Goal: Task Accomplishment & Management: Use online tool/utility

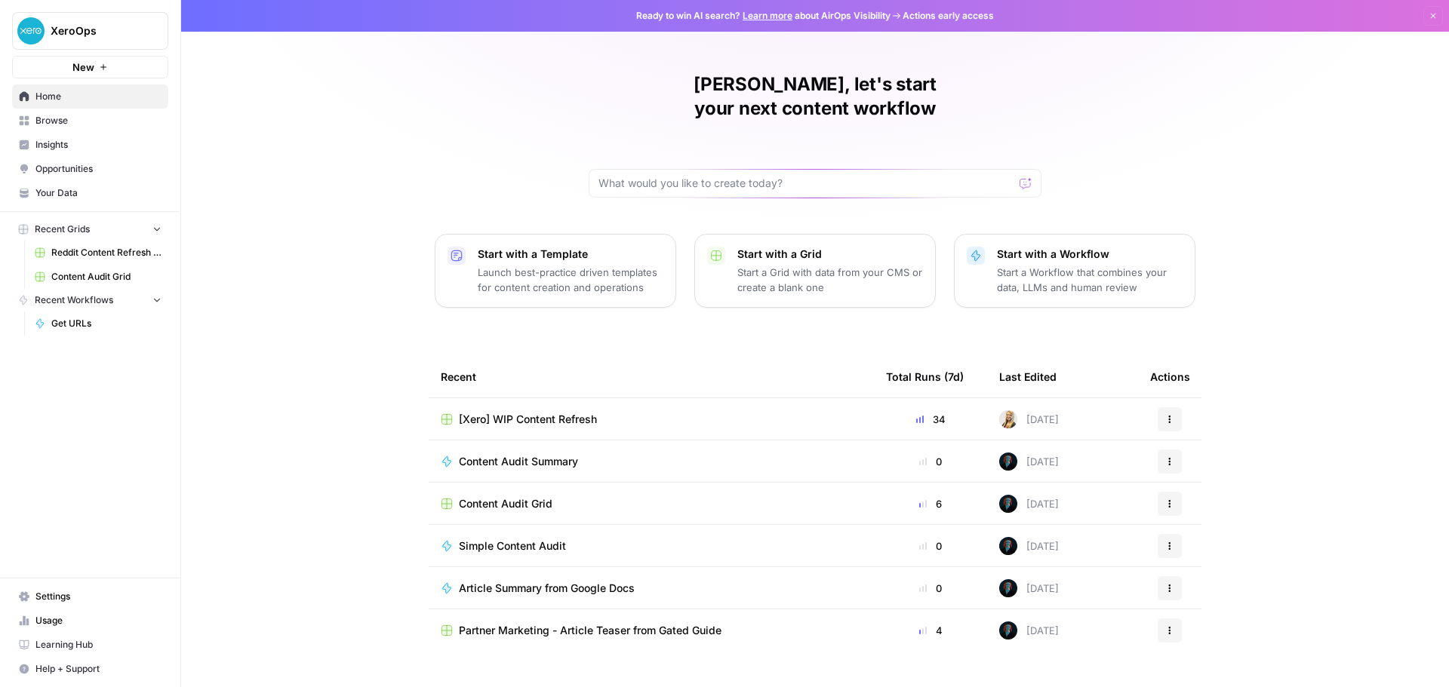
click at [583, 265] on p "Launch best-practice driven templates for content creation and operations" at bounding box center [571, 280] width 186 height 30
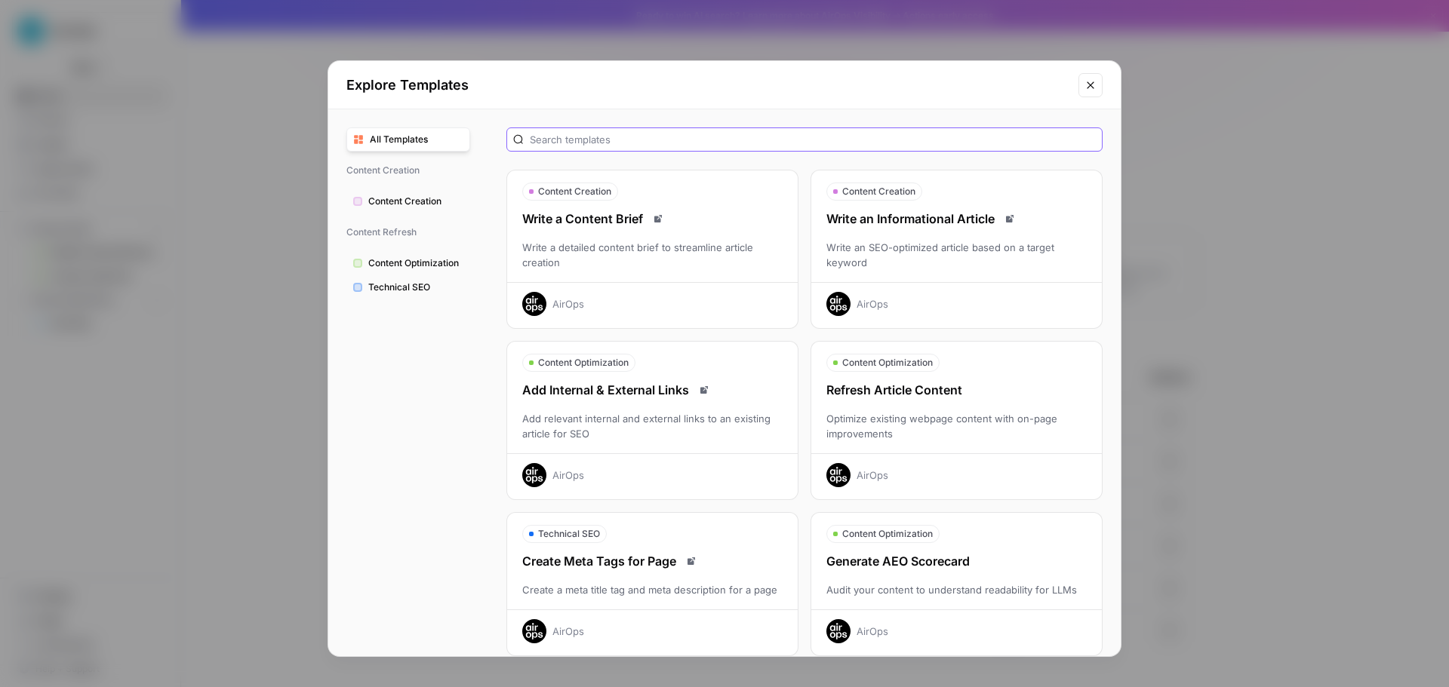
click at [633, 135] on input "text" at bounding box center [813, 139] width 566 height 15
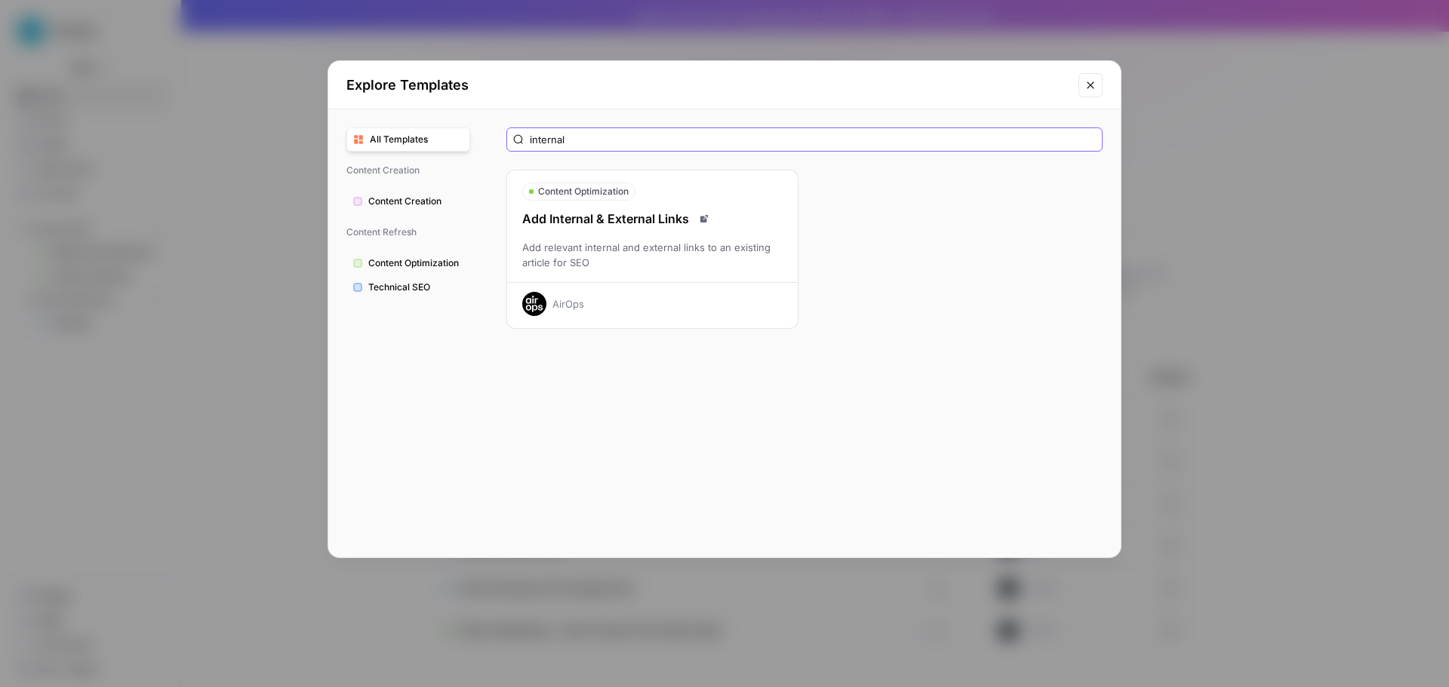
type input "internal"
click at [562, 260] on div "Add relevant internal and external links to an existing article for SEO" at bounding box center [652, 255] width 291 height 30
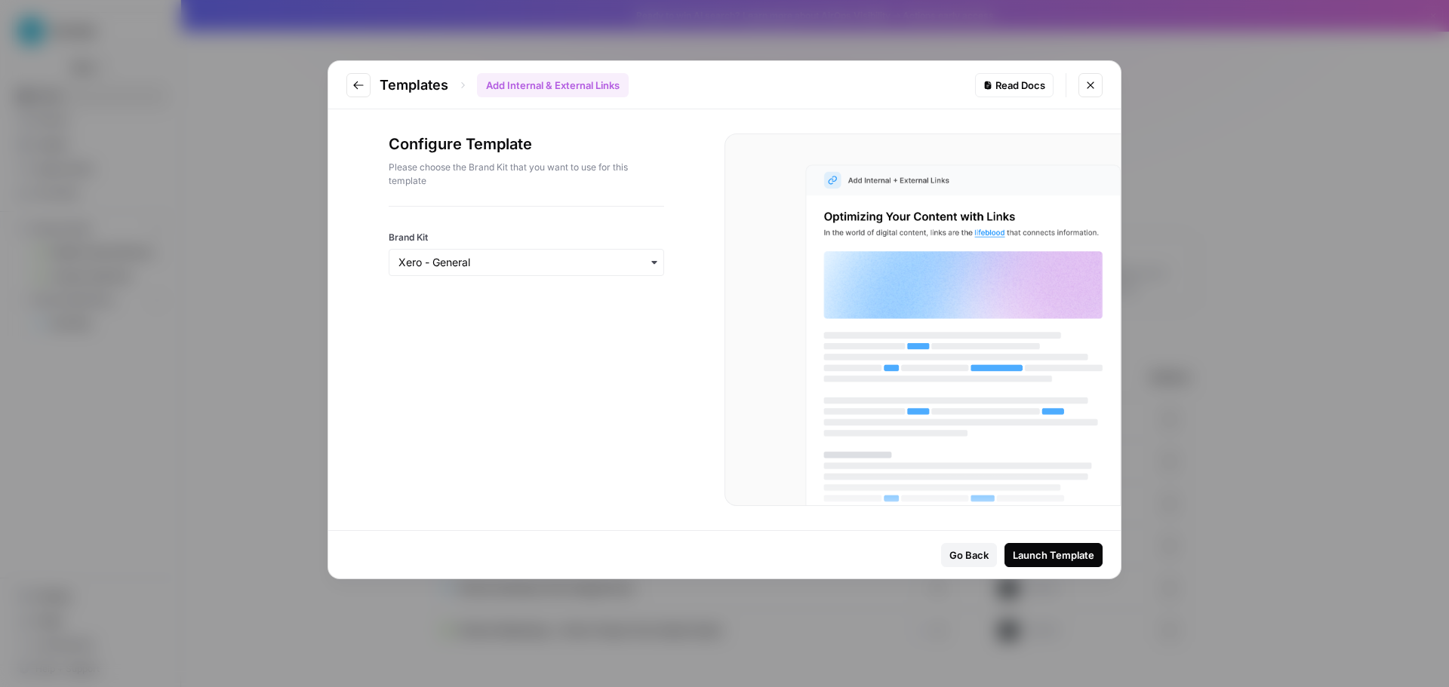
click at [557, 272] on div "button" at bounding box center [526, 262] width 275 height 27
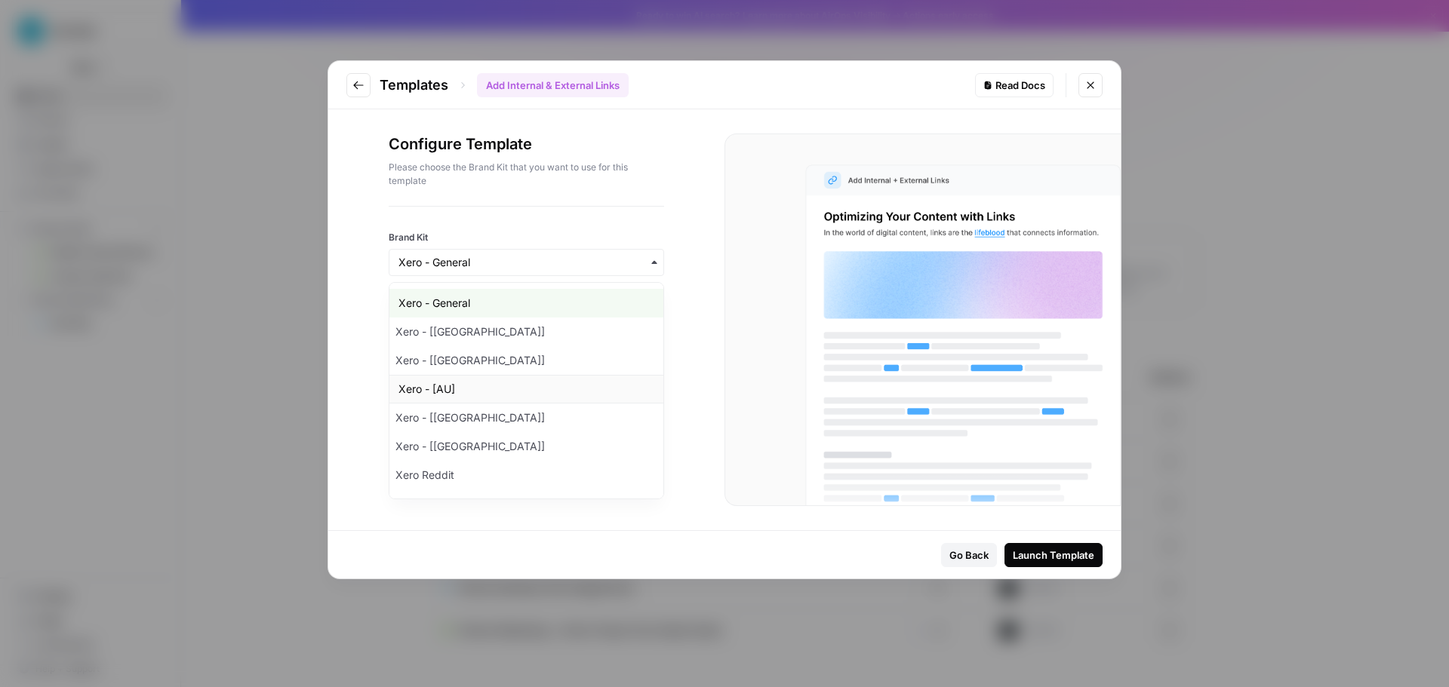
click at [511, 392] on div "Xero - [AU]" at bounding box center [526, 389] width 274 height 29
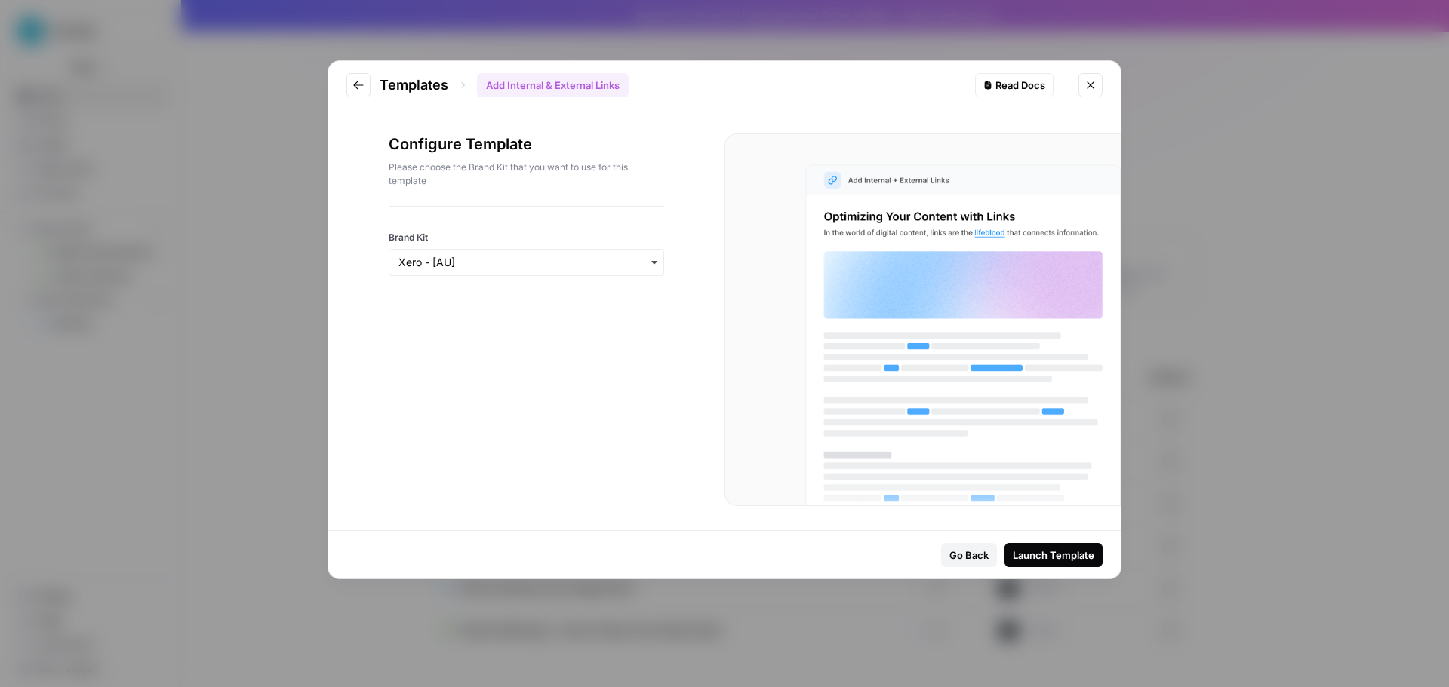
click at [607, 381] on div "Configure Template Please choose the Brand Kit that you want to use for this te…" at bounding box center [526, 319] width 396 height 421
click at [451, 264] on input "Brand Kit" at bounding box center [526, 262] width 256 height 15
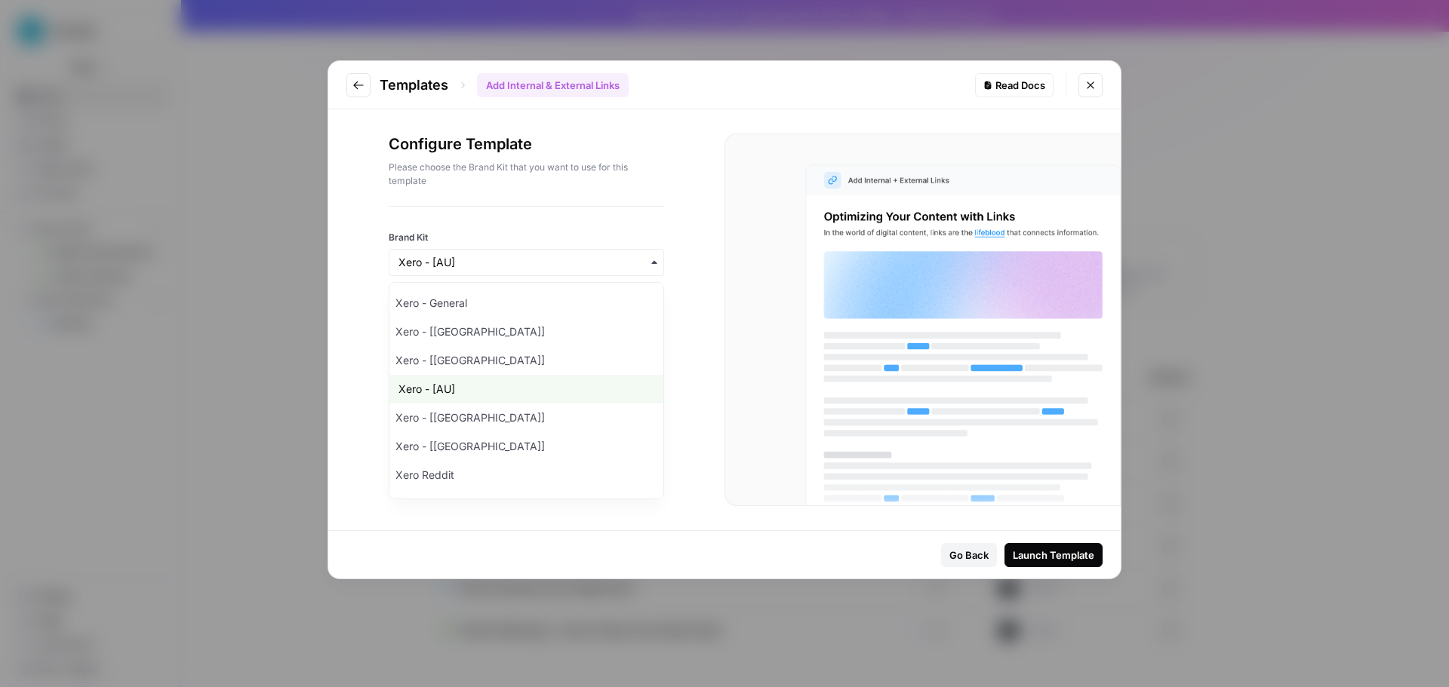
click at [691, 326] on div "Configure Template Please choose the Brand Kit that you want to use for this te…" at bounding box center [526, 319] width 396 height 421
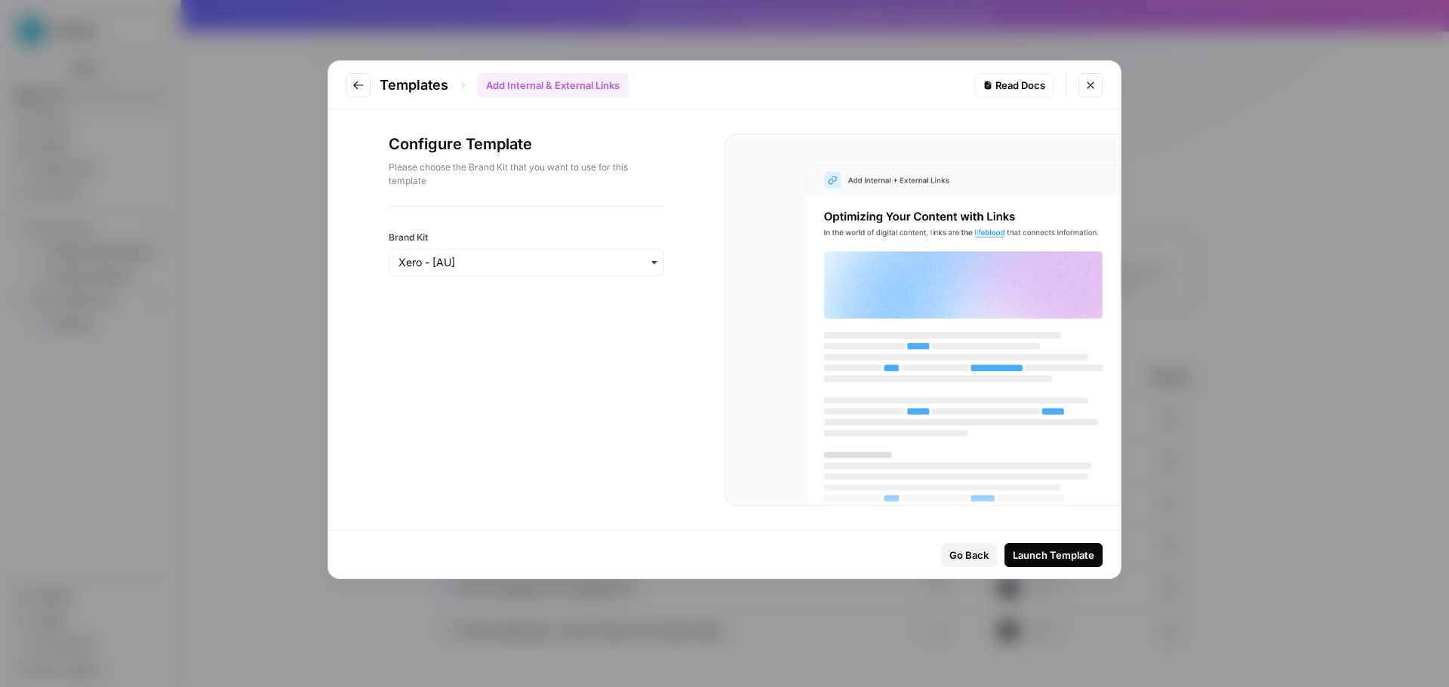
click at [581, 344] on div "Configure Template Please choose the Brand Kit that you want to use for this te…" at bounding box center [526, 319] width 396 height 421
click at [1053, 558] on div "Launch Template" at bounding box center [1053, 555] width 81 height 15
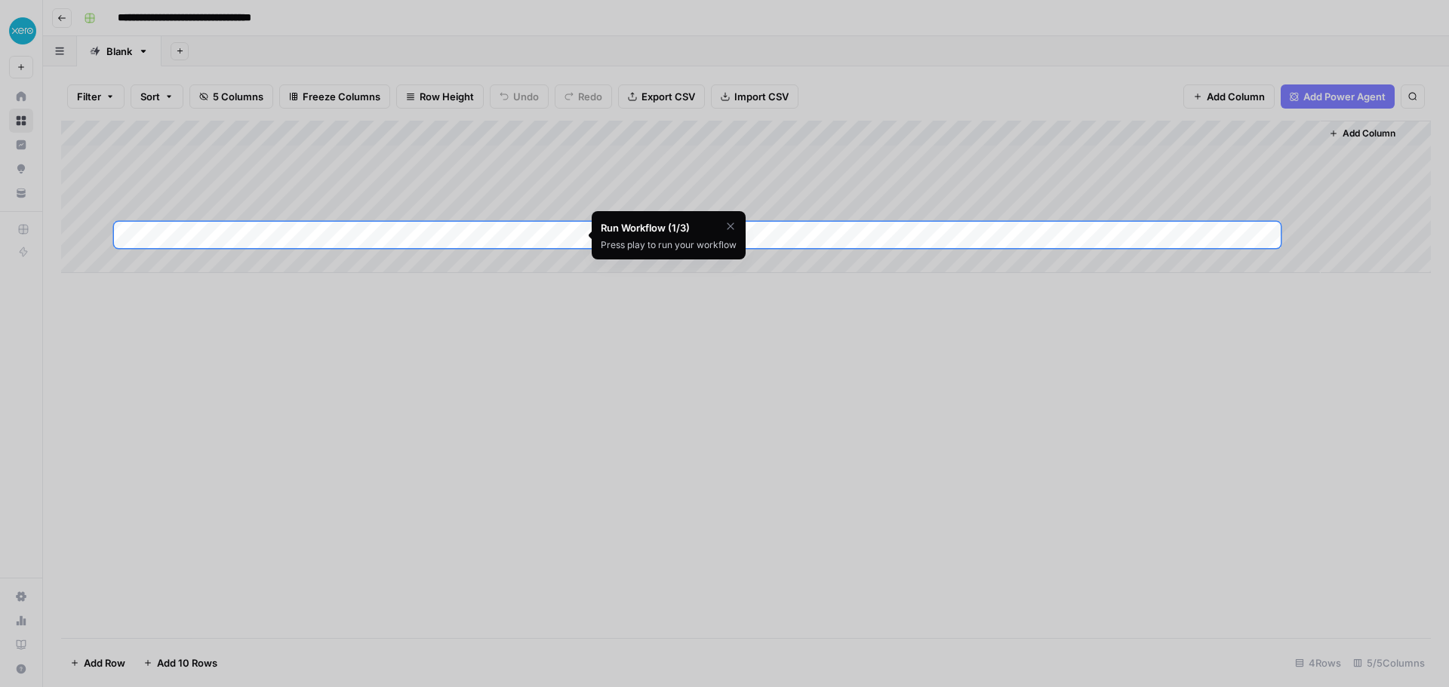
click at [478, 236] on div "Add Column" at bounding box center [746, 197] width 1370 height 152
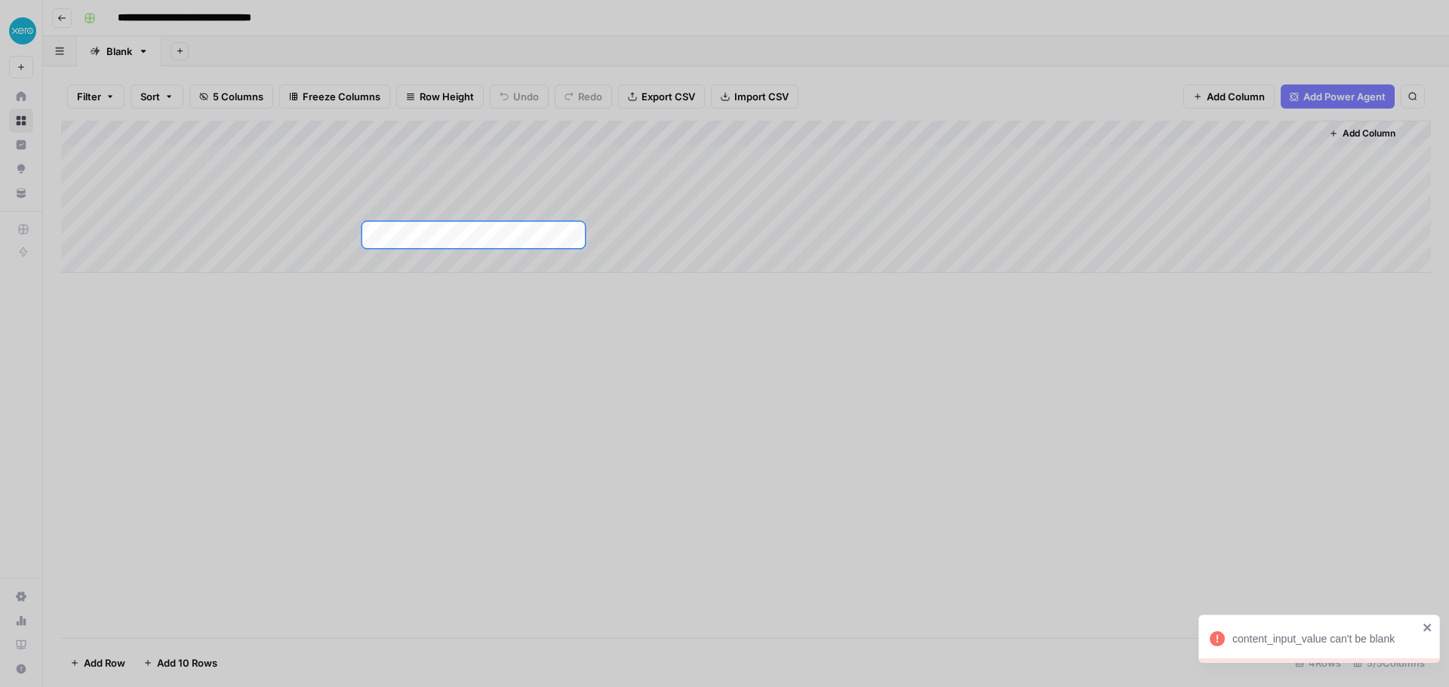
click at [561, 340] on div at bounding box center [724, 591] width 1449 height 687
click at [469, 236] on div "Add Column" at bounding box center [746, 197] width 1370 height 152
click at [1429, 629] on icon "close" at bounding box center [1427, 628] width 11 height 12
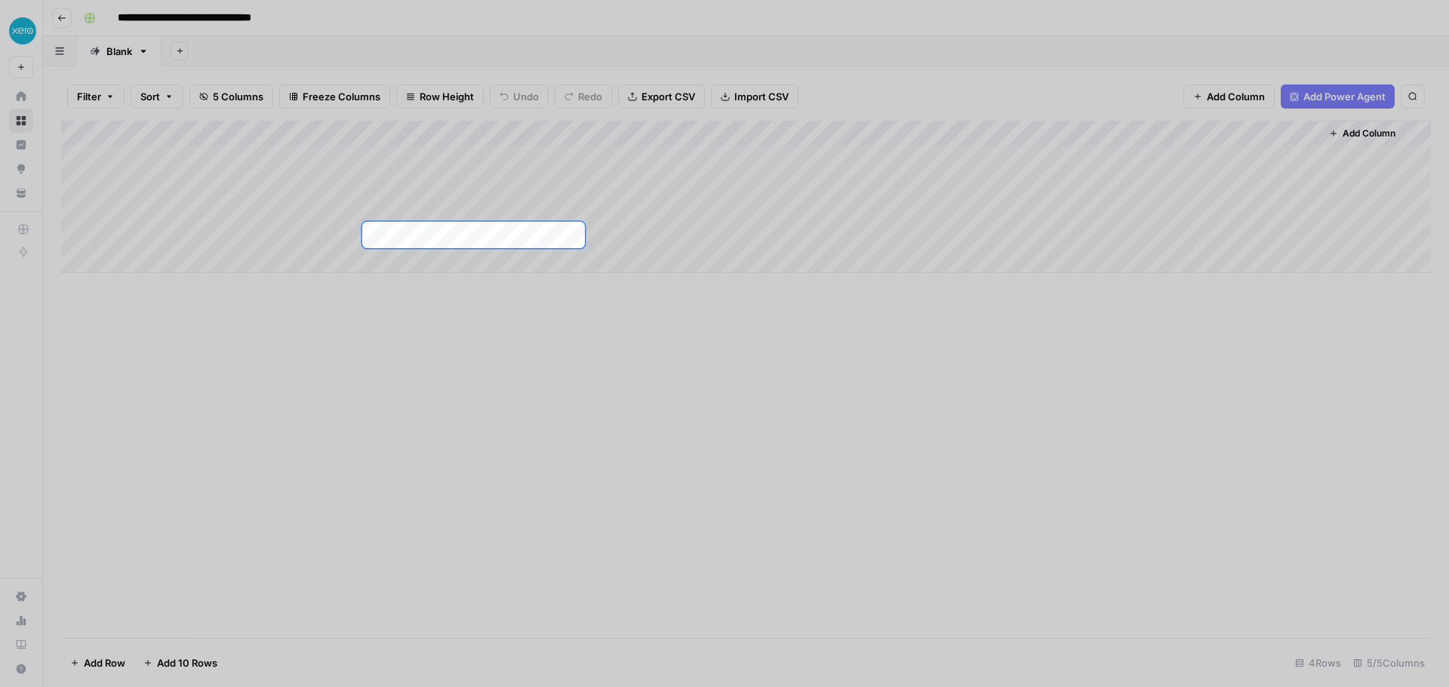
click at [636, 354] on div at bounding box center [724, 591] width 1449 height 687
click at [638, 340] on div at bounding box center [724, 591] width 1449 height 687
click at [645, 237] on div at bounding box center [1309, 235] width 1449 height 26
click at [673, 203] on div at bounding box center [724, 111] width 1449 height 222
drag, startPoint x: 562, startPoint y: 356, endPoint x: 466, endPoint y: 352, distance: 96.7
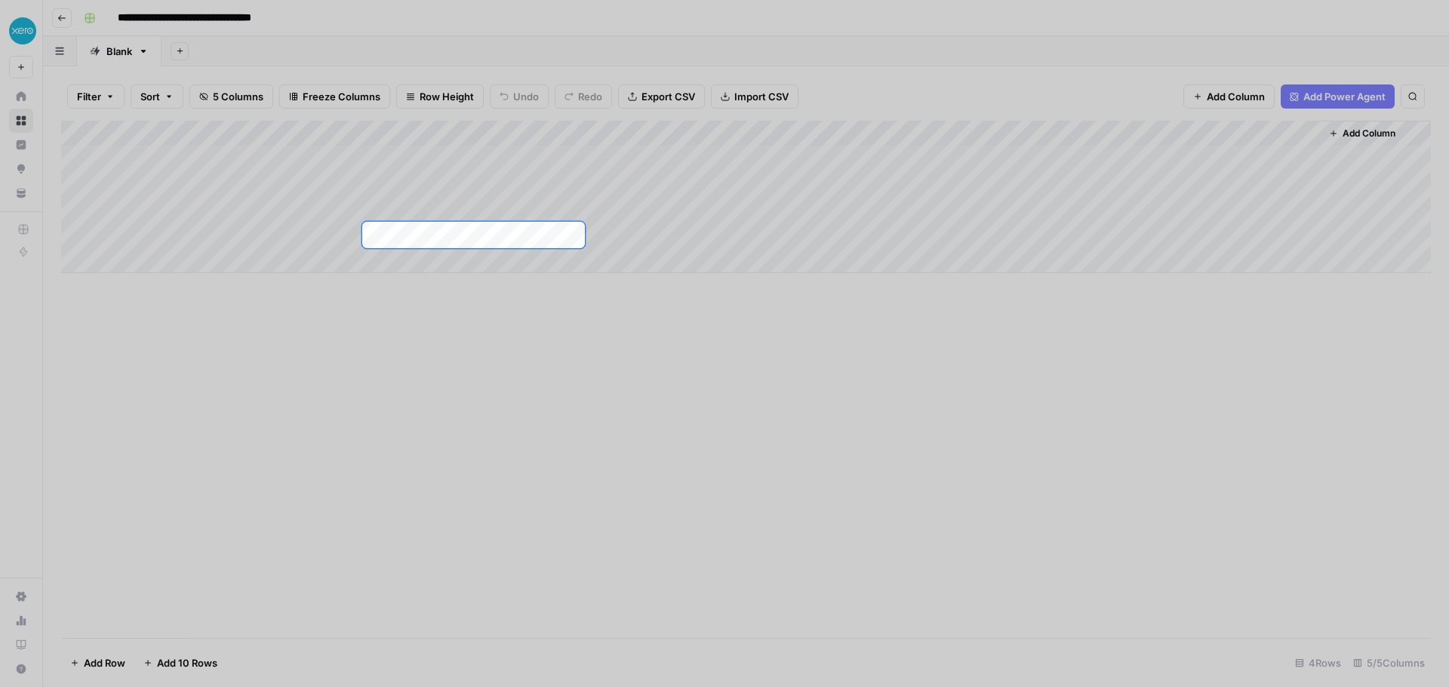
click at [562, 357] on div at bounding box center [724, 591] width 1449 height 687
click at [89, 309] on div at bounding box center [724, 591] width 1449 height 687
click at [248, 300] on div at bounding box center [724, 591] width 1449 height 687
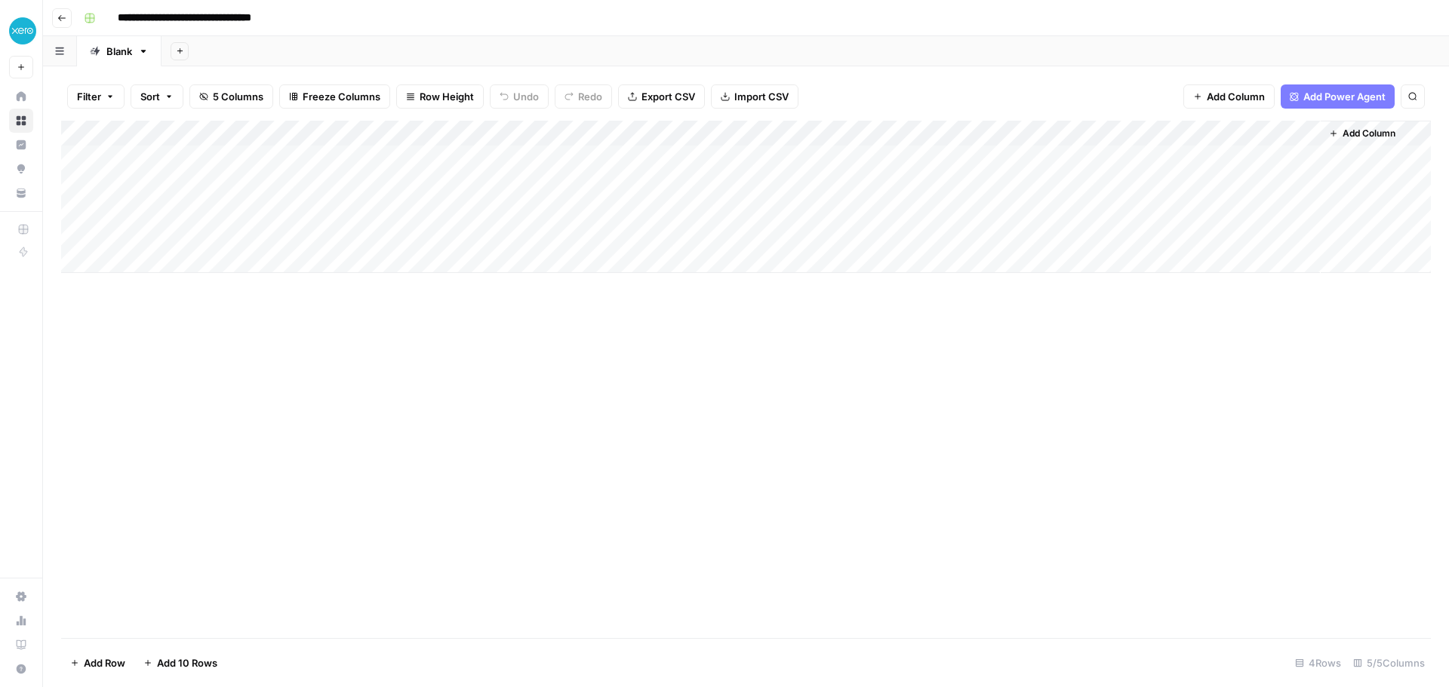
click at [492, 130] on div "Add Column" at bounding box center [746, 197] width 1370 height 152
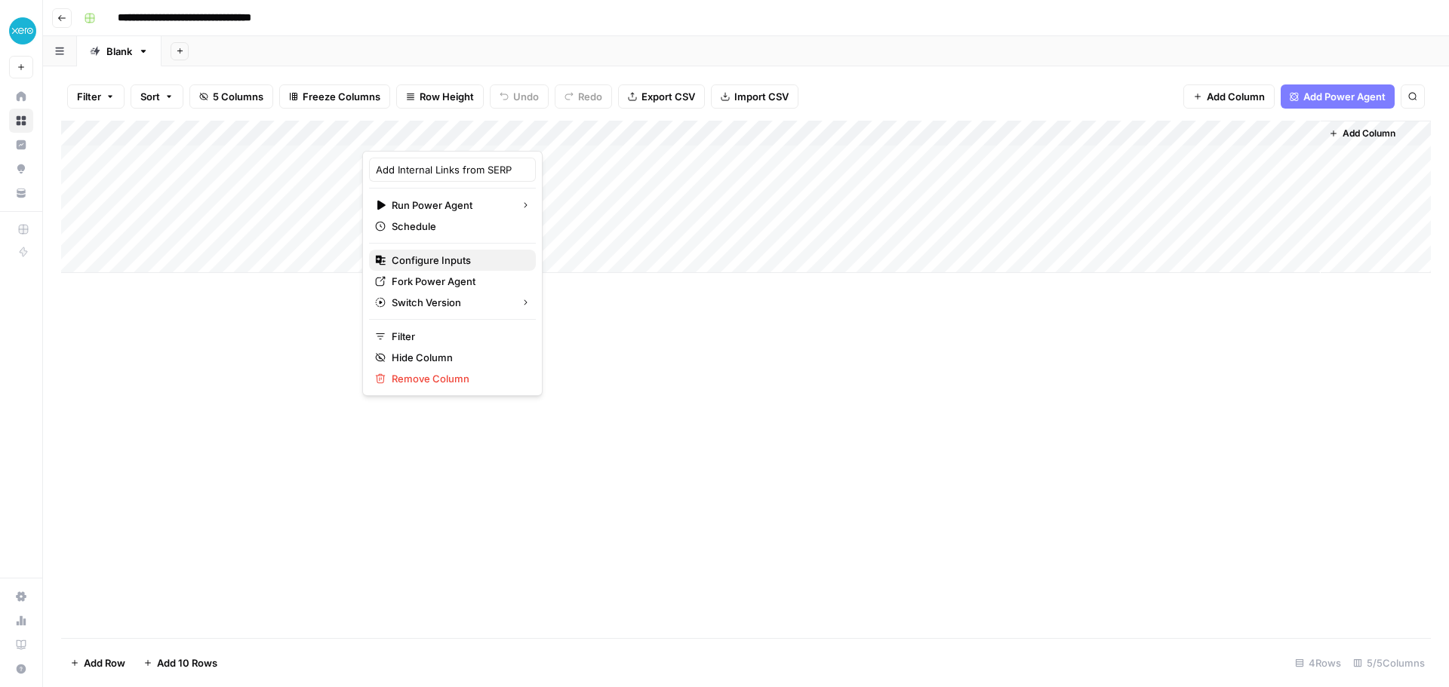
click at [460, 257] on span "Configure Inputs" at bounding box center [458, 260] width 132 height 15
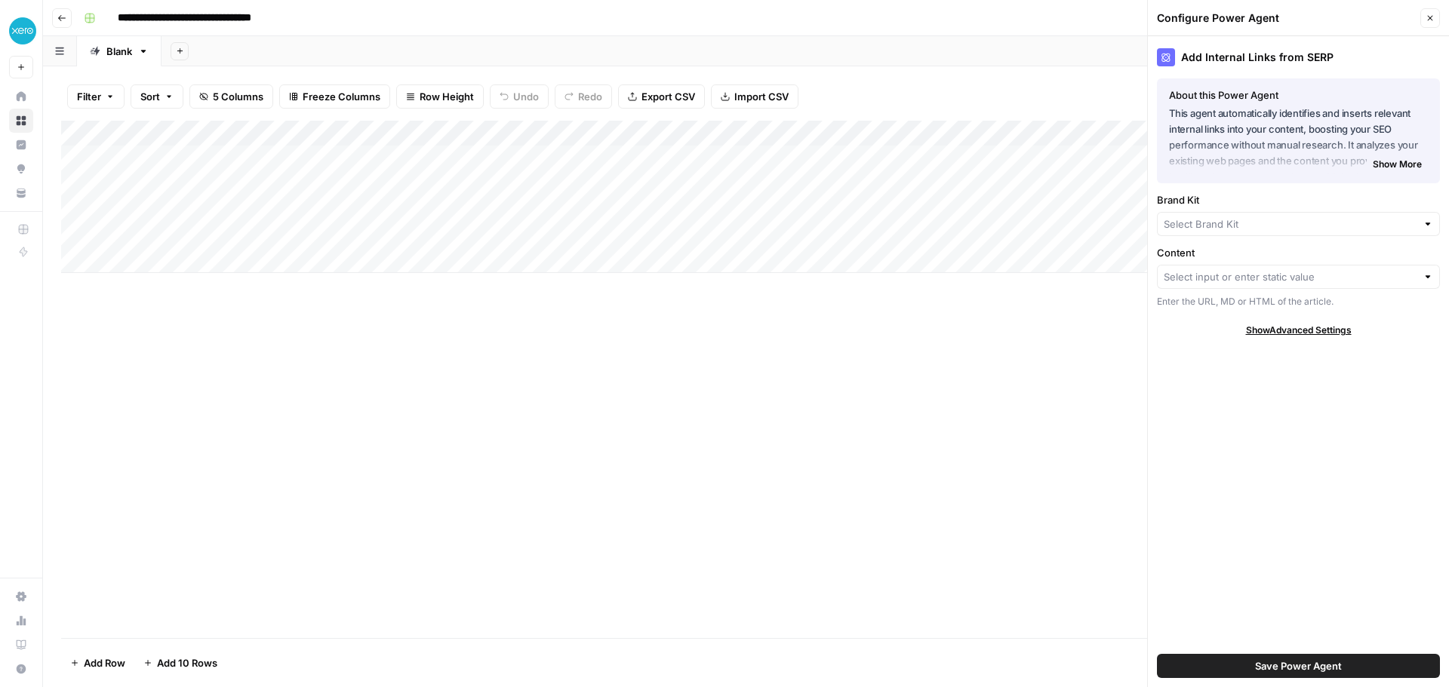
type input "Xero - [AU]"
drag, startPoint x: 1182, startPoint y: 121, endPoint x: 1307, endPoint y: 141, distance: 126.2
click at [1305, 141] on p "This agent automatically identifies and inserts relevant internal links into yo…" at bounding box center [1298, 138] width 259 height 64
click at [1332, 137] on p "This agent automatically identifies and inserts relevant internal links into yo…" at bounding box center [1298, 138] width 259 height 64
click at [1393, 168] on span "Show More" at bounding box center [1397, 166] width 49 height 14
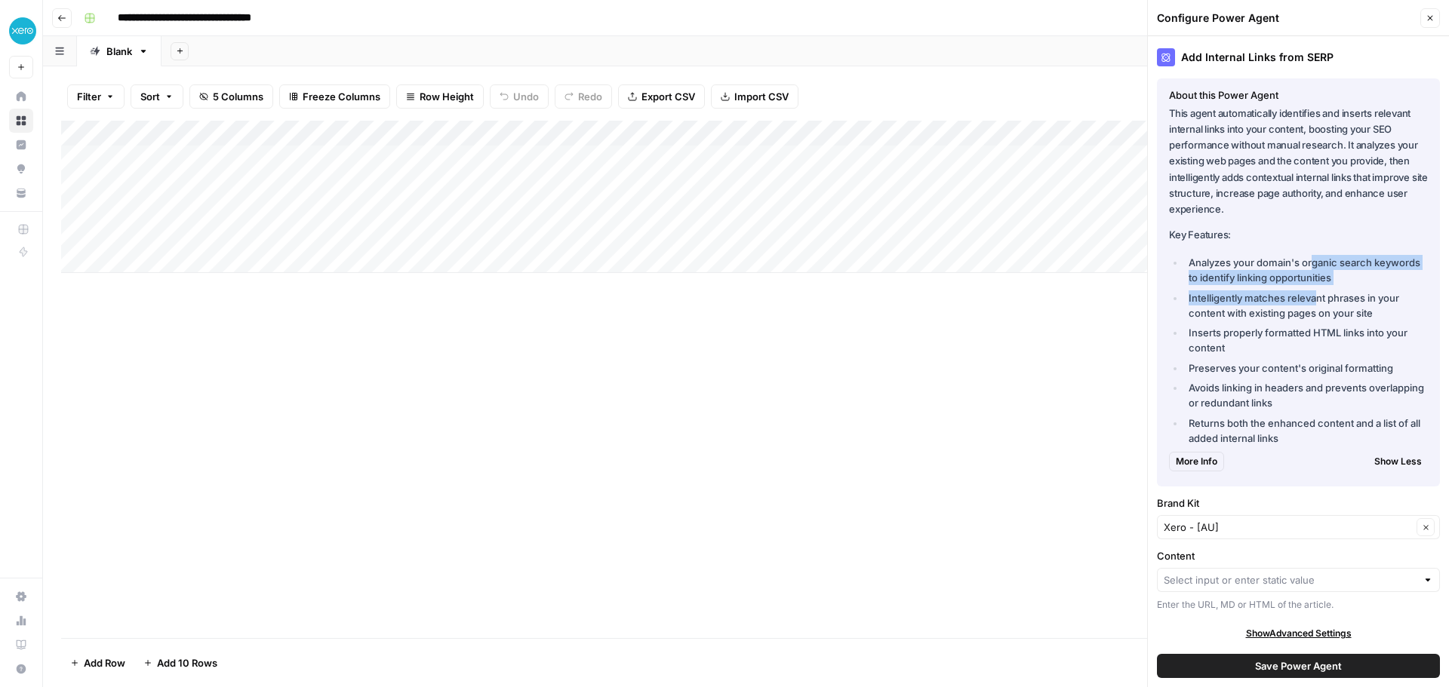
drag, startPoint x: 1313, startPoint y: 264, endPoint x: 1315, endPoint y: 296, distance: 31.7
click at [1315, 296] on ul "Analyzes your domain's organic search keywords to identify linking opportunitie…" at bounding box center [1298, 350] width 259 height 191
click at [1315, 296] on li "Intelligently matches relevant phrases in your content with existing pages on y…" at bounding box center [1306, 306] width 243 height 30
click at [1301, 580] on input "Content" at bounding box center [1290, 580] width 253 height 15
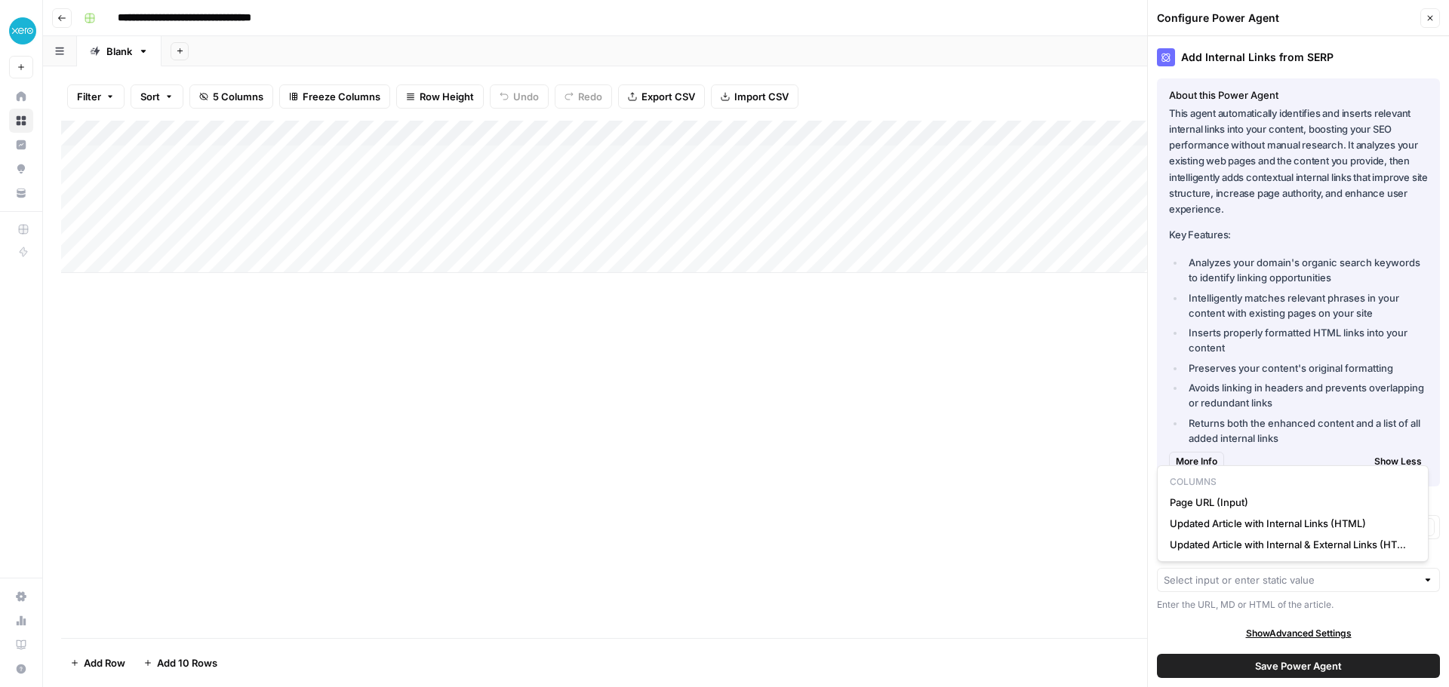
click at [1309, 396] on li "Avoids linking in headers and prevents overlapping or redundant links" at bounding box center [1306, 395] width 243 height 30
click at [1256, 580] on input "Content" at bounding box center [1290, 578] width 253 height 15
click at [1251, 503] on span "Page URL (Input)" at bounding box center [1290, 501] width 240 height 15
type input "Page URL (Input)"
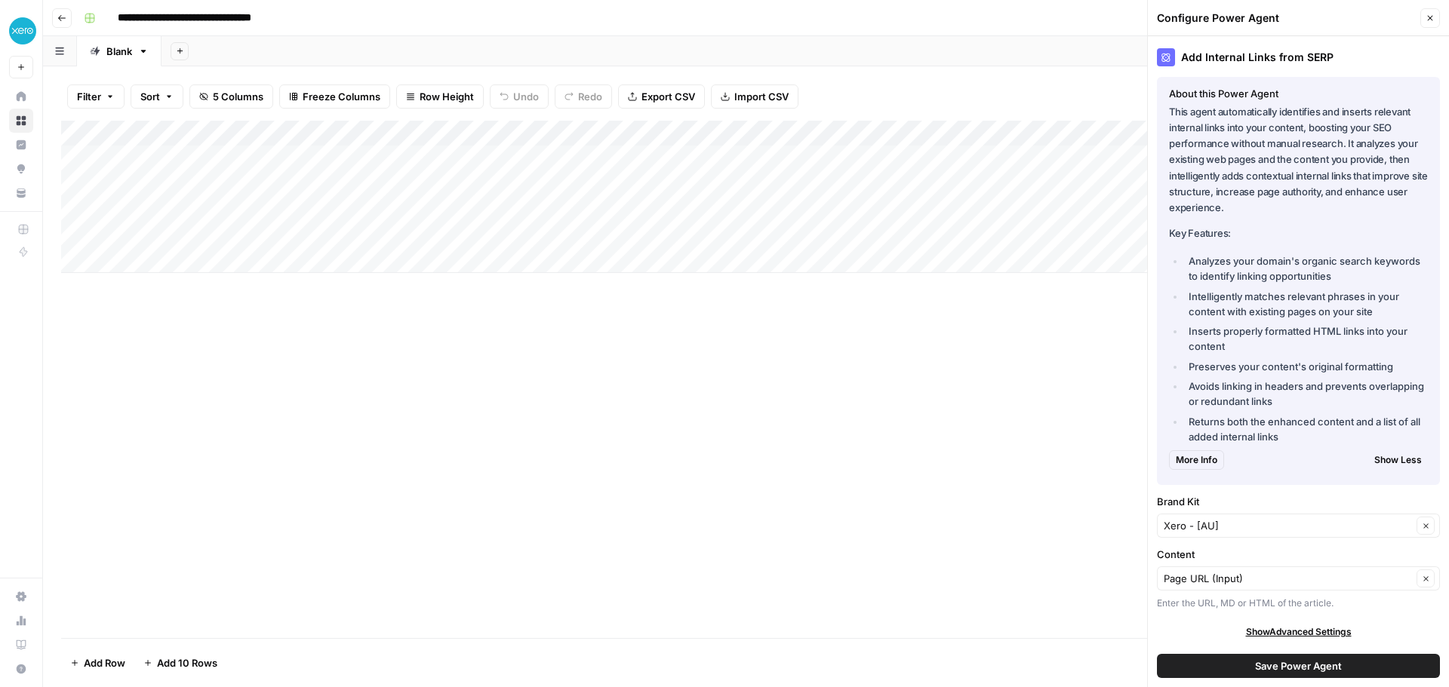
click at [664, 371] on div "Add Column" at bounding box center [746, 380] width 1370 height 518
click at [1323, 667] on span "Save Power Agent" at bounding box center [1298, 666] width 87 height 15
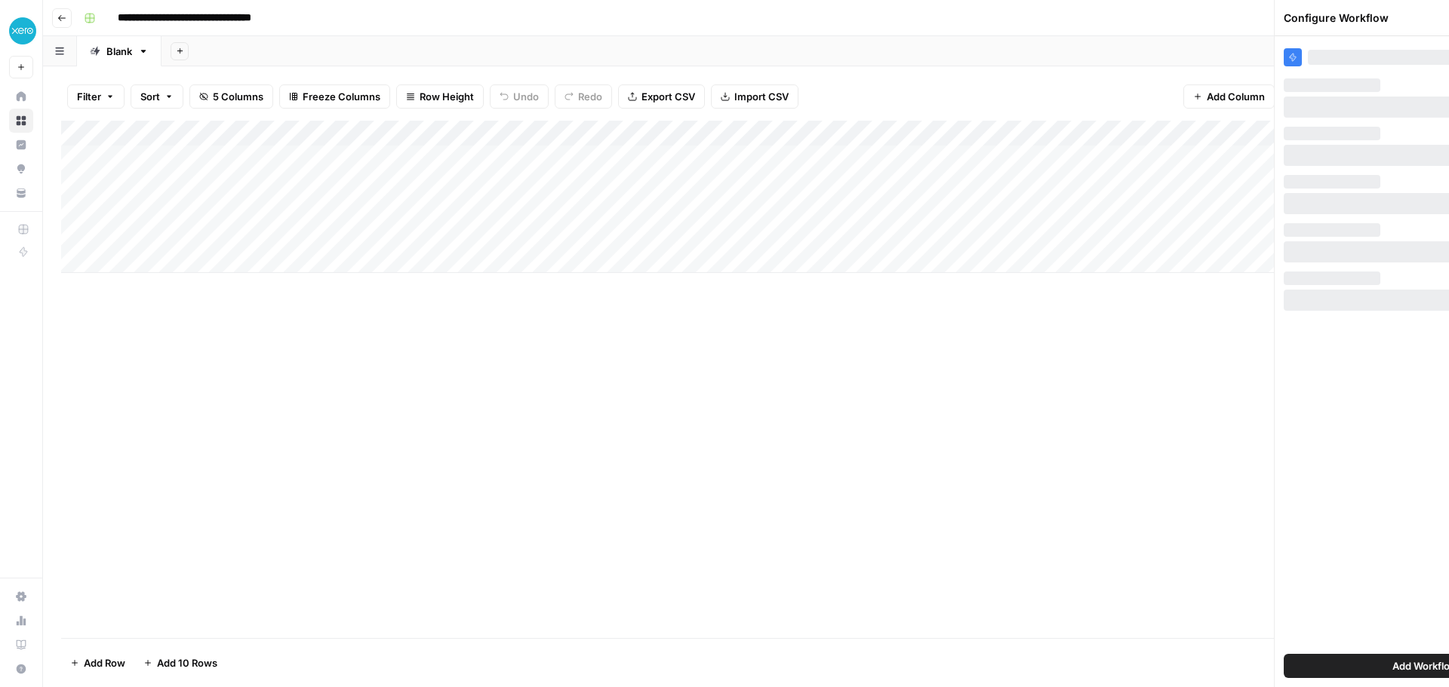
scroll to position [0, 0]
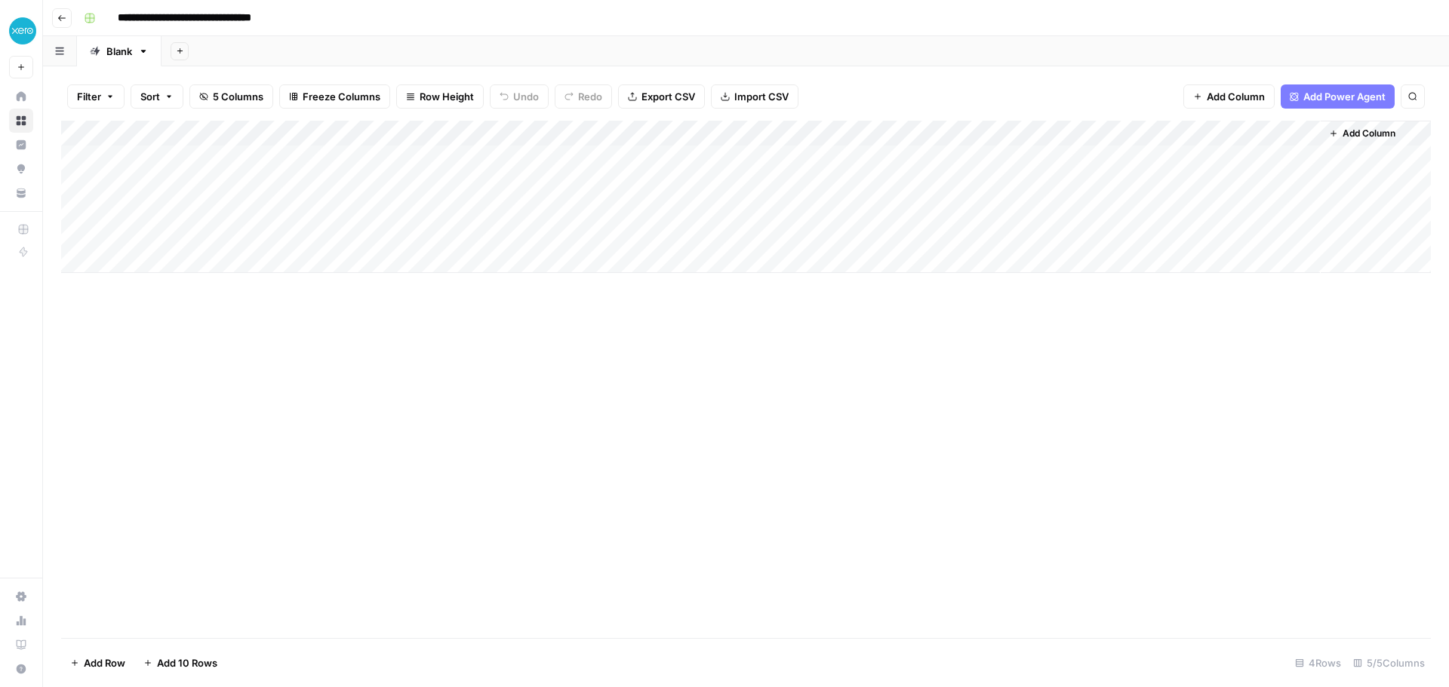
click at [211, 159] on div "Add Column" at bounding box center [746, 197] width 1370 height 152
click at [418, 331] on div "Add Column" at bounding box center [746, 380] width 1370 height 518
click at [292, 155] on div "Add Column" at bounding box center [746, 197] width 1370 height 152
click at [337, 355] on div "Add Column" at bounding box center [746, 380] width 1370 height 518
click at [266, 177] on div "Add Column" at bounding box center [746, 197] width 1370 height 152
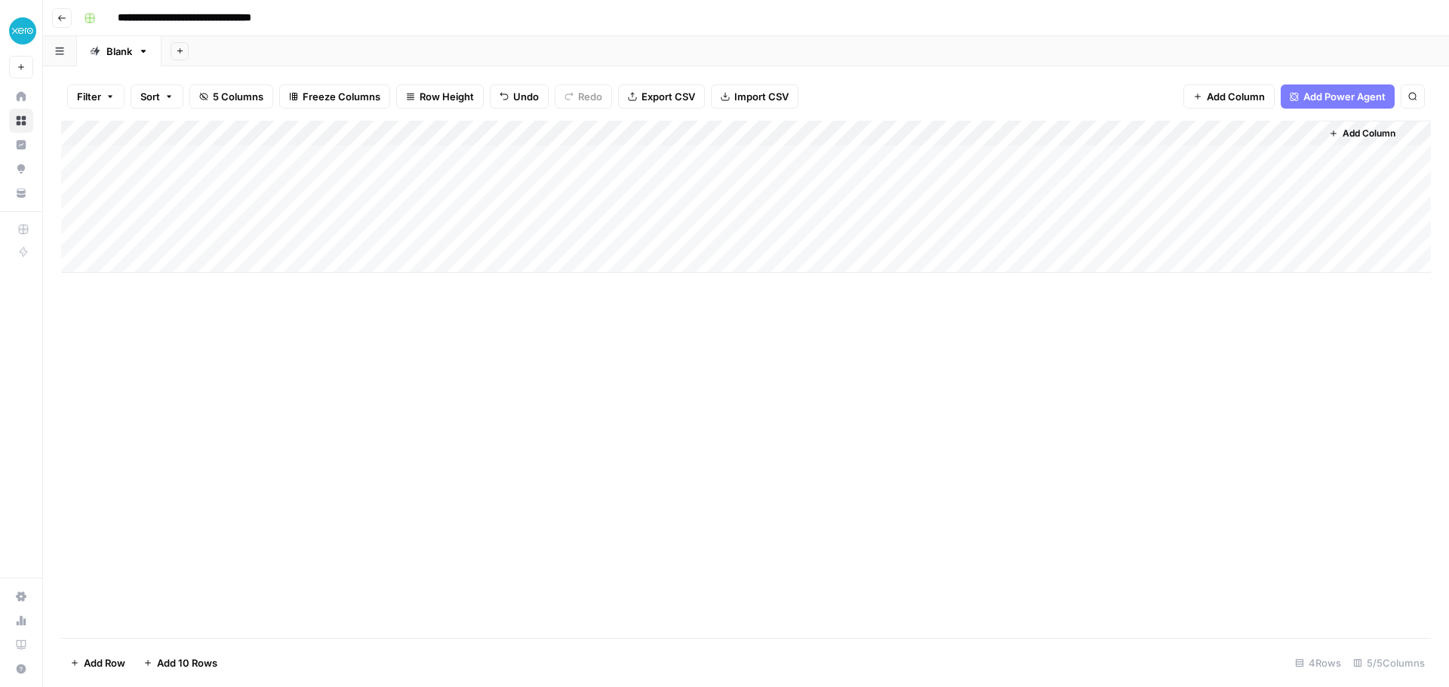
click at [253, 206] on div "Add Column" at bounding box center [746, 197] width 1370 height 152
click at [257, 232] on div "Add Column" at bounding box center [746, 197] width 1370 height 152
drag, startPoint x: 287, startPoint y: 302, endPoint x: 292, endPoint y: 310, distance: 9.8
click at [287, 303] on div "Add Column" at bounding box center [746, 380] width 1370 height 518
click at [880, 313] on div "Add Column" at bounding box center [746, 380] width 1370 height 518
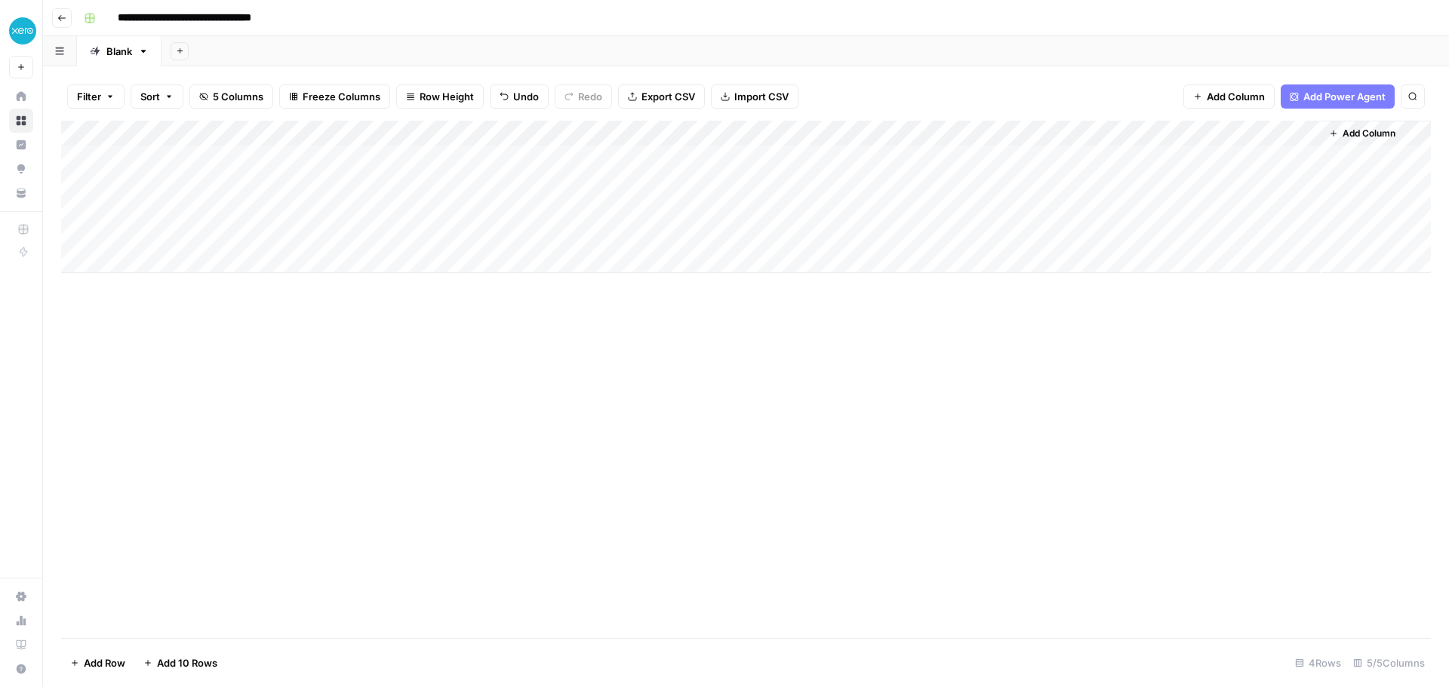
click at [226, 156] on div "Add Column" at bounding box center [746, 197] width 1370 height 152
click at [223, 161] on div "Add Column" at bounding box center [746, 197] width 1370 height 152
click at [223, 161] on input at bounding box center [239, 162] width 241 height 18
type input "**********"
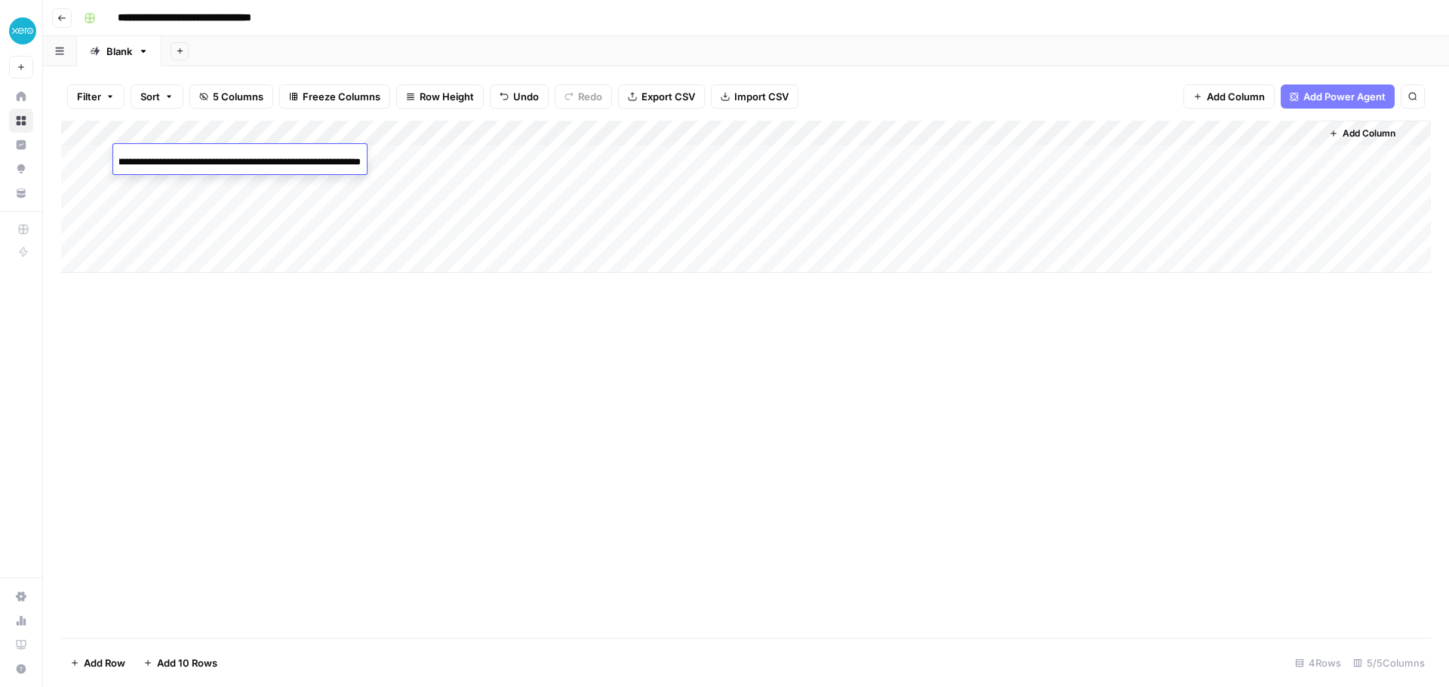
click at [277, 411] on div "Add Column" at bounding box center [746, 380] width 1370 height 518
click at [492, 380] on div "Add Column" at bounding box center [746, 380] width 1370 height 518
click at [381, 156] on div "Add Column" at bounding box center [746, 197] width 1370 height 152
click at [475, 157] on div "Add Column" at bounding box center [746, 197] width 1370 height 152
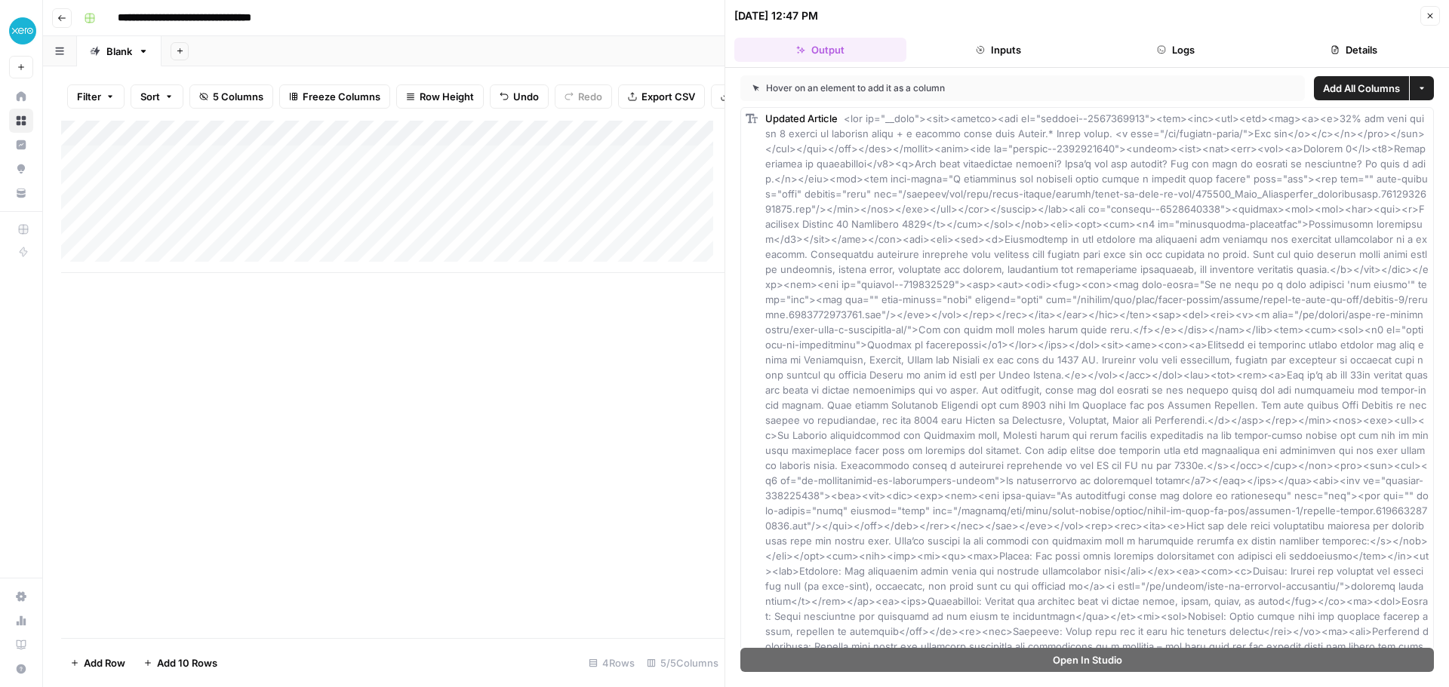
click at [243, 193] on div "Add Column" at bounding box center [392, 197] width 663 height 152
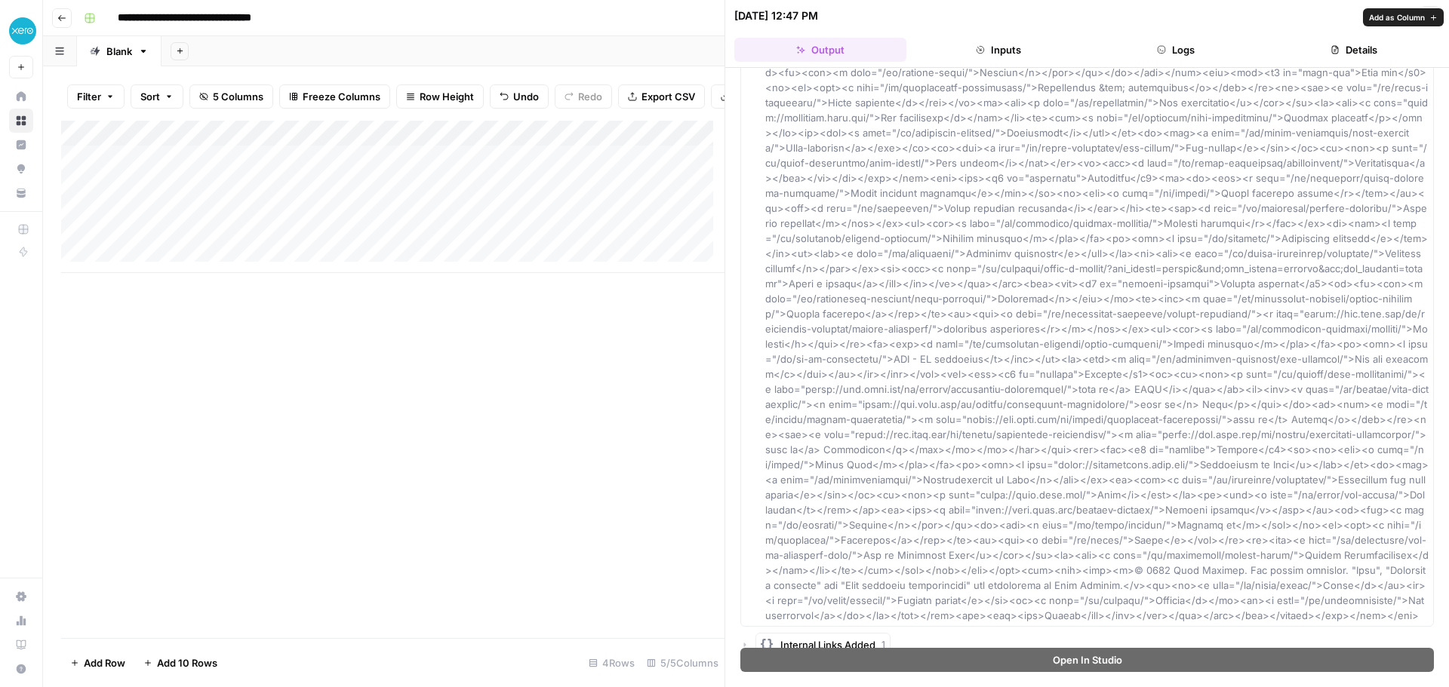
scroll to position [1179, 0]
click at [519, 353] on div "Add Column" at bounding box center [392, 380] width 663 height 518
click at [552, 169] on div "Add Column" at bounding box center [392, 197] width 663 height 152
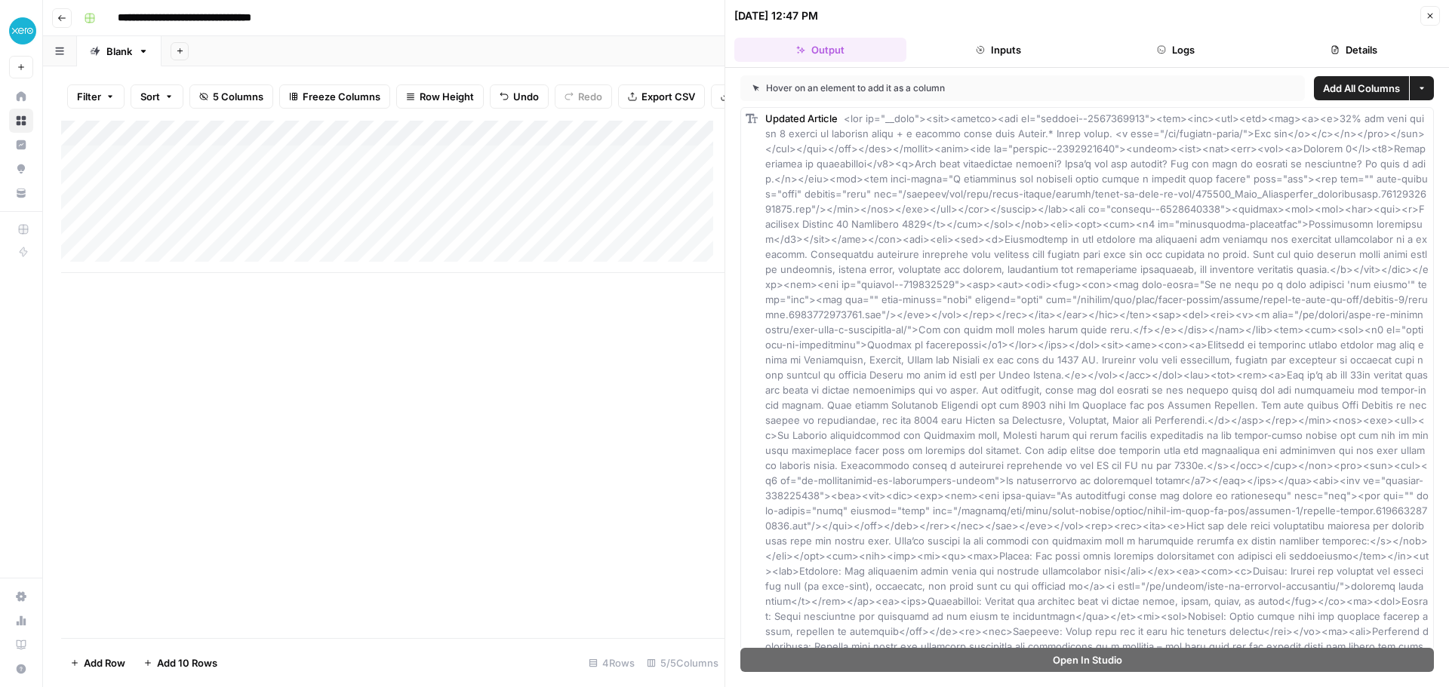
click at [1033, 45] on button "Inputs" at bounding box center [998, 50] width 172 height 24
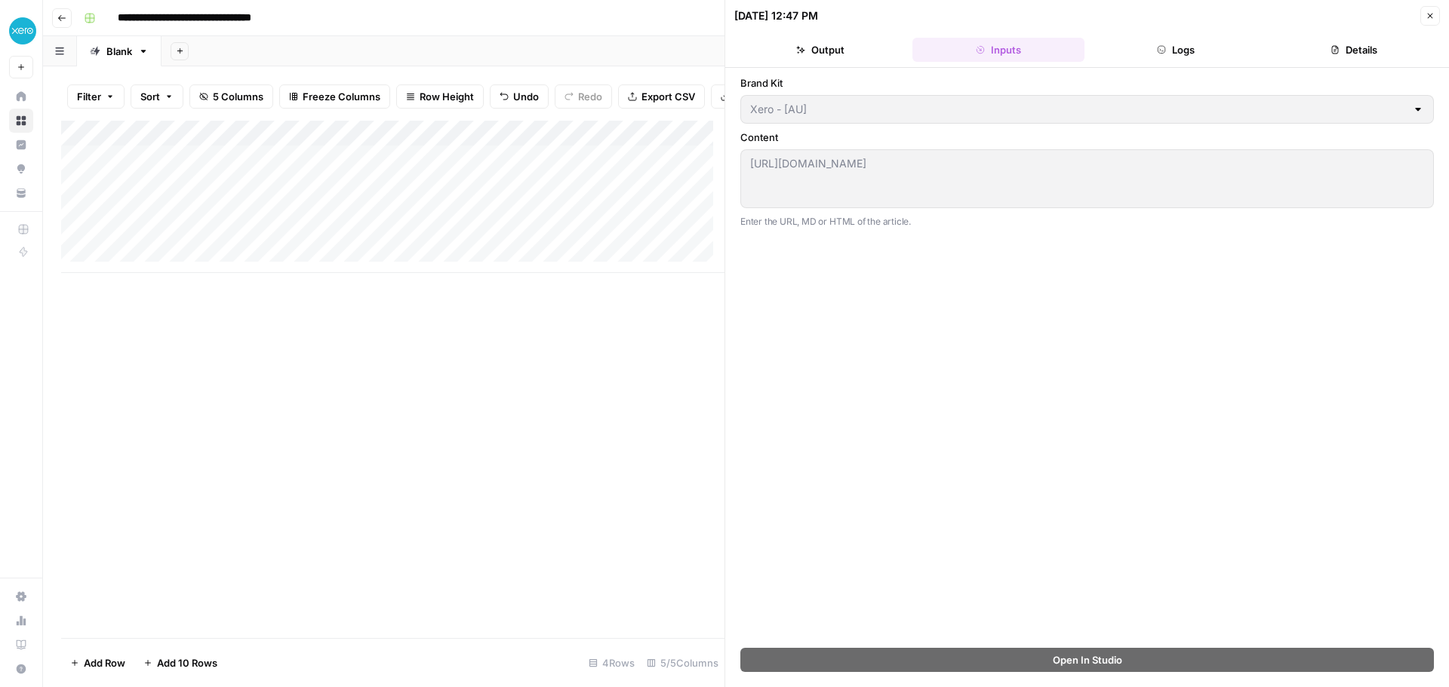
click at [1192, 51] on button "Logs" at bounding box center [1176, 50] width 172 height 24
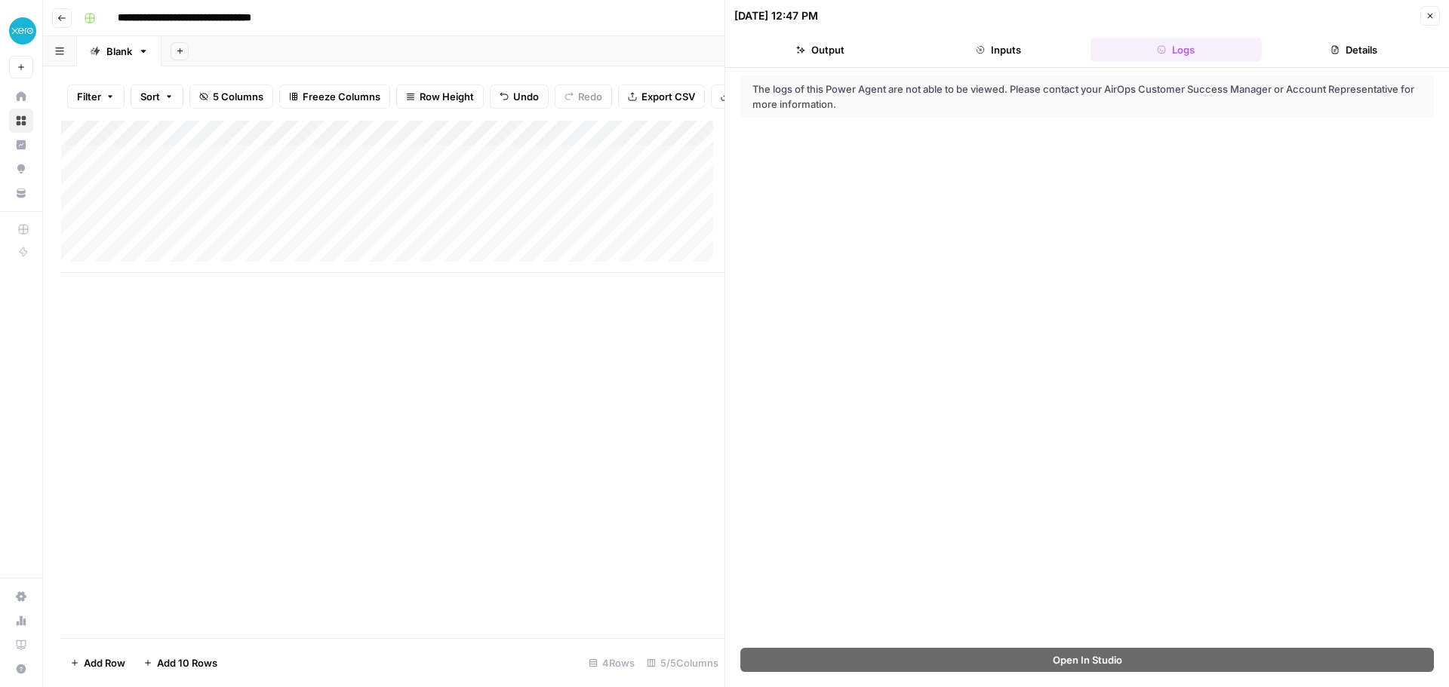
click at [1317, 51] on button "Details" at bounding box center [1354, 50] width 172 height 24
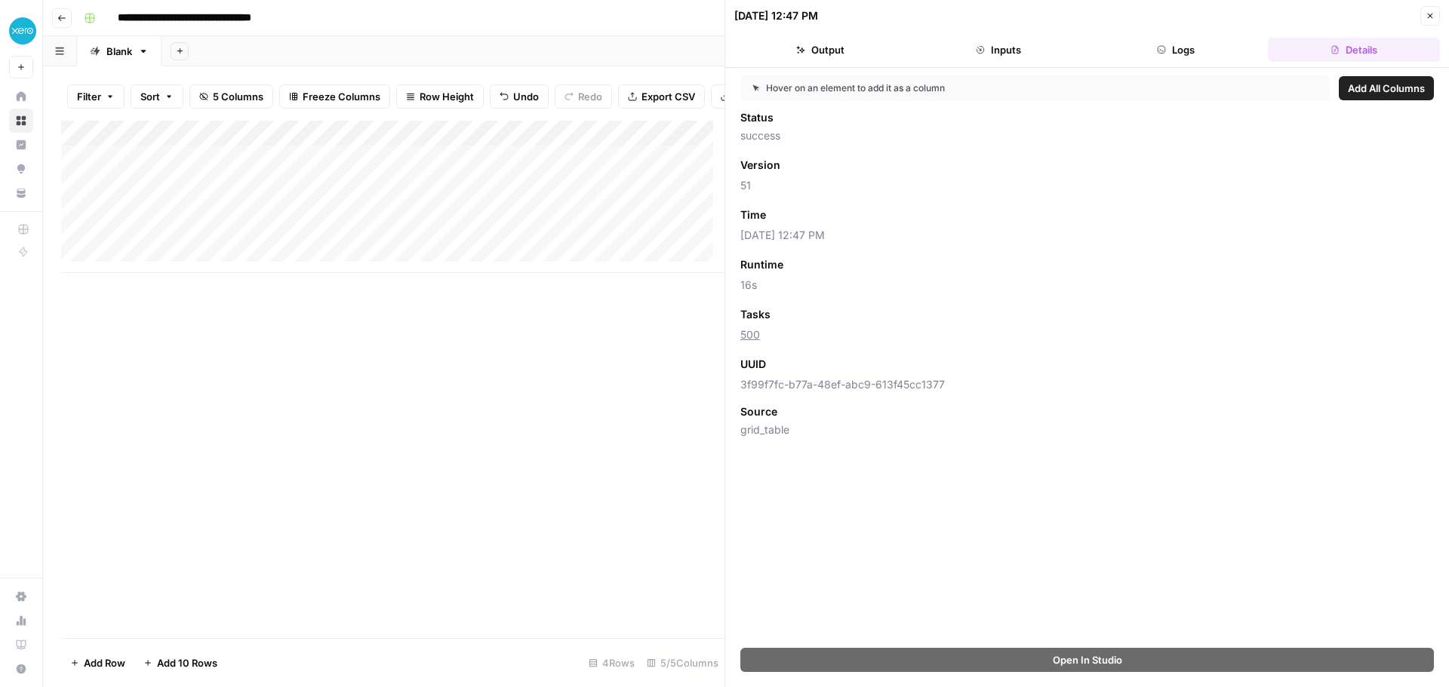
drag, startPoint x: 838, startPoint y: 58, endPoint x: 788, endPoint y: 261, distance: 209.2
click at [811, 171] on div "10/13/25 at 12:47 PM Close Output Inputs Logs Details Hover on an element to ad…" at bounding box center [1086, 343] width 724 height 687
click at [829, 47] on button "Output" at bounding box center [820, 50] width 172 height 24
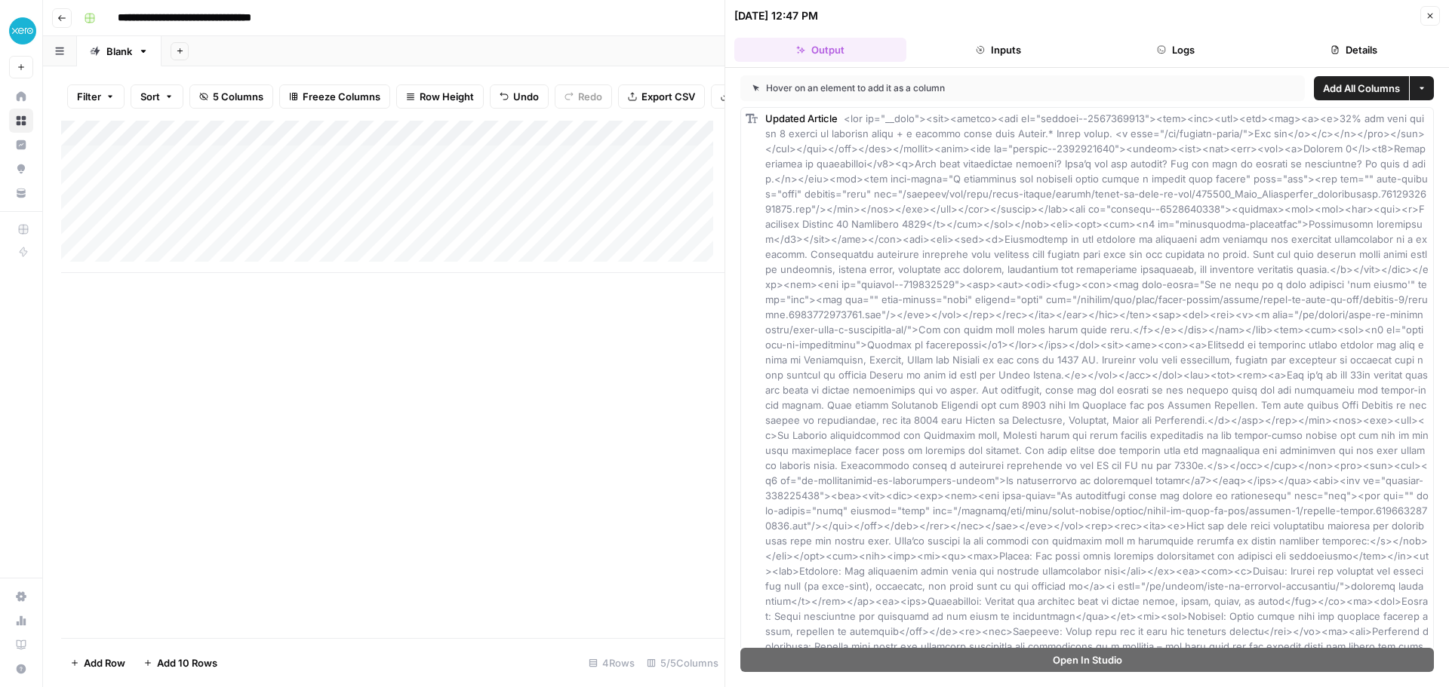
click at [379, 494] on div "Add Column" at bounding box center [392, 380] width 663 height 518
click at [1438, 18] on button "Close" at bounding box center [1430, 16] width 20 height 20
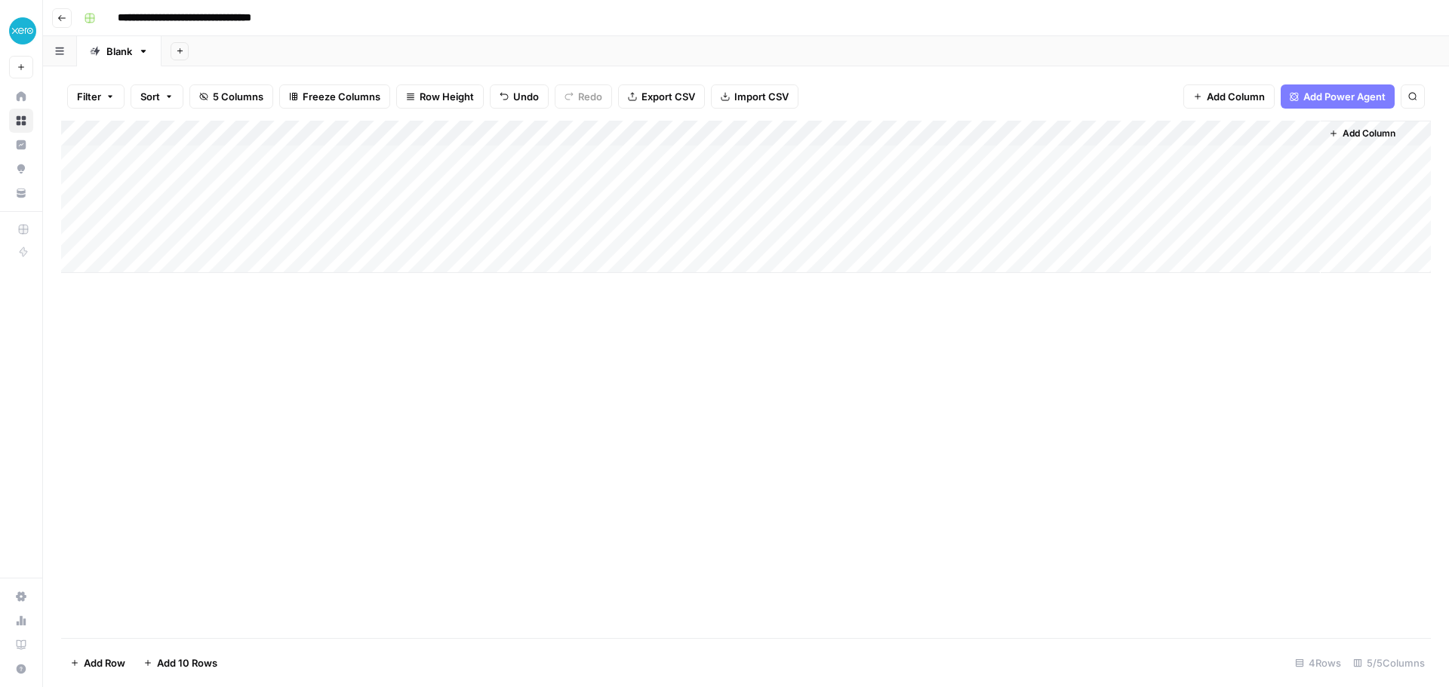
click at [1127, 134] on div "Add Column" at bounding box center [746, 197] width 1370 height 152
click at [777, 137] on div "Add Column" at bounding box center [746, 197] width 1370 height 152
click at [604, 498] on div "Add Column" at bounding box center [746, 380] width 1370 height 518
click at [735, 158] on div "Add Column" at bounding box center [746, 197] width 1370 height 152
click at [810, 157] on div "Add Column" at bounding box center [746, 197] width 1370 height 152
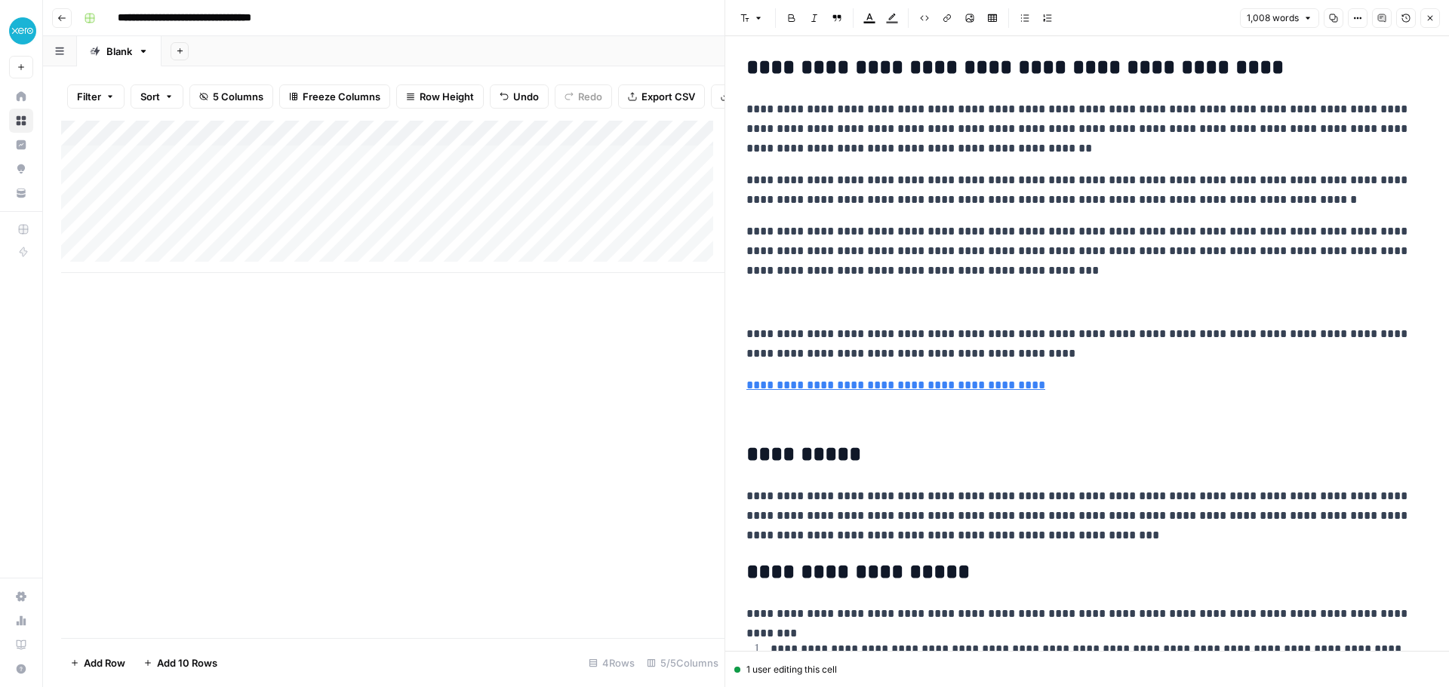
scroll to position [1660, 0]
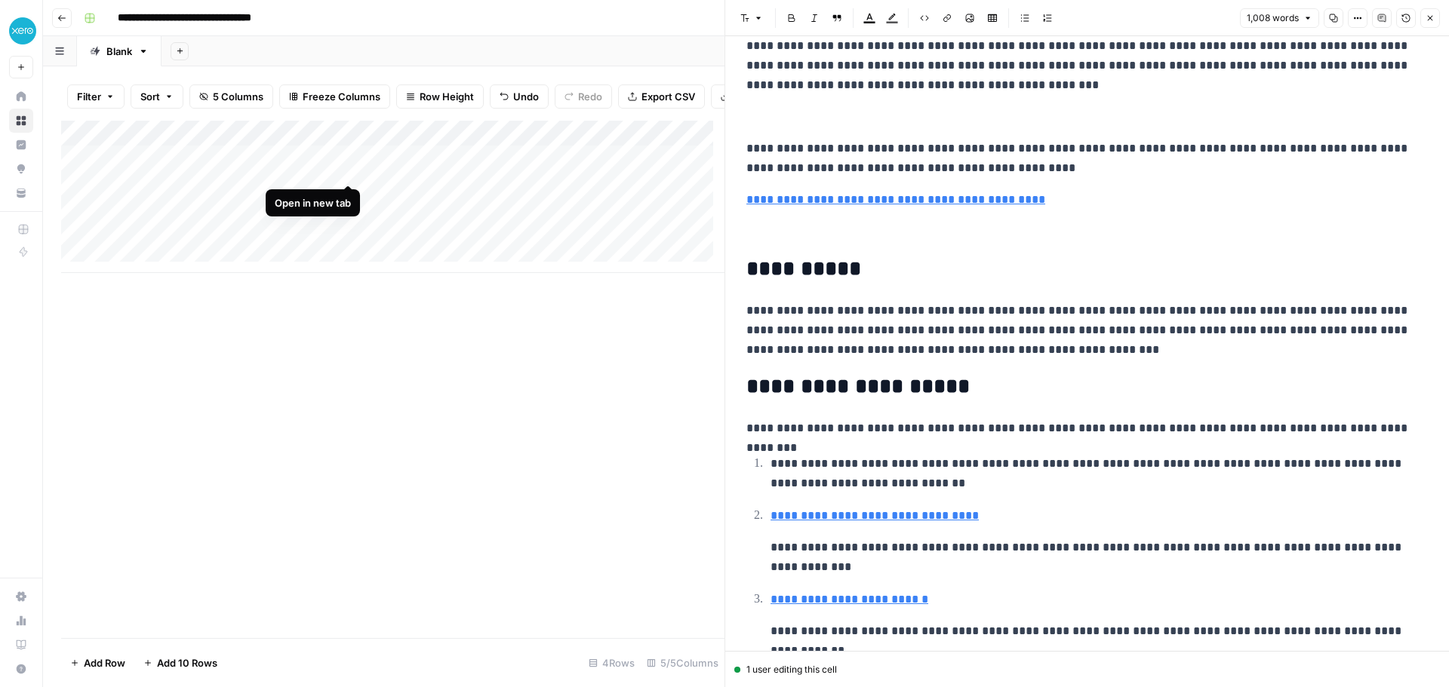
click at [350, 168] on div "Add Column" at bounding box center [392, 197] width 663 height 152
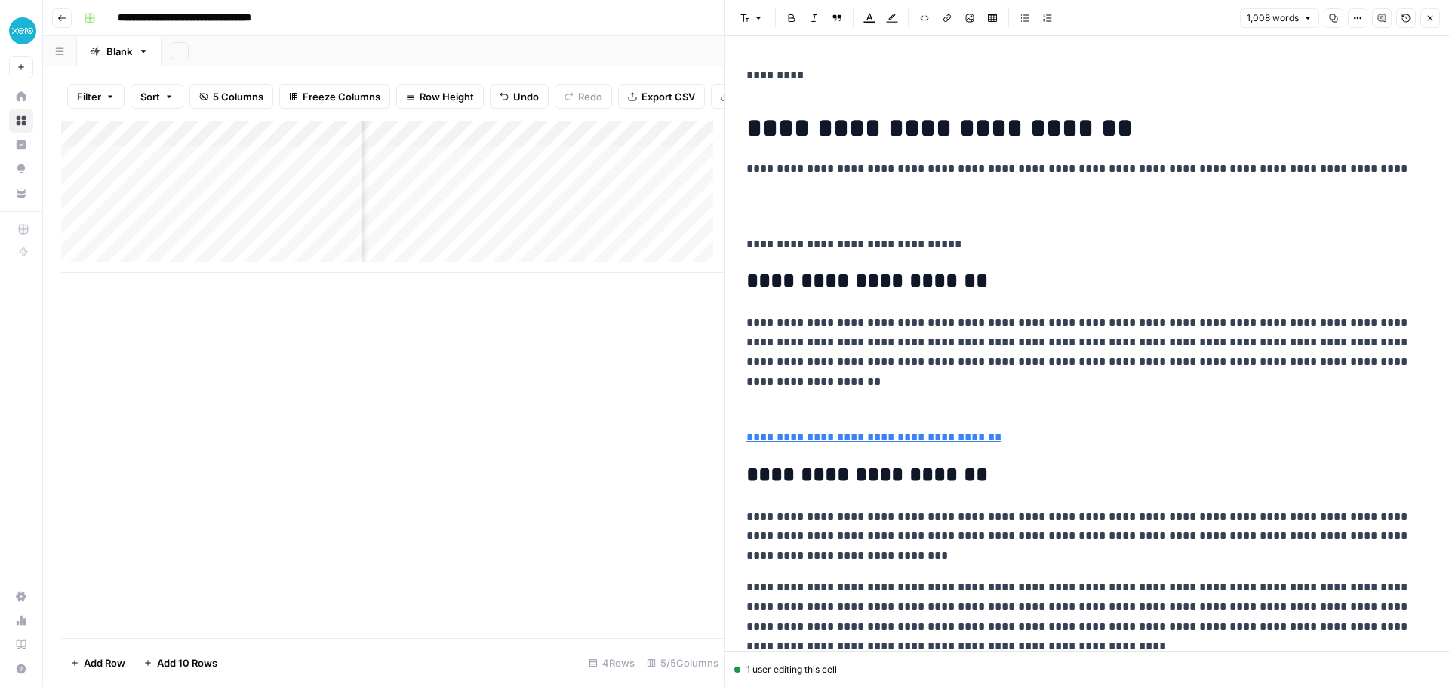
scroll to position [0, 190]
click at [491, 165] on div "Add Column" at bounding box center [392, 197] width 663 height 152
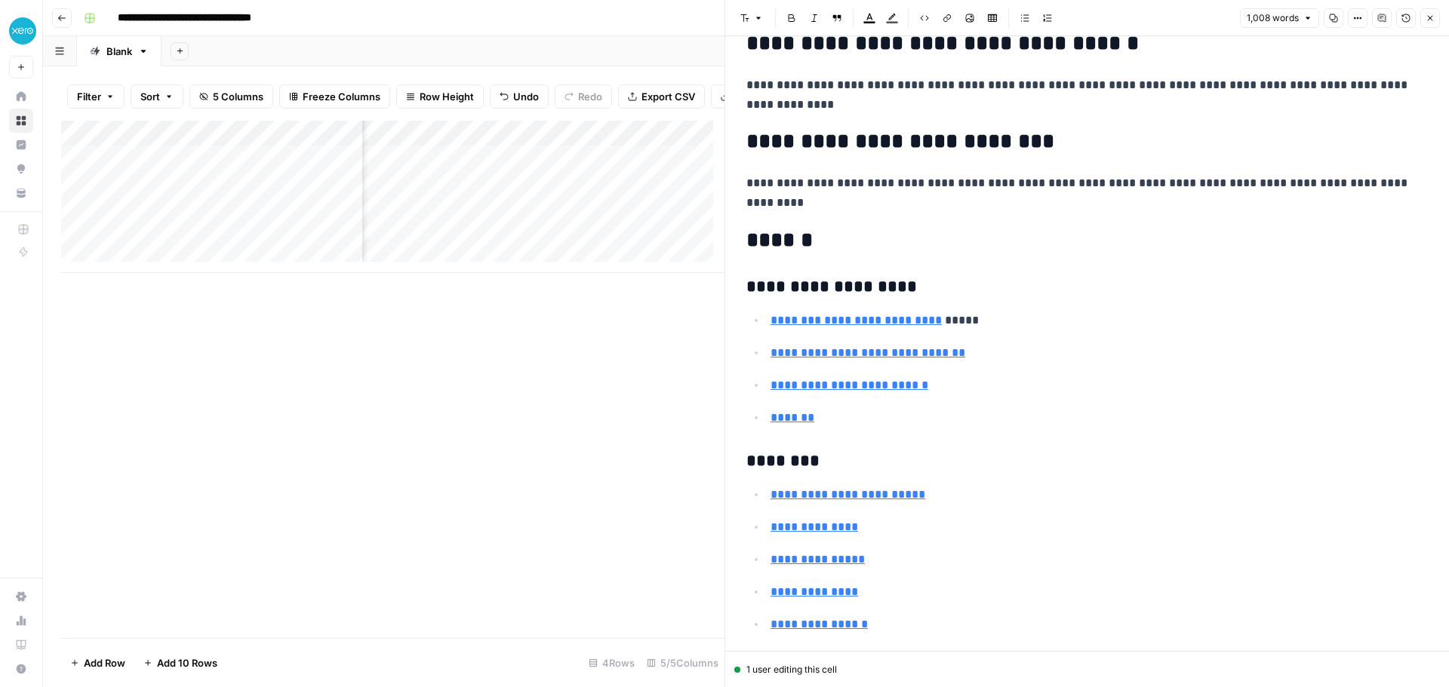
scroll to position [2415, 0]
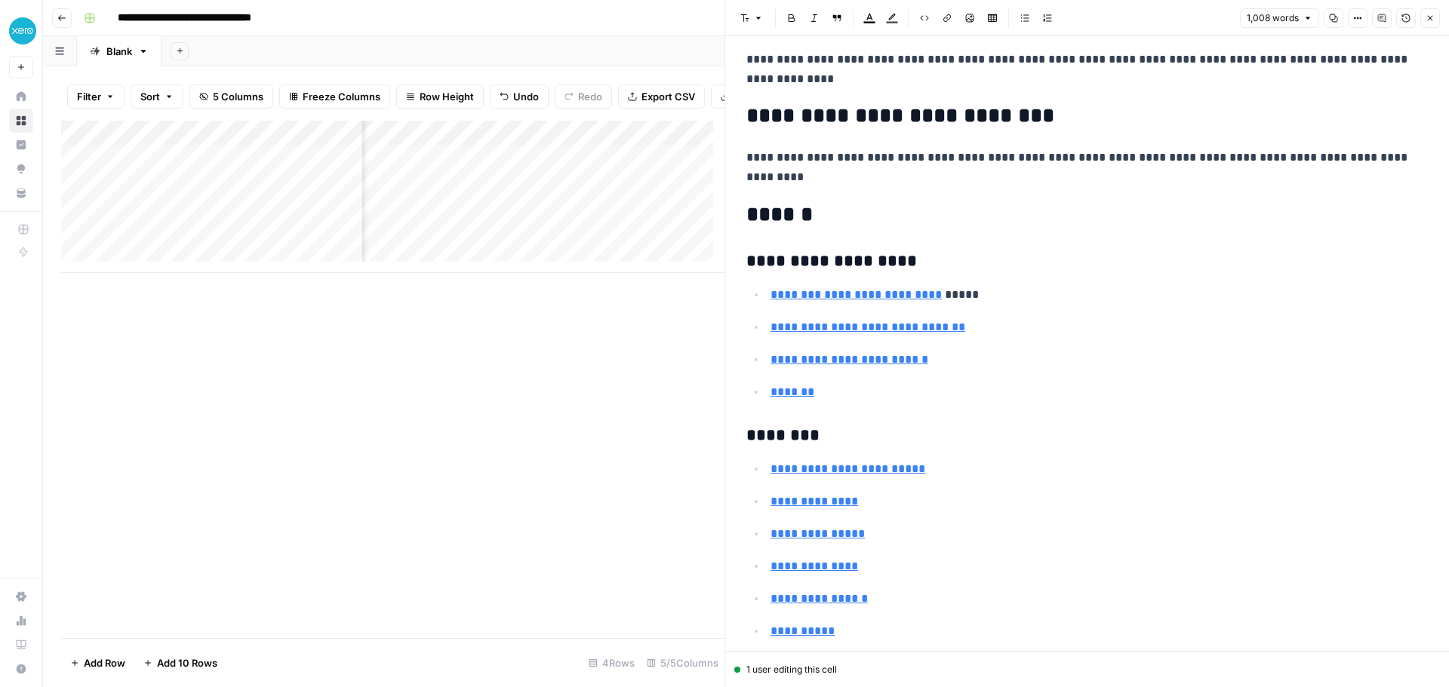
click at [401, 384] on div "Add Column" at bounding box center [392, 380] width 663 height 518
click at [1431, 18] on icon "button" at bounding box center [1429, 18] width 9 height 9
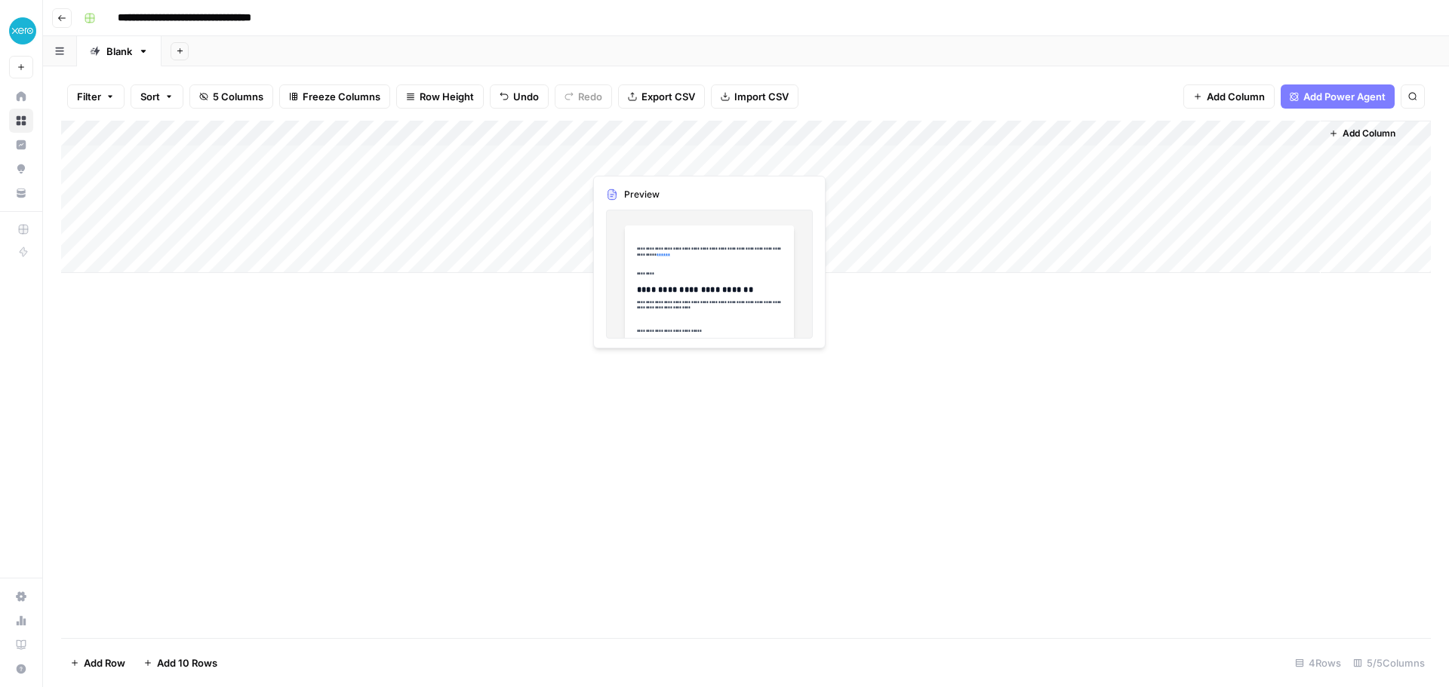
click at [700, 164] on div "Add Column" at bounding box center [746, 197] width 1370 height 152
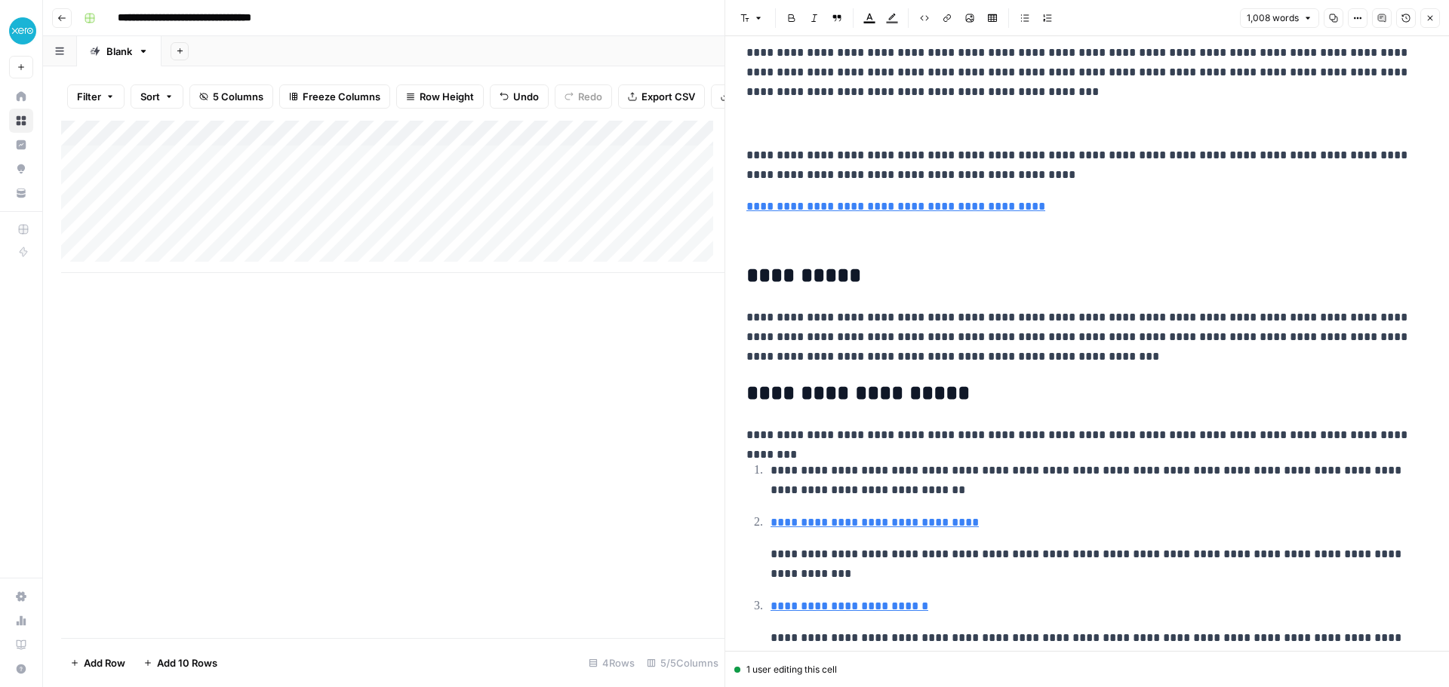
scroll to position [2188, 0]
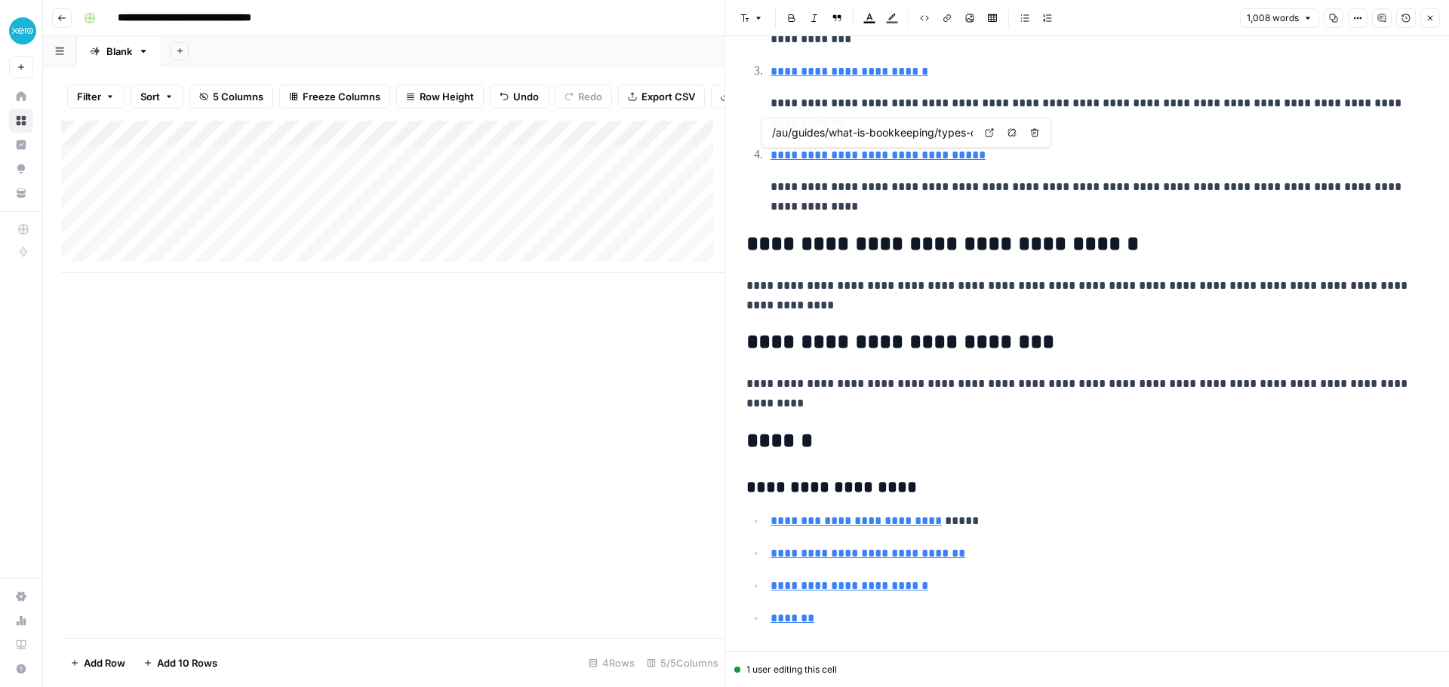
type input "https://www.xero.com/us/accounting-software/"
type input "/au/advisors/"
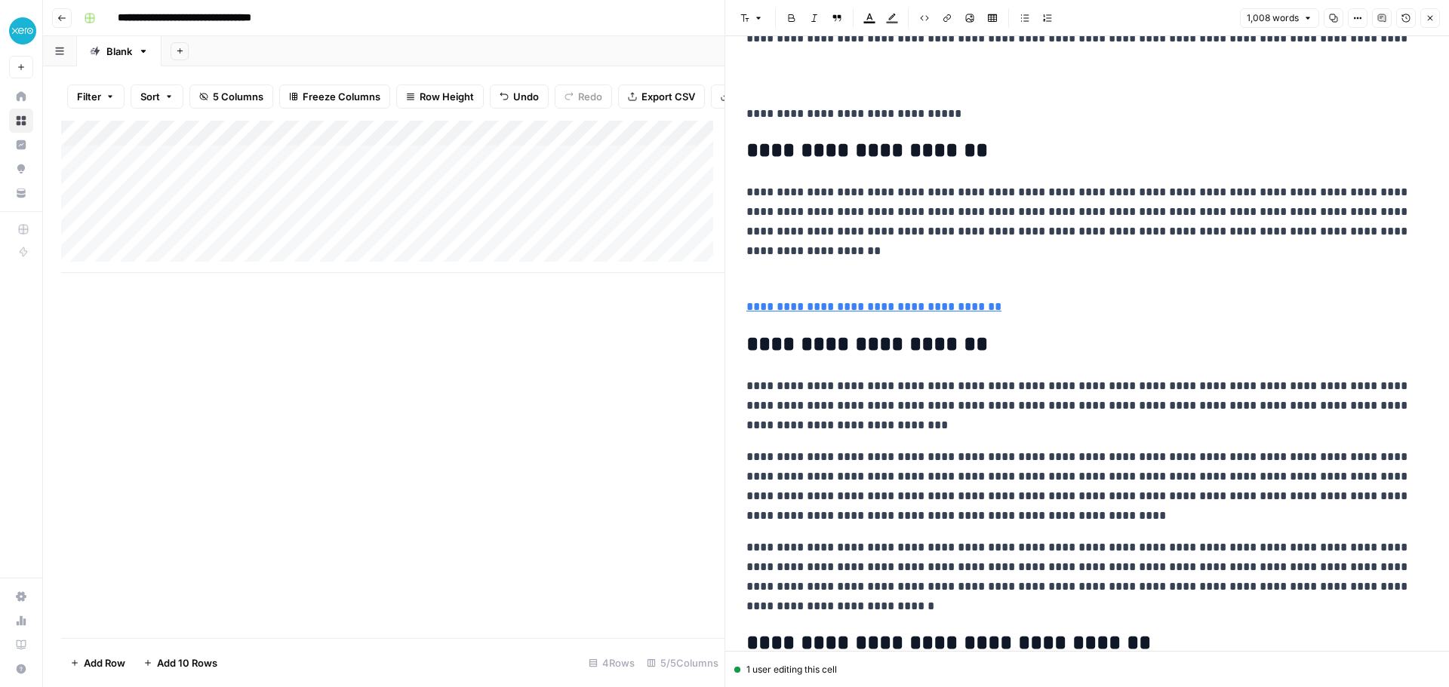
scroll to position [0, 0]
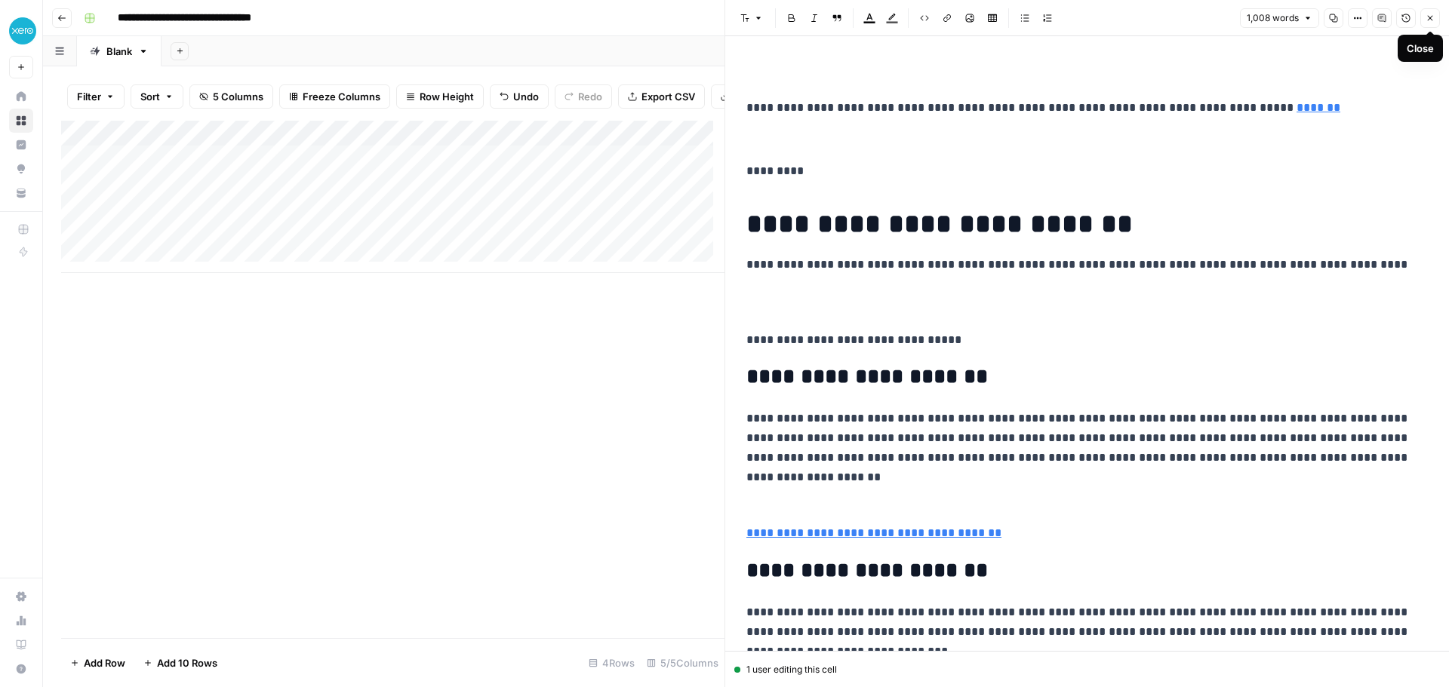
click at [1435, 22] on button "Close" at bounding box center [1430, 18] width 20 height 20
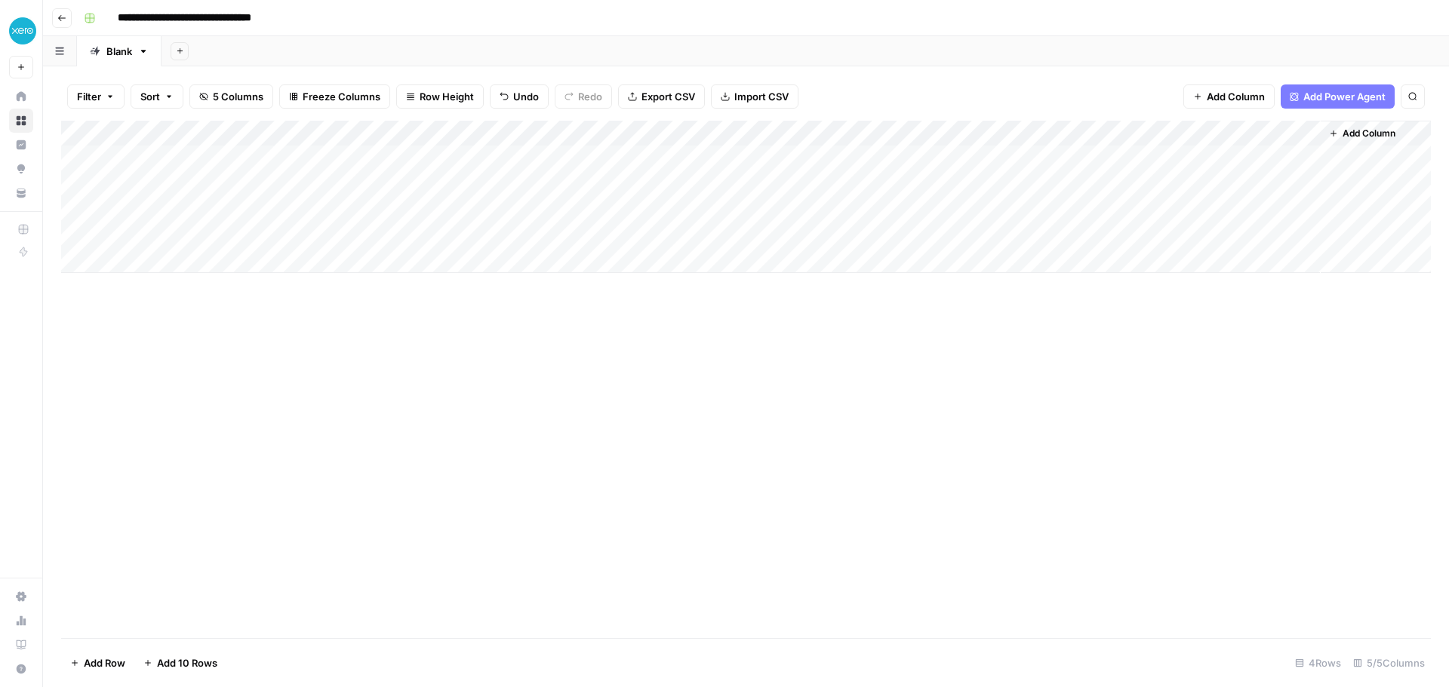
click at [929, 155] on div "Add Column" at bounding box center [746, 197] width 1370 height 152
click at [831, 337] on div "Add Column" at bounding box center [746, 380] width 1370 height 518
click at [954, 159] on div "Add Column" at bounding box center [746, 197] width 1370 height 152
drag, startPoint x: 963, startPoint y: 153, endPoint x: 939, endPoint y: 162, distance: 25.1
click at [939, 162] on div at bounding box center [928, 158] width 204 height 28
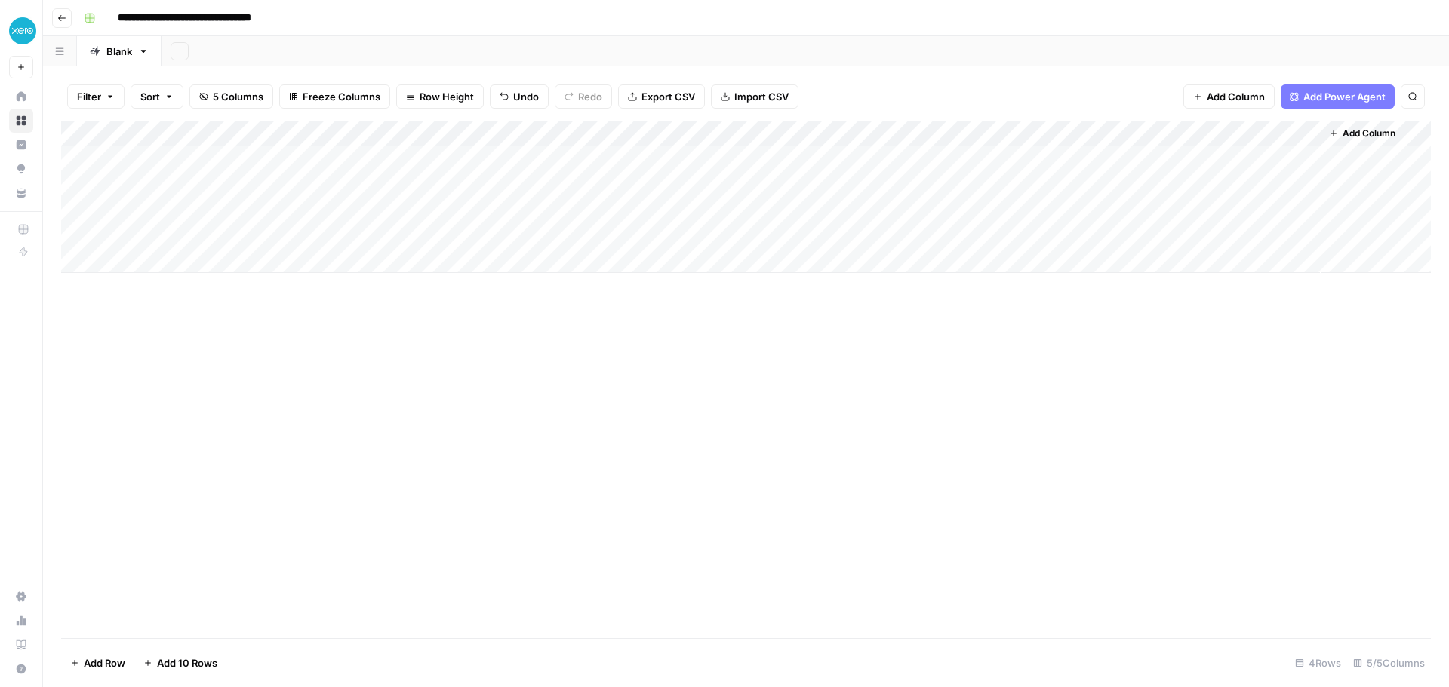
click at [994, 129] on div "Add Column" at bounding box center [746, 197] width 1370 height 152
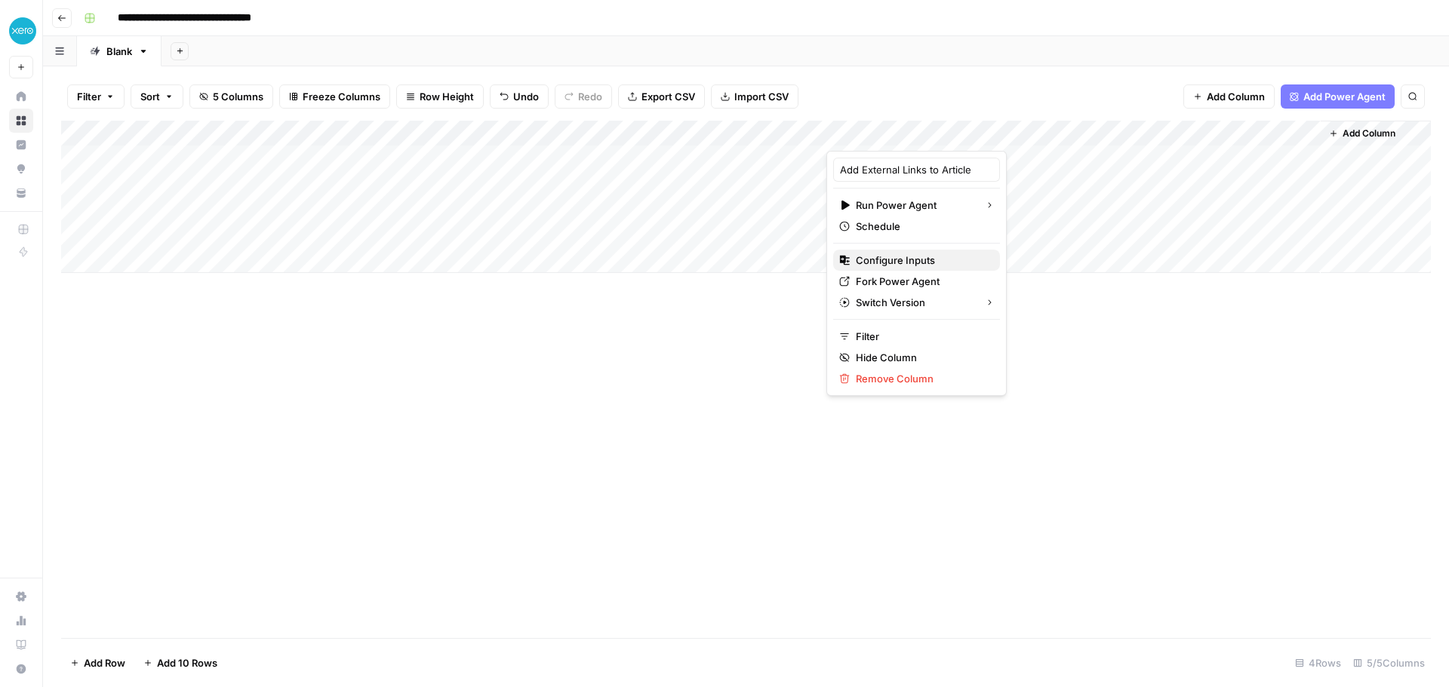
click at [916, 260] on span "Configure Inputs" at bounding box center [922, 260] width 132 height 15
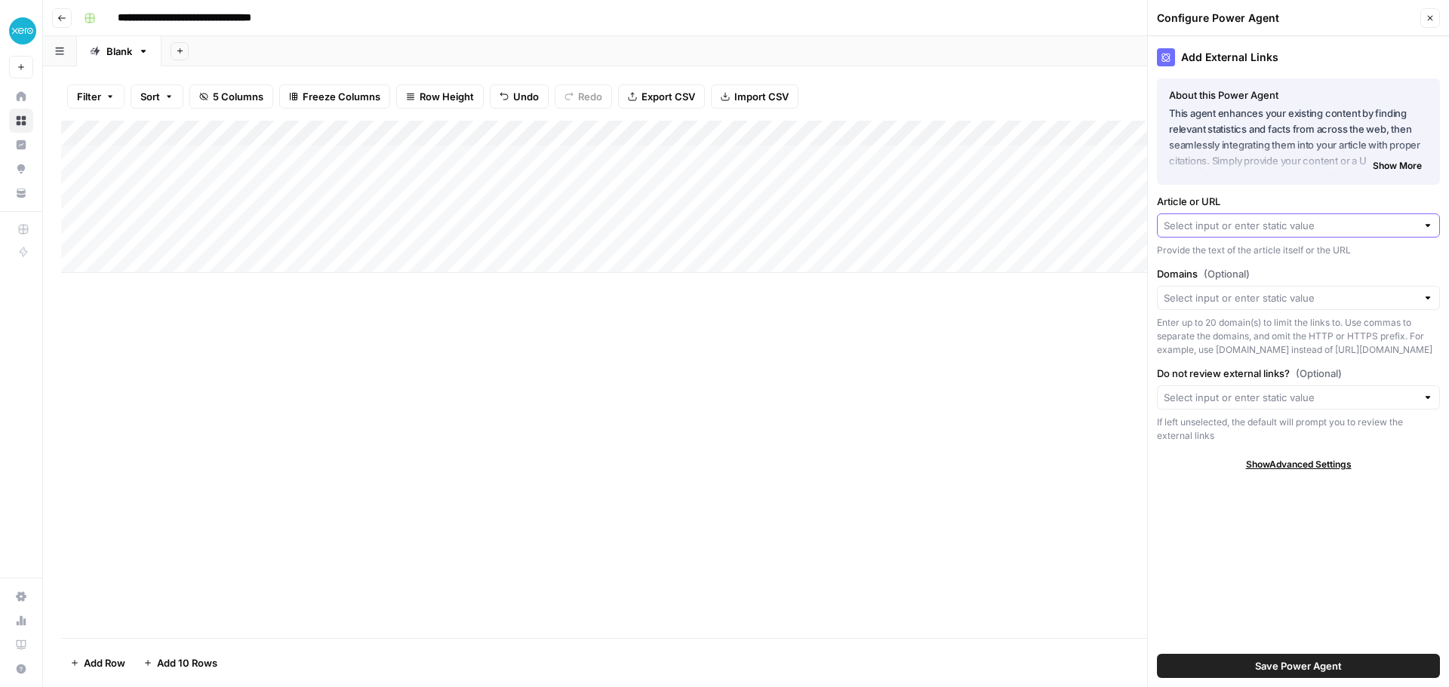
click at [1246, 226] on input "Article or URL" at bounding box center [1290, 225] width 253 height 15
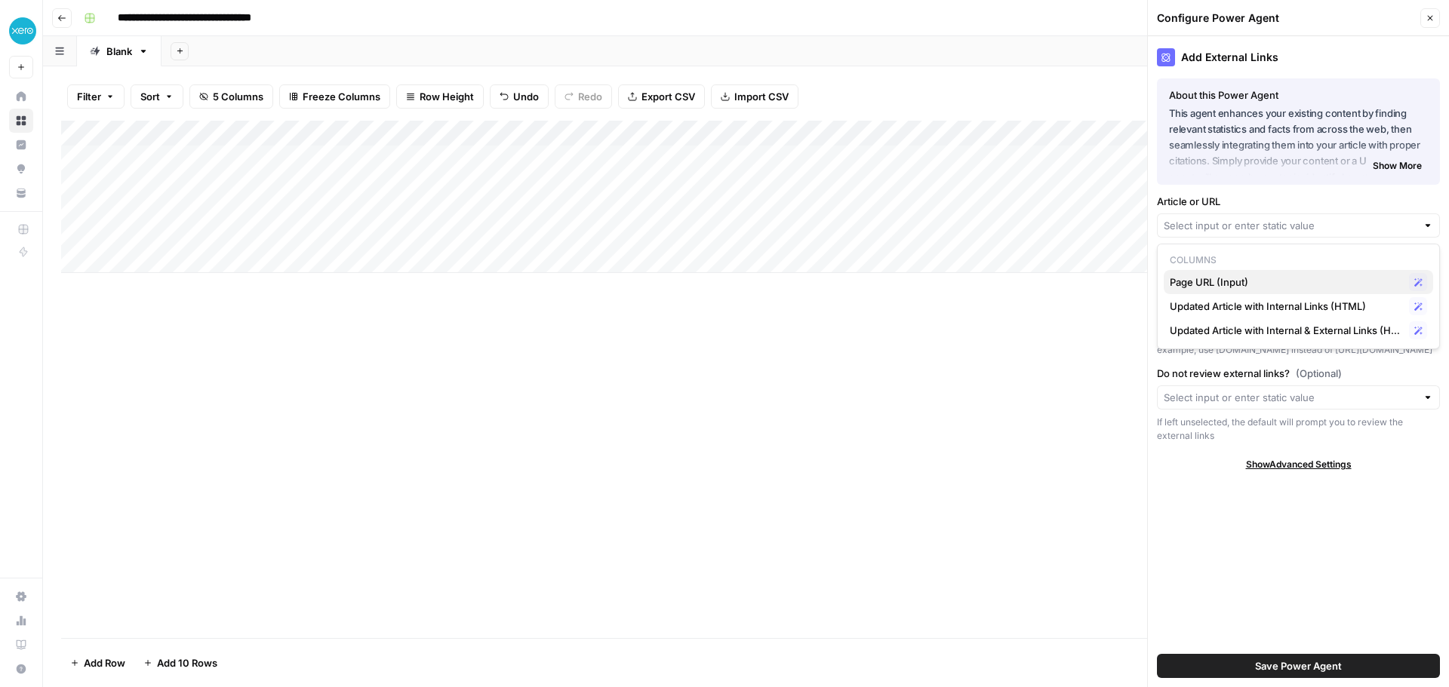
click at [1219, 282] on span "Page URL (Input)" at bounding box center [1286, 282] width 233 height 15
type input "Page URL (Input)"
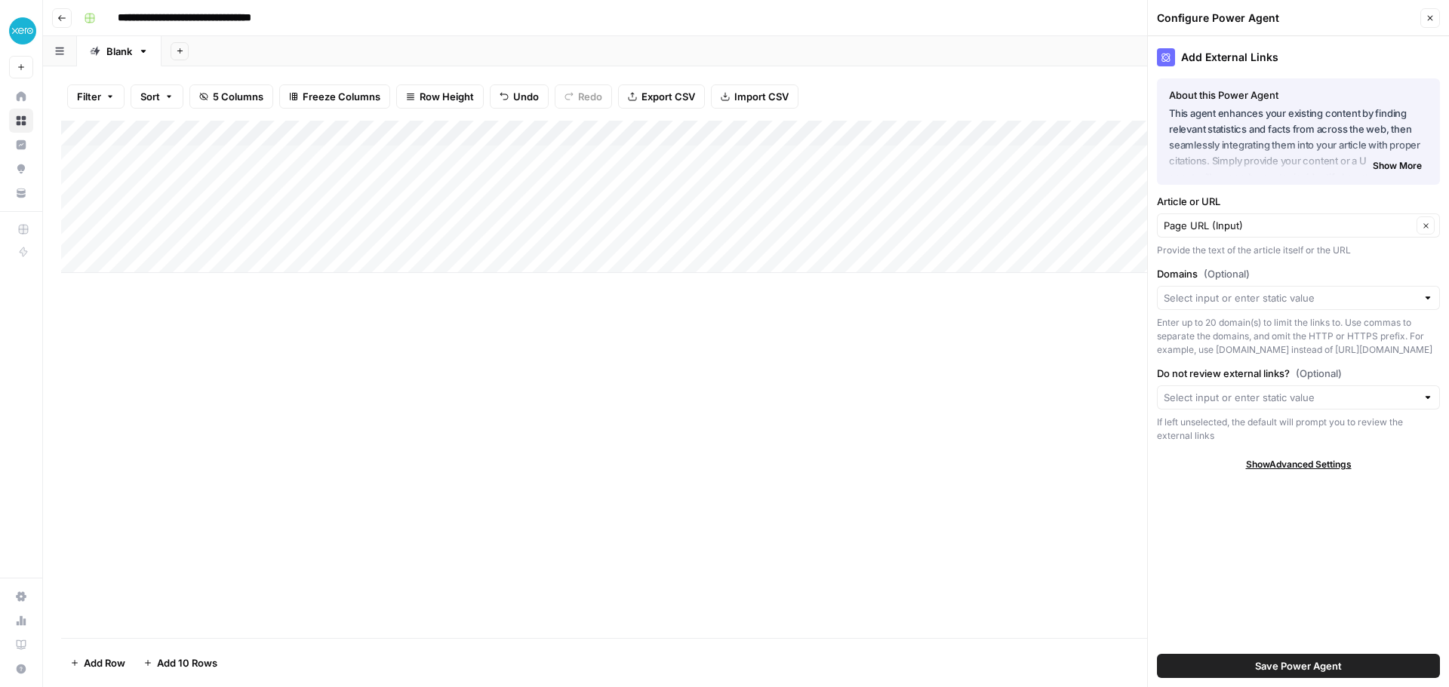
click at [1431, 18] on icon "button" at bounding box center [1429, 18] width 9 height 9
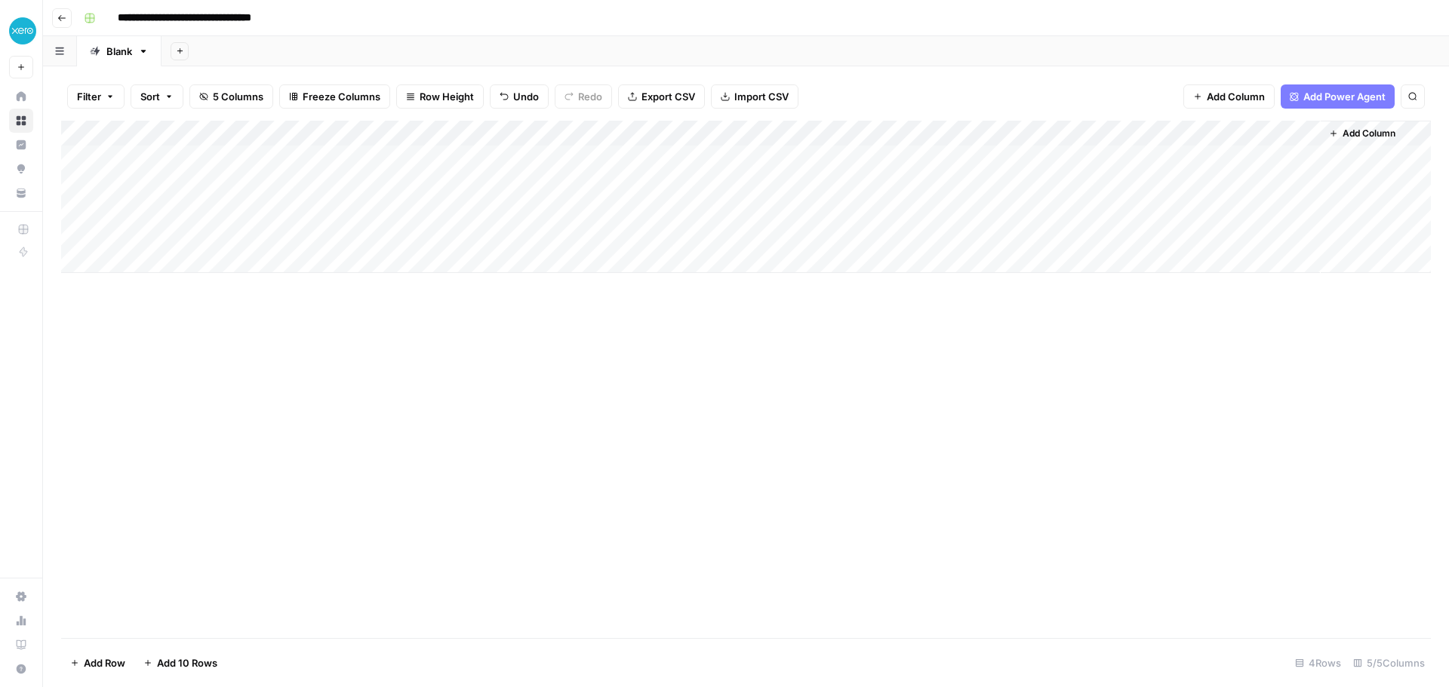
click at [492, 128] on div "Add Column" at bounding box center [746, 197] width 1370 height 152
click at [632, 133] on div "Add Column" at bounding box center [746, 197] width 1370 height 152
click at [481, 134] on div "Add Column" at bounding box center [746, 197] width 1370 height 152
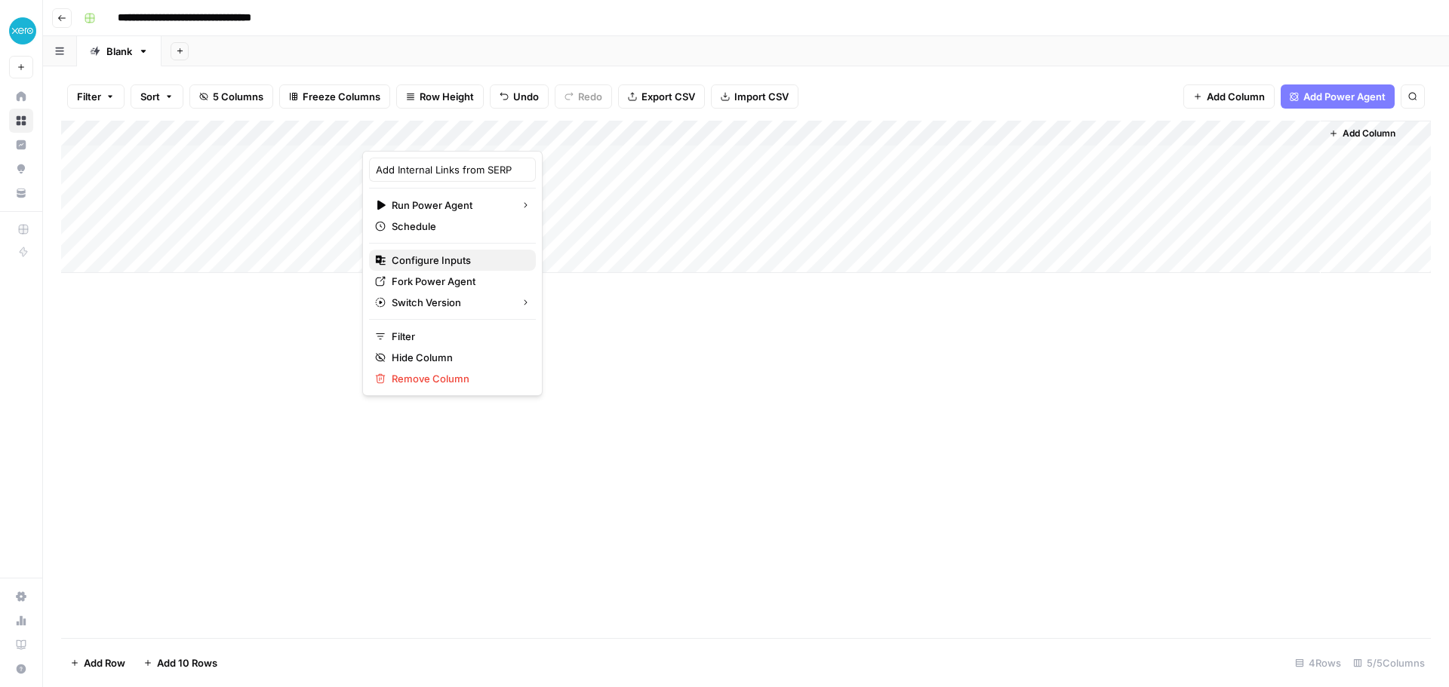
click at [460, 259] on span "Configure Inputs" at bounding box center [458, 260] width 132 height 15
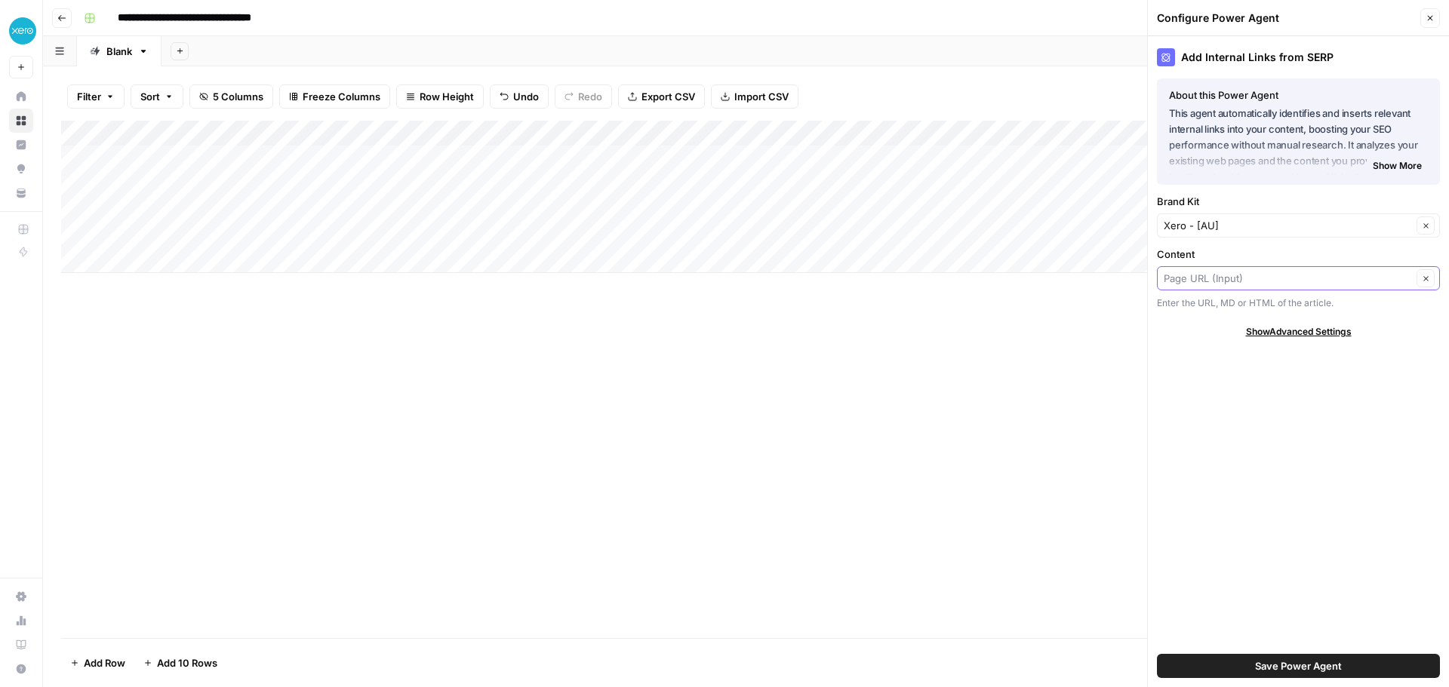
click at [1268, 279] on input "Content" at bounding box center [1288, 278] width 248 height 15
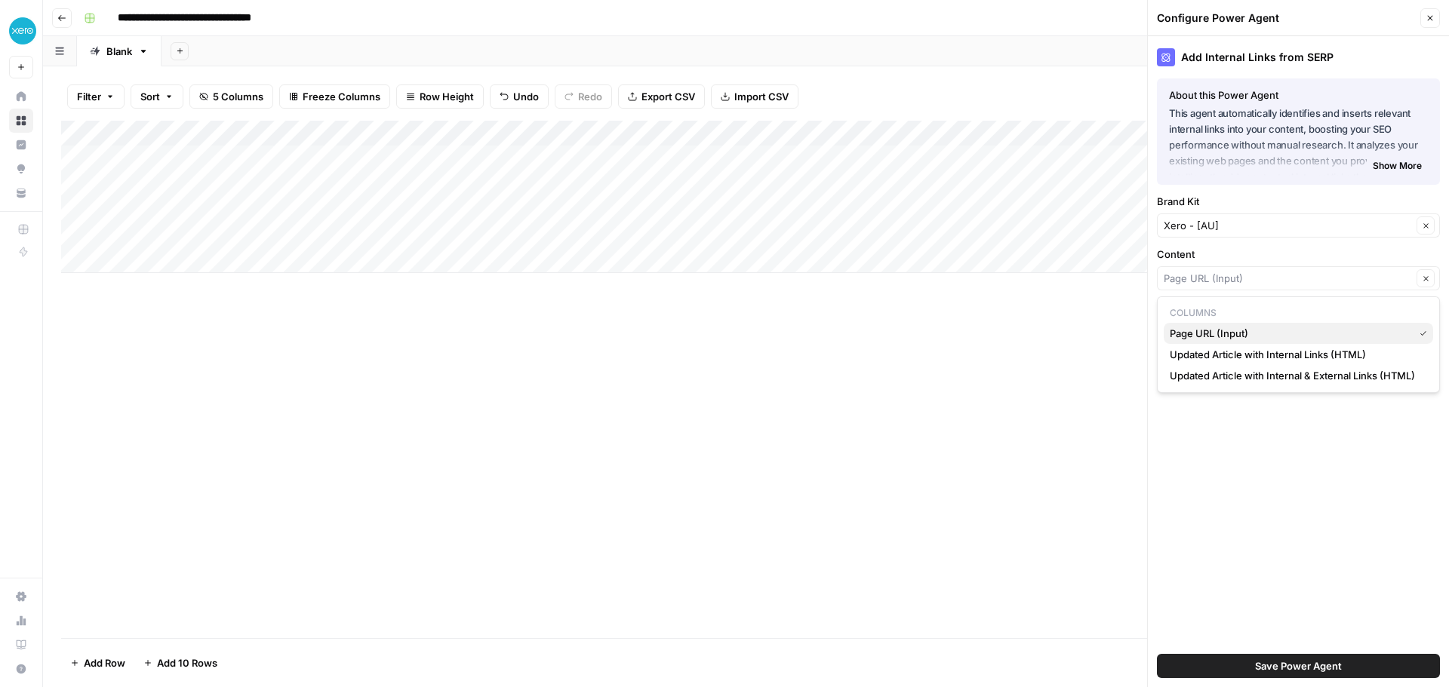
click at [1242, 330] on span "Page URL (Input)" at bounding box center [1289, 333] width 238 height 15
type input "Page URL (Input)"
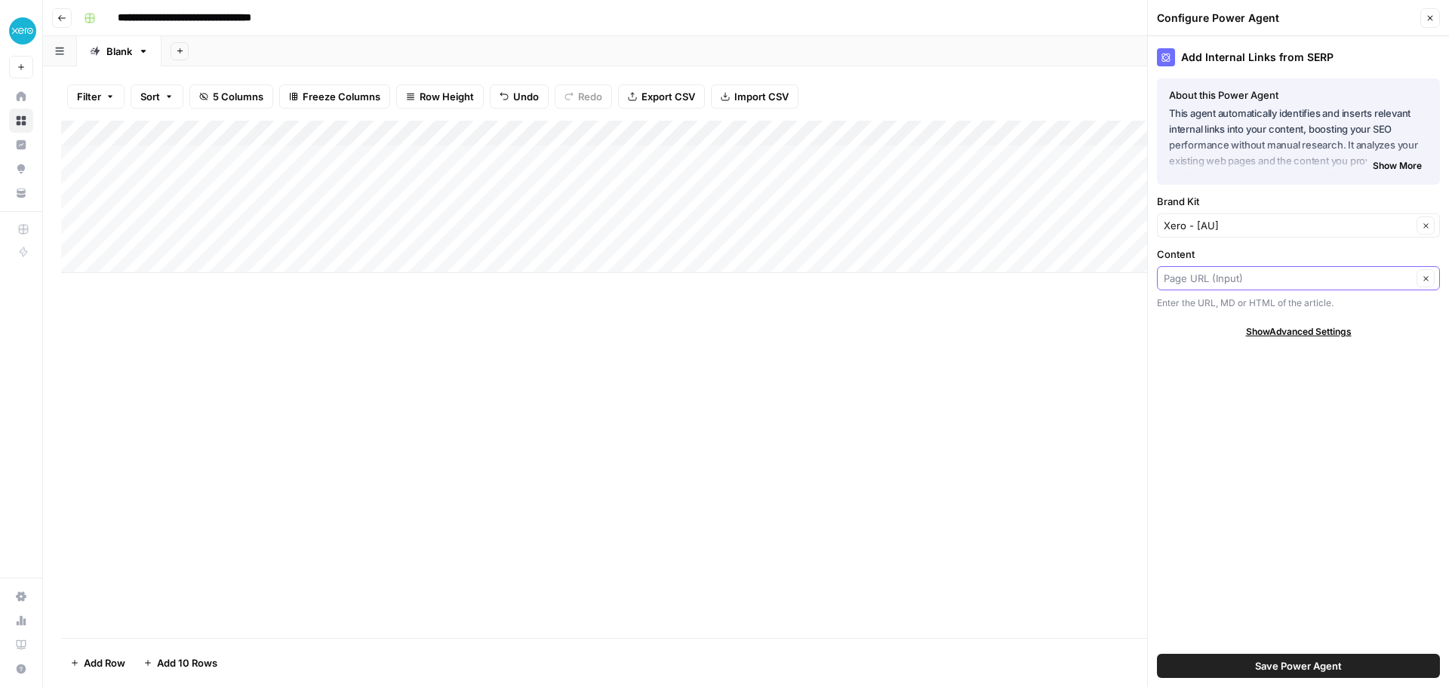
click at [1258, 273] on input "Content" at bounding box center [1288, 278] width 248 height 15
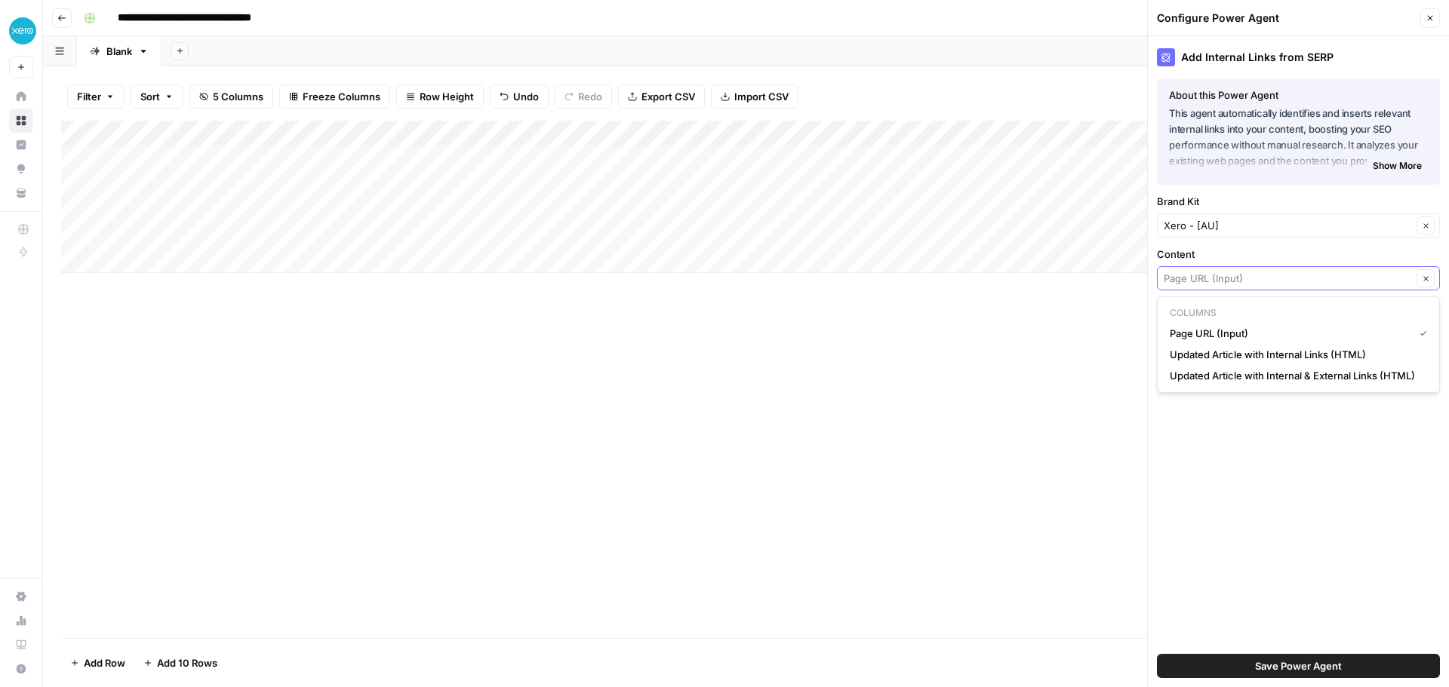
click at [1428, 284] on button "Clear" at bounding box center [1425, 278] width 18 height 18
click at [1386, 243] on div "Add Internal Links from SERP About this Power Agent This agent automatically id…" at bounding box center [1298, 361] width 301 height 651
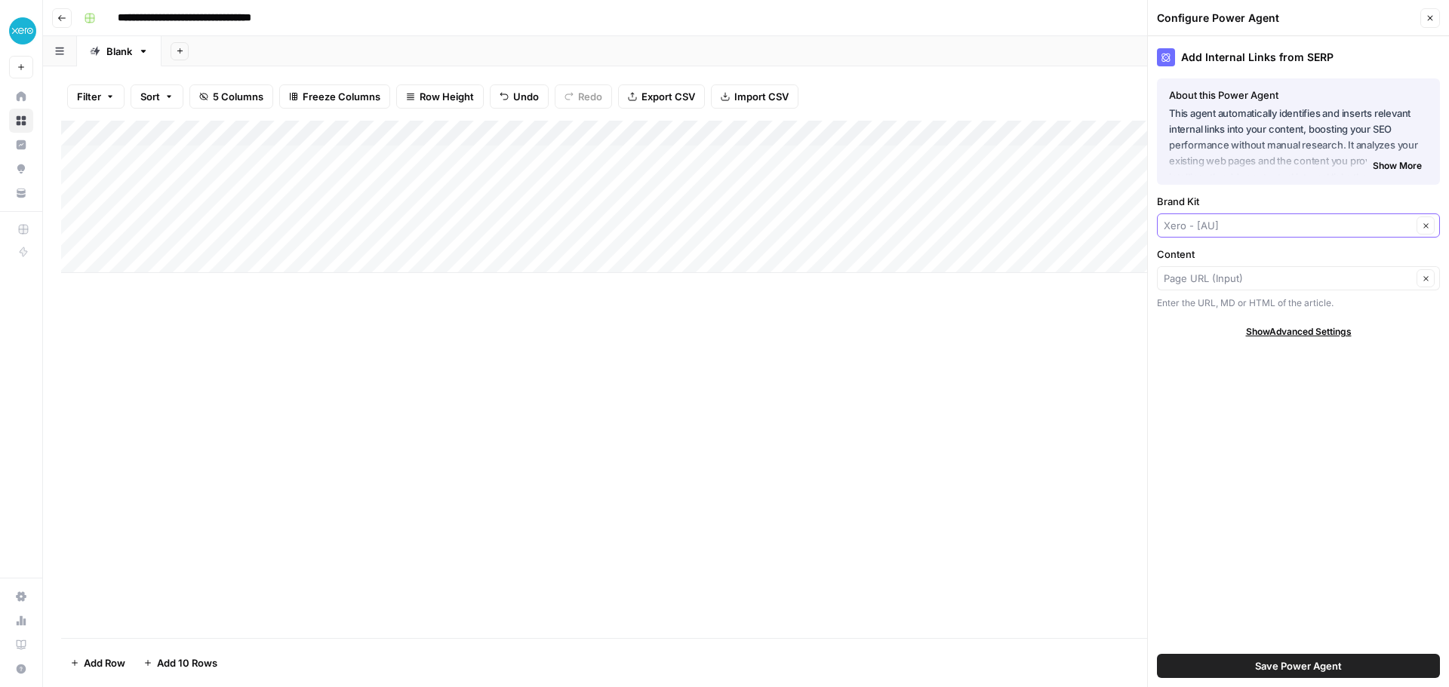
click at [1318, 222] on input "Brand Kit" at bounding box center [1288, 225] width 248 height 15
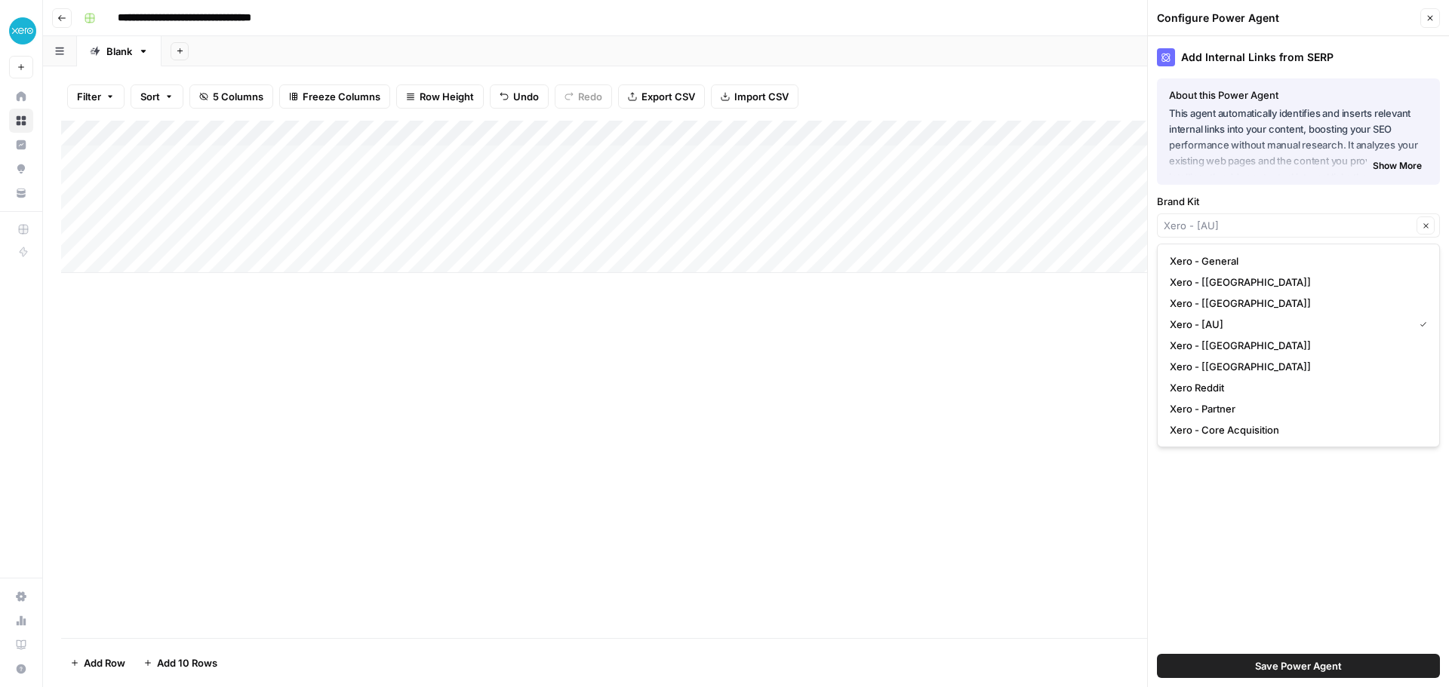
type input "Xero - [AU]"
click at [1318, 199] on label "Brand Kit" at bounding box center [1298, 201] width 283 height 15
click at [1318, 218] on input "Xero - [AU]" at bounding box center [1288, 225] width 248 height 15
click at [1318, 199] on label "Brand Kit" at bounding box center [1298, 201] width 283 height 15
click at [1318, 218] on input "Brand Kit" at bounding box center [1288, 225] width 248 height 15
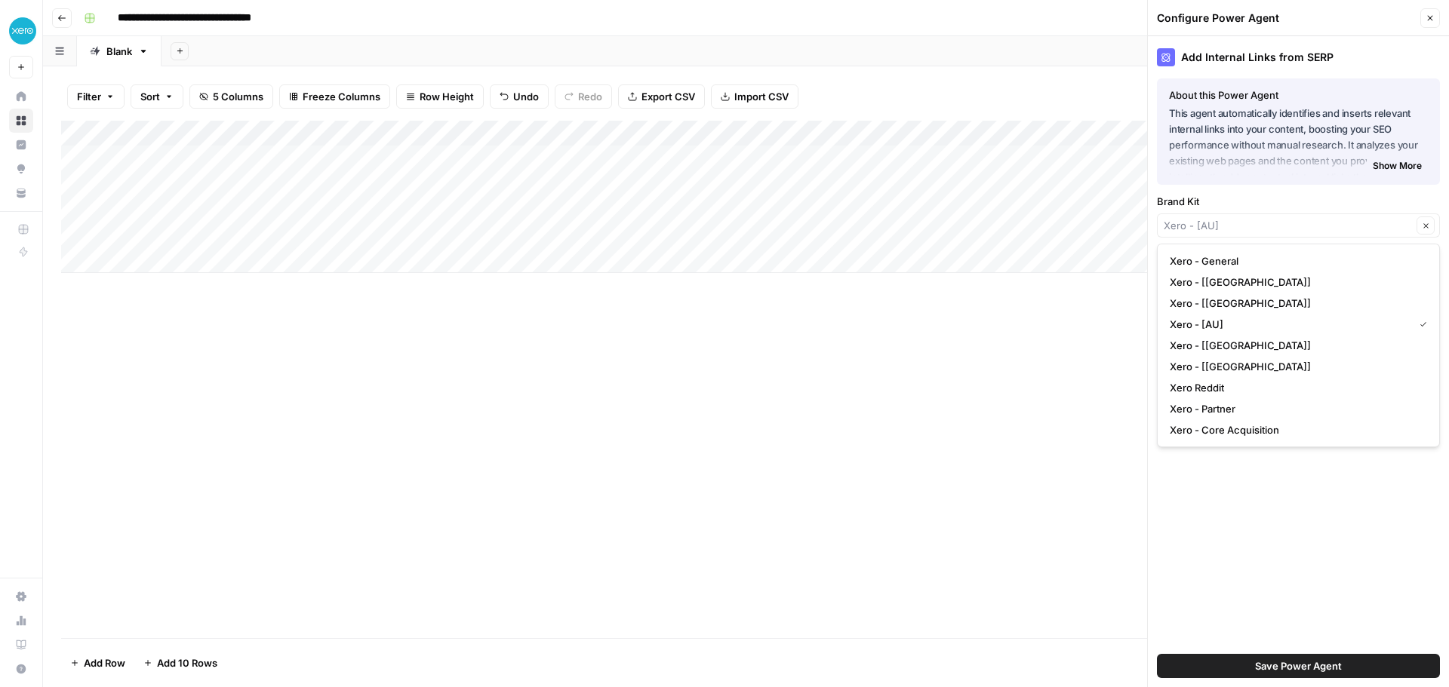
click at [1297, 497] on div "Add Internal Links from SERP About this Power Agent This agent automatically id…" at bounding box center [1298, 361] width 301 height 651
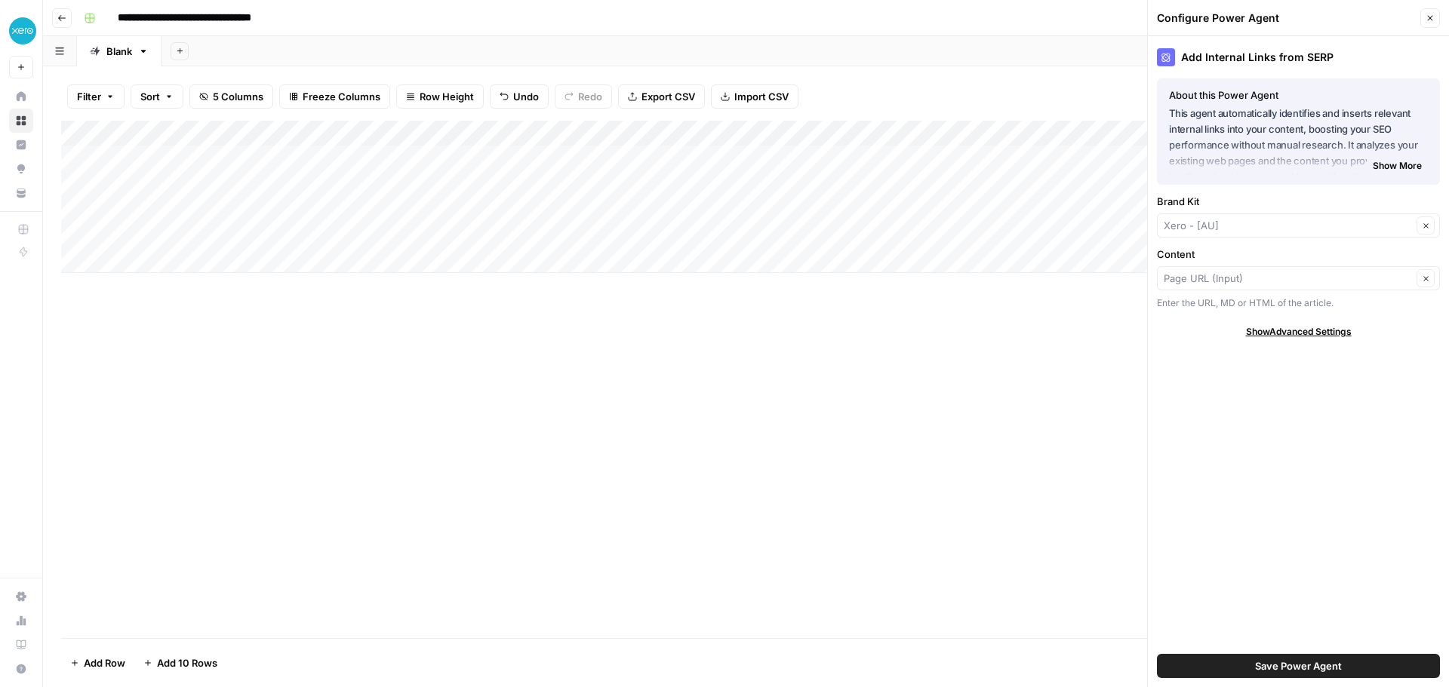
click at [1281, 334] on span "Show Advanced Settings" at bounding box center [1299, 332] width 106 height 14
click at [1259, 379] on input "Version" at bounding box center [1290, 376] width 253 height 15
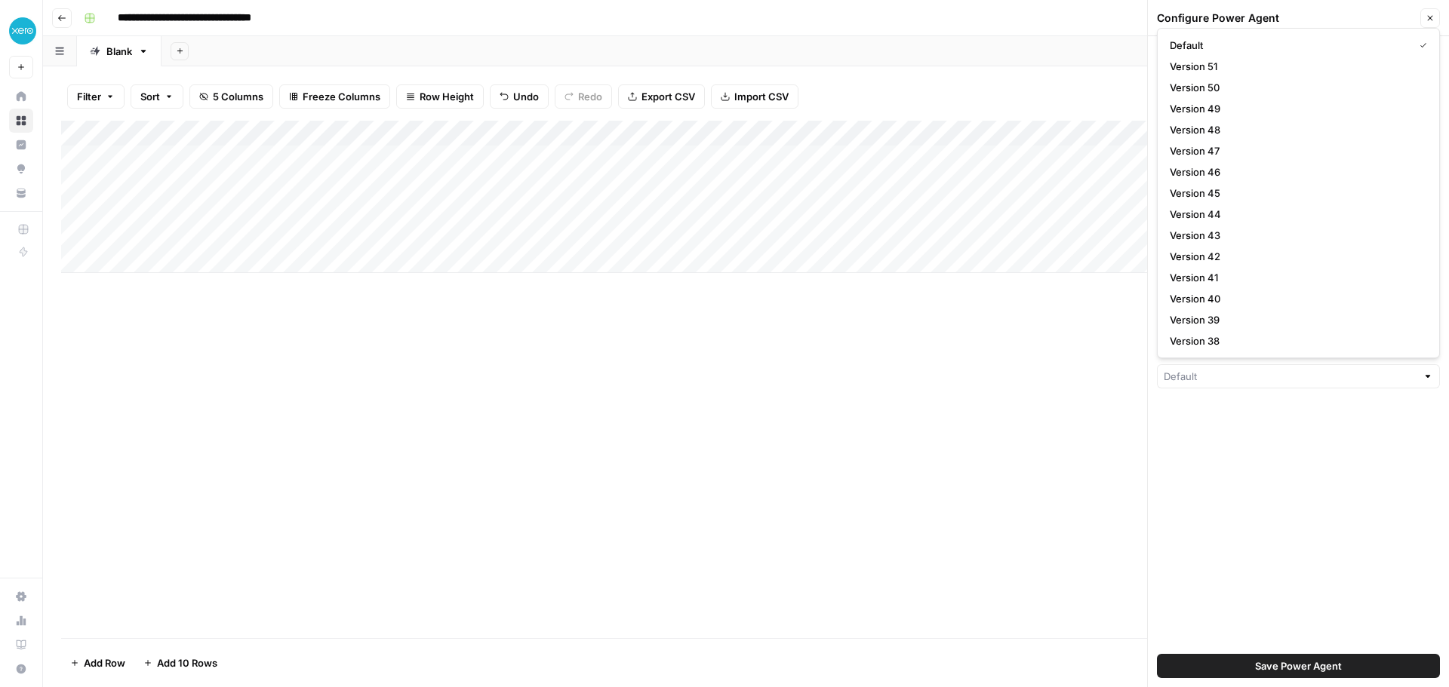
type input "Default"
click at [1265, 450] on div "Add Internal Links from SERP About this Power Agent This agent automatically id…" at bounding box center [1298, 361] width 301 height 651
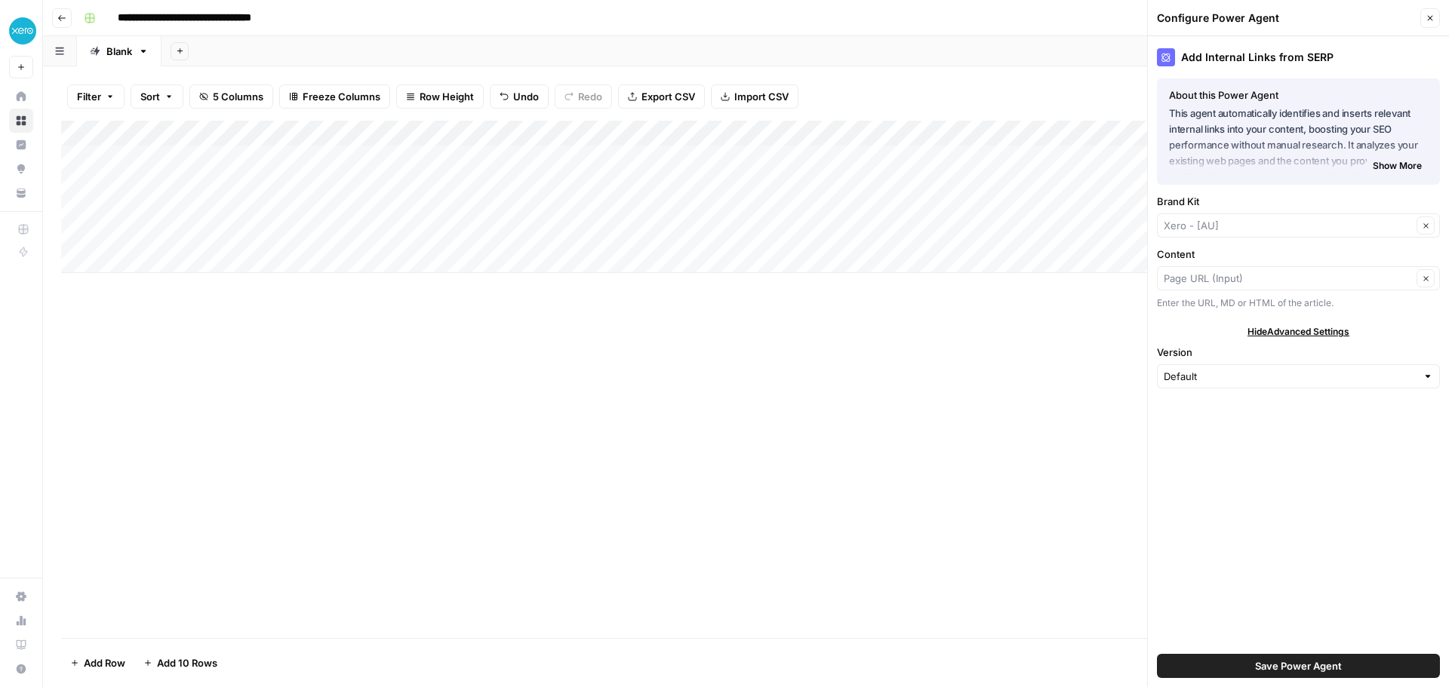
click at [1391, 165] on span "Show More" at bounding box center [1397, 166] width 49 height 14
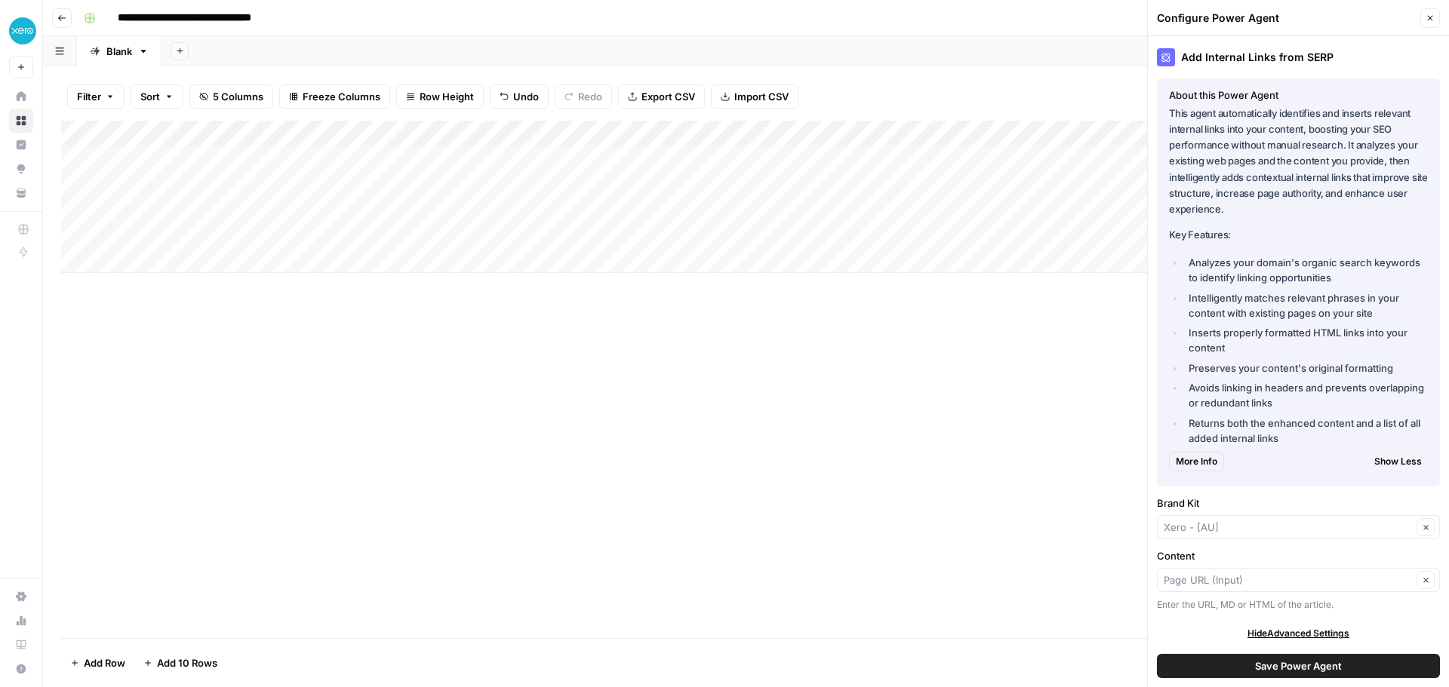
drag, startPoint x: 1182, startPoint y: 112, endPoint x: 1310, endPoint y: 139, distance: 130.2
click at [1310, 139] on p "This agent automatically identifies and inserts relevant internal links into yo…" at bounding box center [1298, 162] width 259 height 112
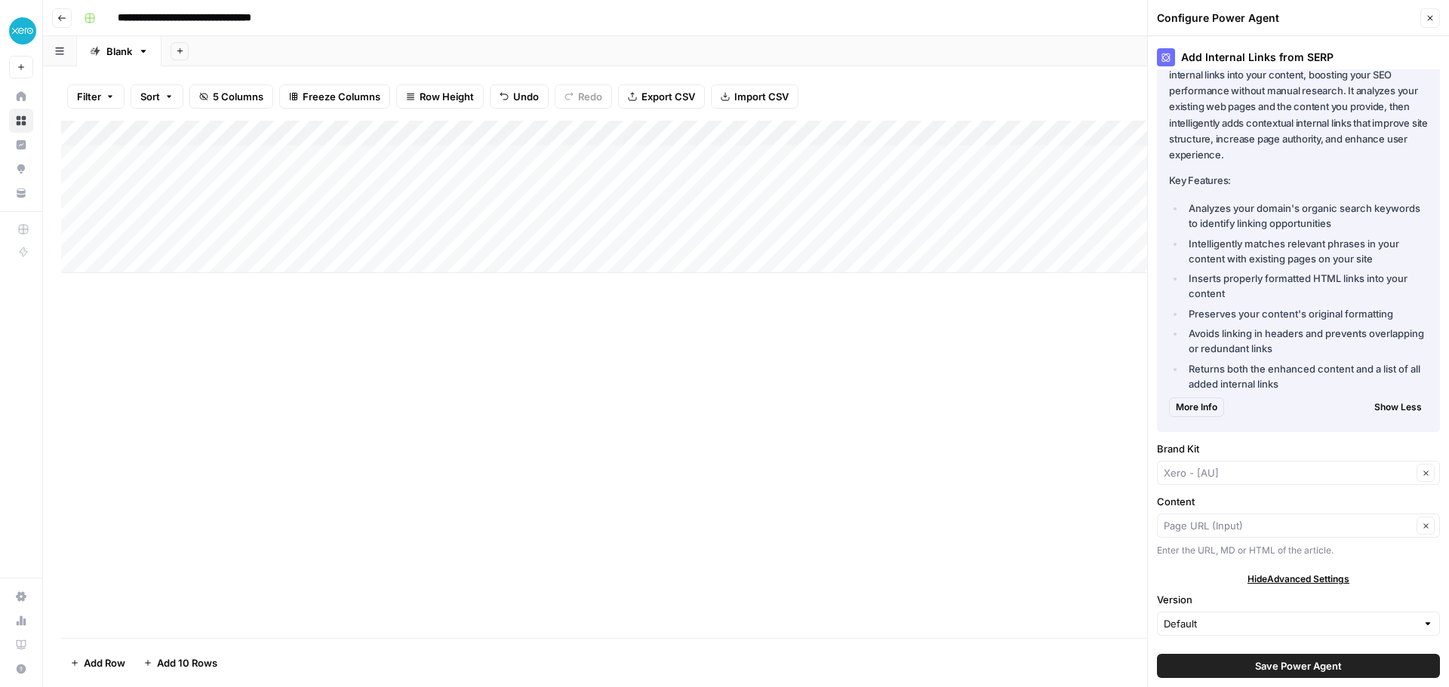
click at [1294, 291] on li "Inserts properly formatted HTML links into your content" at bounding box center [1306, 286] width 243 height 30
click at [1274, 664] on span "Save Power Agent" at bounding box center [1298, 666] width 87 height 15
click at [1301, 523] on input "Content" at bounding box center [1288, 525] width 248 height 15
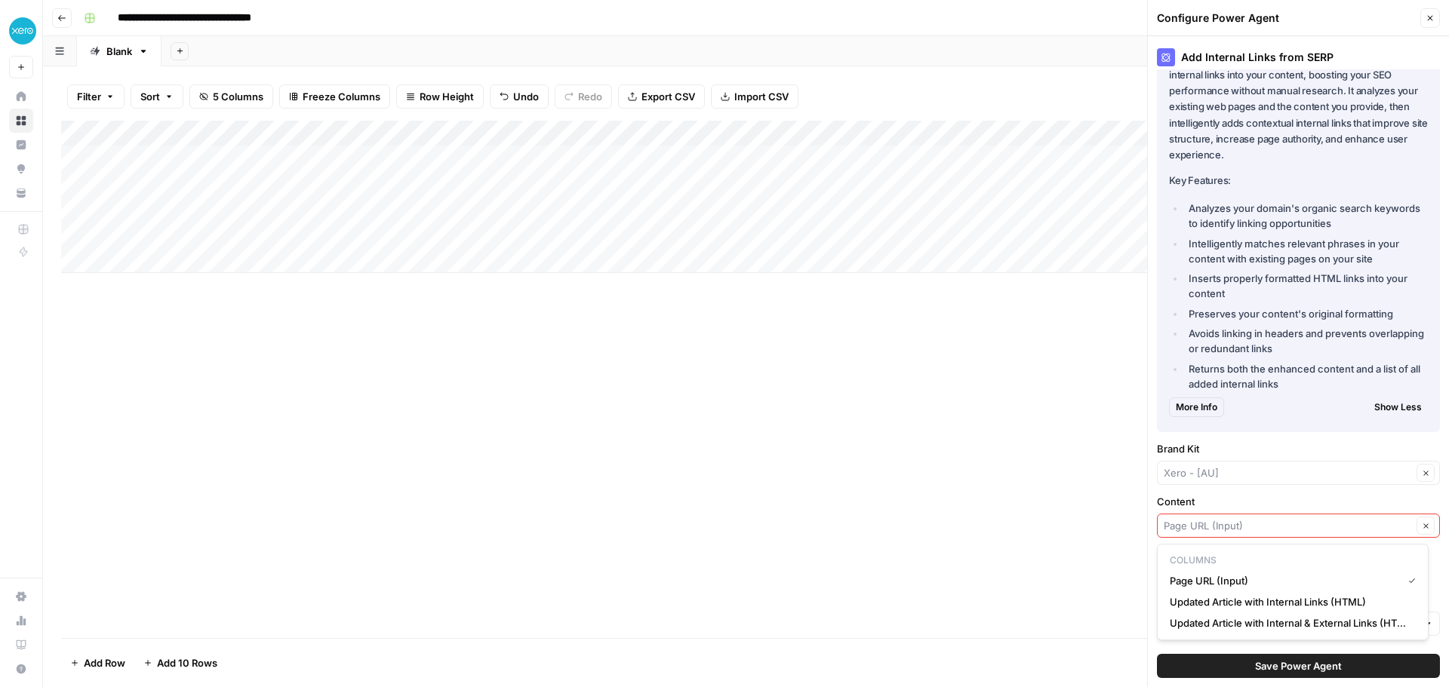
click at [1422, 523] on icon "button" at bounding box center [1426, 526] width 8 height 8
click at [1372, 503] on label "Content" at bounding box center [1298, 501] width 283 height 15
click at [1372, 518] on input "Content" at bounding box center [1288, 525] width 248 height 15
click at [1321, 598] on span "Updated Article with Internal Links (HTML)" at bounding box center [1290, 602] width 240 height 15
type input "Updated Article with Internal Links (HTML)"
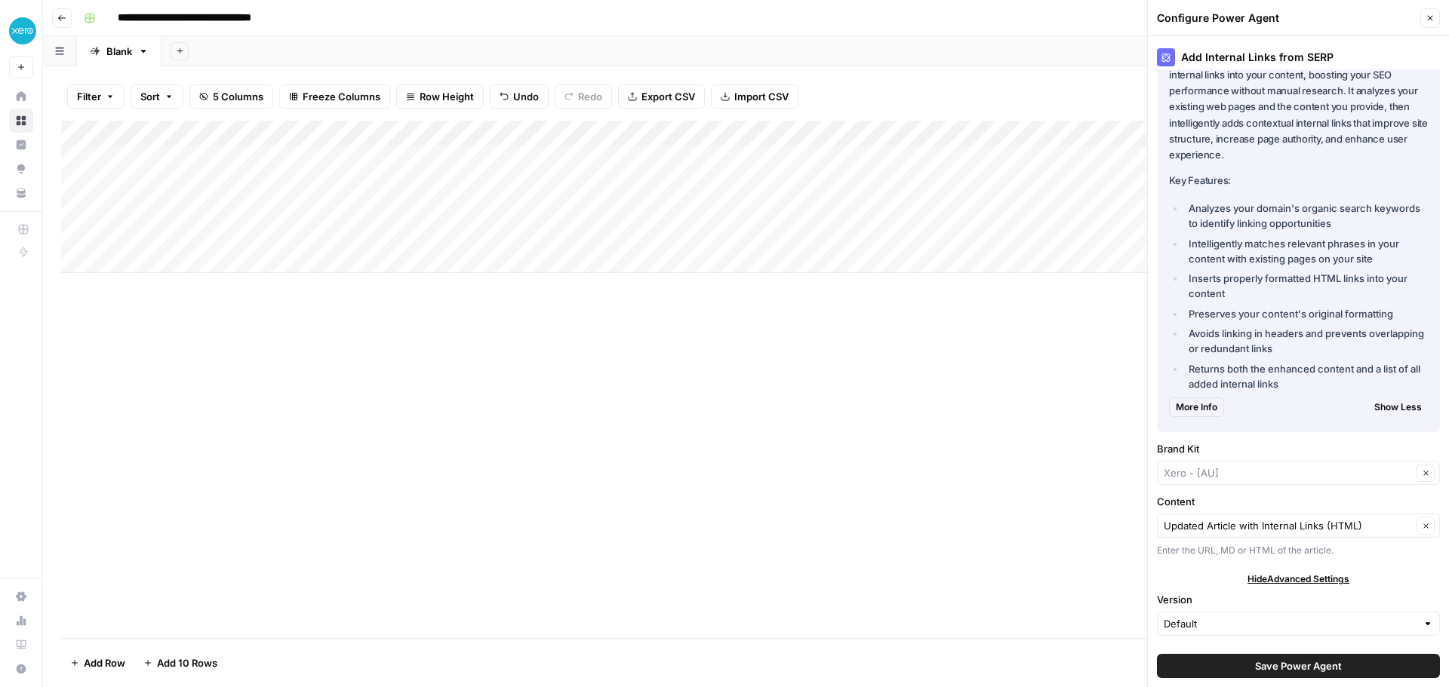
click at [1319, 501] on label "Content" at bounding box center [1298, 501] width 283 height 15
click at [1319, 518] on input "Updated Article with Internal Links (HTML)" at bounding box center [1288, 525] width 248 height 15
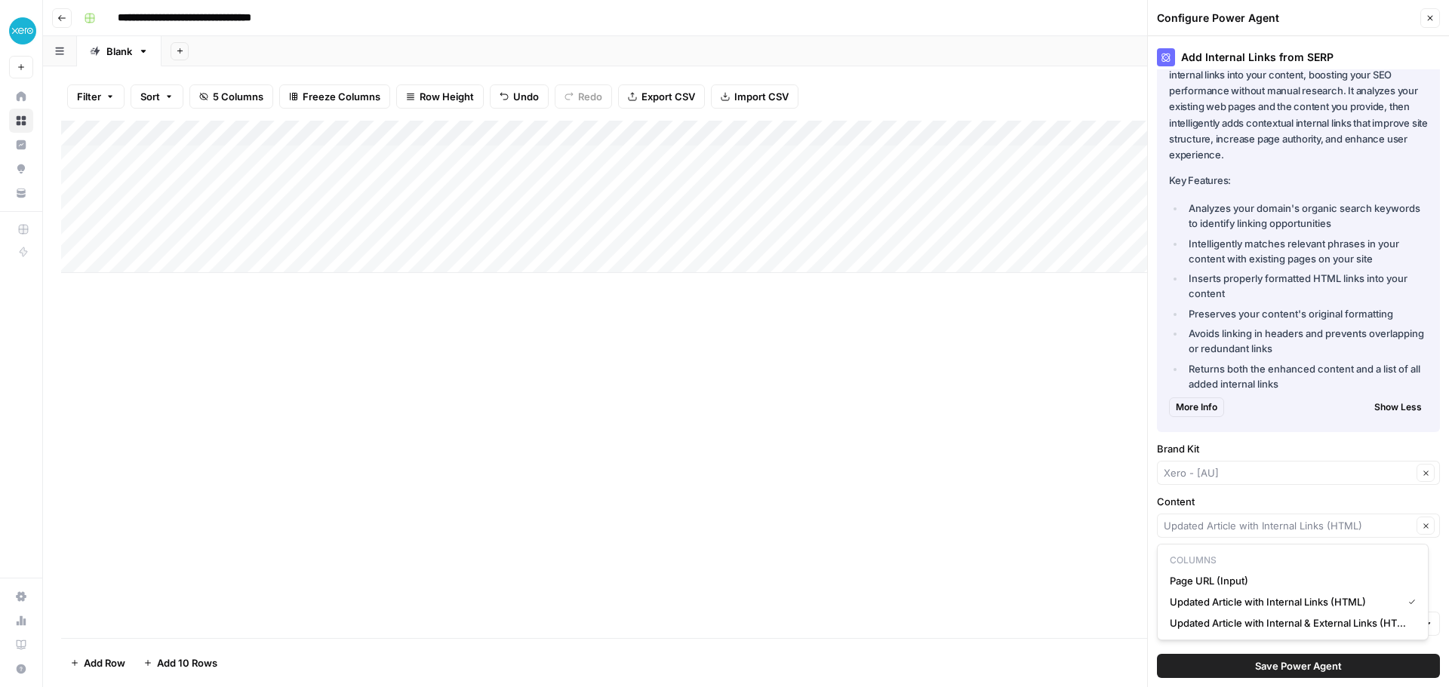
click at [1306, 495] on label "Content" at bounding box center [1298, 501] width 283 height 15
click at [1306, 518] on input "Content" at bounding box center [1288, 525] width 248 height 15
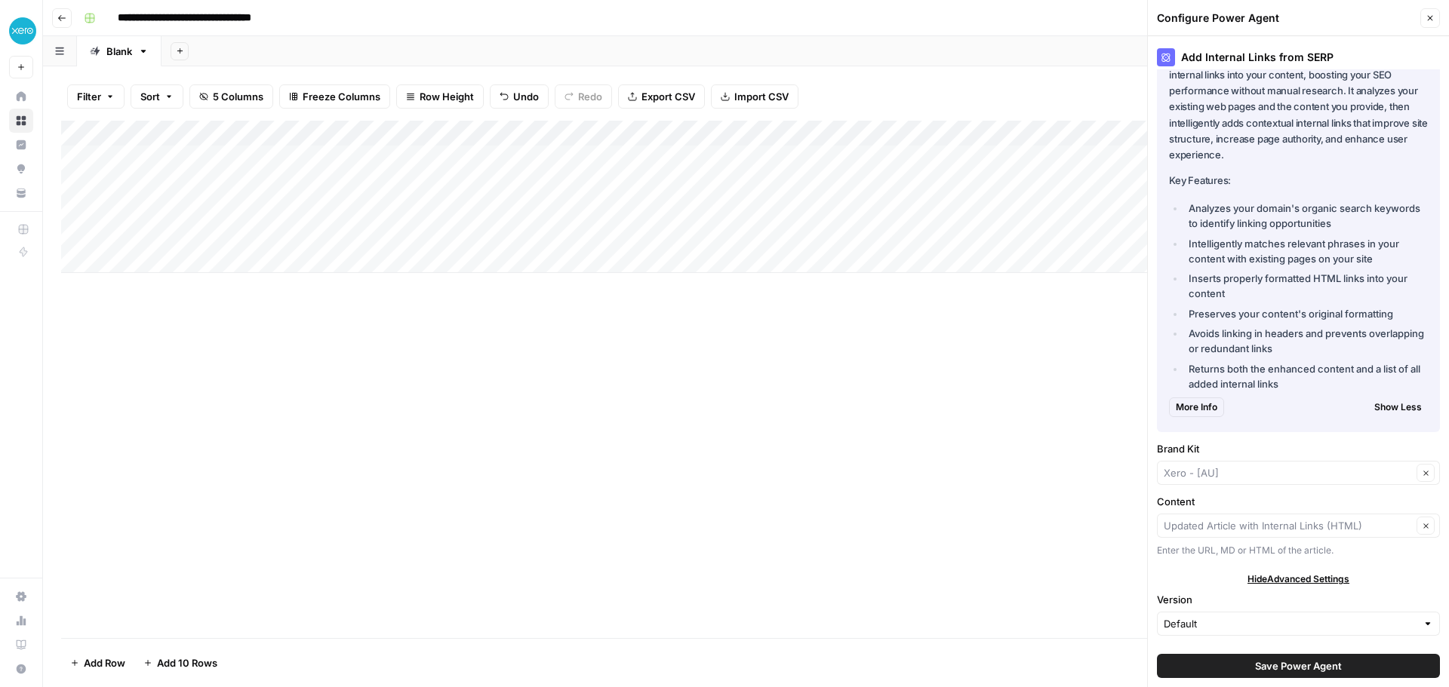
click at [1323, 665] on span "Save Power Agent" at bounding box center [1298, 666] width 87 height 15
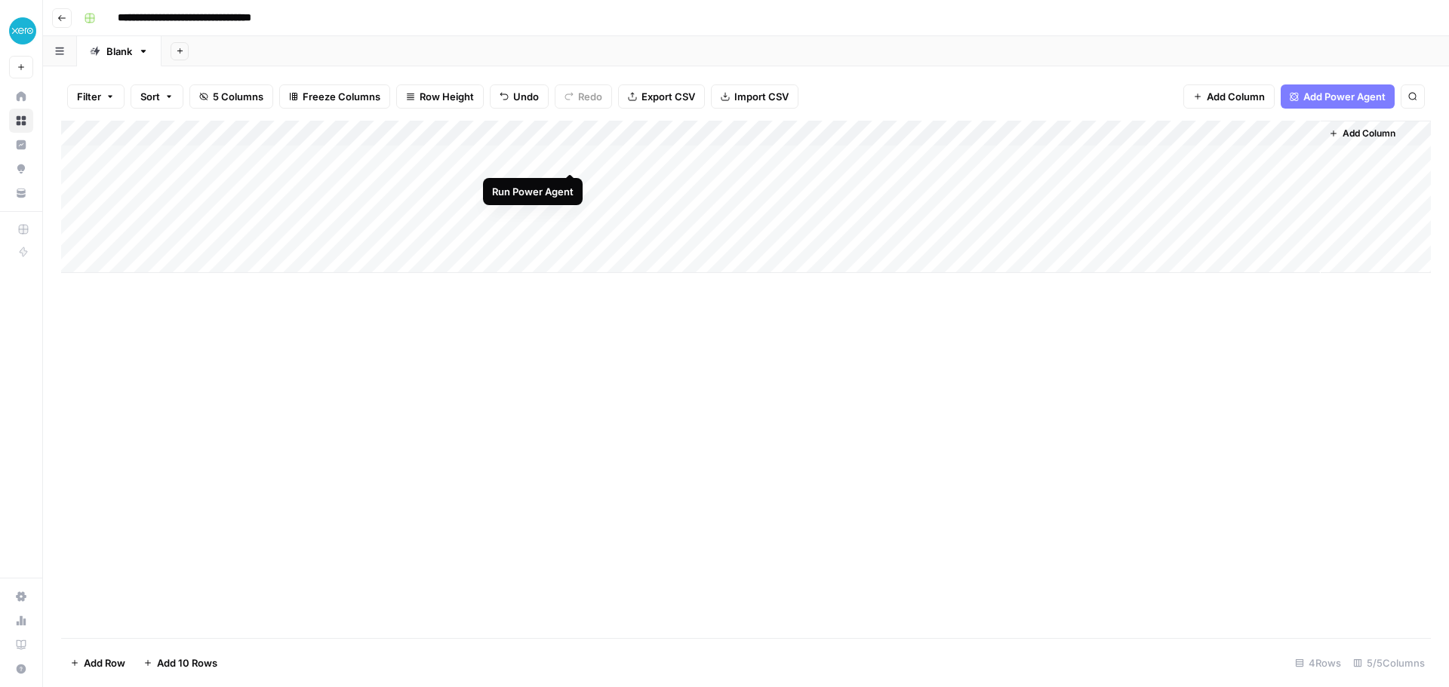
click at [570, 158] on div "Add Column" at bounding box center [746, 197] width 1370 height 152
click at [748, 355] on div "Add Column" at bounding box center [746, 380] width 1370 height 518
click at [811, 153] on div "Add Column" at bounding box center [746, 197] width 1370 height 152
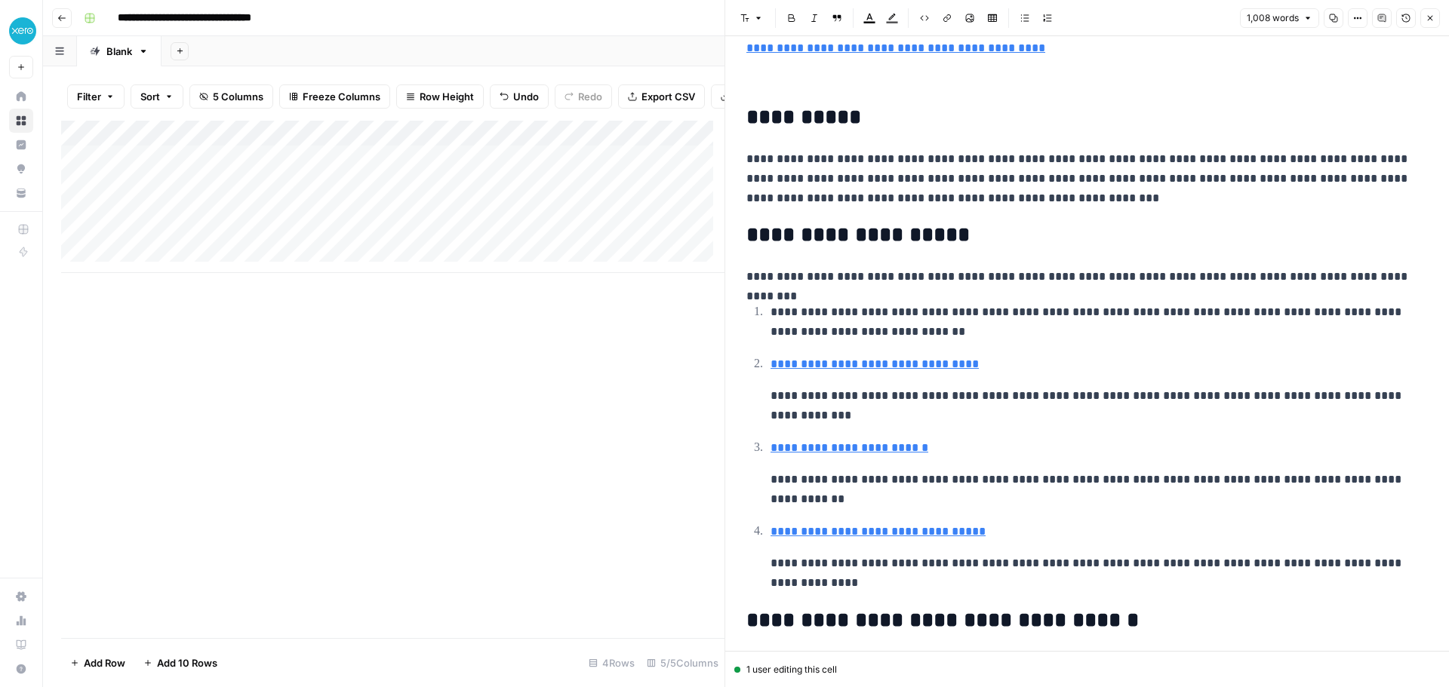
scroll to position [1811, 0]
click at [930, 370] on link "**********" at bounding box center [874, 364] width 208 height 11
type input "/au/guides/what-is-bookkeeping/what-does-a-bookkeeper-do/"
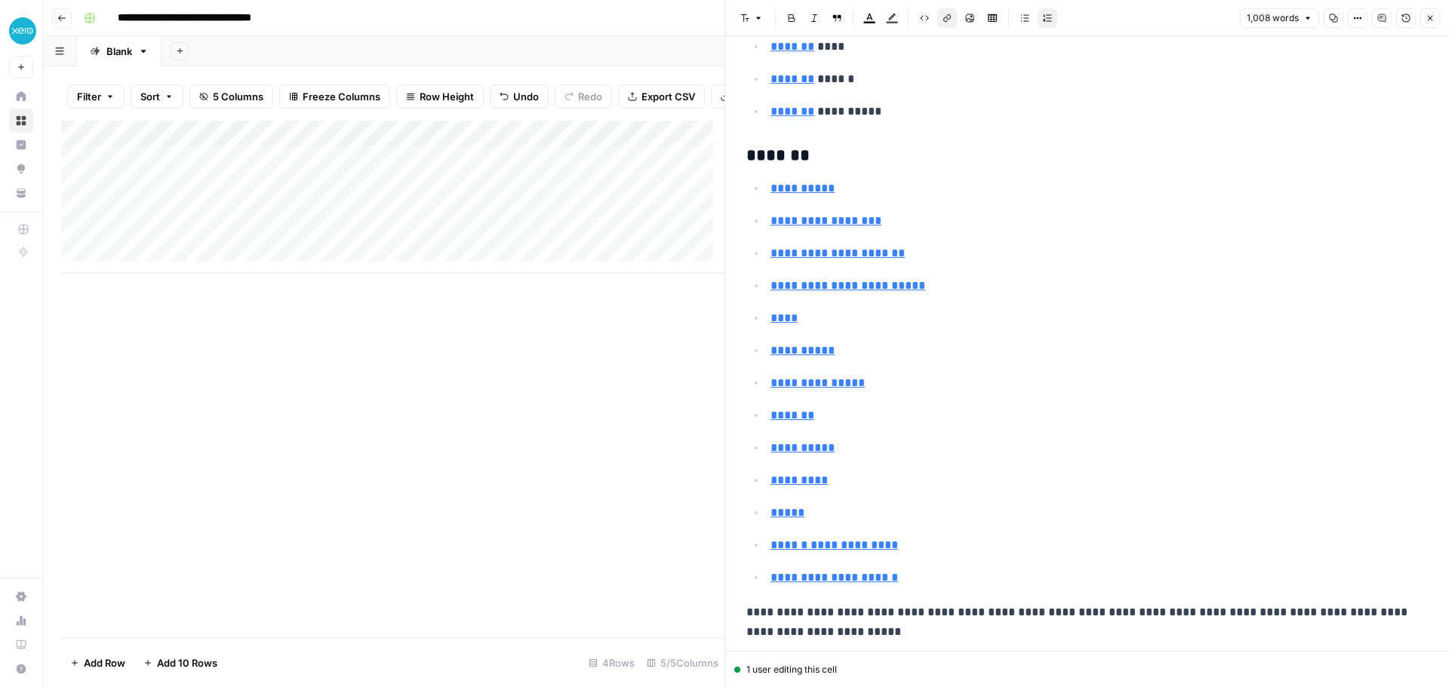
scroll to position [4095, 0]
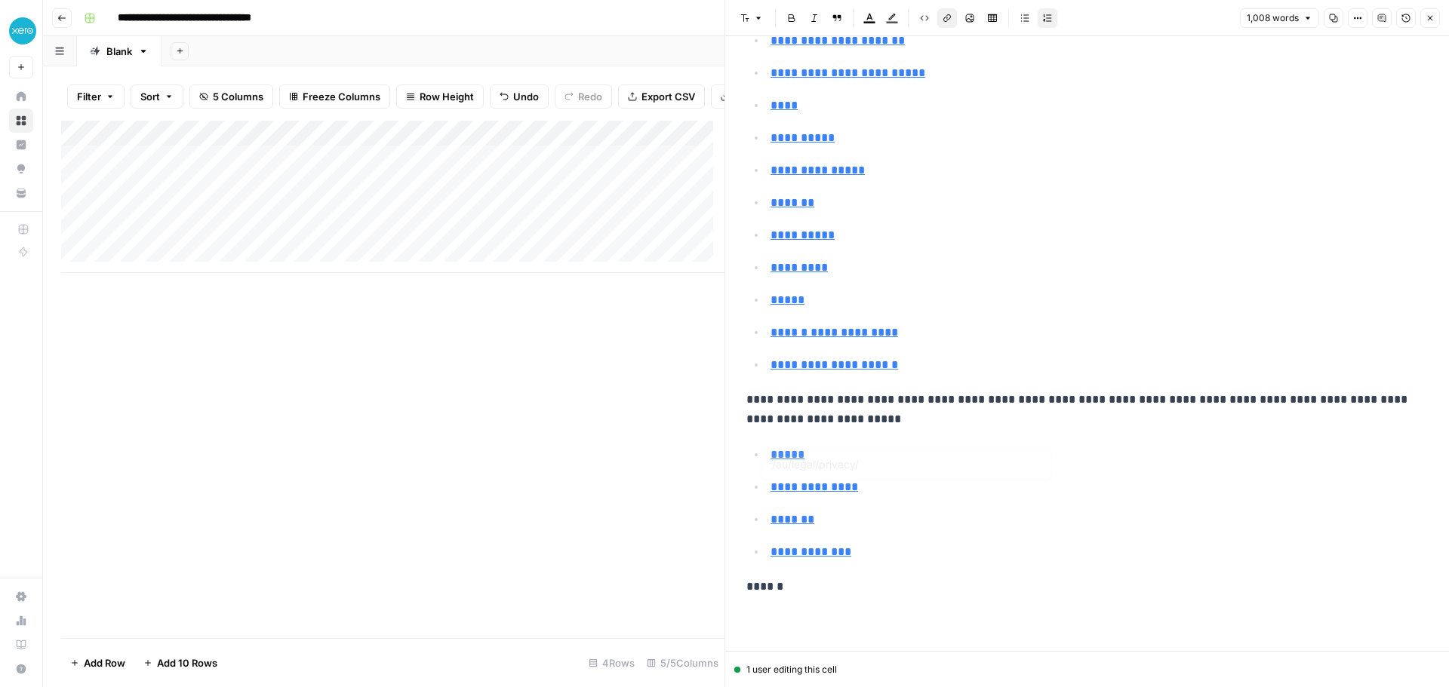
click at [637, 470] on div "Add Column" at bounding box center [392, 380] width 663 height 518
click at [1433, 17] on icon "button" at bounding box center [1429, 18] width 9 height 9
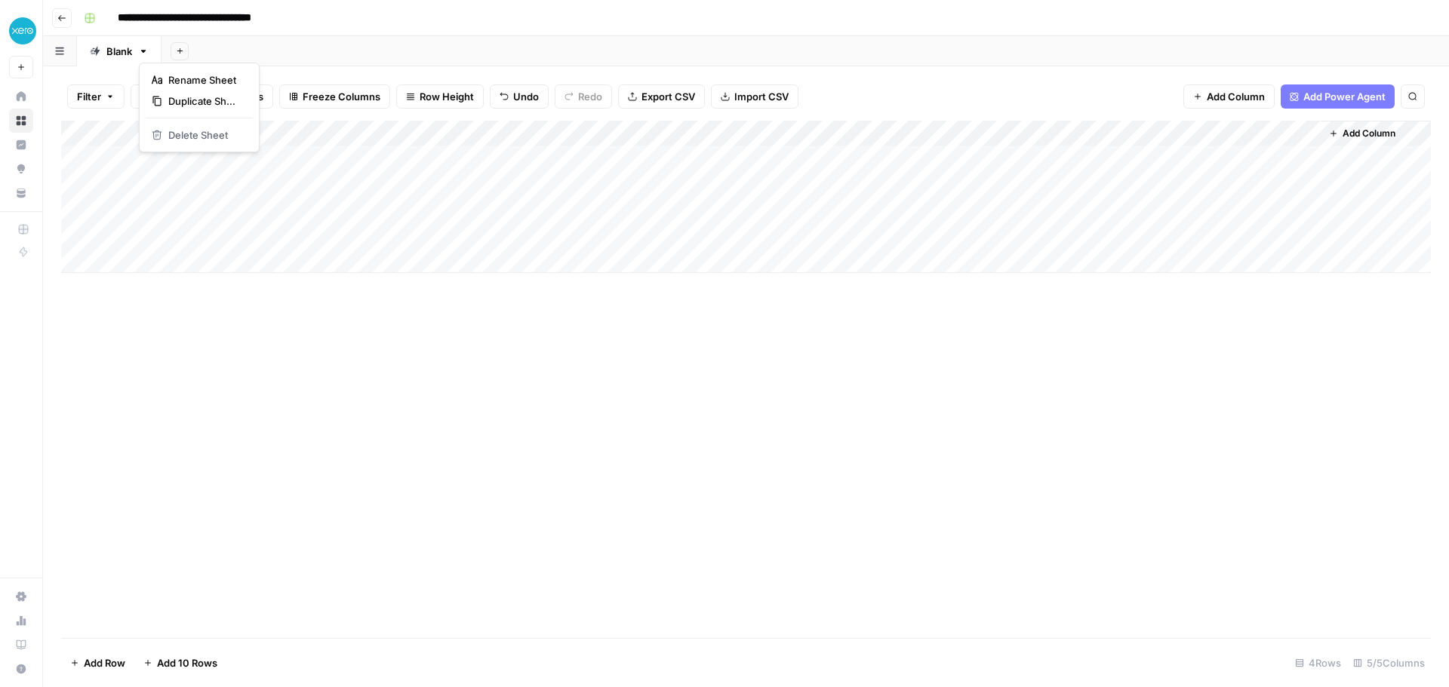
click at [145, 54] on icon "button" at bounding box center [143, 51] width 11 height 11
click at [63, 54] on icon "button" at bounding box center [59, 52] width 8 height 8
click at [63, 20] on icon "button" at bounding box center [61, 18] width 9 height 9
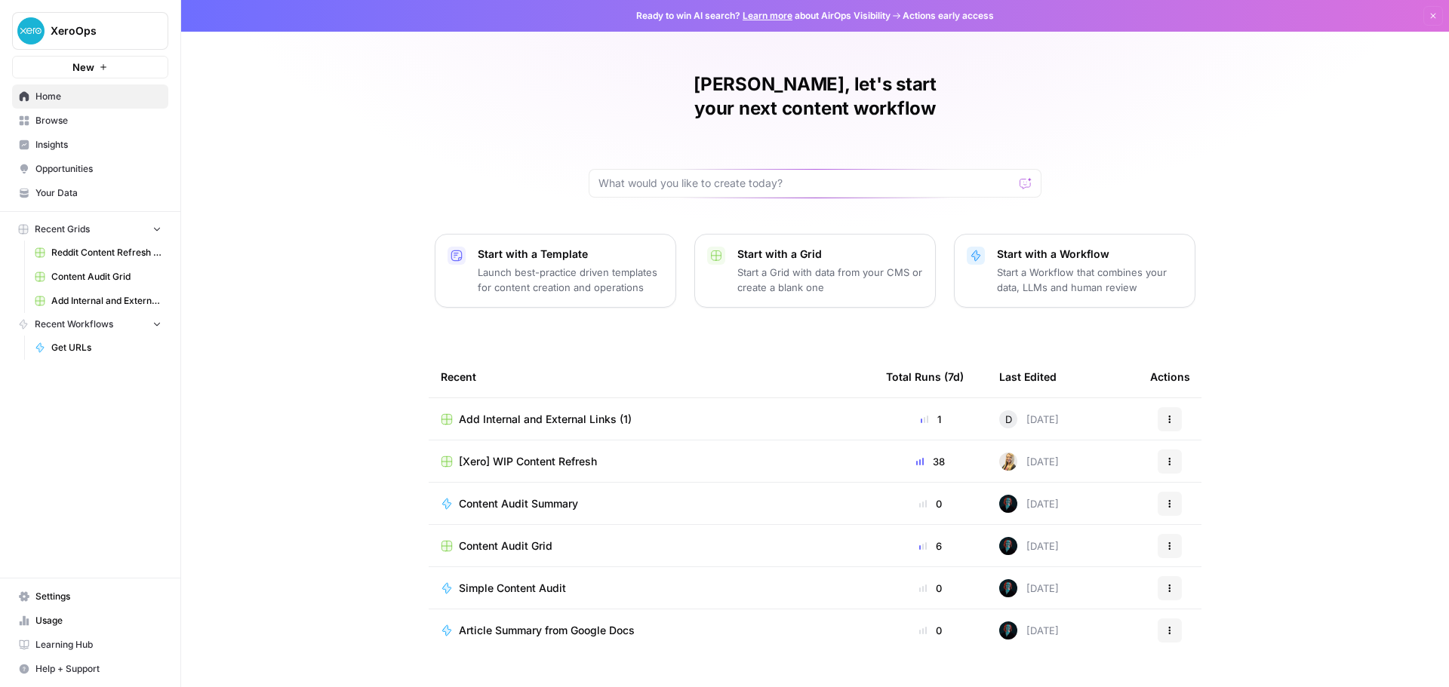
click at [1168, 407] on button "Actions" at bounding box center [1170, 419] width 24 height 24
click at [1180, 463] on div "Delete" at bounding box center [1236, 464] width 143 height 15
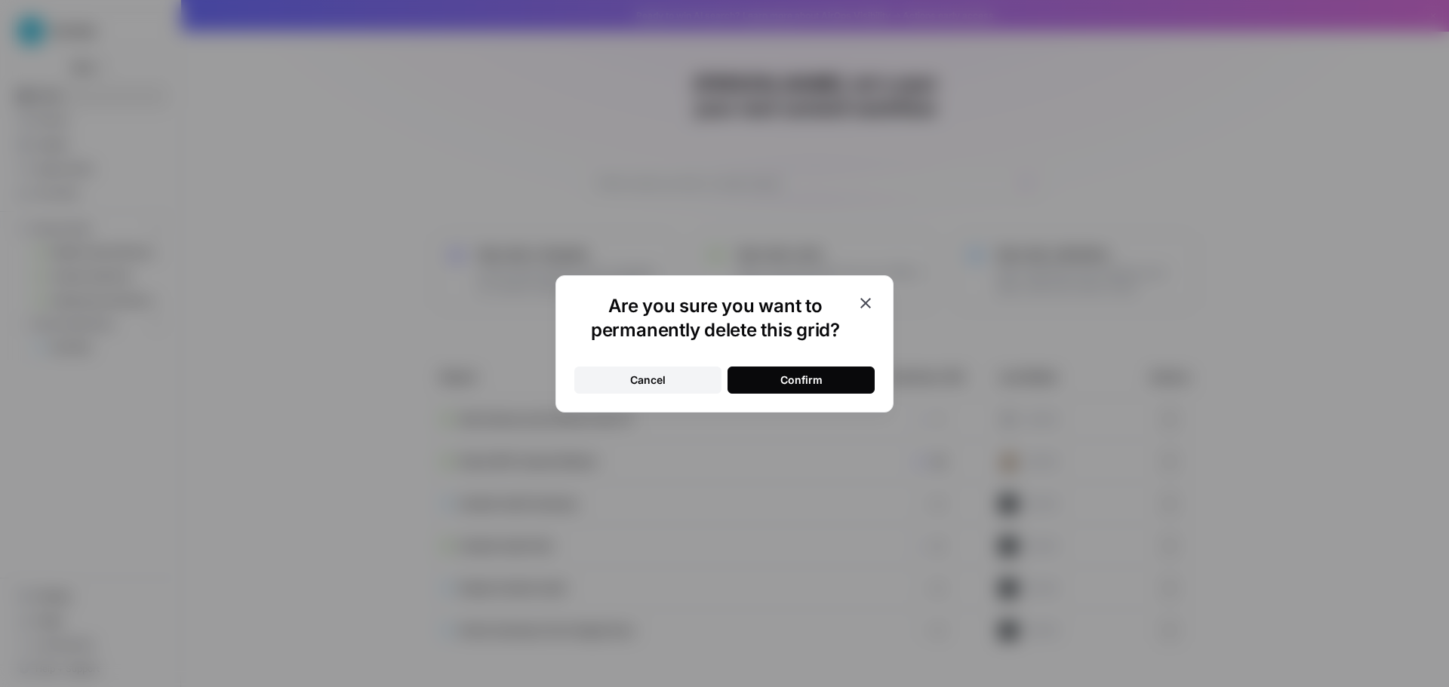
click at [776, 377] on button "Confirm" at bounding box center [800, 380] width 147 height 27
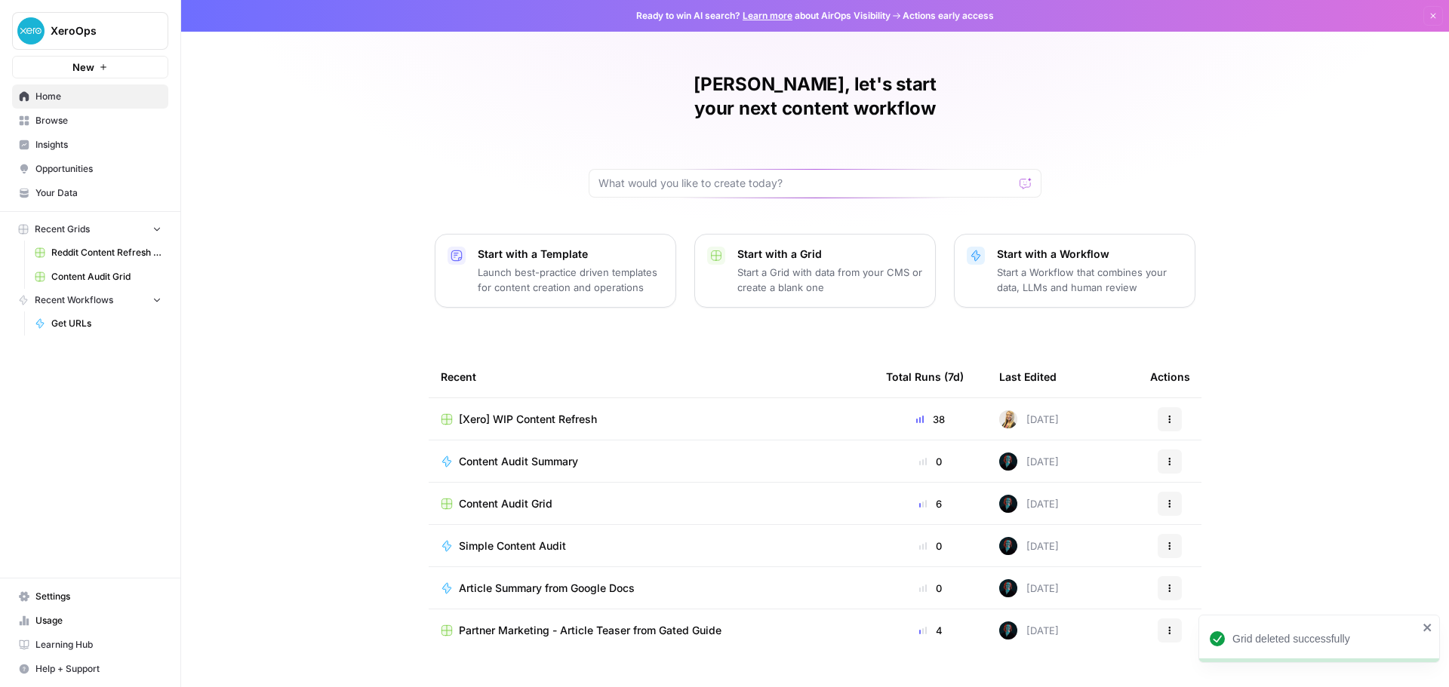
click at [267, 214] on div "David, let's start your next content workflow Start with a Template Launch best…" at bounding box center [815, 359] width 1268 height 718
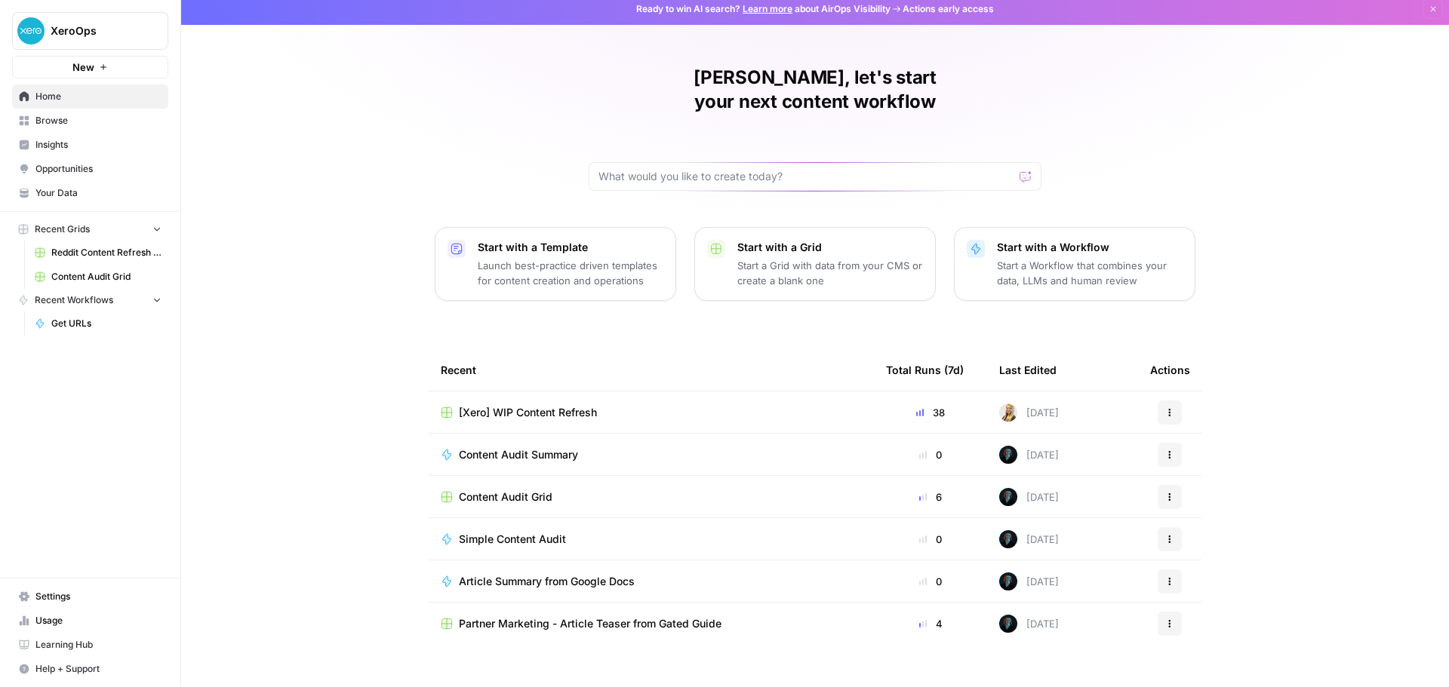
click at [75, 640] on span "Learning Hub" at bounding box center [98, 645] width 126 height 14
click at [79, 119] on span "Browse" at bounding box center [98, 121] width 126 height 14
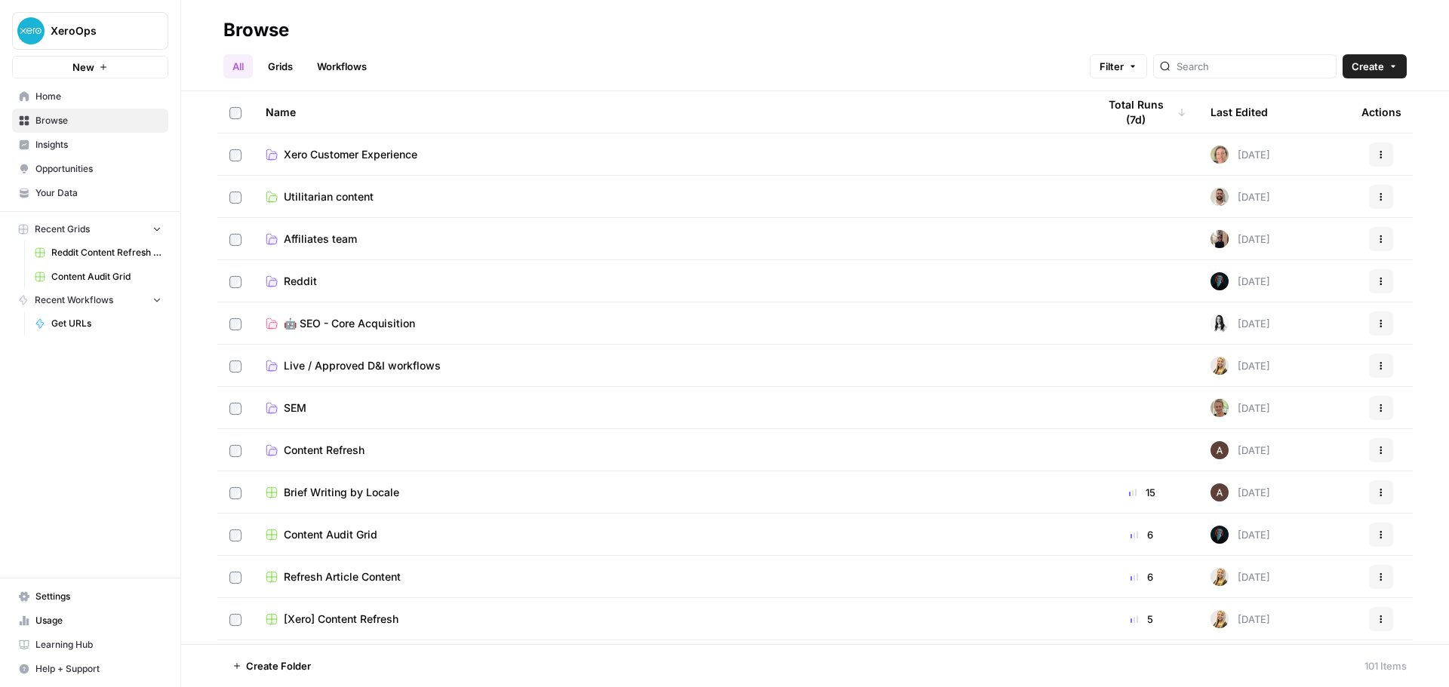
click at [72, 192] on span "Your Data" at bounding box center [98, 193] width 126 height 14
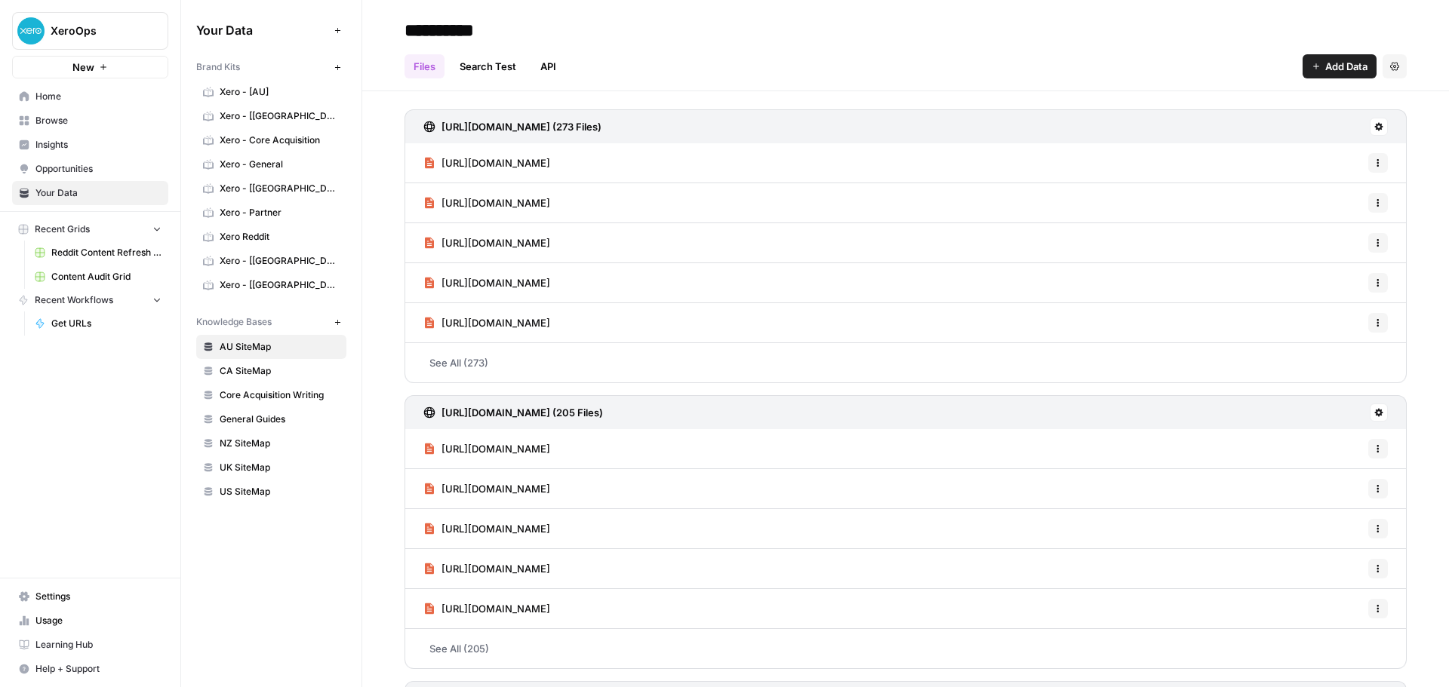
click at [766, 125] on div "https://www.xero.com/au/sitemap.xml (273 Files)" at bounding box center [905, 126] width 1002 height 34
click at [597, 124] on h3 "https://www.xero.com/au/sitemap.xml (273 Files)" at bounding box center [521, 126] width 160 height 15
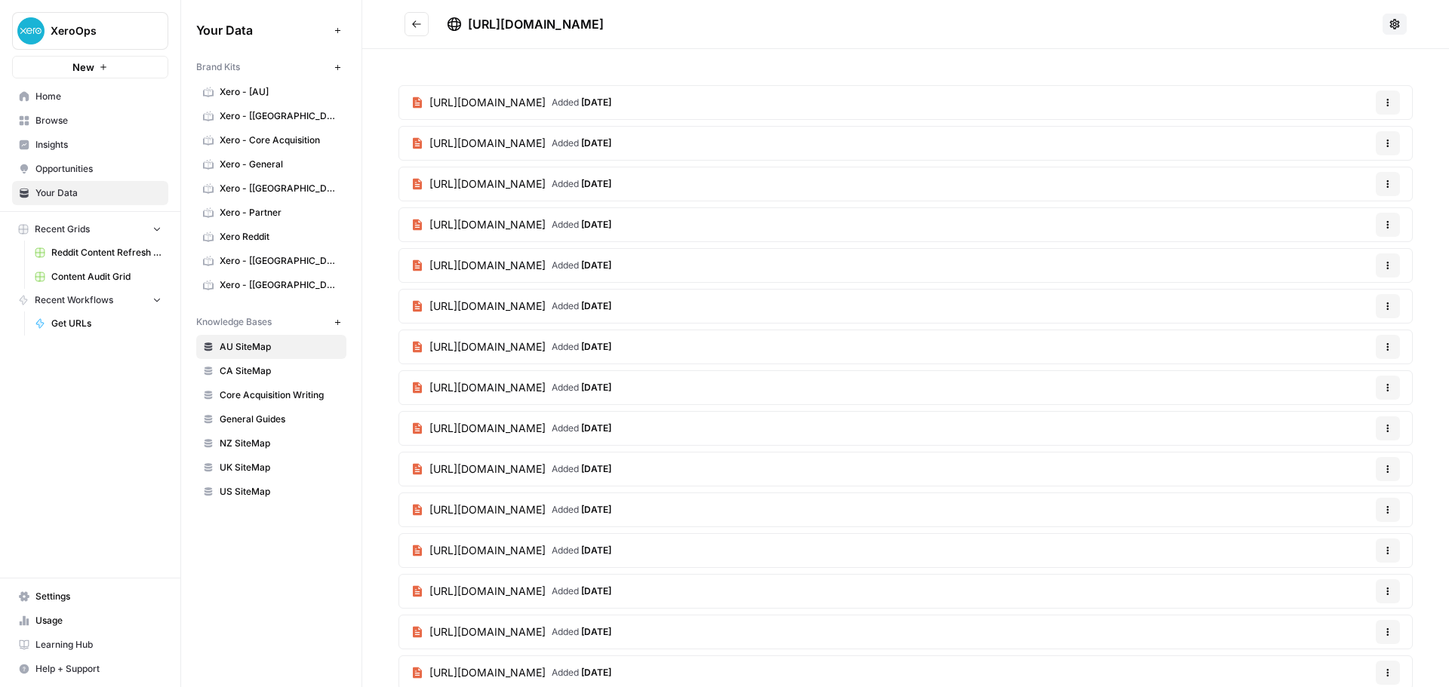
click at [546, 100] on span "https://www.xero.com/au/guides/internal-audit/" at bounding box center [487, 102] width 116 height 15
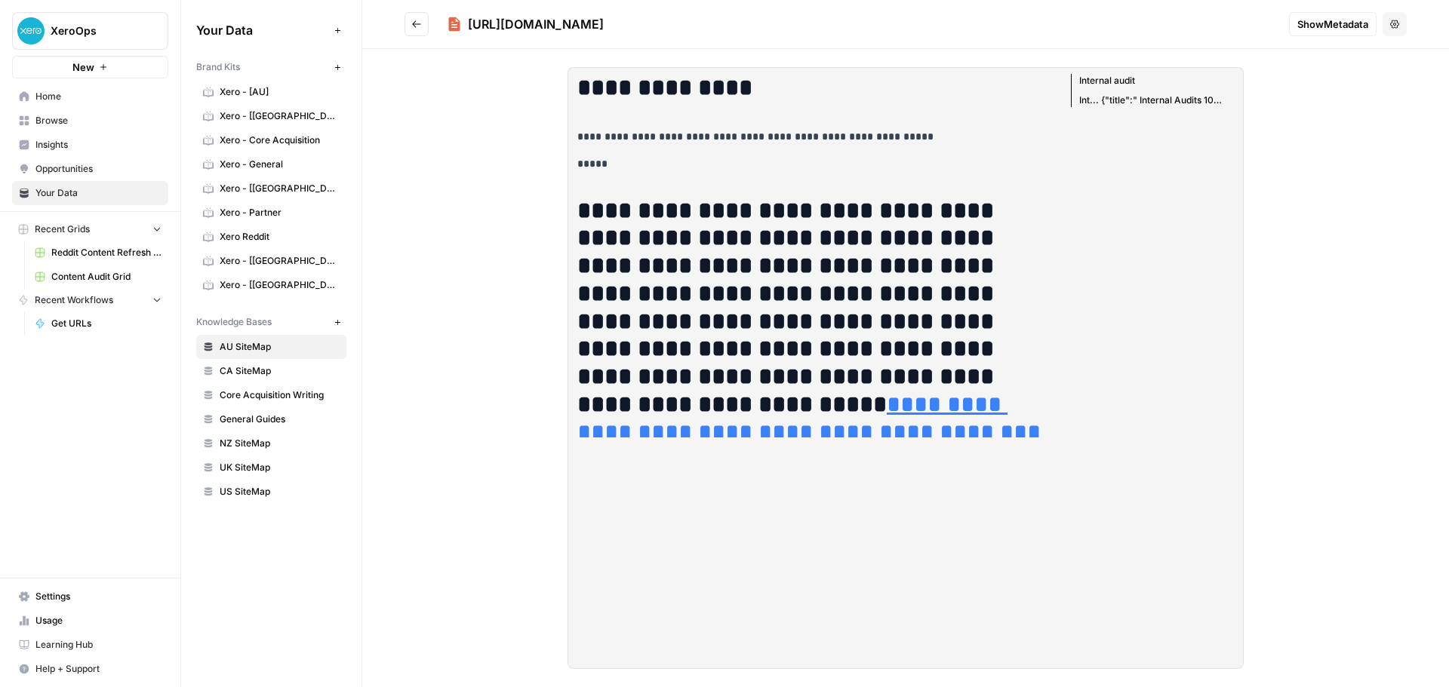
click at [420, 21] on icon "Go back" at bounding box center [416, 24] width 11 height 11
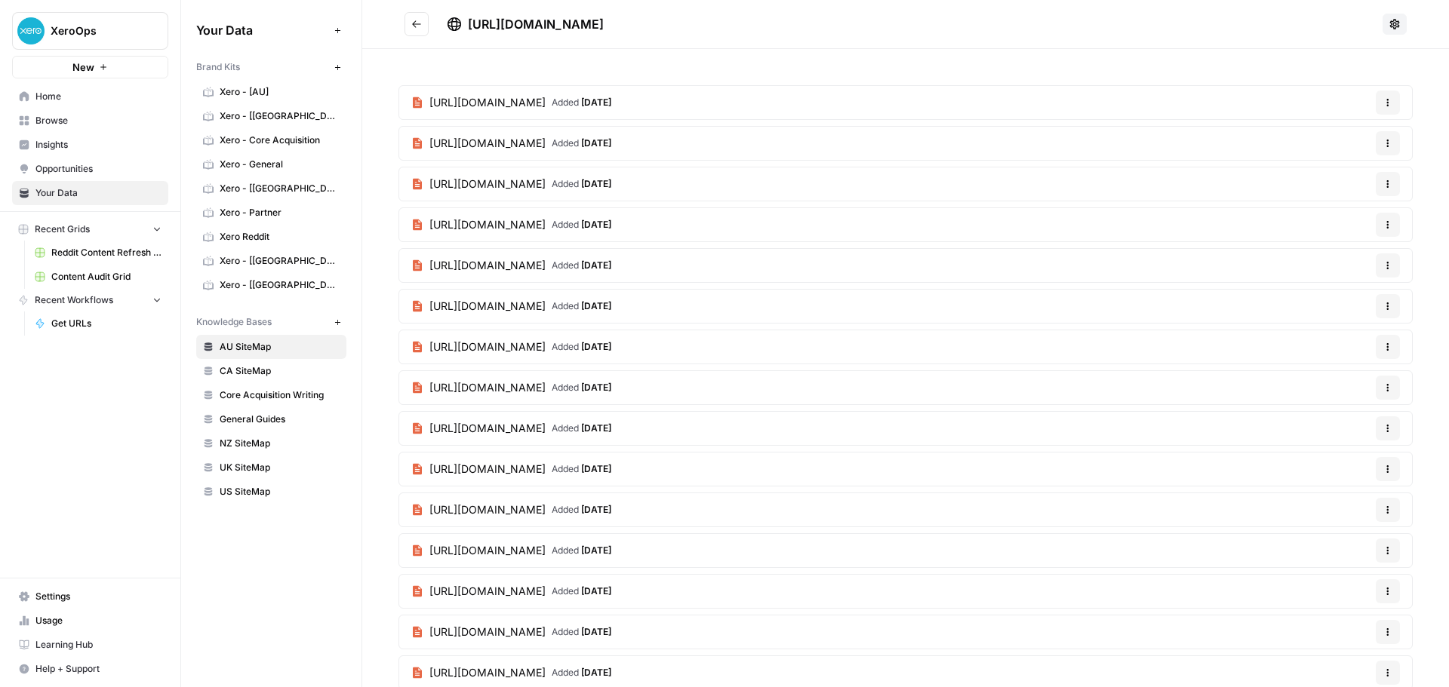
click at [546, 142] on span "[URL][DOMAIN_NAME]" at bounding box center [487, 143] width 116 height 15
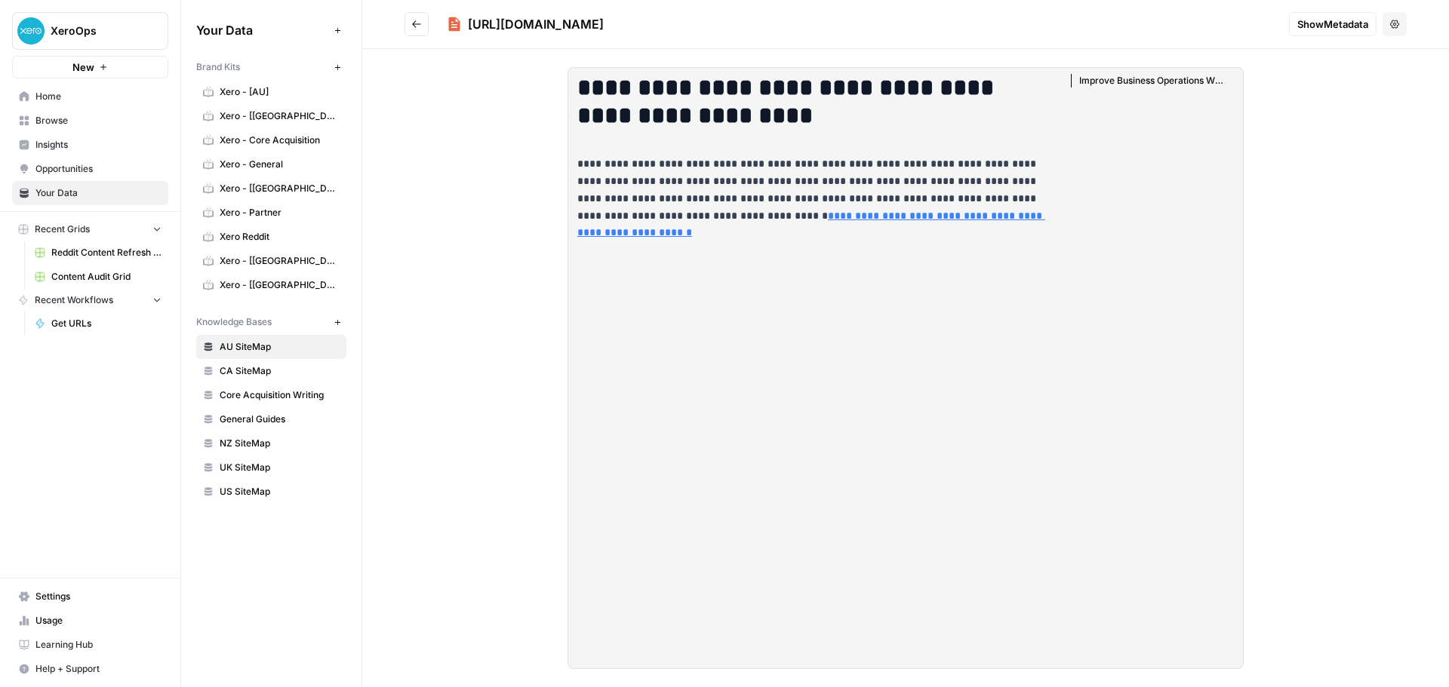
click at [463, 175] on div "**********" at bounding box center [905, 368] width 1087 height 638
click at [764, 339] on div "**********" at bounding box center [905, 368] width 676 height 602
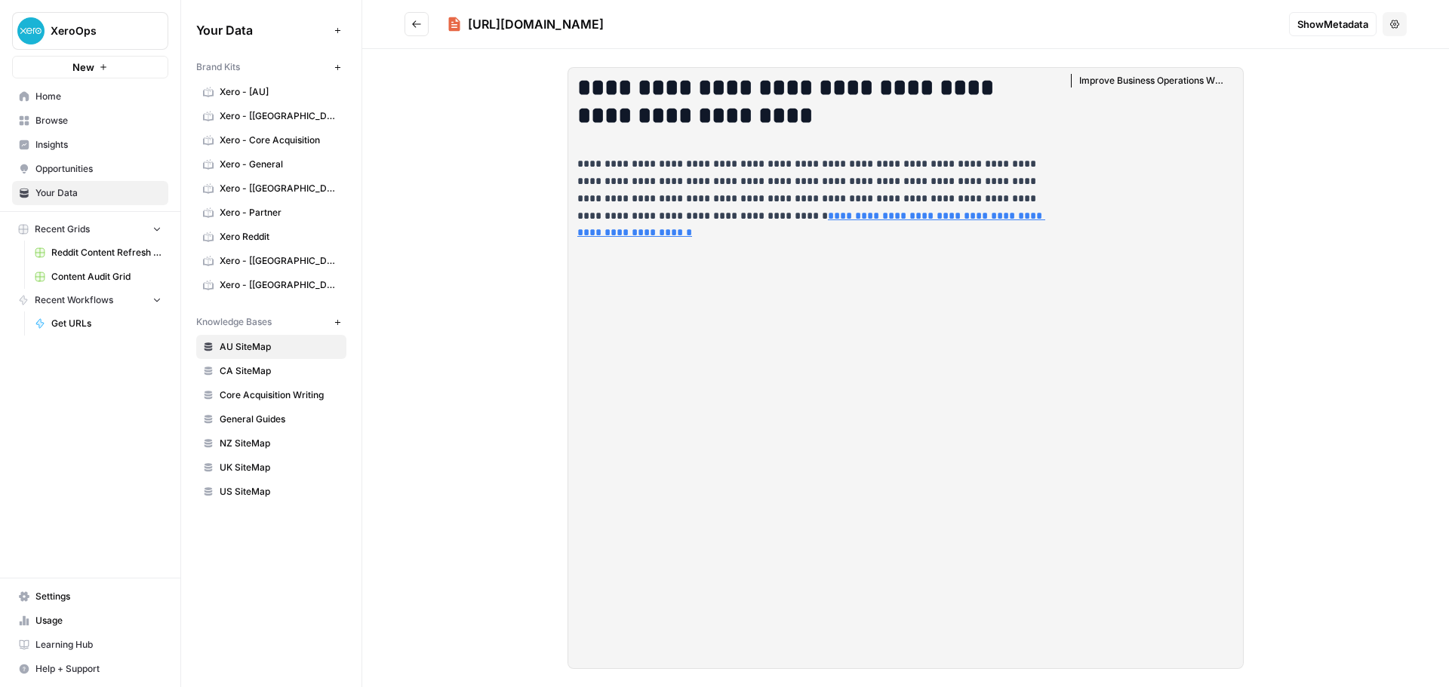
click at [417, 25] on icon "Go back" at bounding box center [416, 24] width 11 height 11
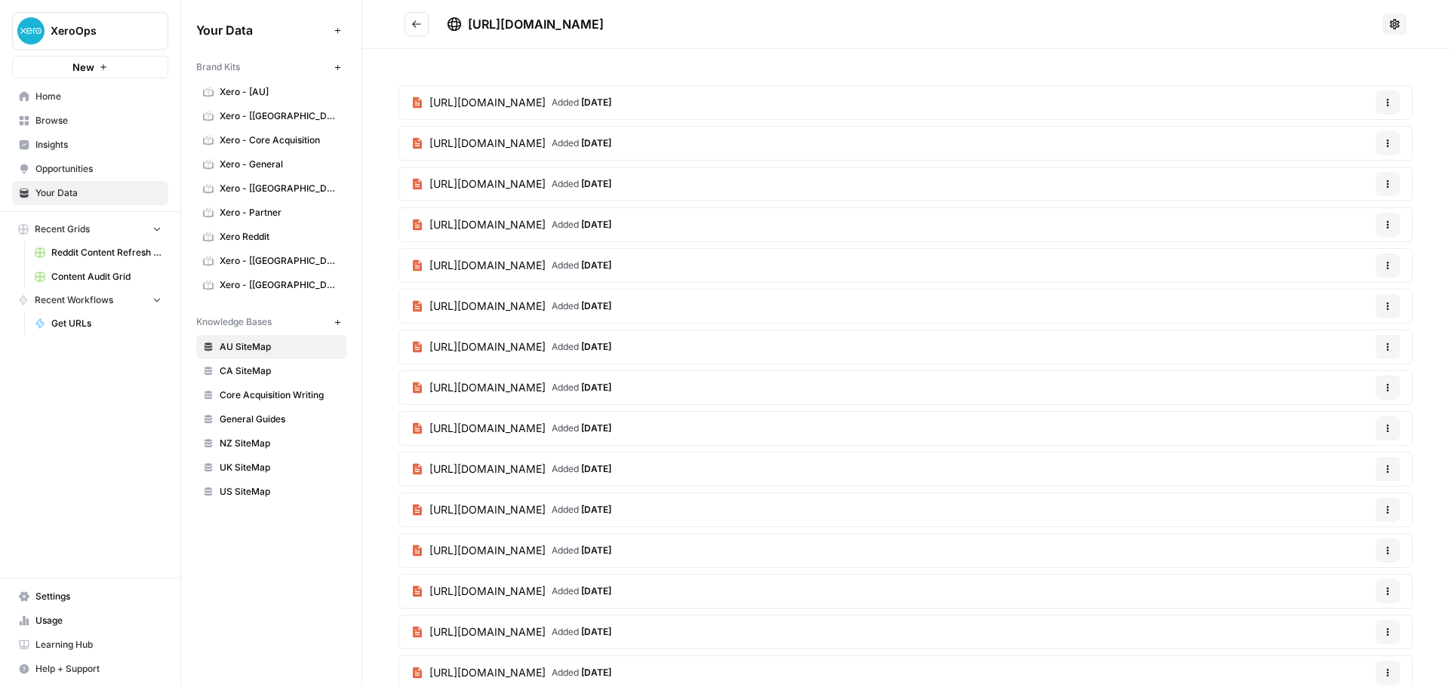
click at [604, 257] on link "https://www.xero.com/au/guides/fringe-benefits-tax/ Added 2 months ago" at bounding box center [511, 265] width 224 height 33
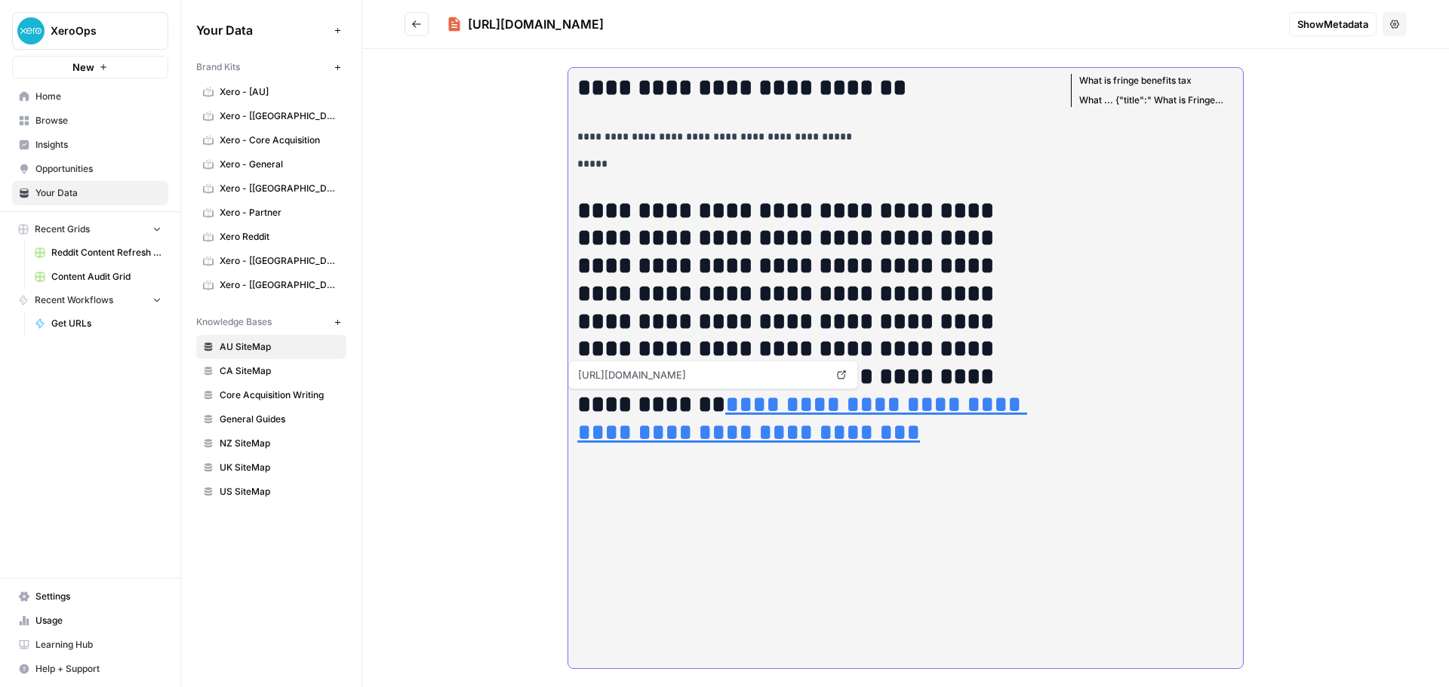
click at [793, 404] on link "**********" at bounding box center [802, 418] width 450 height 52
click at [417, 28] on icon "Go back" at bounding box center [416, 24] width 11 height 11
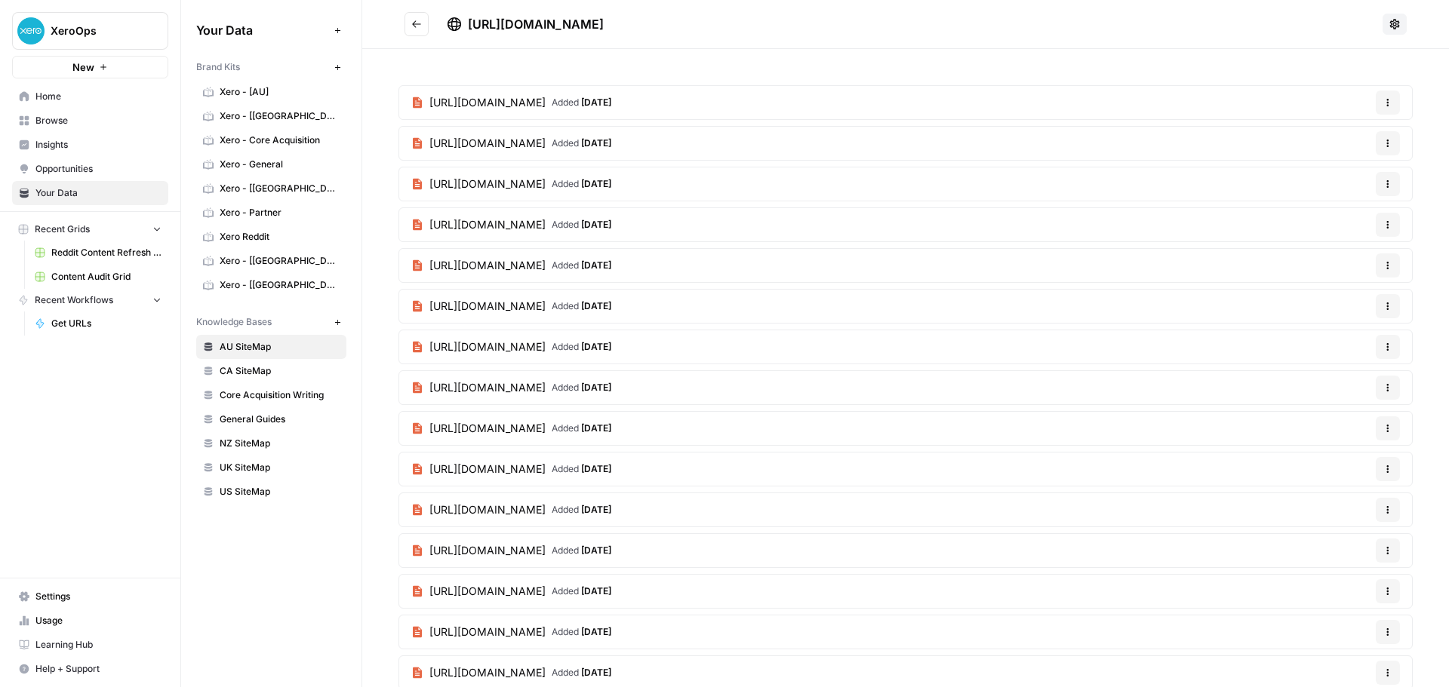
click at [867, 301] on article "https://www.xero.com/au/guides/margin-of-safety-formula/ Added 2 months ago Opt…" at bounding box center [905, 306] width 1014 height 35
click at [611, 306] on span "Added 2 months ago" at bounding box center [582, 307] width 60 height 14
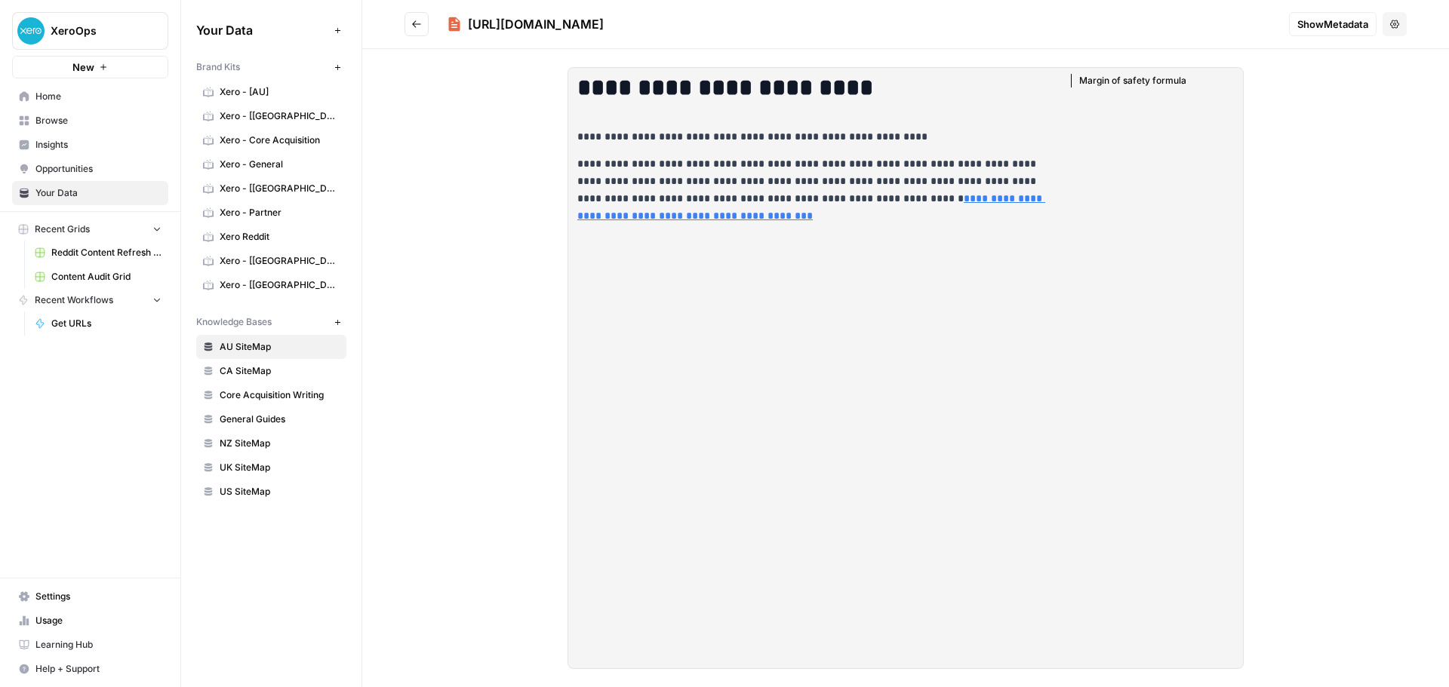
click at [1330, 29] on span "Show Metadata" at bounding box center [1332, 24] width 71 height 15
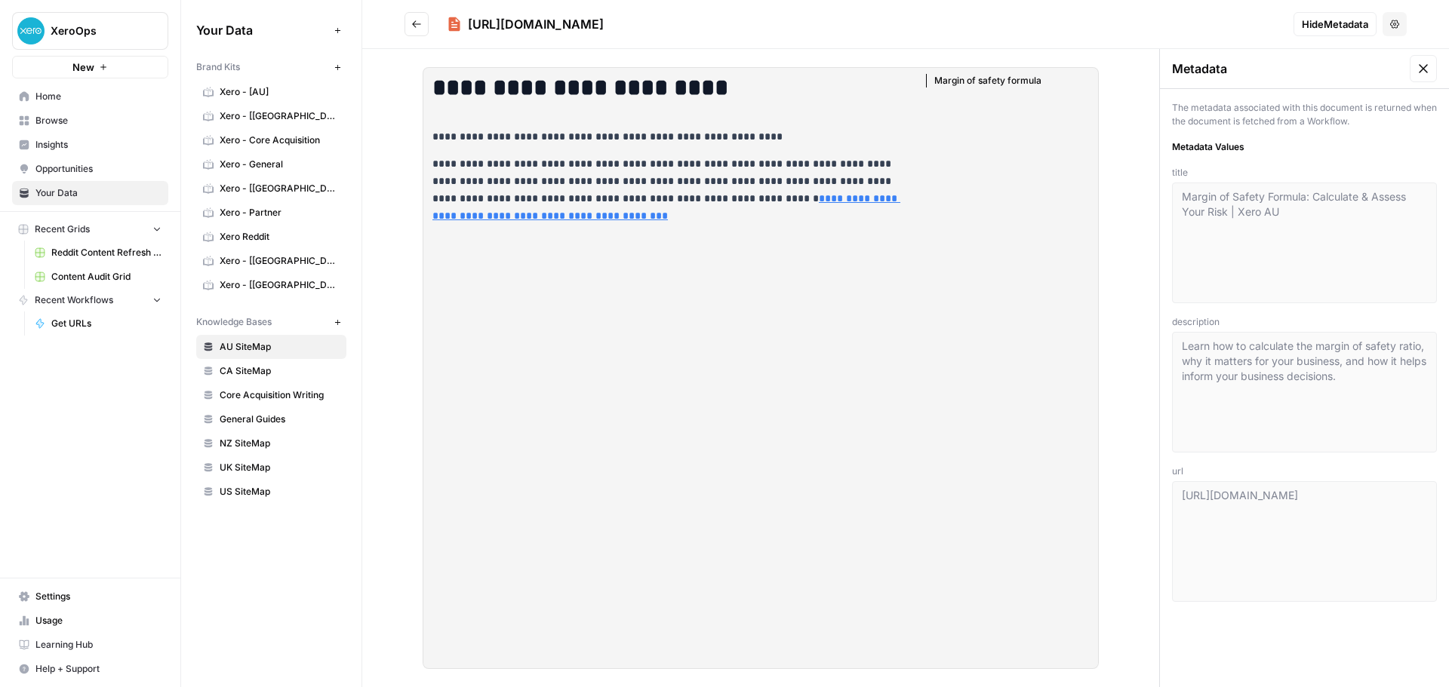
click at [417, 25] on icon "Go back" at bounding box center [416, 24] width 11 height 11
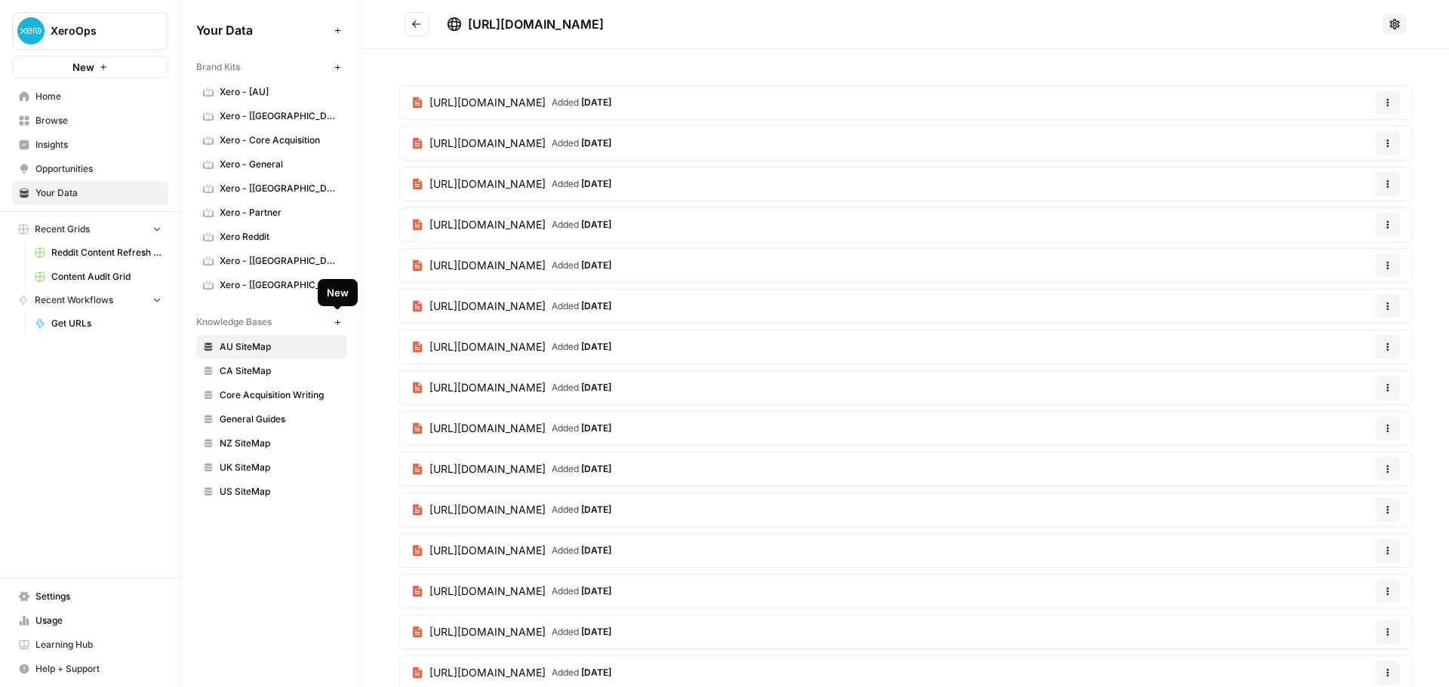
click at [340, 318] on icon "button" at bounding box center [338, 322] width 8 height 8
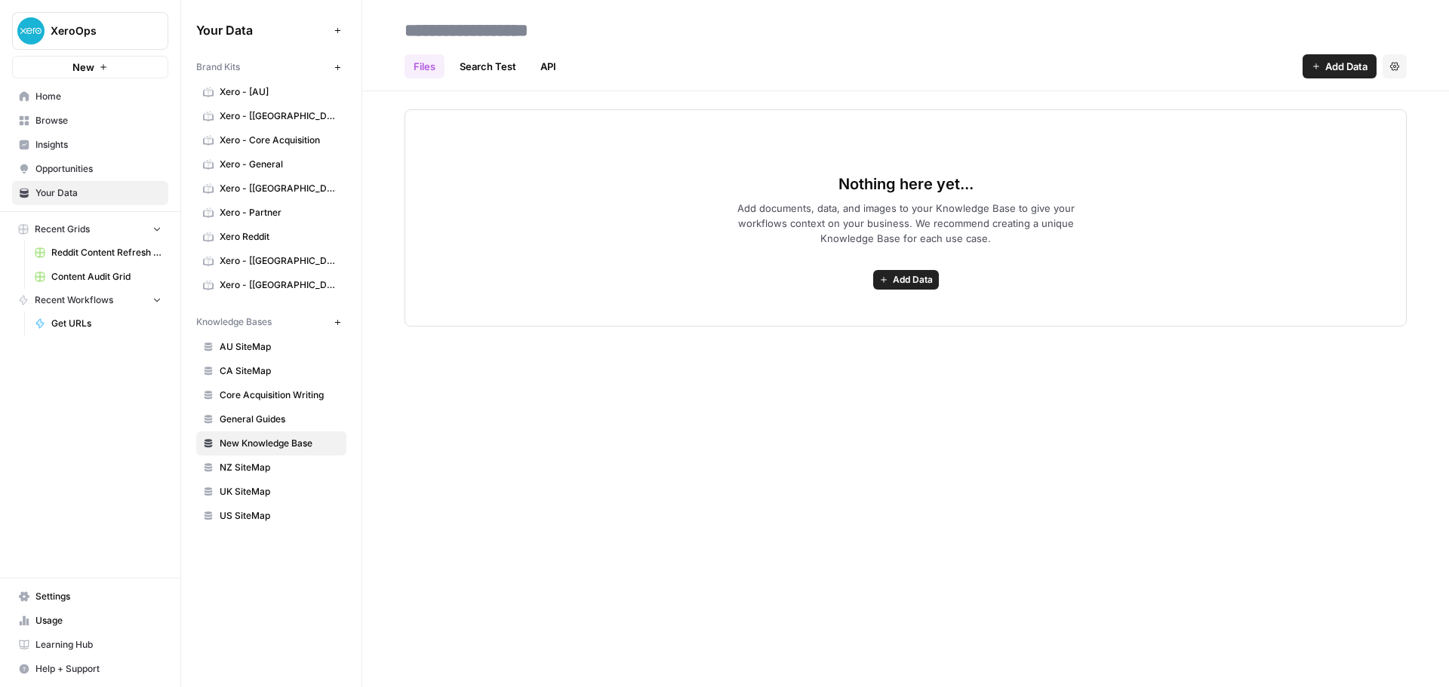
drag, startPoint x: 236, startPoint y: 444, endPoint x: 226, endPoint y: 443, distance: 9.9
click at [226, 443] on span "New Knowledge Base" at bounding box center [280, 444] width 120 height 14
click at [1393, 60] on button "Settings" at bounding box center [1394, 66] width 24 height 24
click at [965, 48] on div "Files Search Test API Add Data Settings" at bounding box center [905, 60] width 1002 height 36
drag, startPoint x: 749, startPoint y: 195, endPoint x: 1088, endPoint y: 196, distance: 338.8
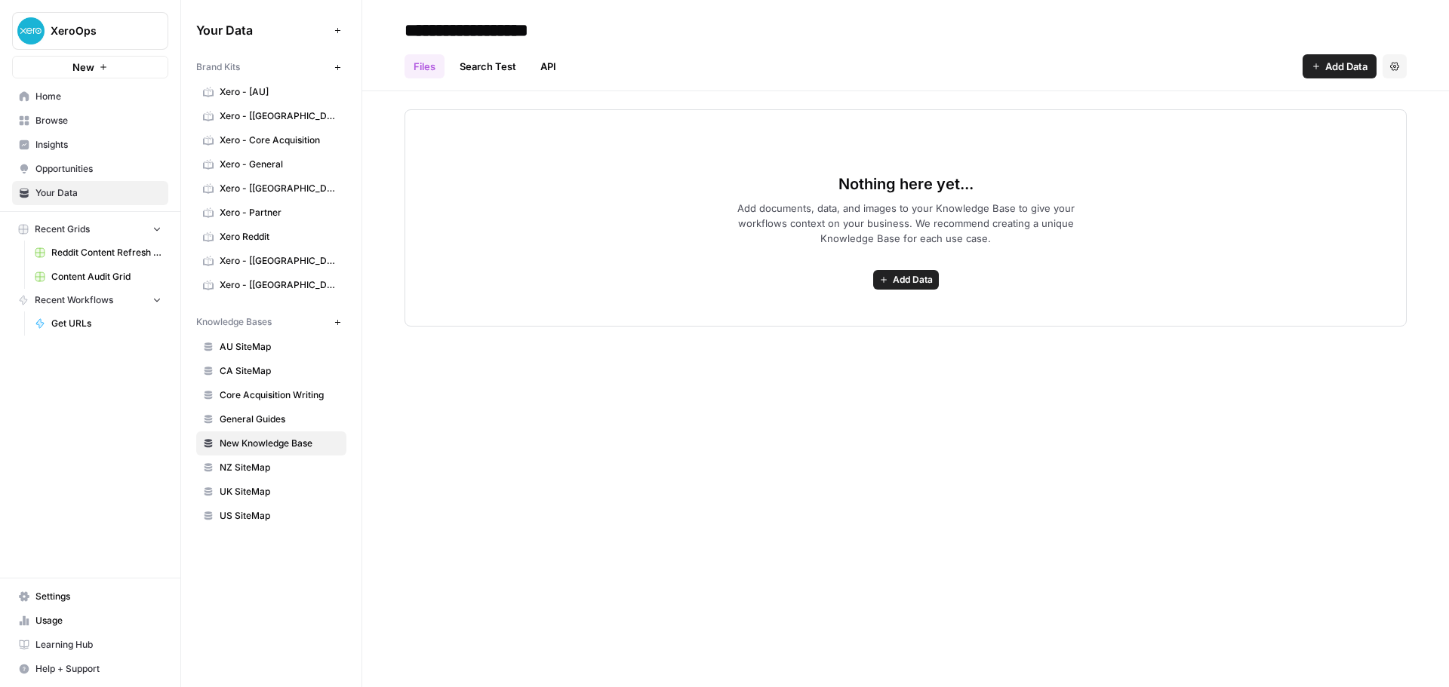
click at [1088, 196] on div "Nothing here yet... Add documents, data, and images to your Knowledge Base to g…" at bounding box center [905, 217] width 1002 height 217
drag, startPoint x: 930, startPoint y: 225, endPoint x: 1065, endPoint y: 228, distance: 134.4
click at [1065, 228] on span "Add documents, data, and images to your Knowledge Base to give your workflows c…" at bounding box center [905, 223] width 386 height 45
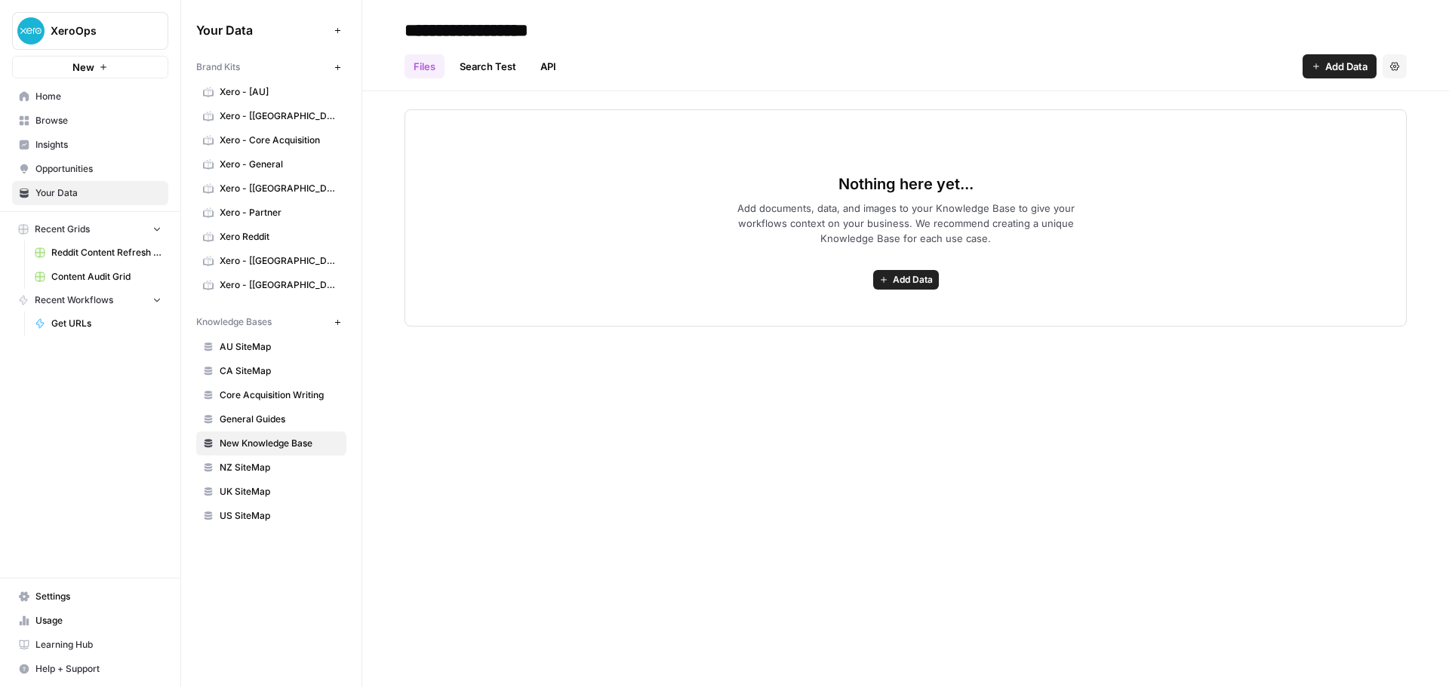
click at [496, 63] on link "Search Test" at bounding box center [487, 66] width 75 height 24
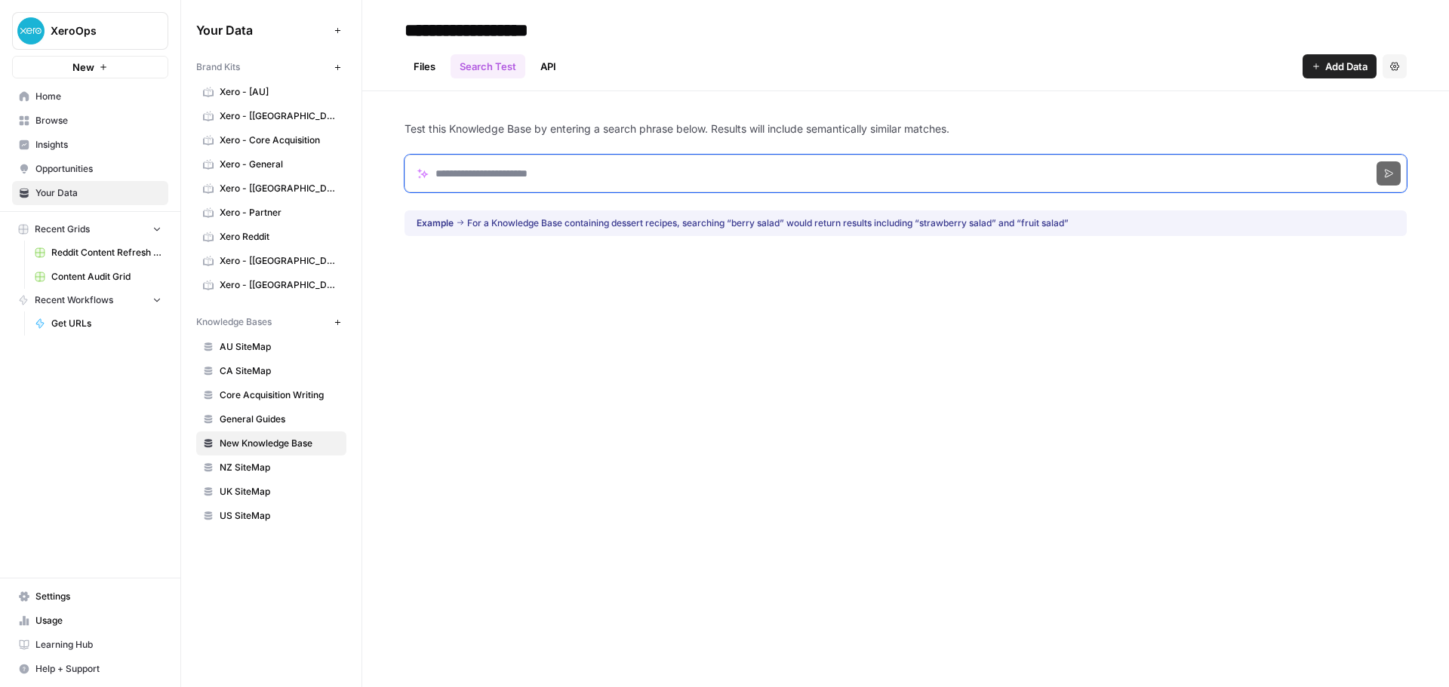
click at [537, 170] on input "Search phrase" at bounding box center [905, 174] width 1002 height 38
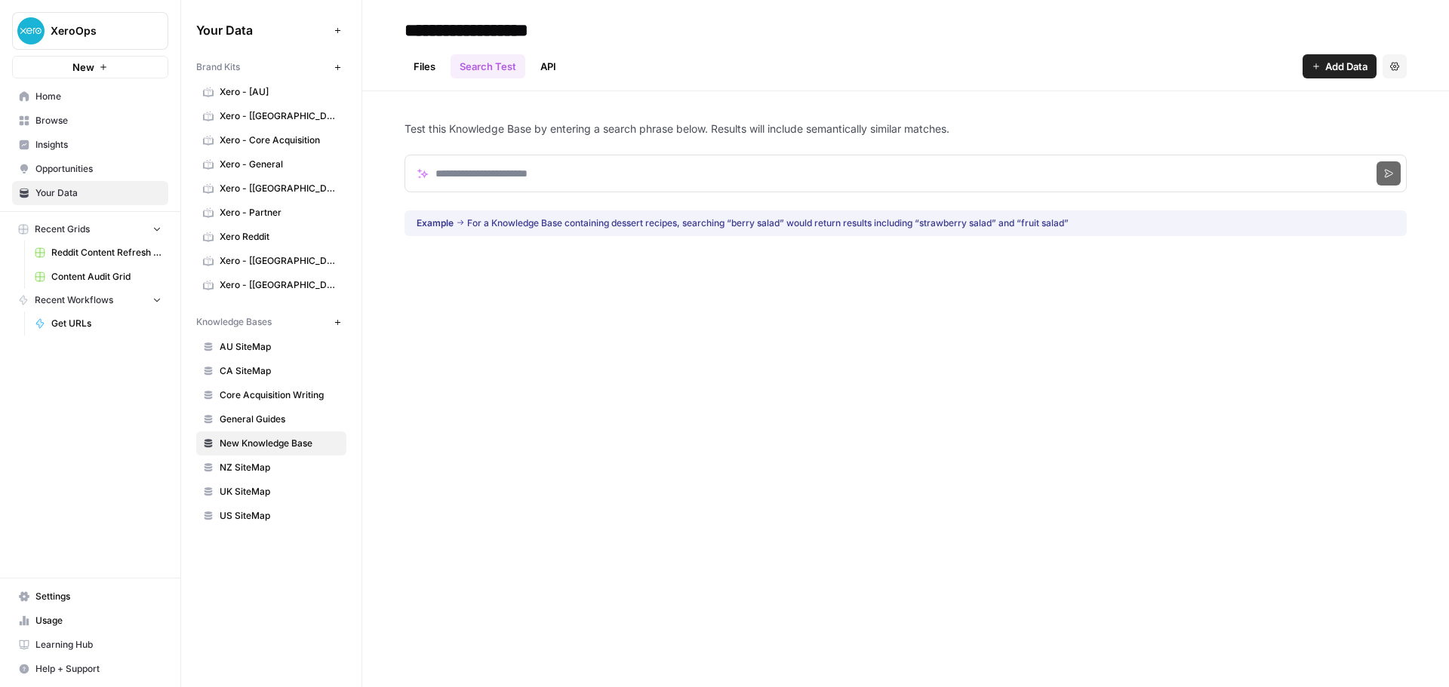
click at [1397, 71] on button "Settings" at bounding box center [1394, 66] width 24 height 24
click at [1371, 97] on span "Delete Knowledge Base" at bounding box center [1333, 101] width 112 height 15
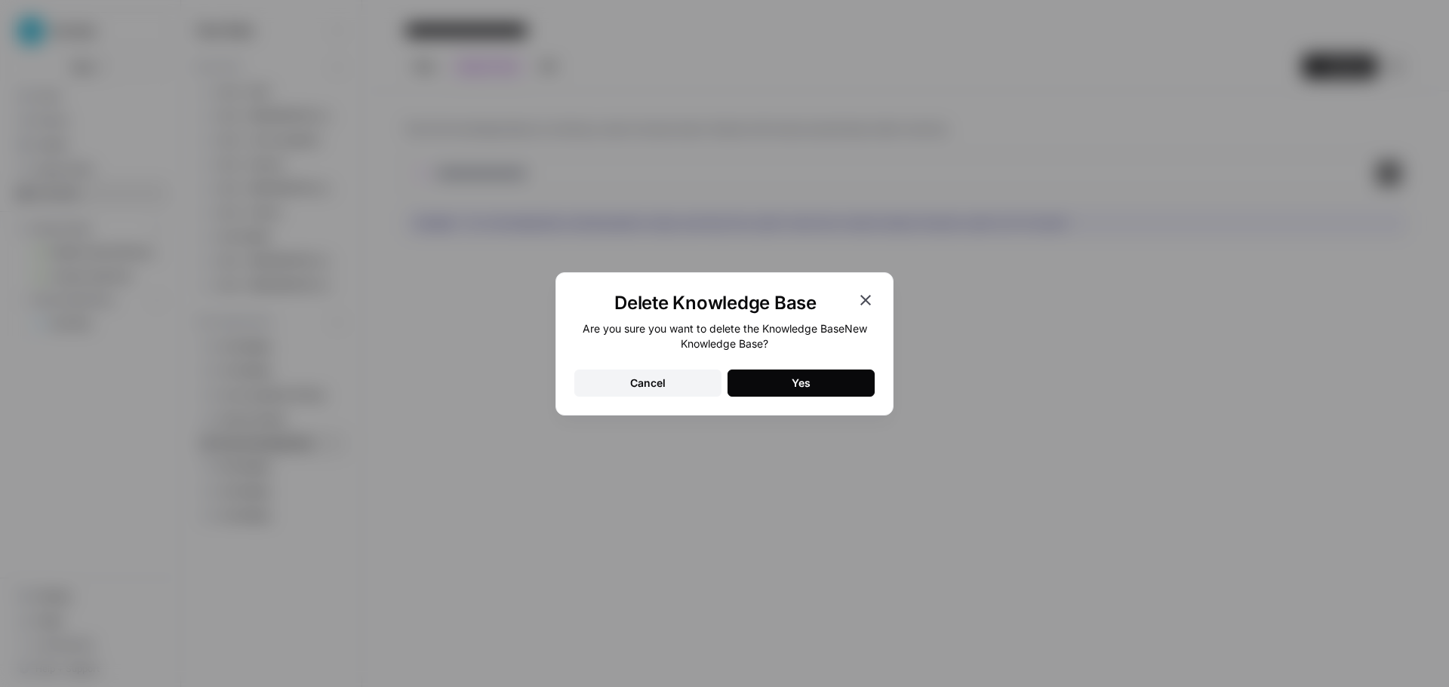
click at [832, 386] on button "Yes" at bounding box center [800, 383] width 147 height 27
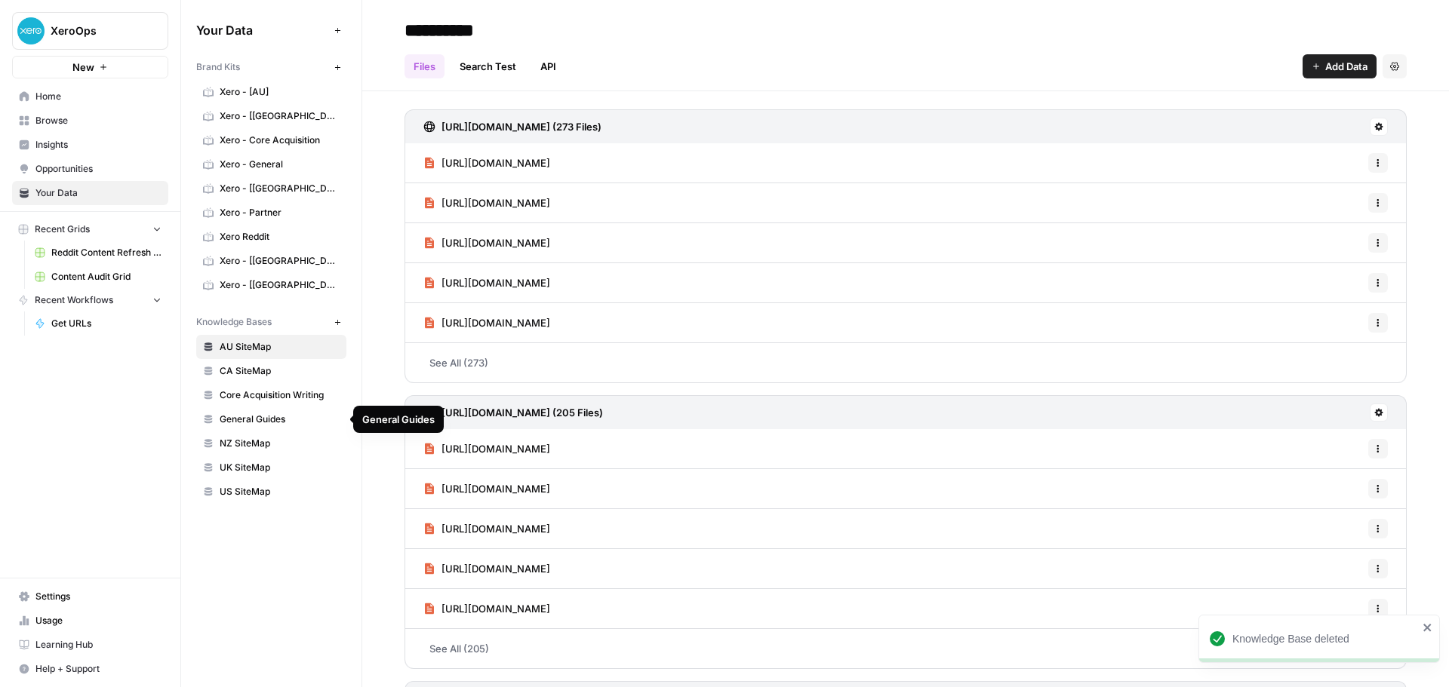
click at [291, 420] on span "General Guides" at bounding box center [280, 420] width 120 height 14
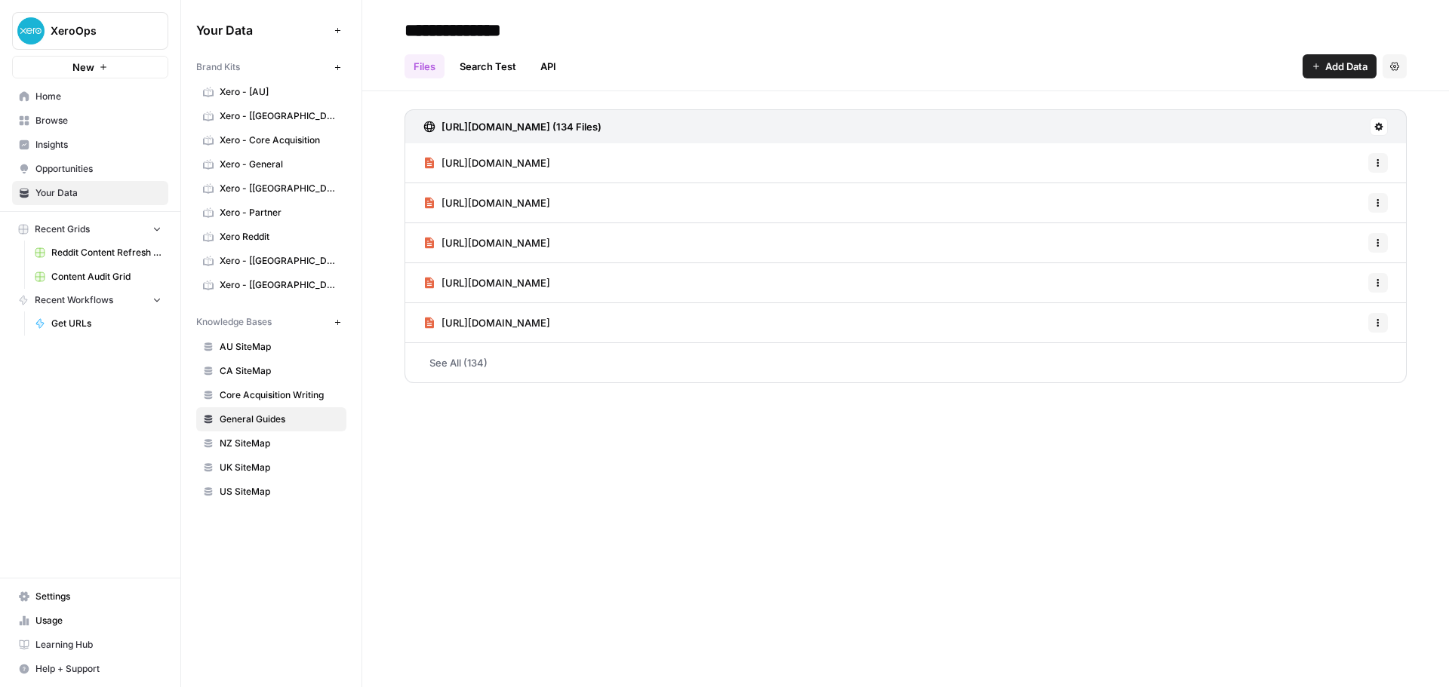
click at [743, 161] on div "https://www.xero.com/guides/internal-audit/ Options" at bounding box center [905, 163] width 1002 height 40
click at [550, 204] on span "[URL][DOMAIN_NAME]" at bounding box center [495, 202] width 109 height 15
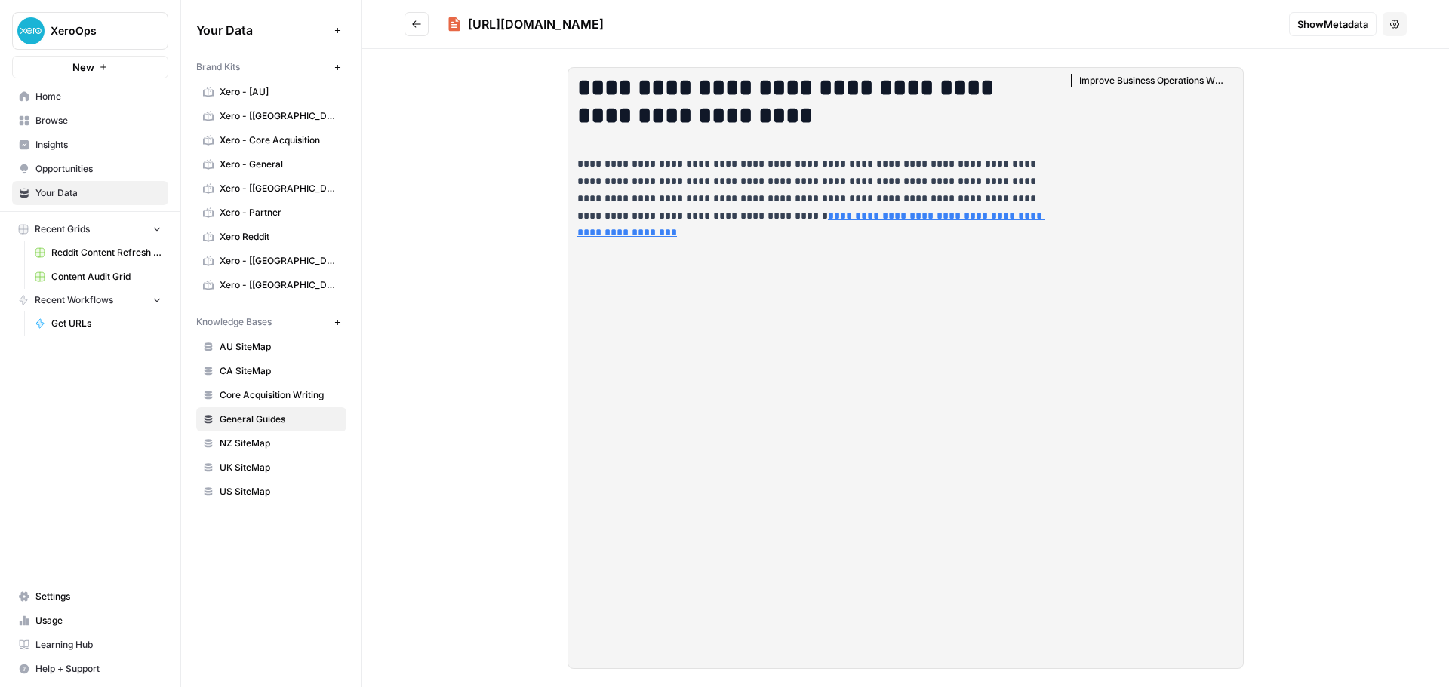
click at [418, 24] on icon "Go back" at bounding box center [416, 23] width 9 height 7
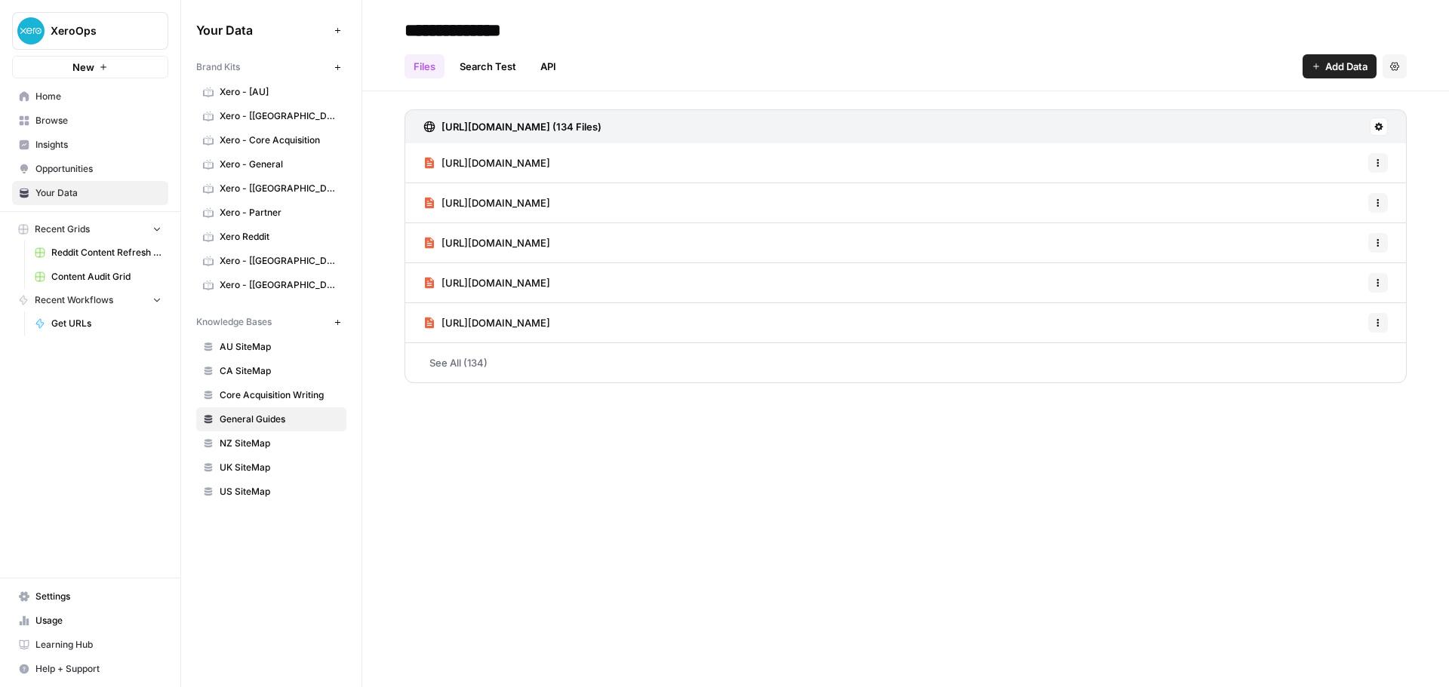
click at [550, 324] on span "[URL][DOMAIN_NAME]" at bounding box center [495, 322] width 109 height 15
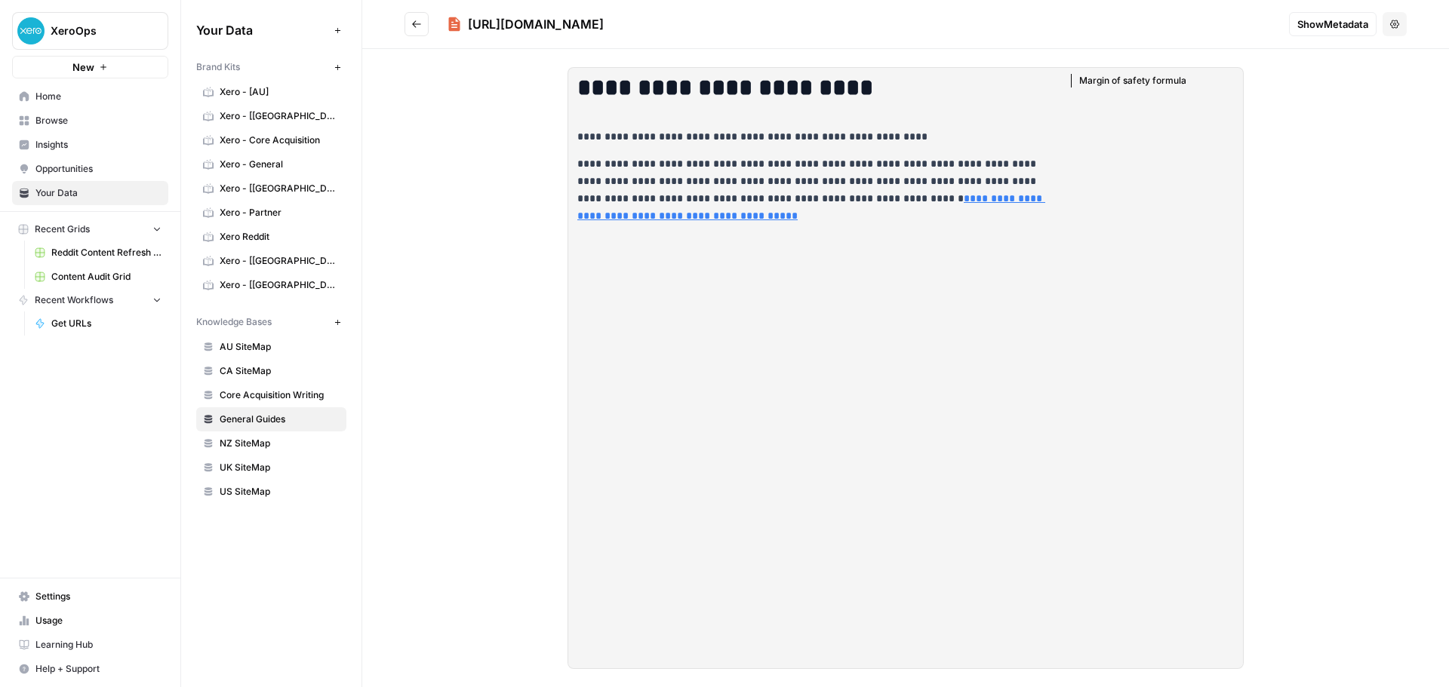
click at [1404, 27] on button "Options" at bounding box center [1394, 24] width 24 height 24
click at [1404, 26] on button "Options" at bounding box center [1394, 24] width 24 height 24
click at [1321, 24] on span "Show Metadata" at bounding box center [1332, 24] width 71 height 15
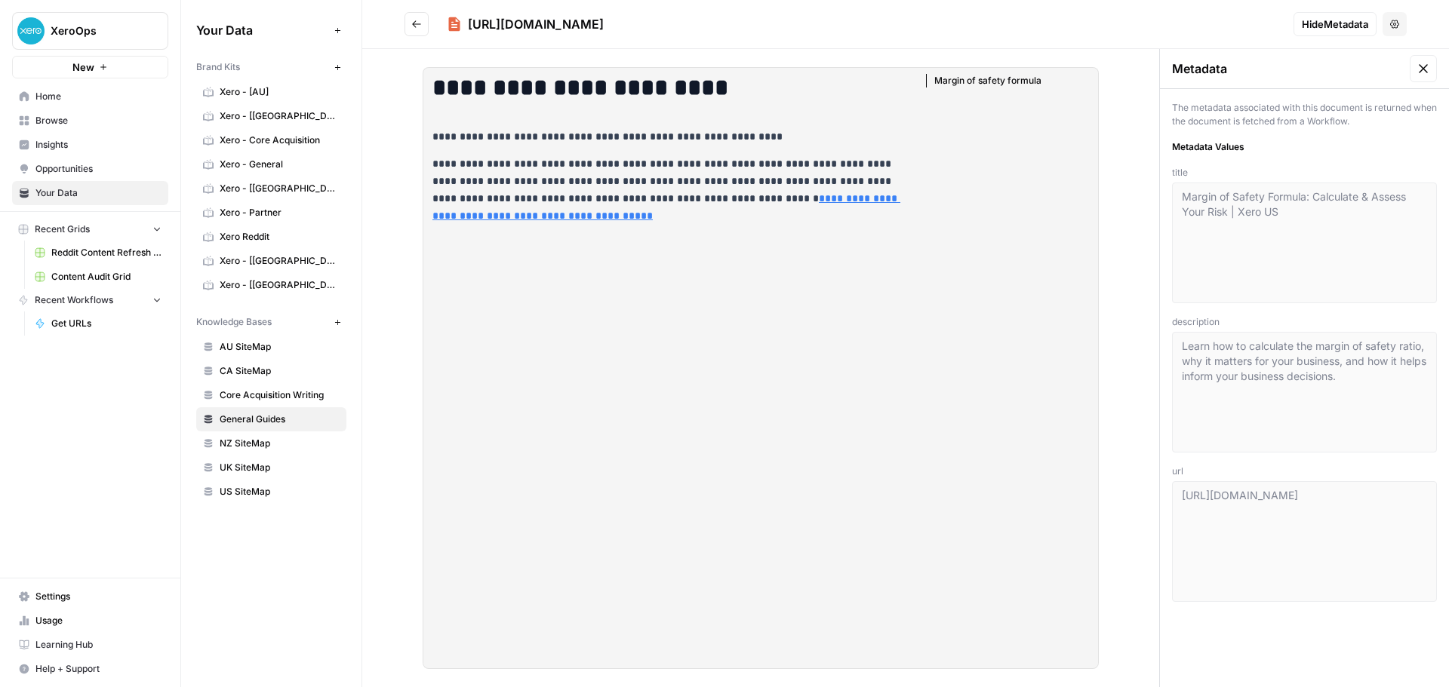
click at [1422, 75] on icon at bounding box center [1423, 68] width 15 height 15
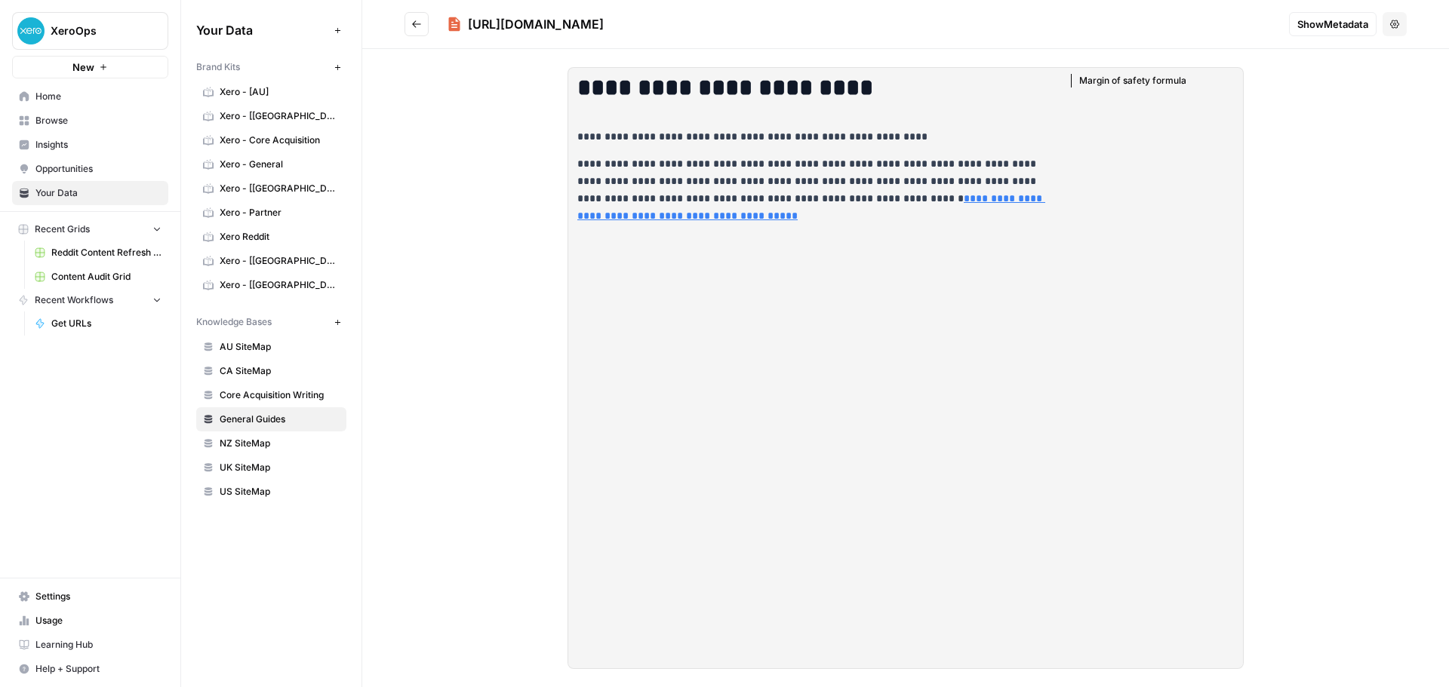
click at [288, 97] on span "Xero - [AU]" at bounding box center [280, 92] width 120 height 14
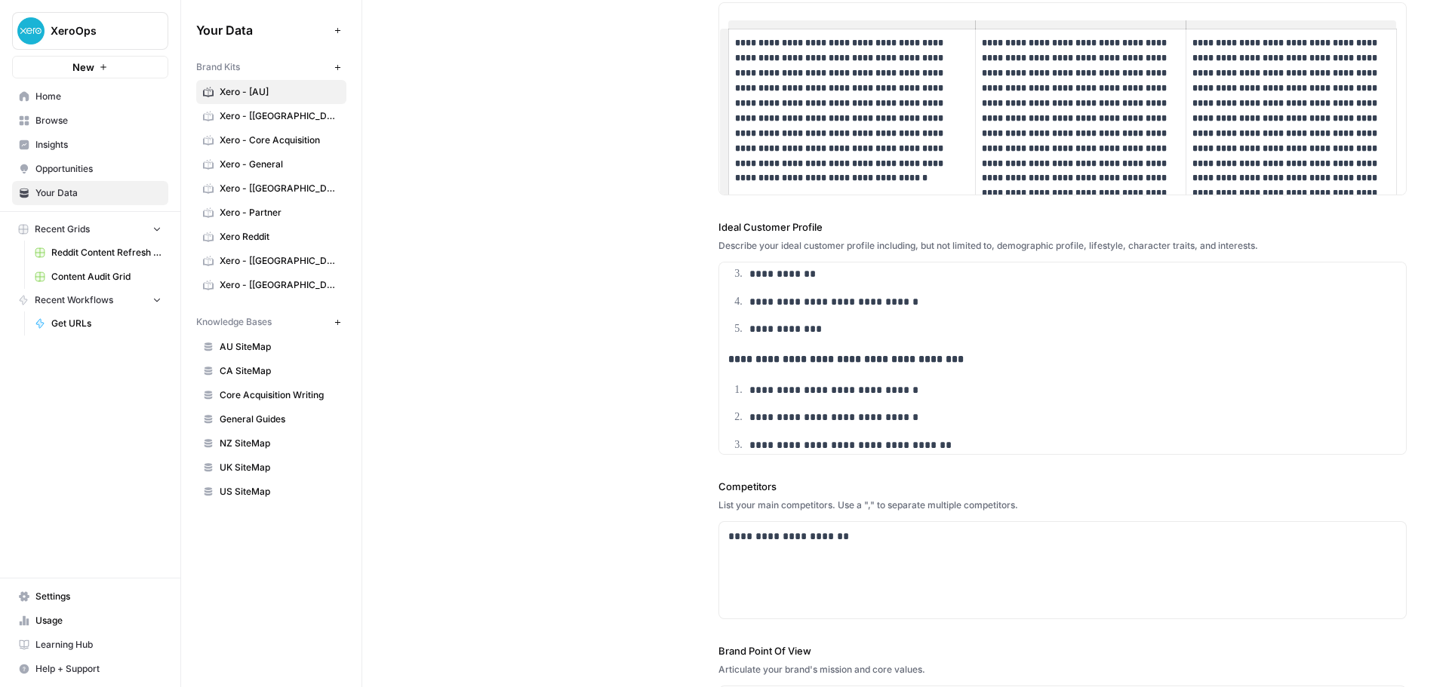
scroll to position [75, 0]
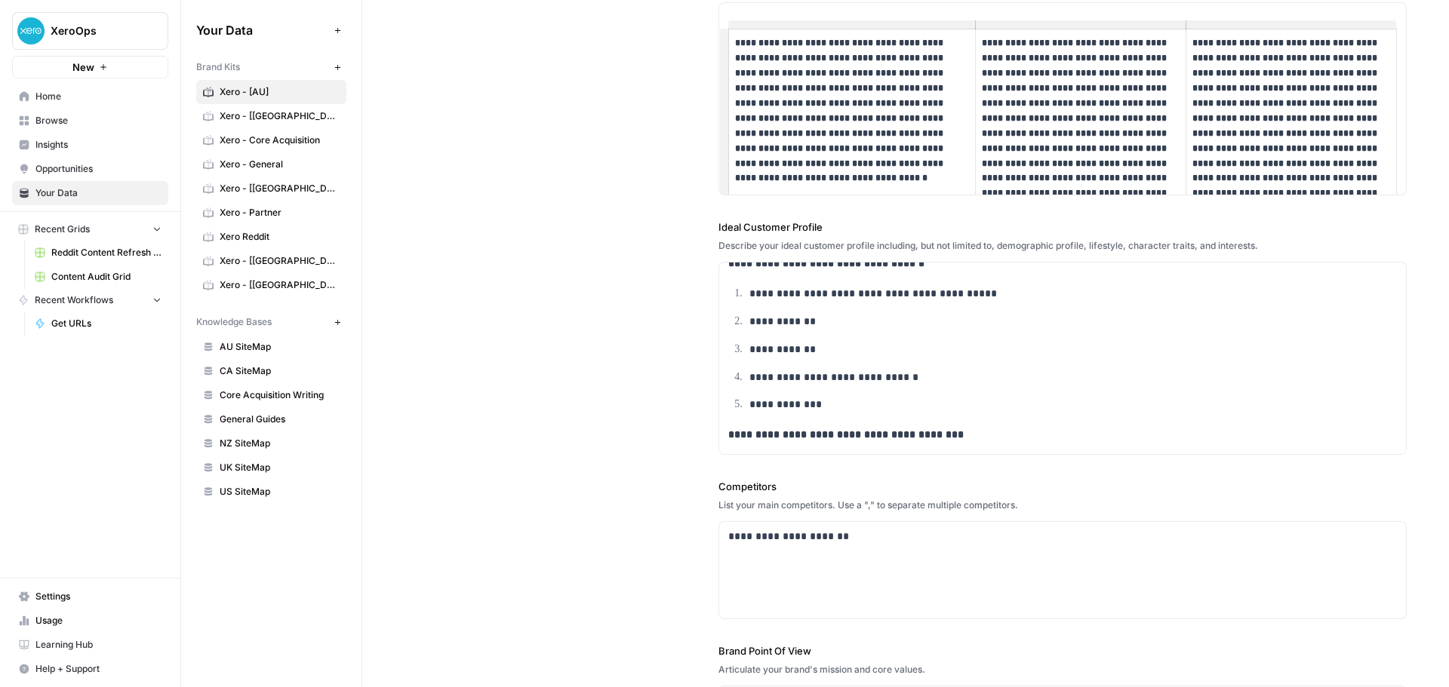
click at [256, 155] on link "Xero - General" at bounding box center [271, 164] width 150 height 24
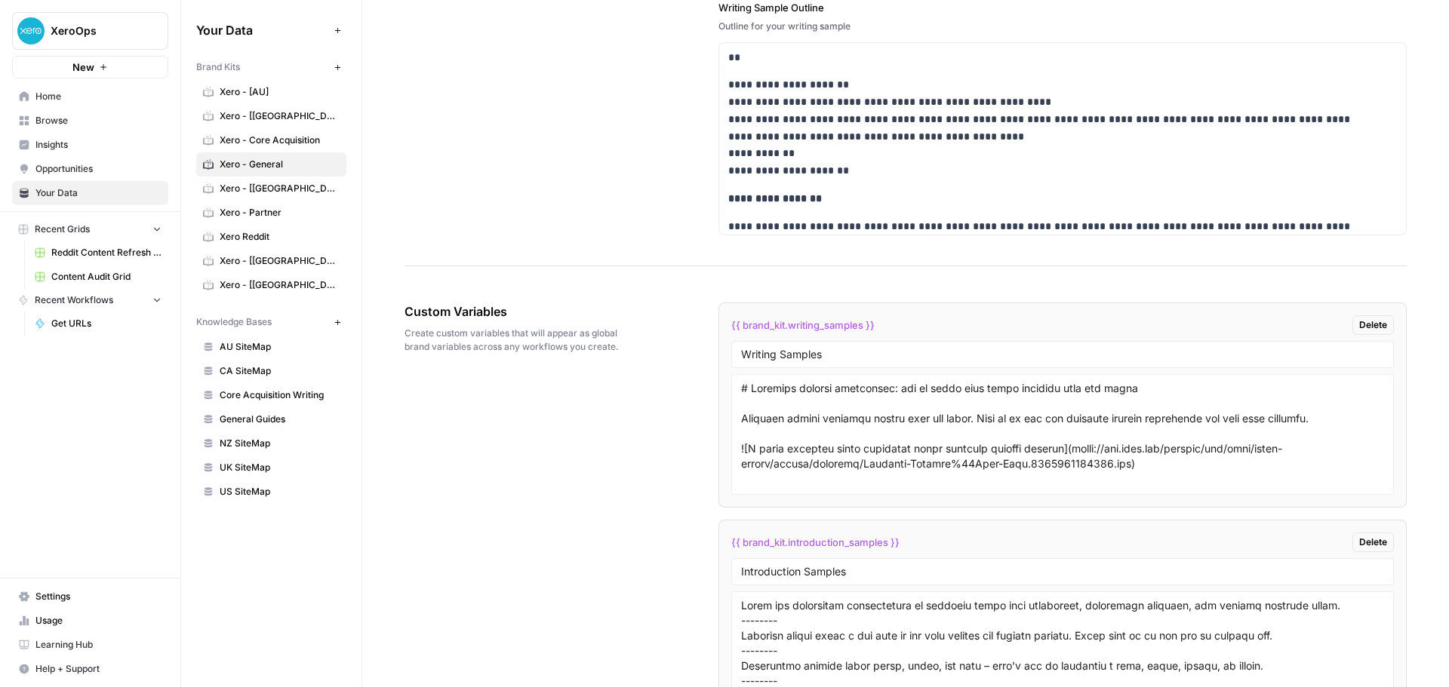
scroll to position [2637, 0]
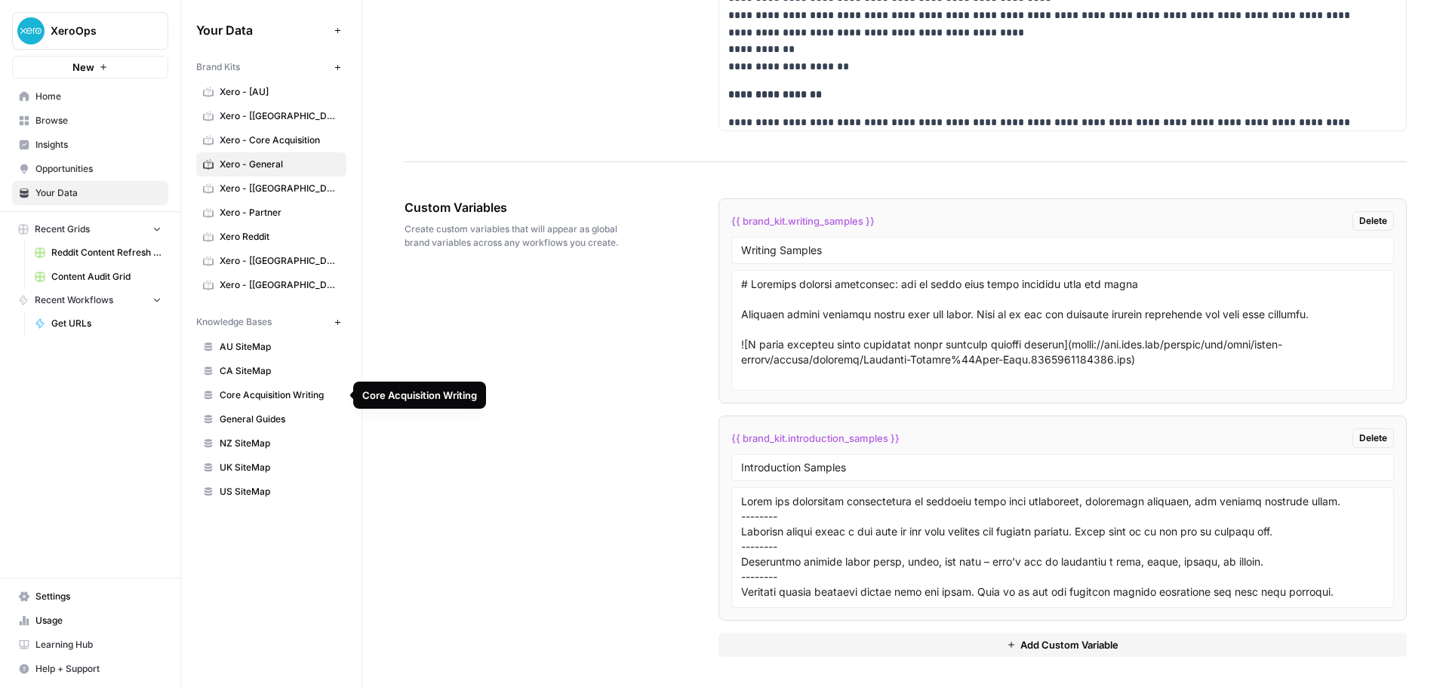
click at [288, 410] on link "General Guides" at bounding box center [271, 419] width 150 height 24
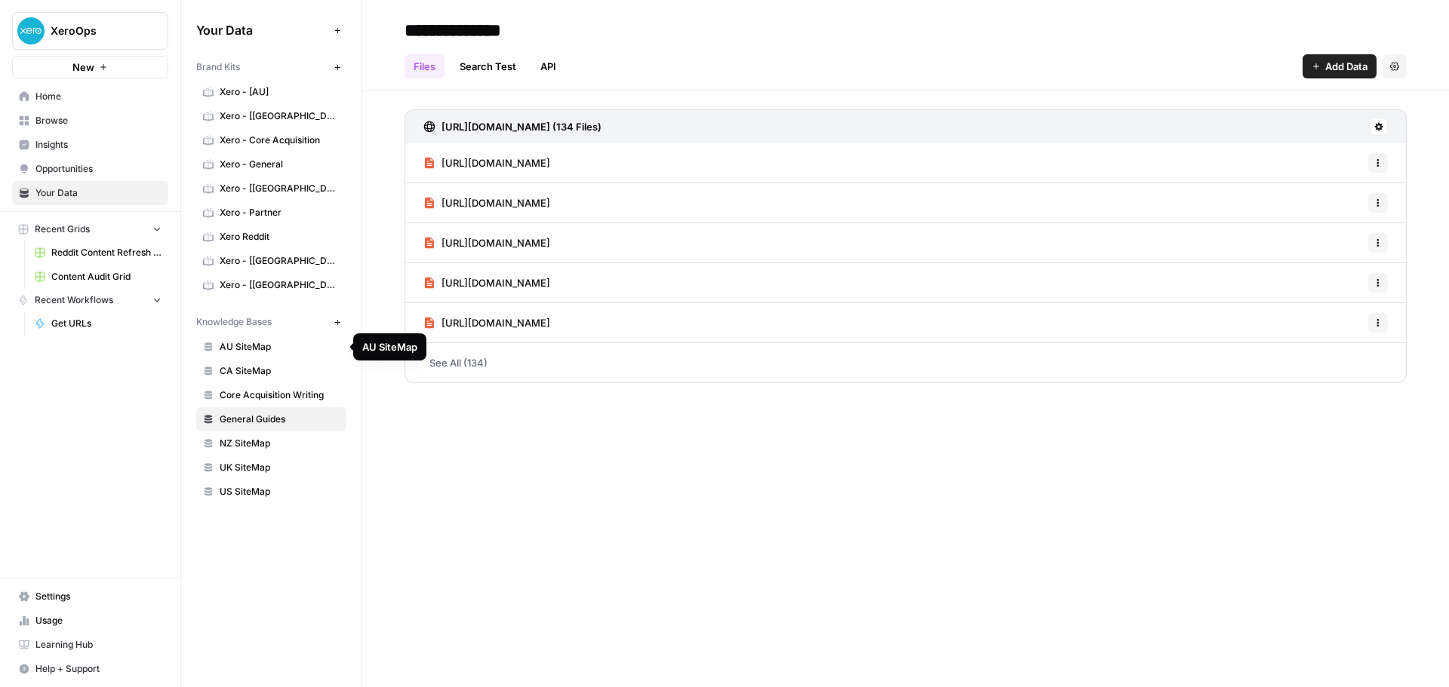
click at [288, 348] on span "AU SiteMap" at bounding box center [280, 347] width 120 height 14
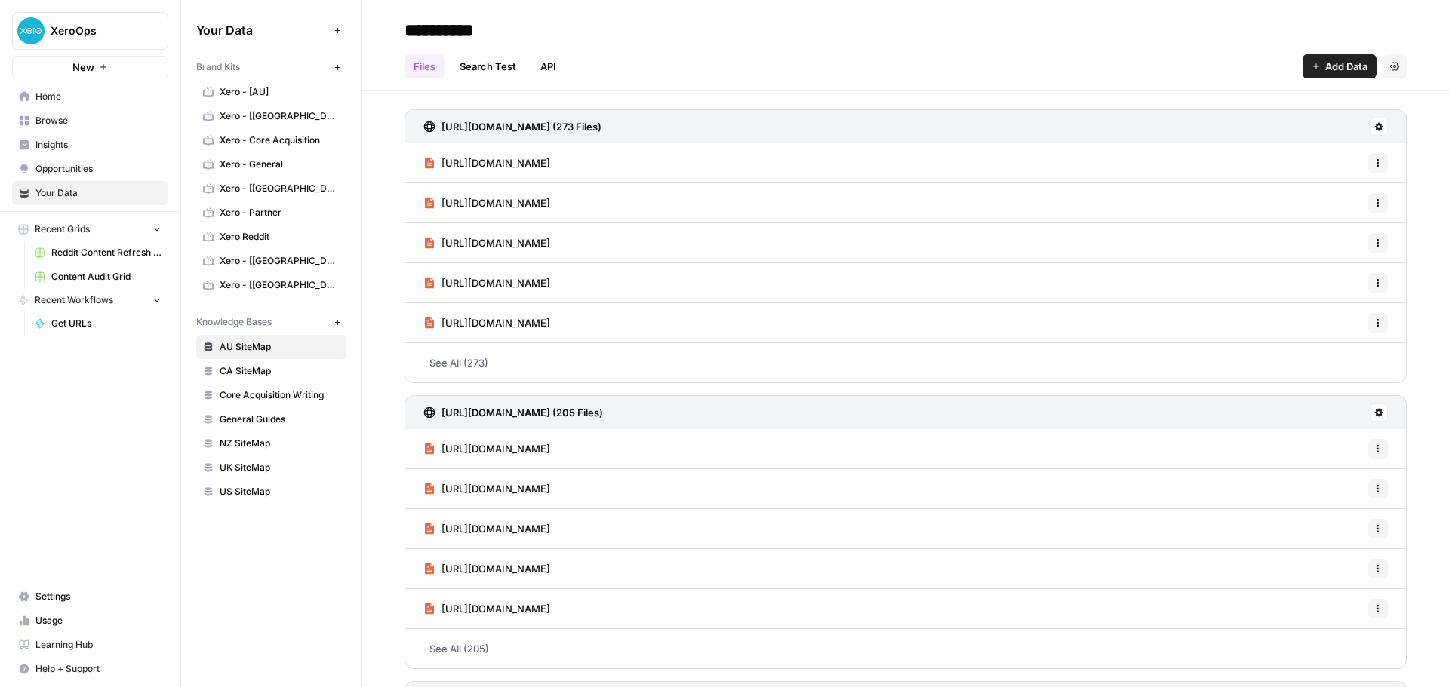
click at [537, 72] on link "API" at bounding box center [548, 66] width 34 height 24
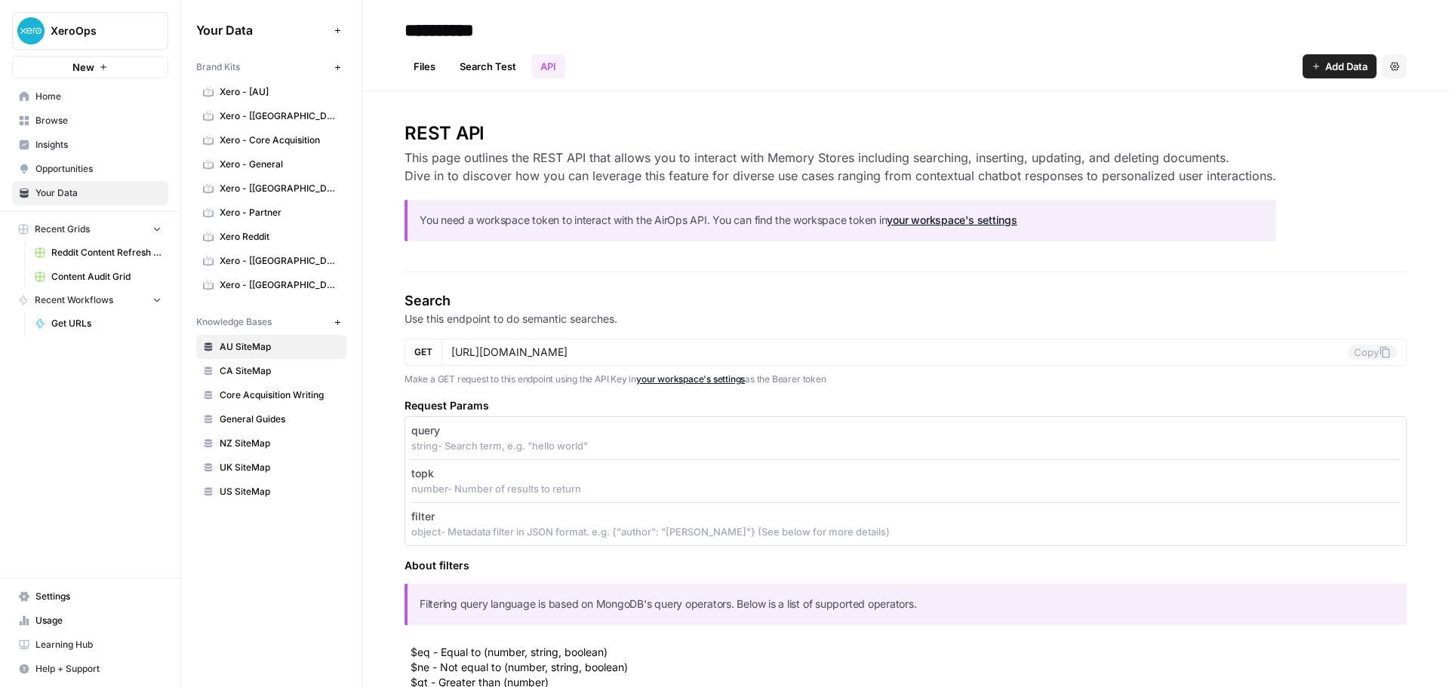
click at [431, 61] on link "Files" at bounding box center [424, 66] width 40 height 24
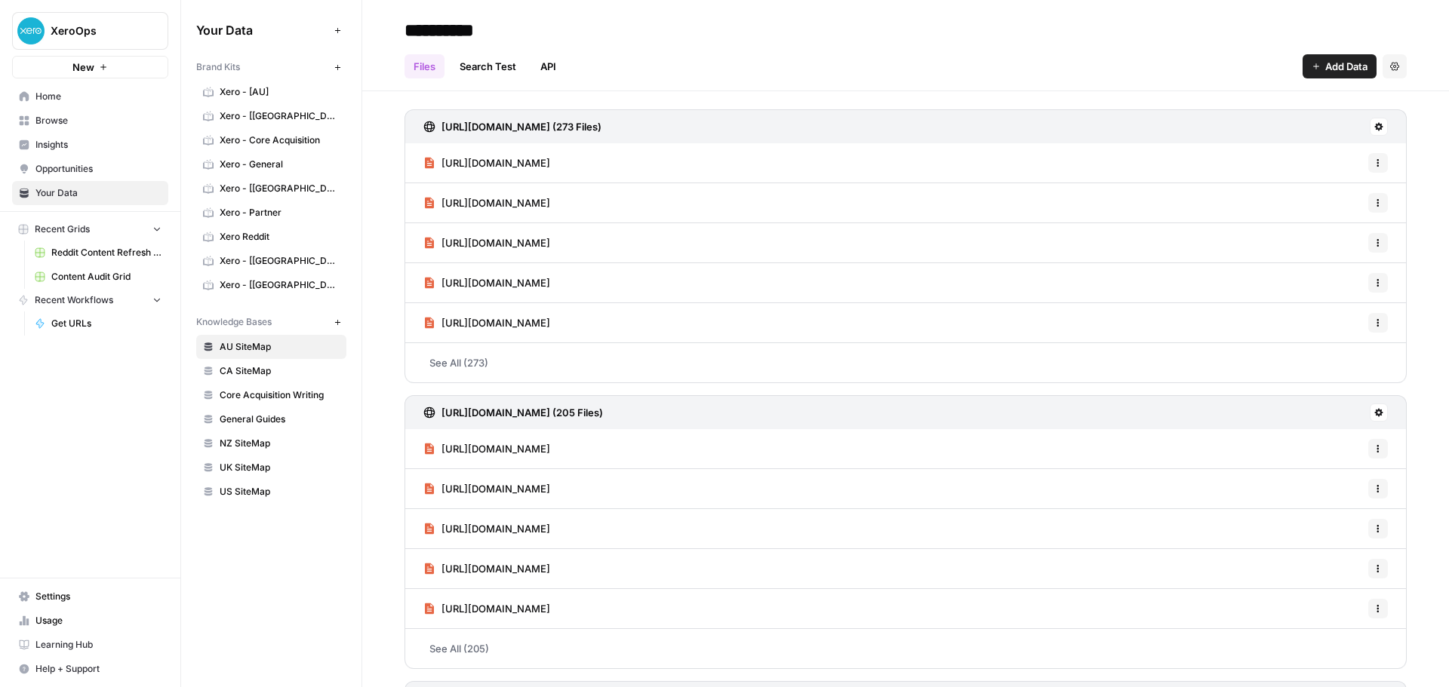
click at [432, 165] on icon at bounding box center [429, 163] width 9 height 11
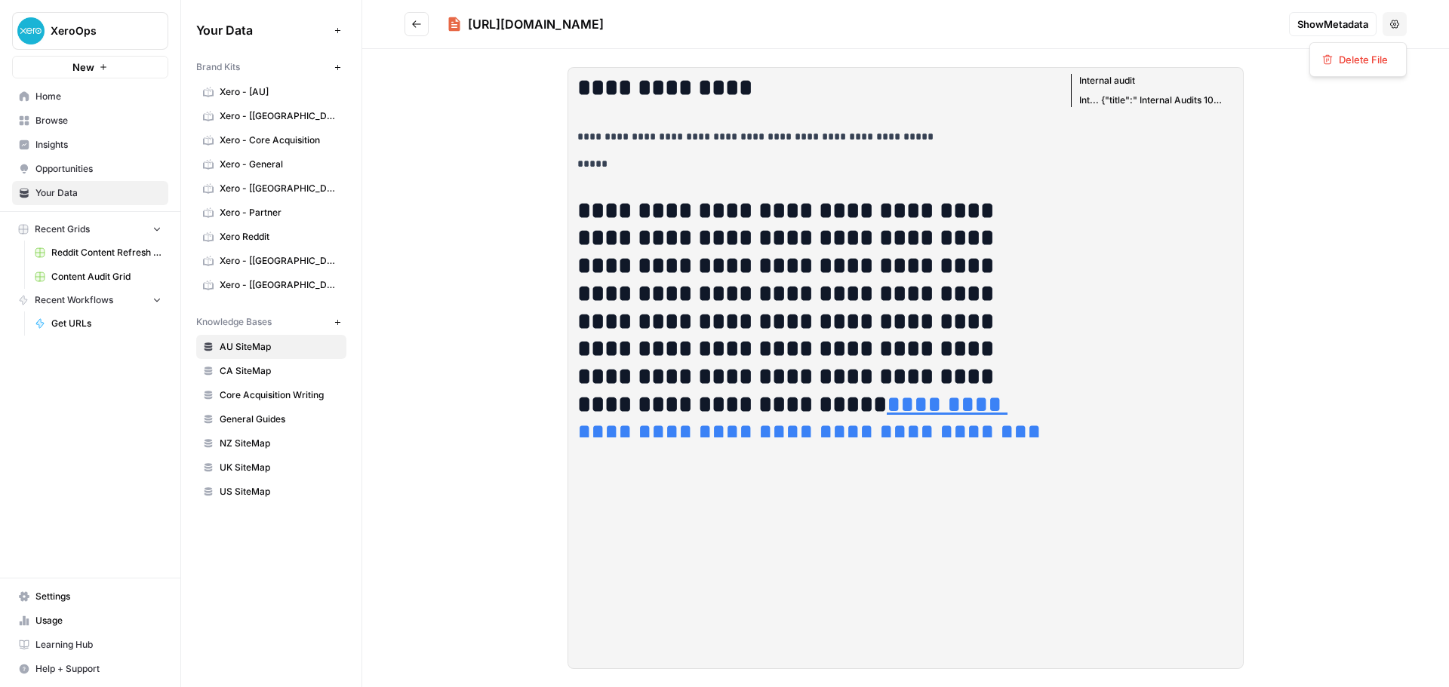
click at [1403, 21] on button "Options" at bounding box center [1394, 24] width 24 height 24
drag, startPoint x: 1403, startPoint y: 21, endPoint x: 1379, endPoint y: 23, distance: 23.5
click at [1402, 21] on button "Options" at bounding box center [1394, 24] width 24 height 24
click at [1327, 23] on span "Show Metadata" at bounding box center [1332, 24] width 71 height 15
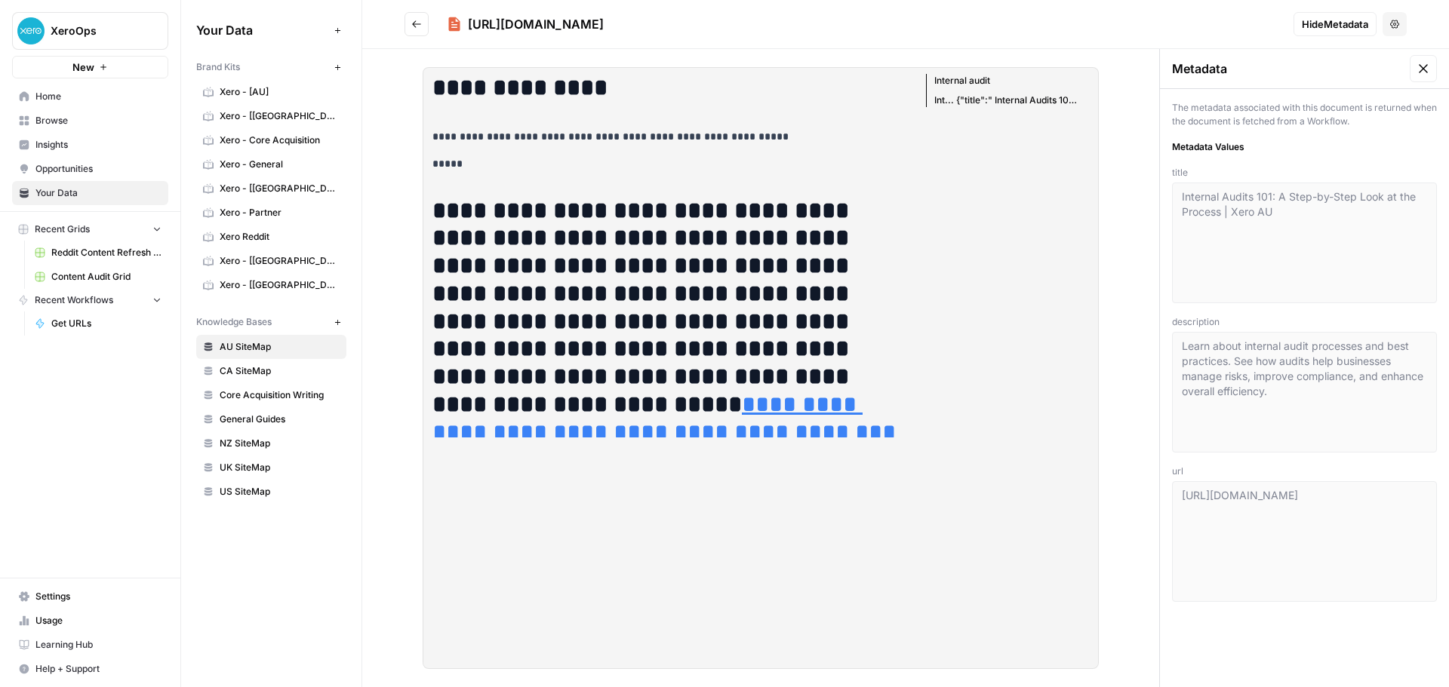
type textarea "Learn about internal audit processes and best practices. See how audits help bu…"
click at [262, 371] on span "CA SiteMap" at bounding box center [280, 371] width 120 height 14
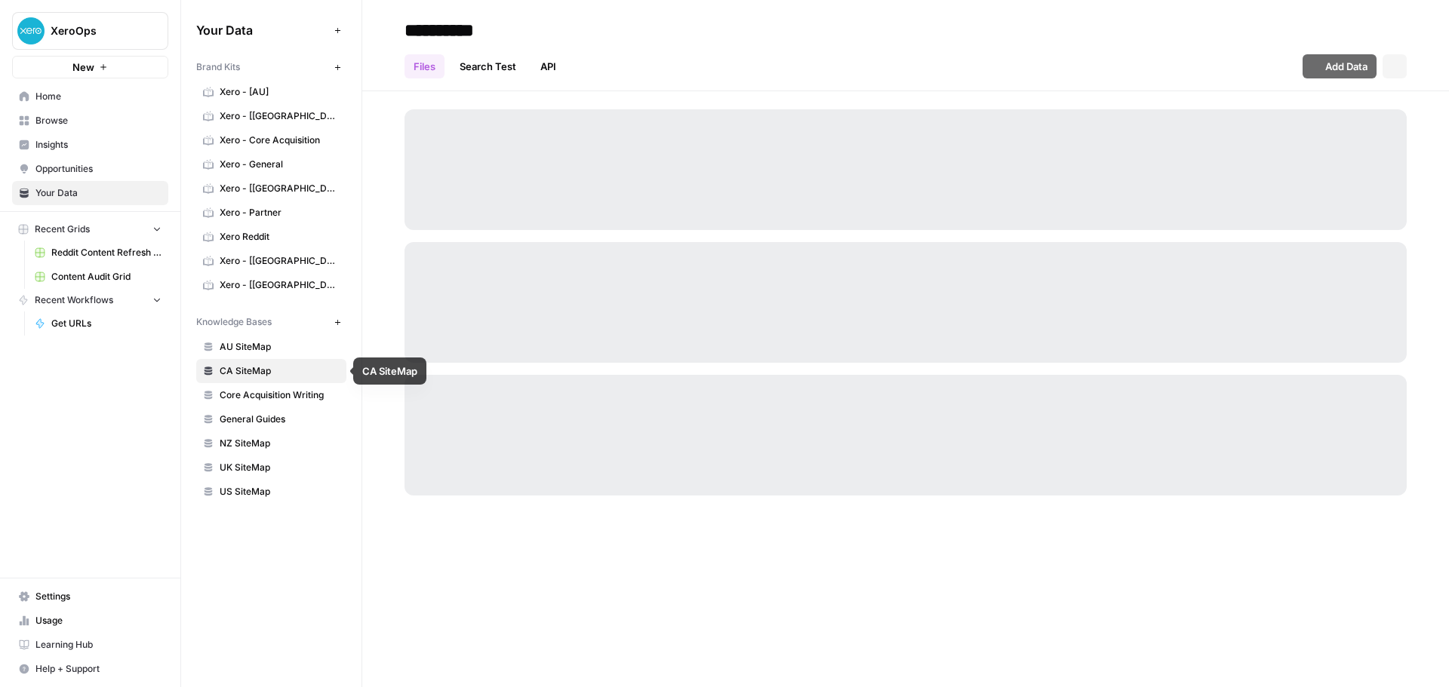
click at [268, 344] on span "AU SiteMap" at bounding box center [280, 347] width 120 height 14
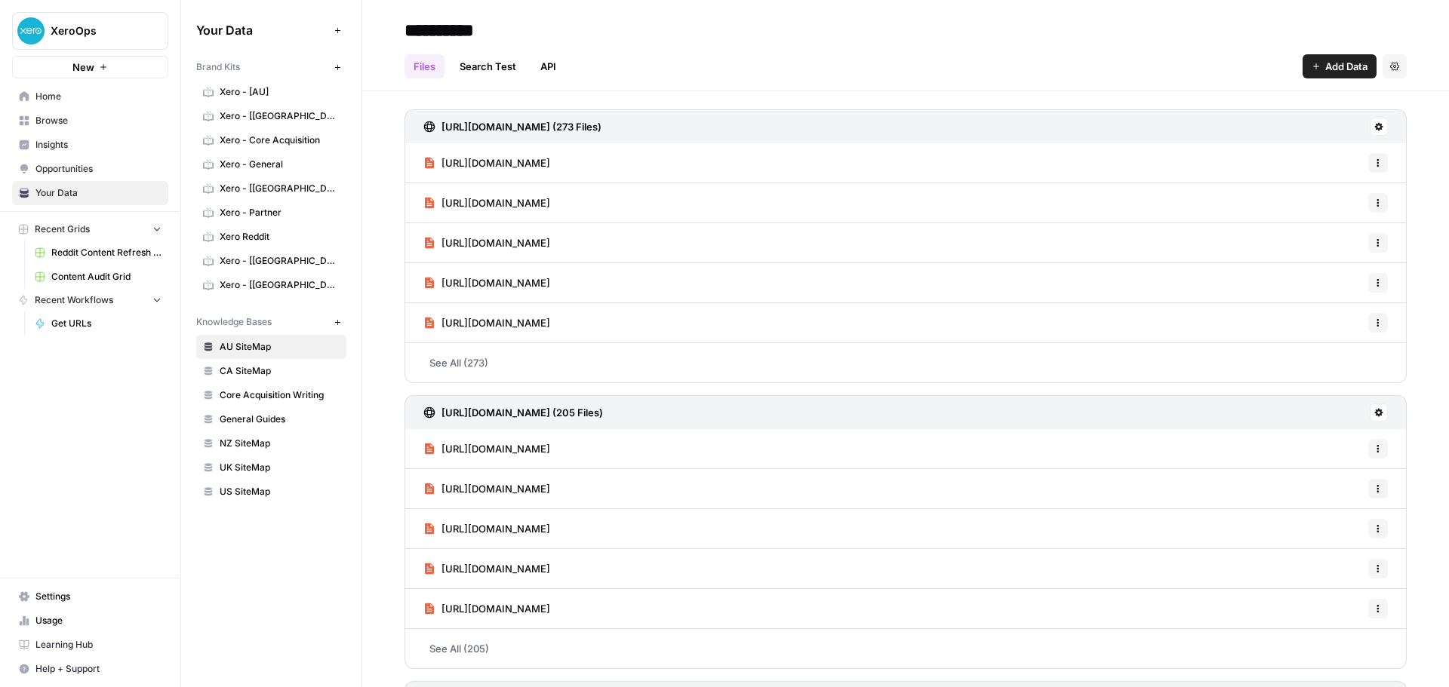
click at [469, 362] on link "See All (273)" at bounding box center [905, 362] width 1002 height 39
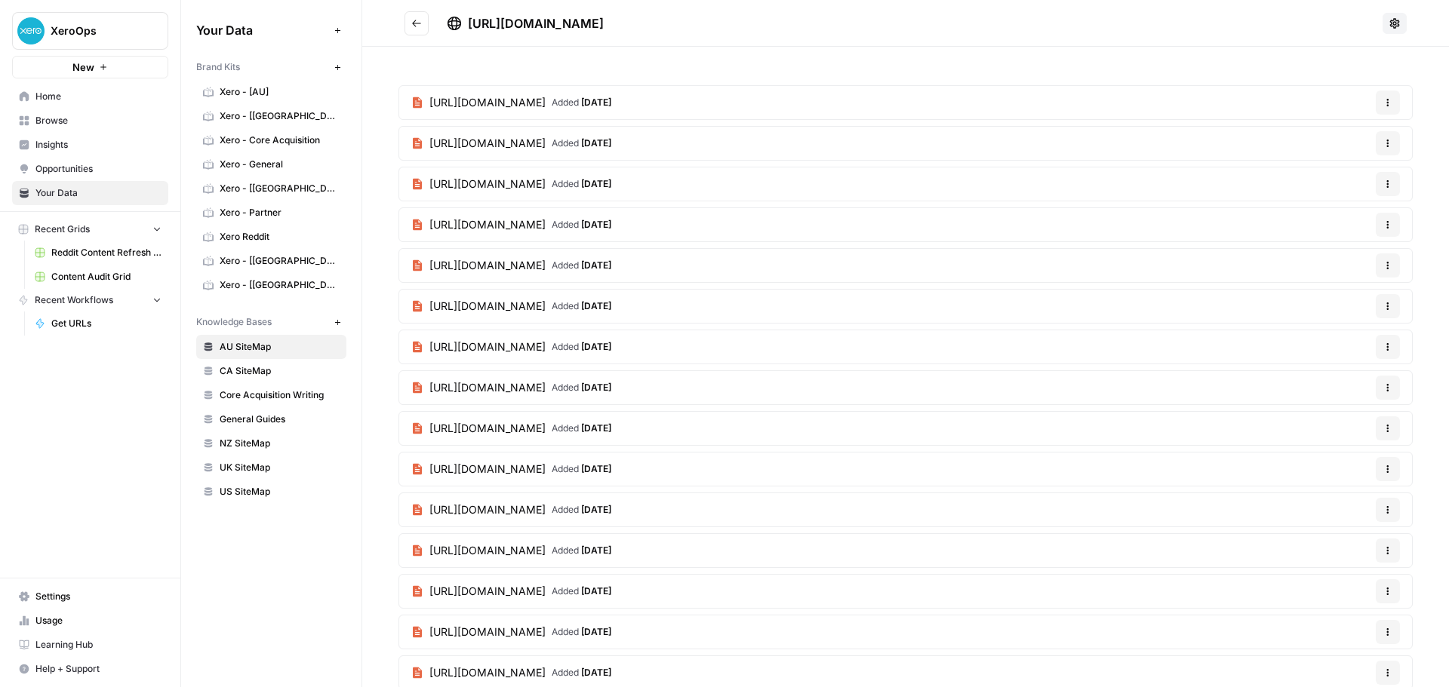
scroll to position [1096, 0]
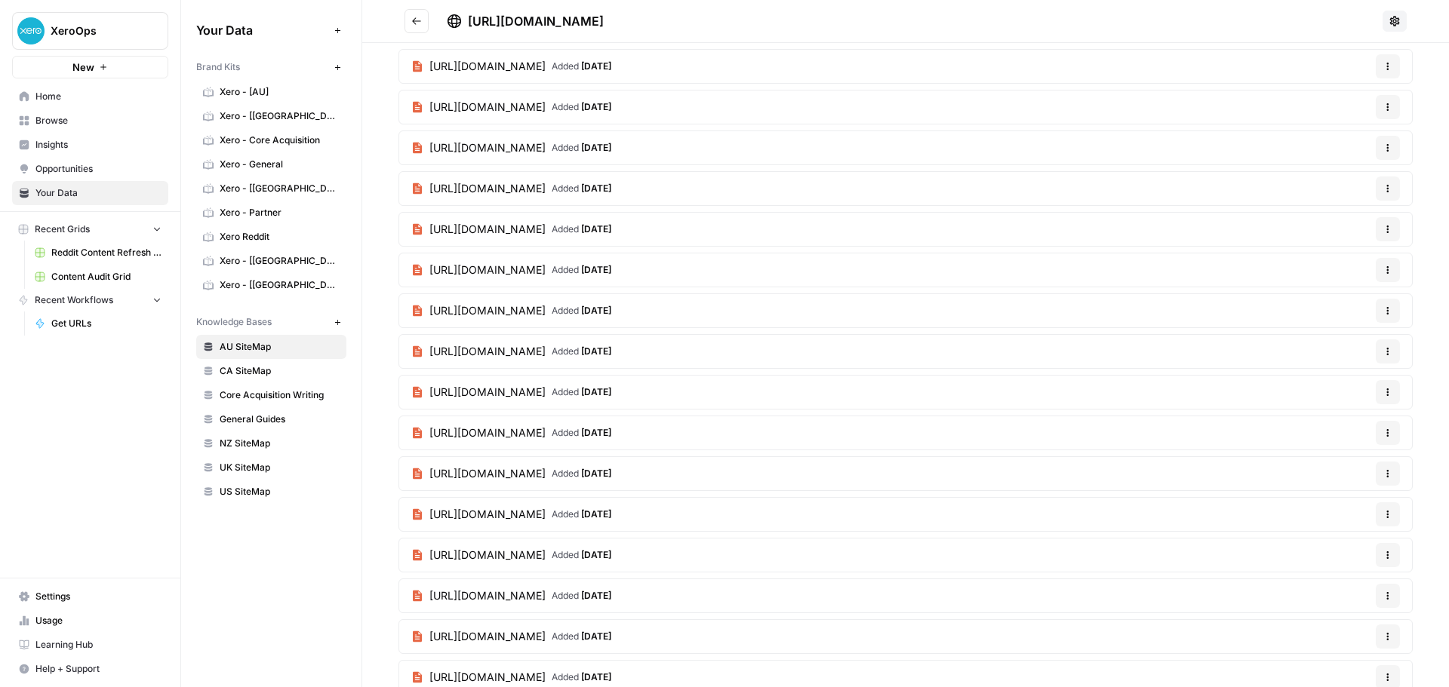
click at [546, 432] on span "https://www.xero.com/au/guides/how-to-start-a-cleaning-business/" at bounding box center [487, 433] width 116 height 15
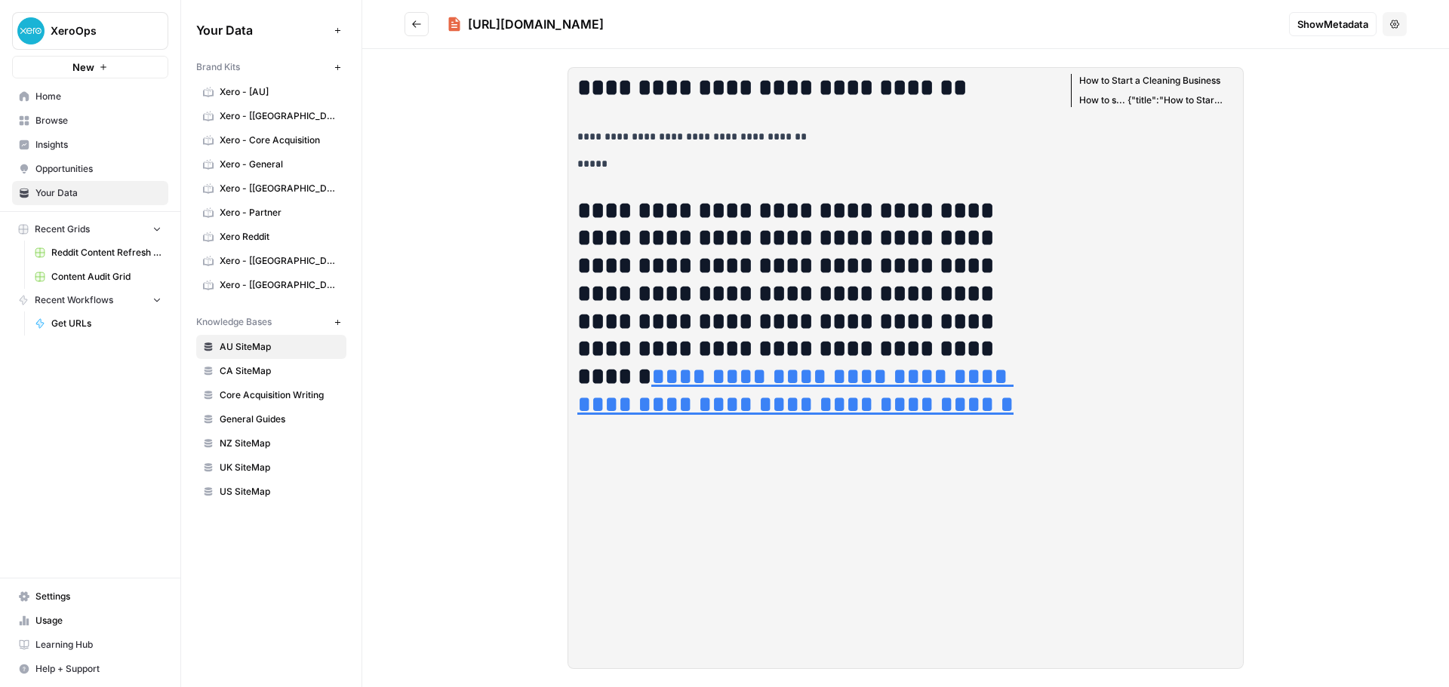
click at [1398, 32] on button "Options" at bounding box center [1394, 24] width 24 height 24
click at [1388, 20] on button "Options" at bounding box center [1394, 24] width 24 height 24
click at [1342, 24] on span "Show Metadata" at bounding box center [1332, 24] width 71 height 15
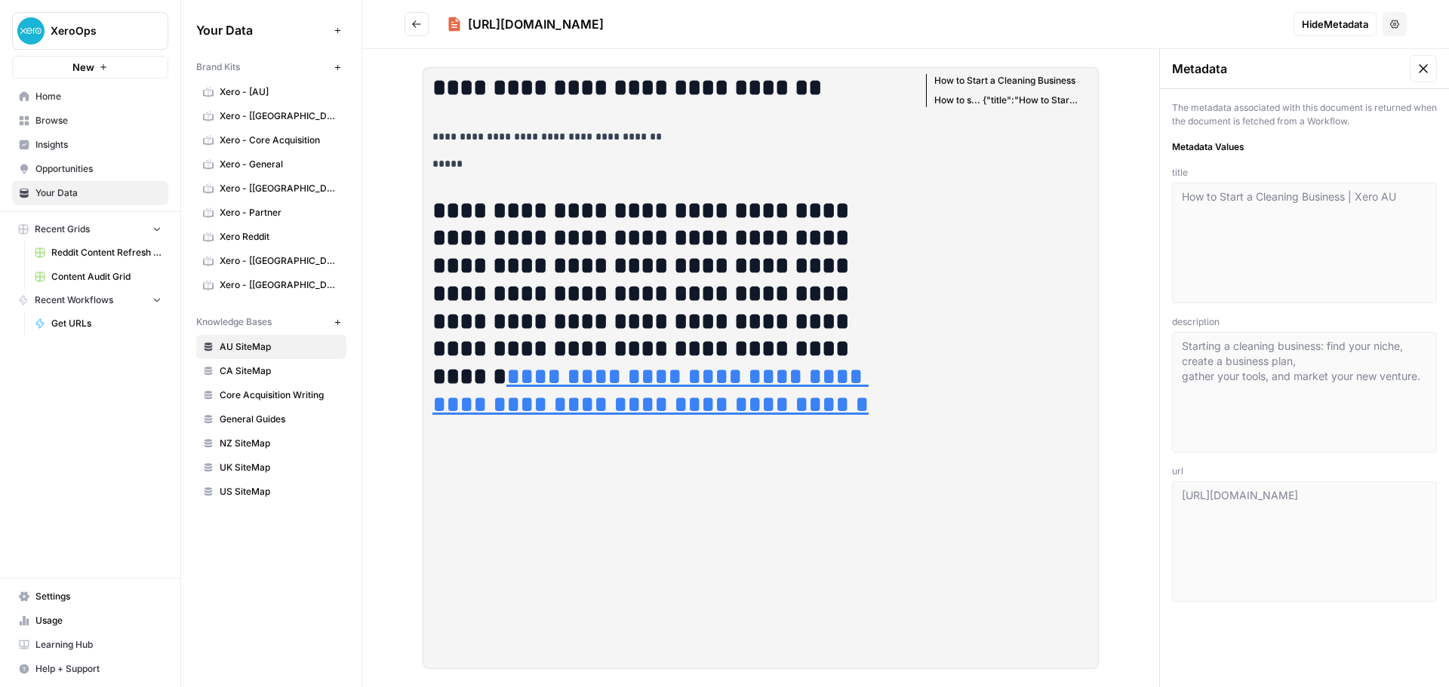
click at [1342, 24] on span "Hide Metadata" at bounding box center [1335, 24] width 66 height 15
type textarea "Starting a cleaning business: find your niche, create a business plan, gather y…"
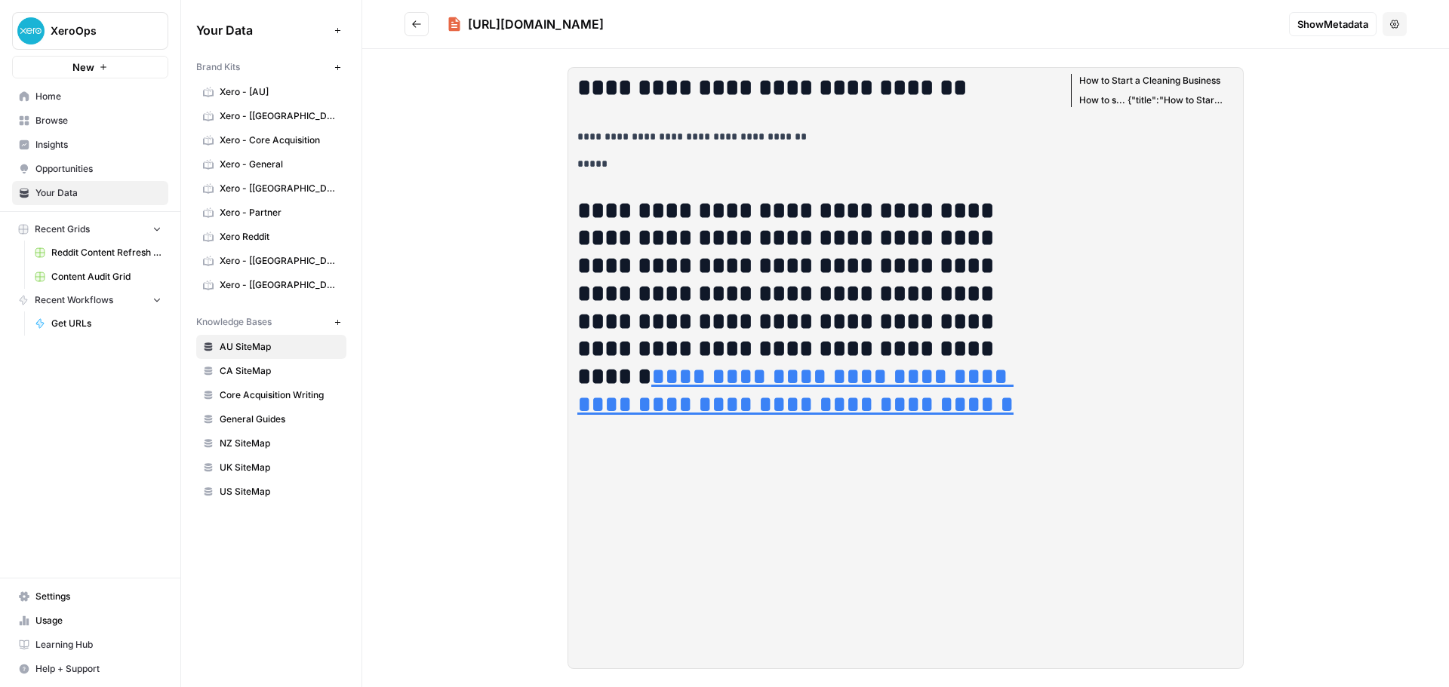
click at [303, 343] on span "AU SiteMap" at bounding box center [280, 347] width 120 height 14
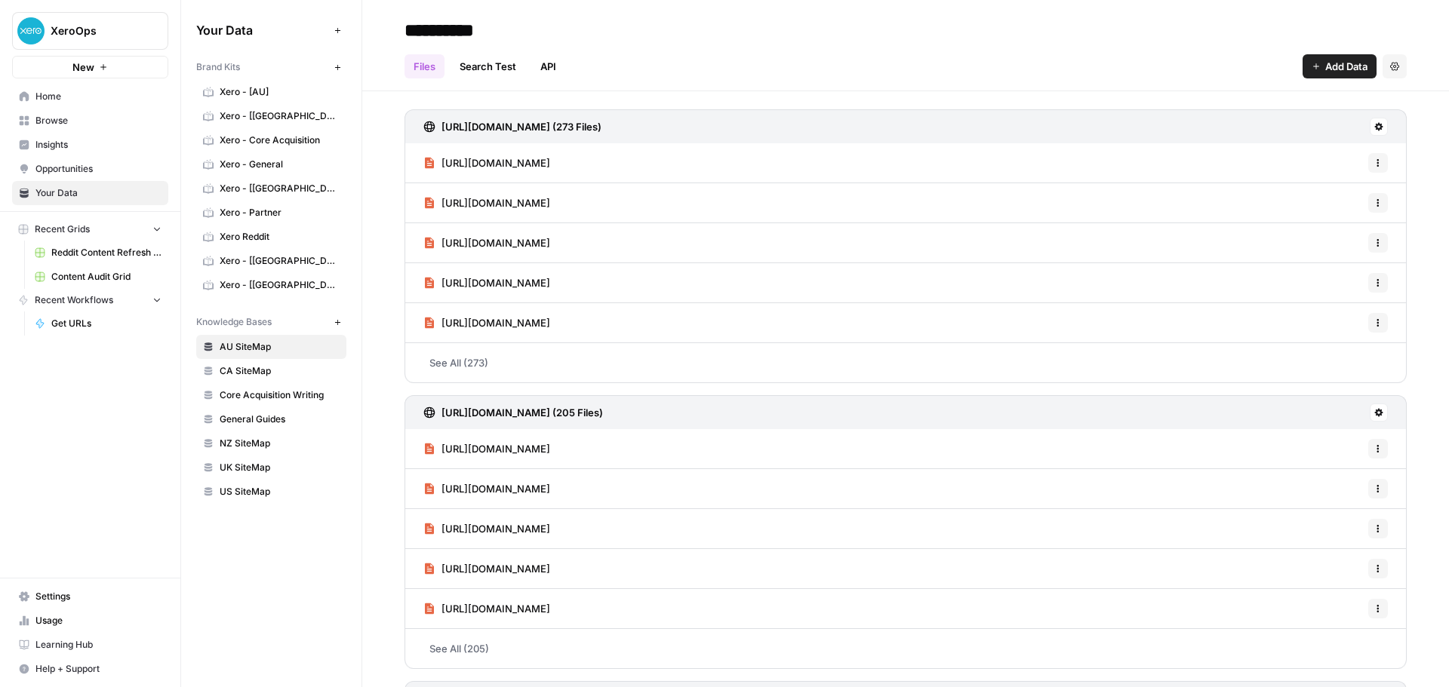
click at [485, 63] on link "Search Test" at bounding box center [487, 66] width 75 height 24
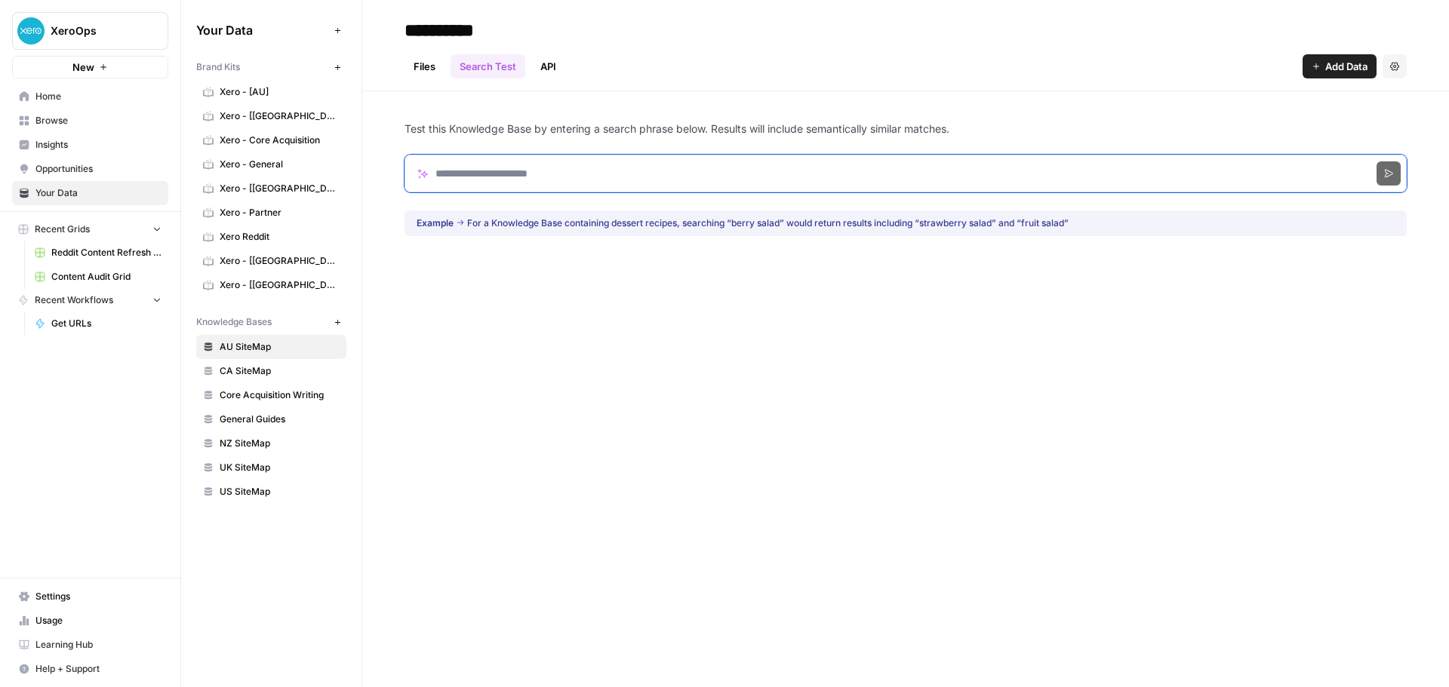
click at [660, 170] on input "Search phrase" at bounding box center [905, 174] width 1002 height 38
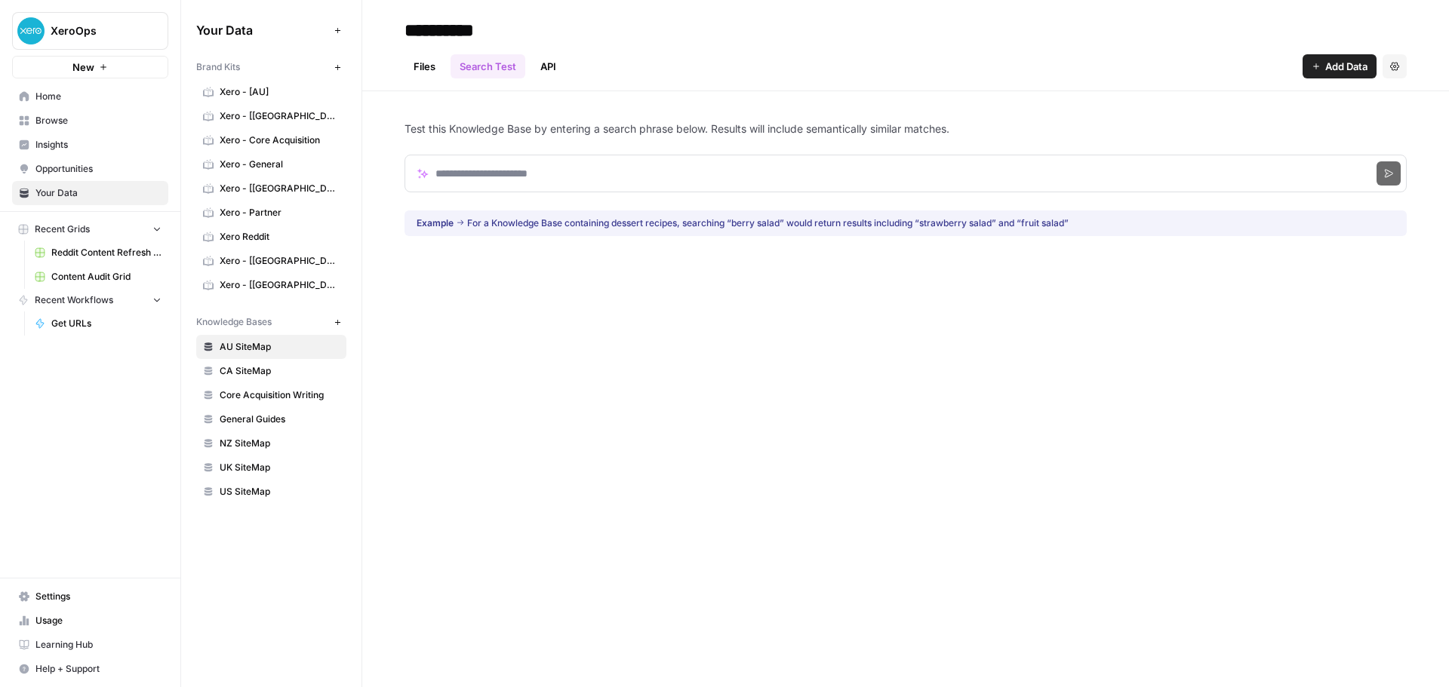
click at [425, 66] on link "Files" at bounding box center [424, 66] width 40 height 24
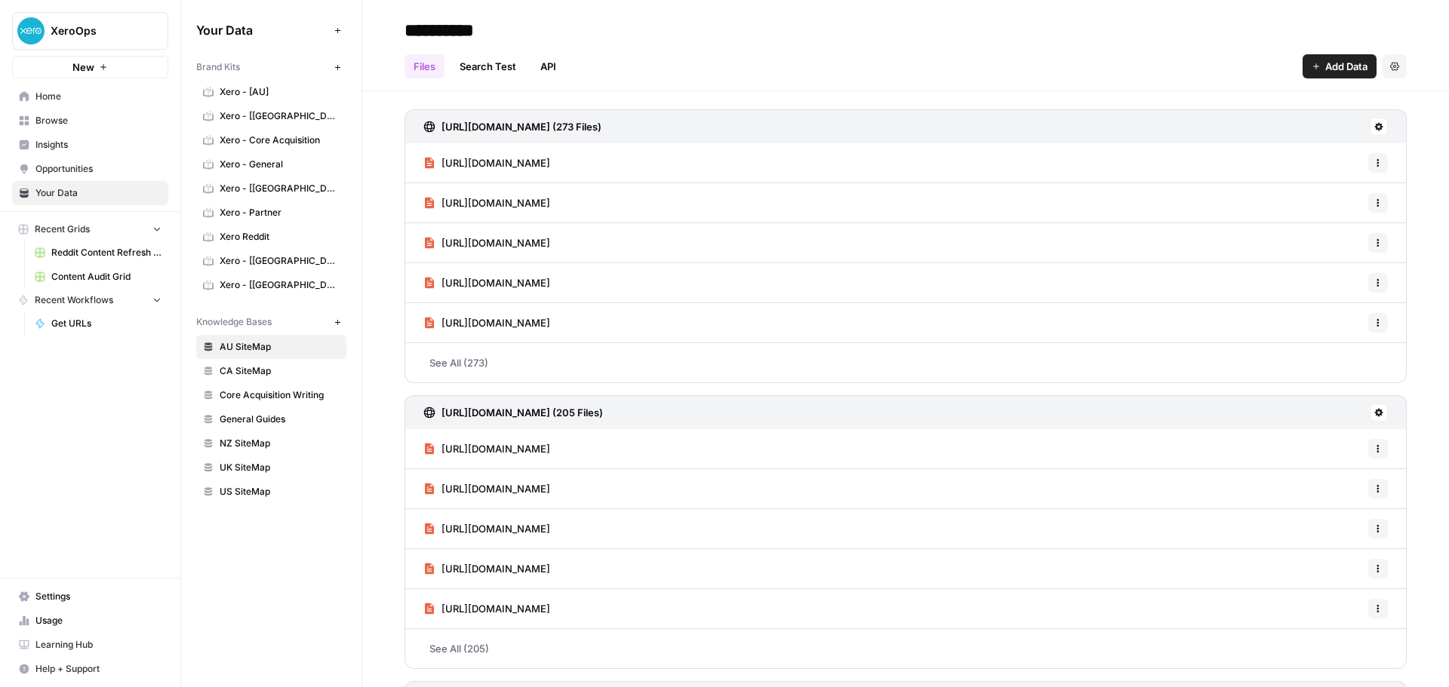
click at [478, 64] on link "Search Test" at bounding box center [487, 66] width 75 height 24
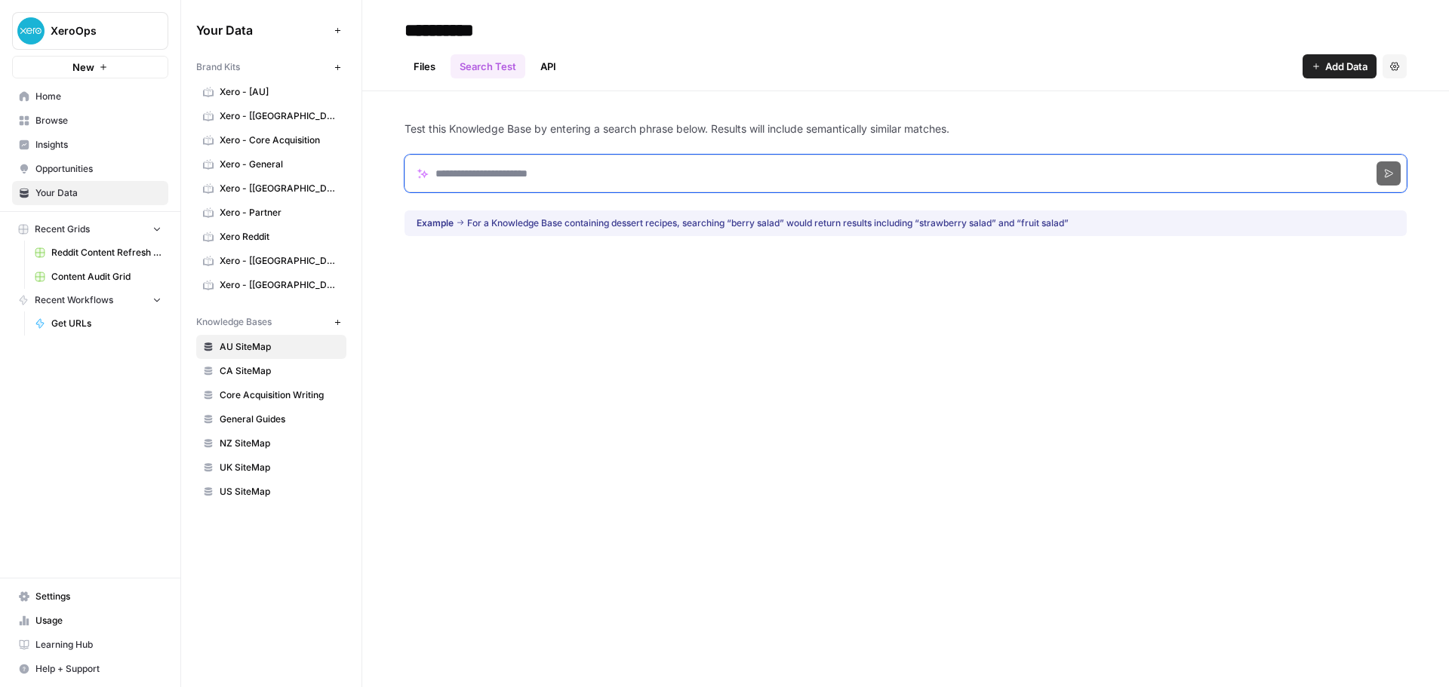
click at [554, 178] on input "Search phrase" at bounding box center [905, 174] width 1002 height 38
type input "**********"
click button "Search" at bounding box center [1388, 173] width 24 height 24
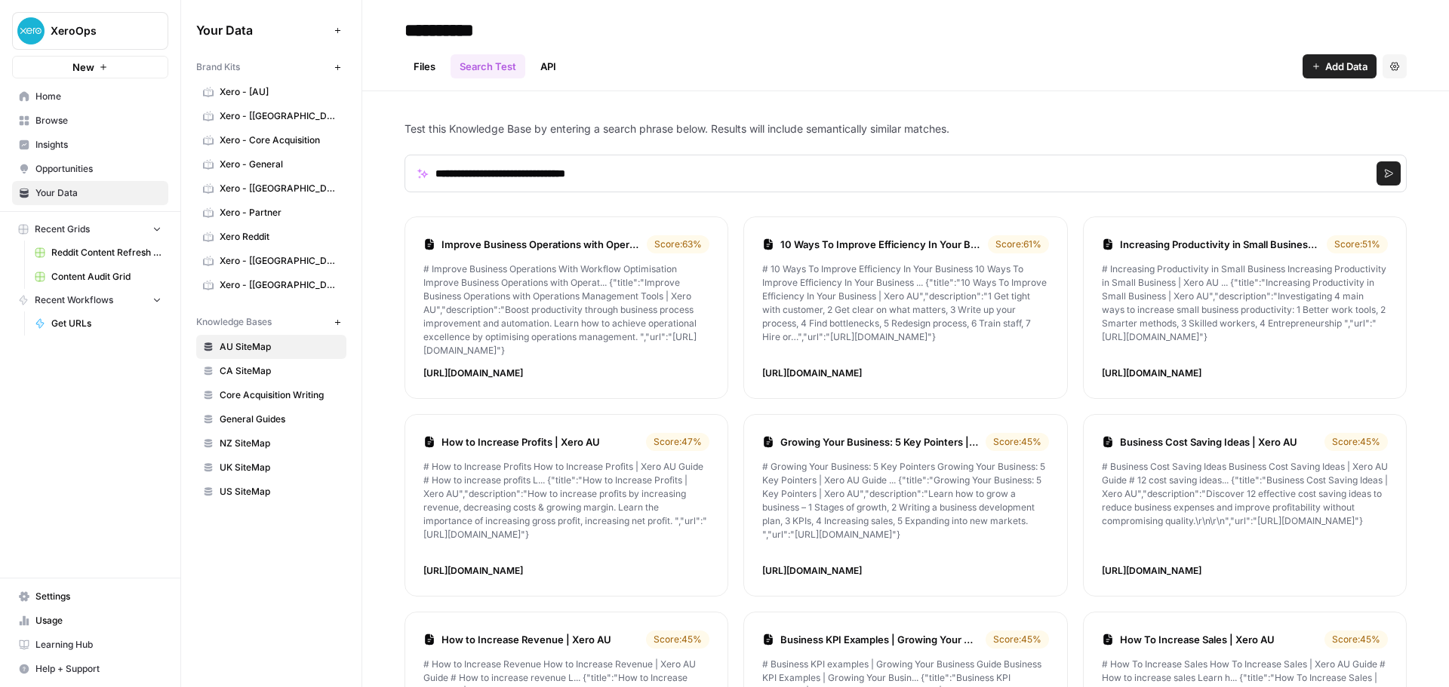
click at [567, 279] on p "# Improve Business Operations With Workflow Optimisation Improve Business Opera…" at bounding box center [566, 310] width 286 height 95
click at [557, 241] on link "Improve Business Operations with Operations Management Tools | Xero AU" at bounding box center [540, 244] width 199 height 15
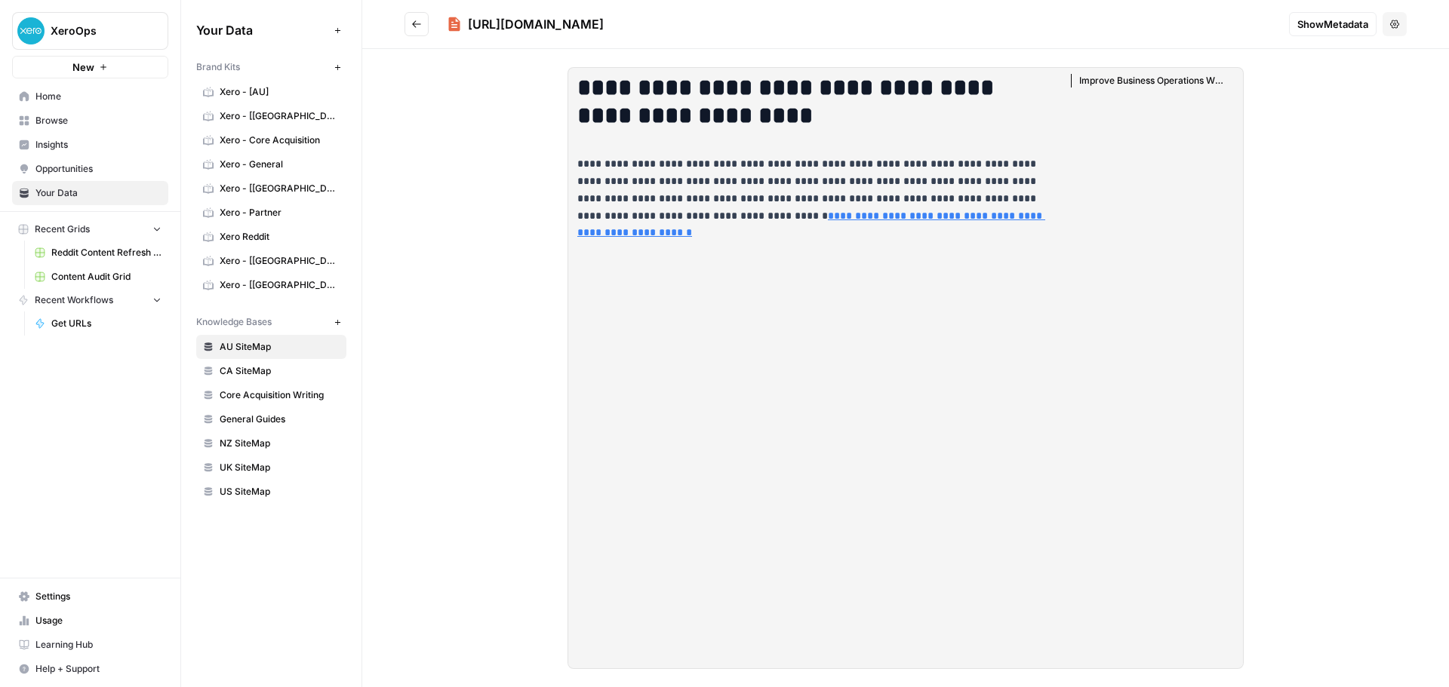
click at [409, 20] on button "Go back" at bounding box center [416, 24] width 24 height 24
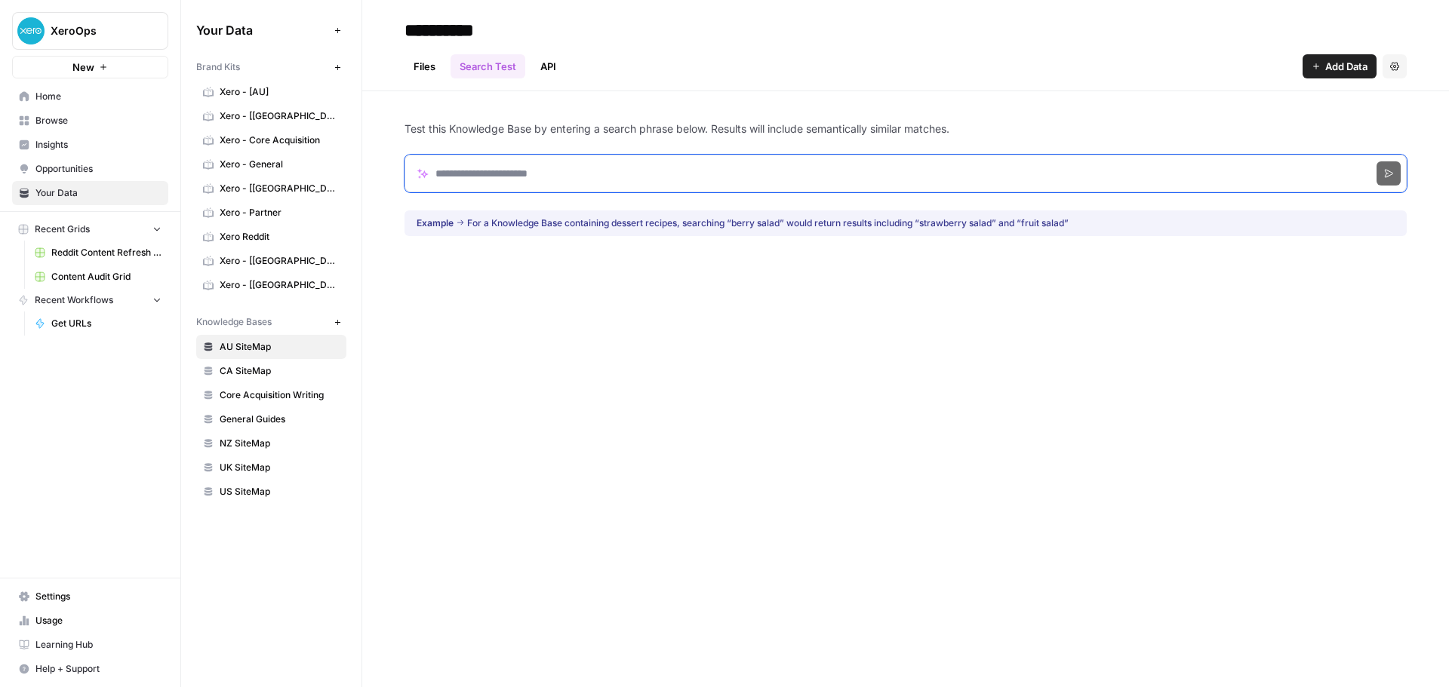
click at [554, 177] on input "Search phrase" at bounding box center [905, 174] width 1002 height 38
type input "**********"
click button "Search" at bounding box center [1388, 173] width 24 height 24
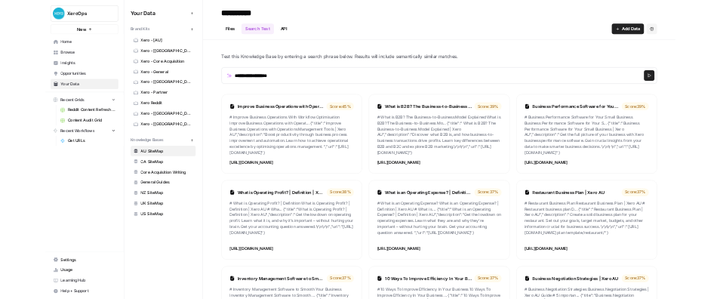
scroll to position [14, 0]
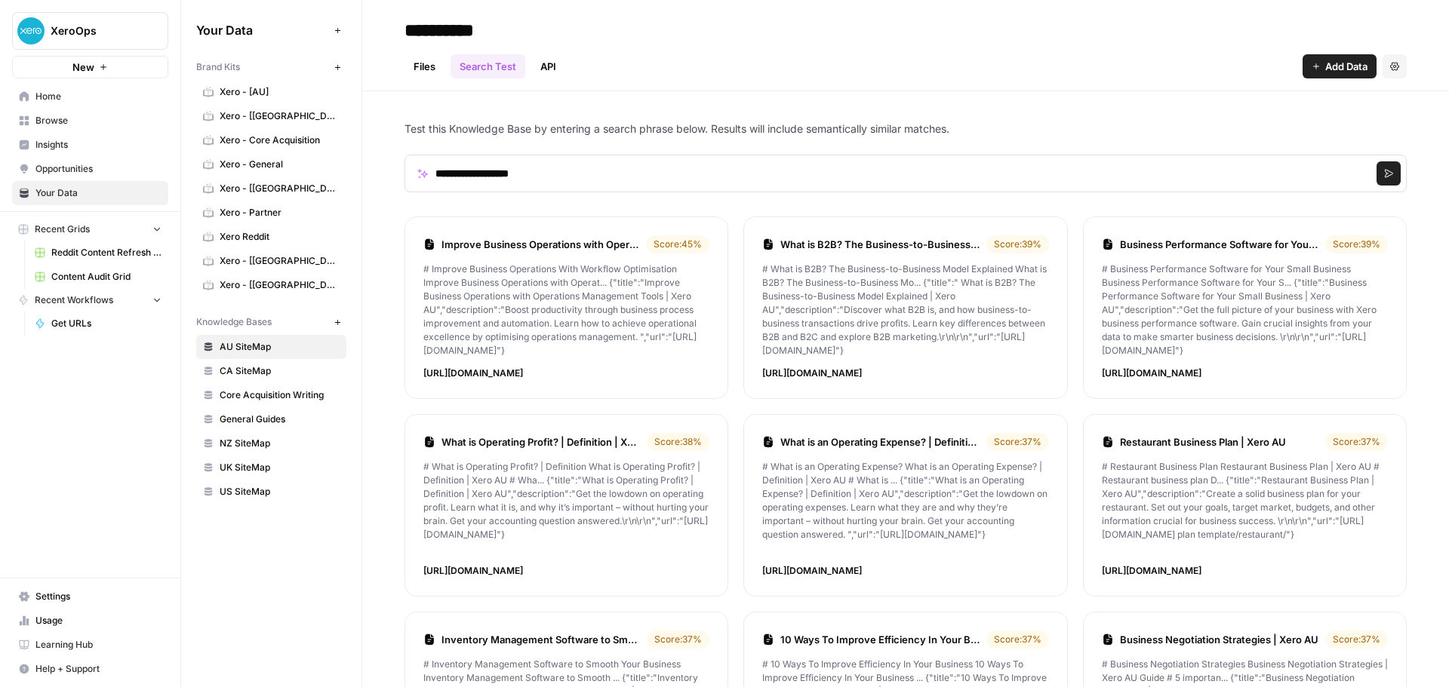
drag, startPoint x: 553, startPoint y: 309, endPoint x: 599, endPoint y: 368, distance: 74.7
click at [599, 368] on li "Improve Business Operations with Operations Management Tools | Xero AU Score: 4…" at bounding box center [566, 308] width 324 height 183
click at [573, 306] on p "# Improve Business Operations With Workflow Optimisation Improve Business Opera…" at bounding box center [566, 310] width 286 height 95
click at [775, 128] on p "Test this Knowledge Base by entering a search phrase below. Results will includ…" at bounding box center [905, 128] width 1002 height 15
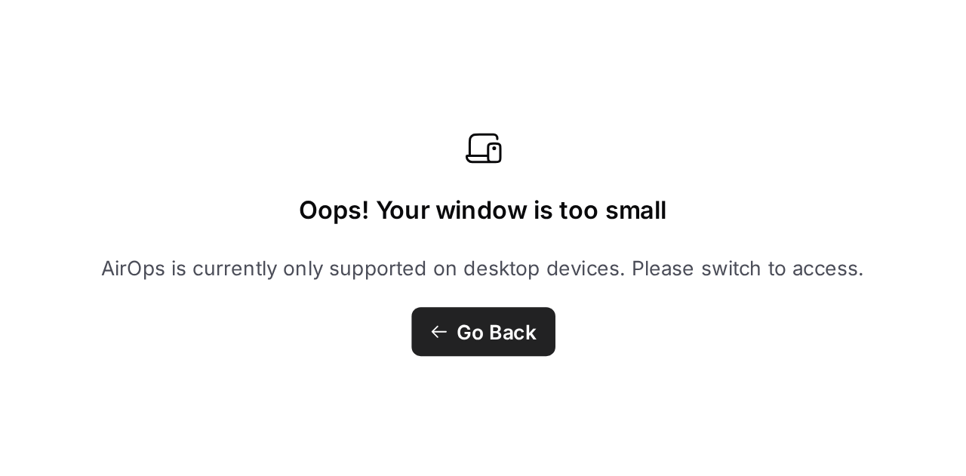
scroll to position [0, 0]
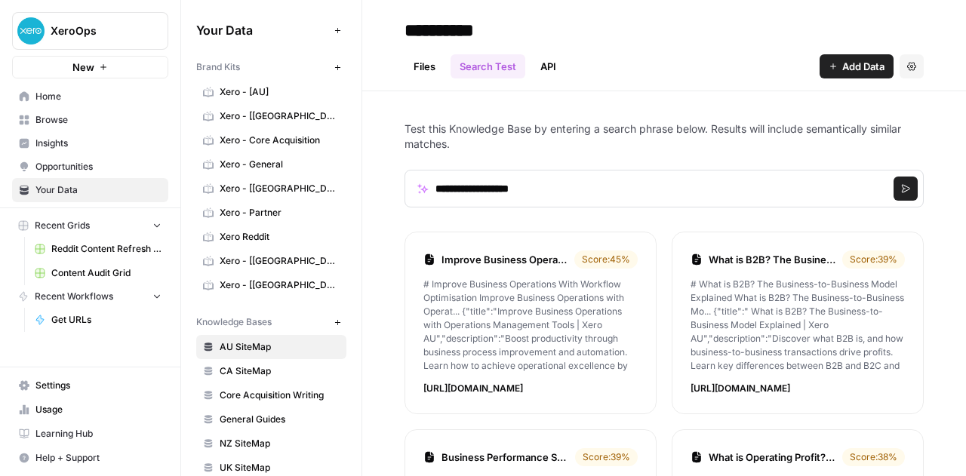
click at [69, 93] on span "Home" at bounding box center [98, 97] width 126 height 14
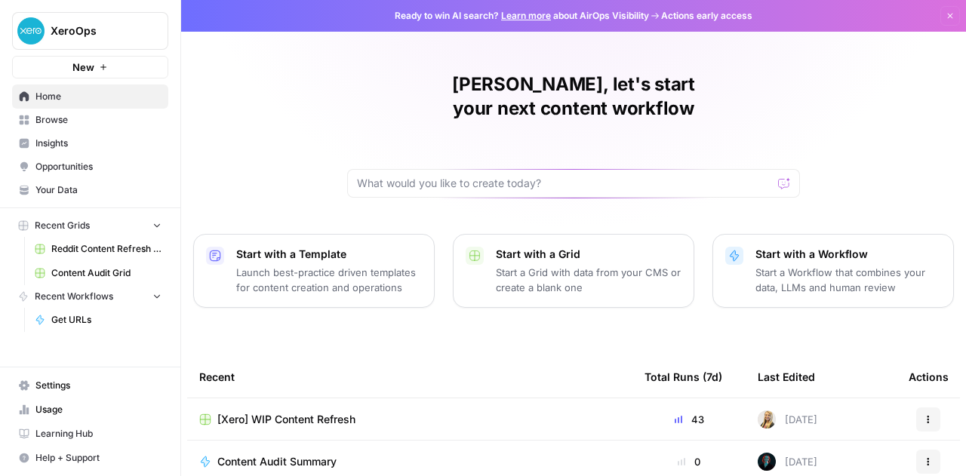
click at [121, 68] on button "New" at bounding box center [90, 67] width 156 height 23
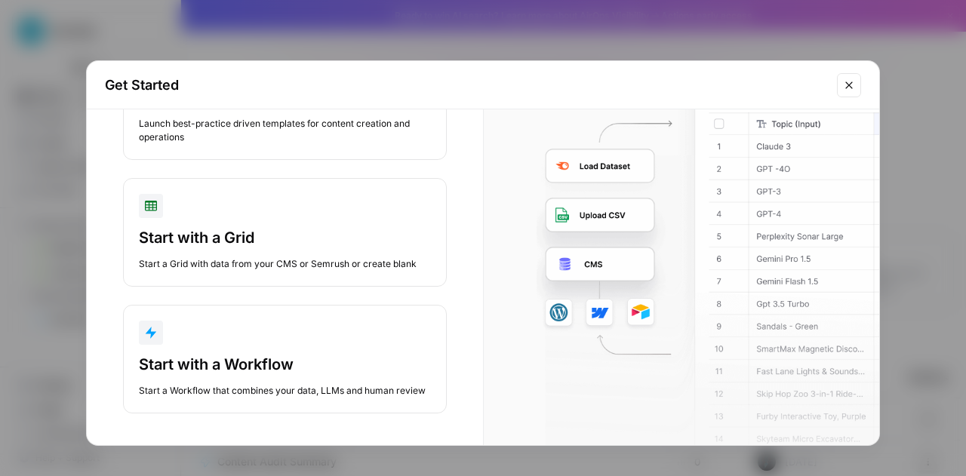
scroll to position [110, 0]
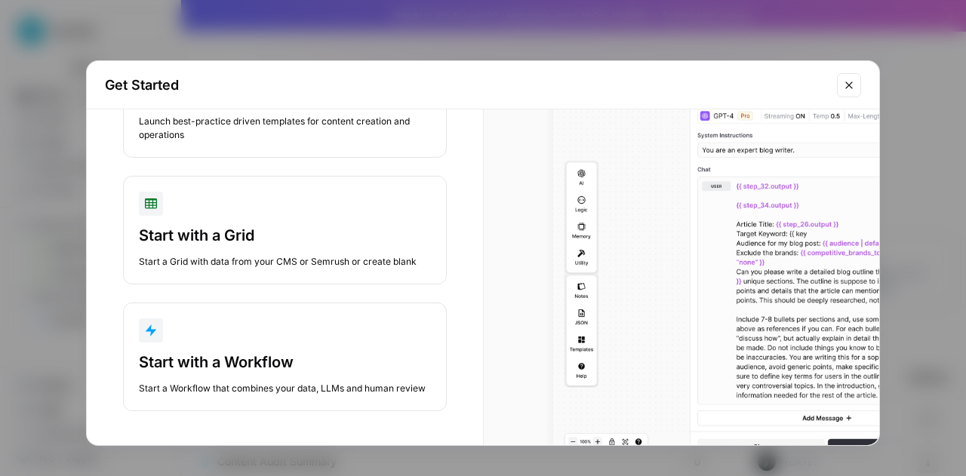
click at [275, 345] on button "Start with a Workflow Start a Workflow that combines your data, LLMs and human …" at bounding box center [285, 357] width 324 height 109
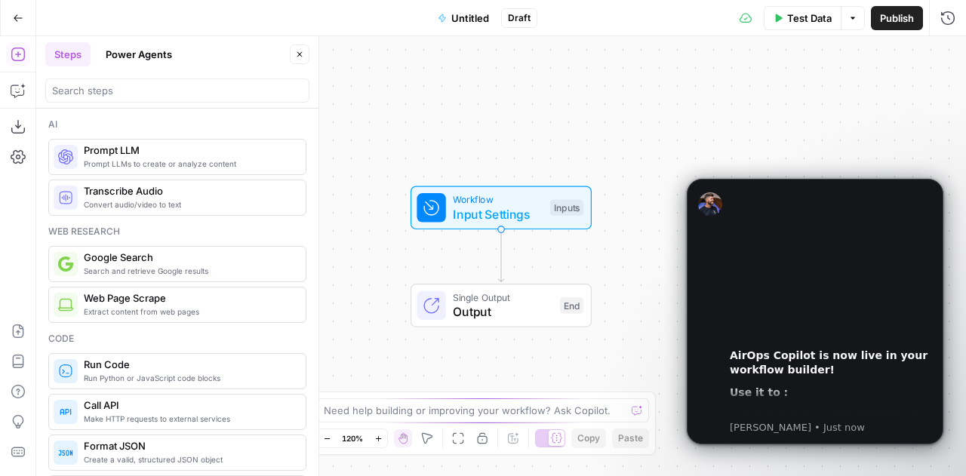
click at [468, 20] on span "Untitled" at bounding box center [470, 18] width 38 height 15
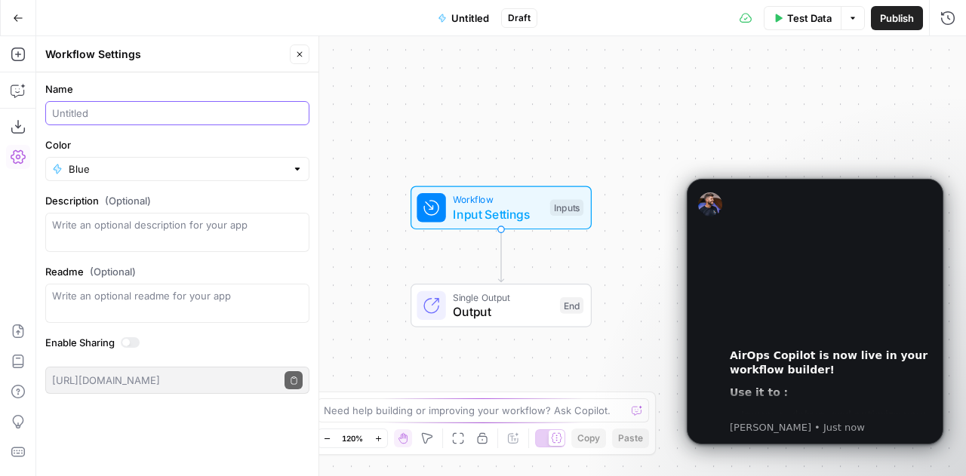
click at [208, 112] on input "Name" at bounding box center [177, 113] width 251 height 15
type input "Support Doc to Markdown Converter"
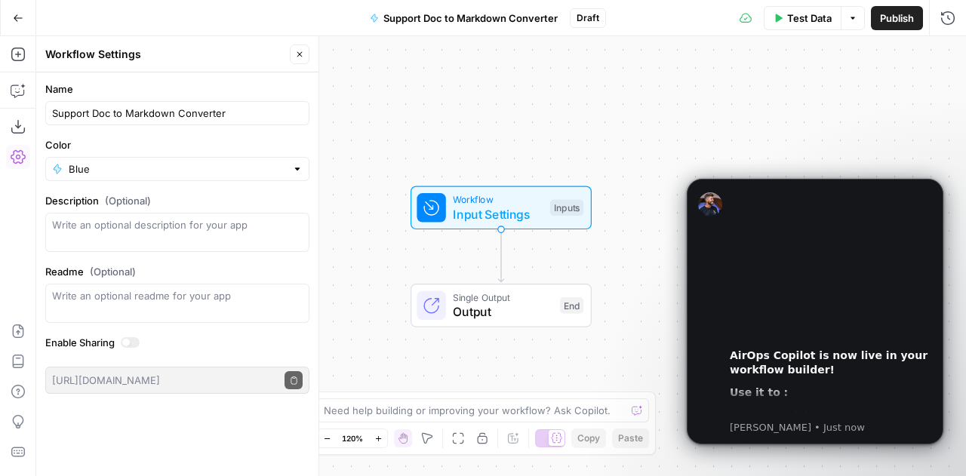
click at [303, 54] on icon "button" at bounding box center [299, 54] width 9 height 9
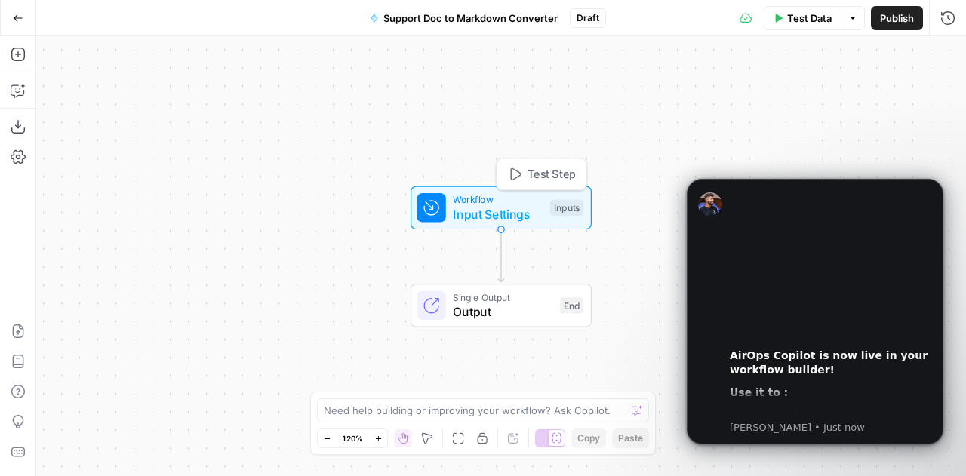
click at [471, 217] on span "Input Settings" at bounding box center [498, 214] width 90 height 18
click at [829, 263] on icon "Play" at bounding box center [831, 265] width 11 height 12
click at [815, 265] on video "Play video" at bounding box center [831, 265] width 202 height 152
click at [804, 276] on video "Play video" at bounding box center [831, 265] width 202 height 152
click at [770, 334] on input "Seek video" at bounding box center [828, 332] width 125 height 3
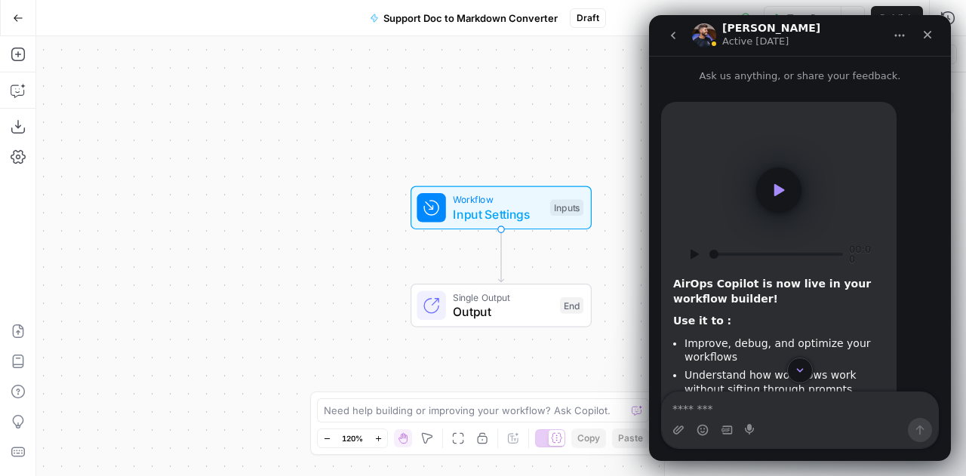
click at [762, 188] on span "Steven says…" at bounding box center [778, 190] width 45 height 45
drag, startPoint x: 715, startPoint y: 257, endPoint x: 725, endPoint y: 256, distance: 9.9
click at [724, 256] on input "Seek video" at bounding box center [776, 254] width 134 height 3
click at [697, 257] on icon "Play" at bounding box center [694, 254] width 18 height 18
click at [930, 35] on icon "Close" at bounding box center [927, 35] width 12 height 12
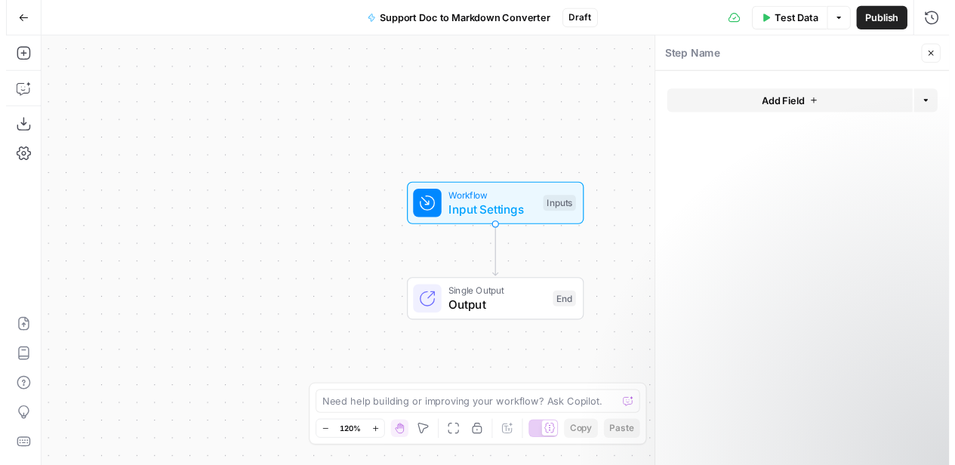
scroll to position [131, 0]
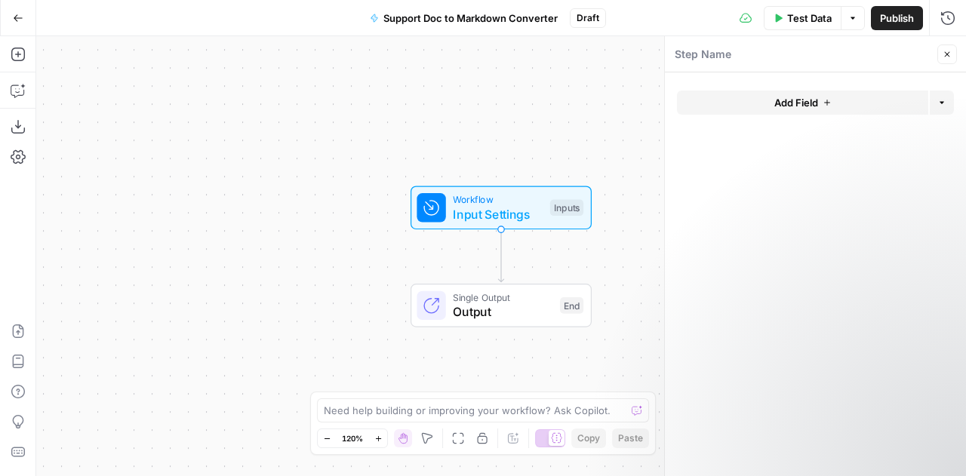
click at [877, 106] on button "Add Field" at bounding box center [802, 103] width 251 height 24
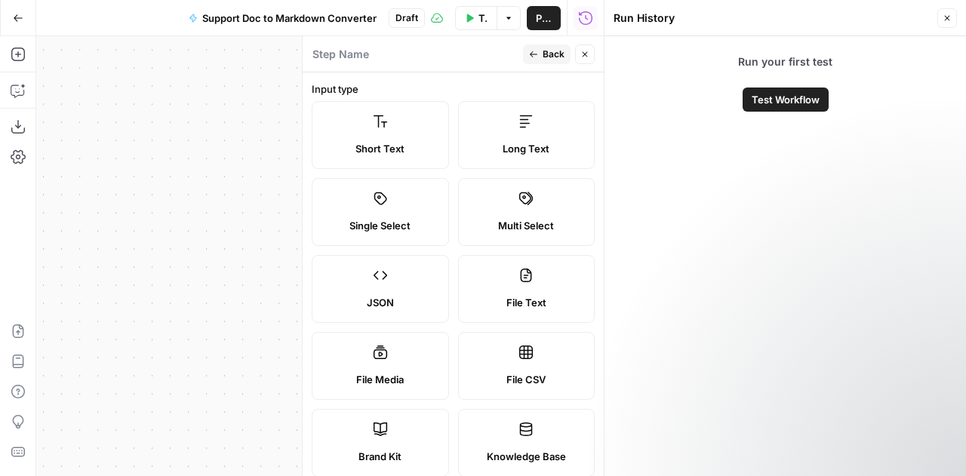
click at [949, 16] on icon "button" at bounding box center [947, 18] width 5 height 5
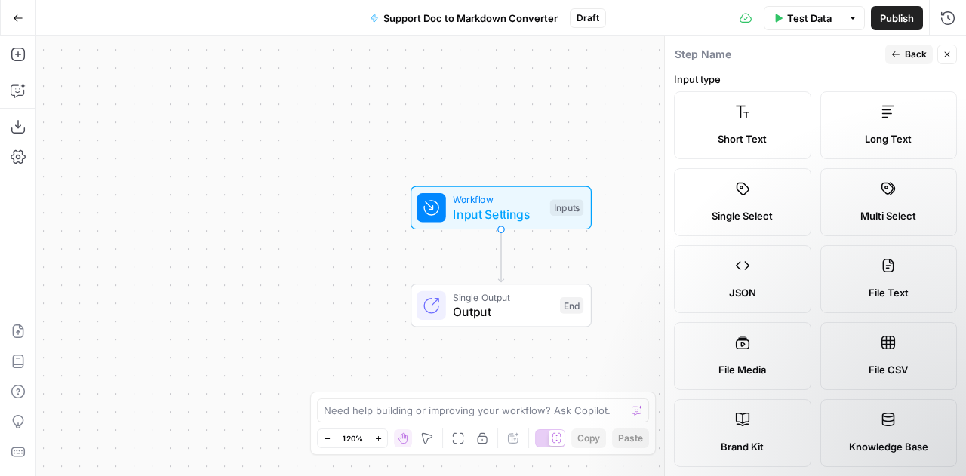
scroll to position [0, 0]
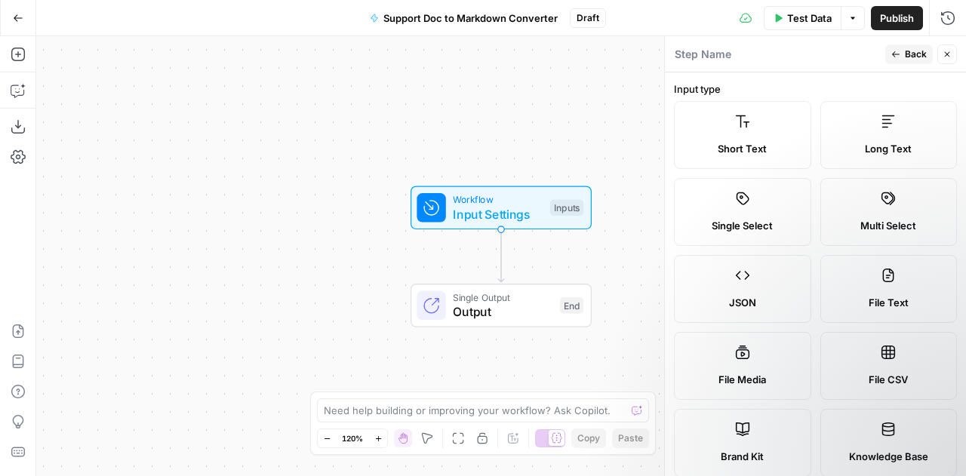
click at [744, 146] on span "Short Text" at bounding box center [742, 148] width 49 height 15
click at [779, 112] on label "Short Text" at bounding box center [742, 135] width 137 height 68
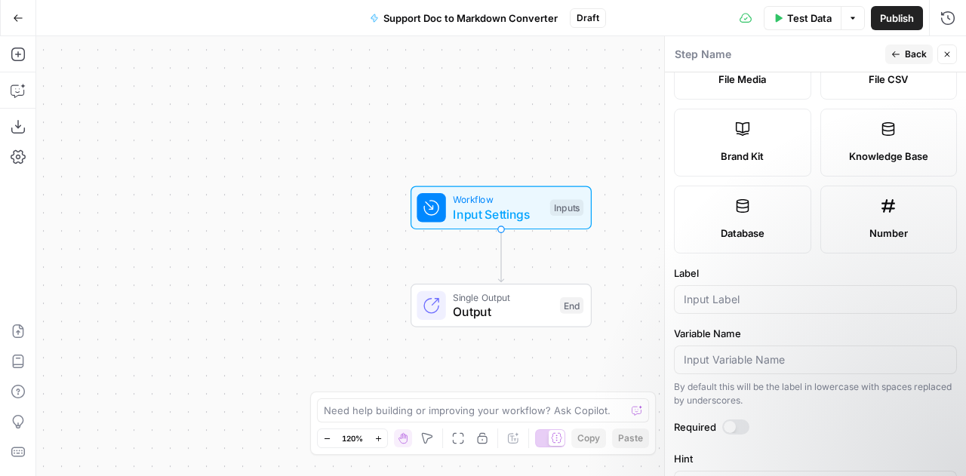
scroll to position [281, 0]
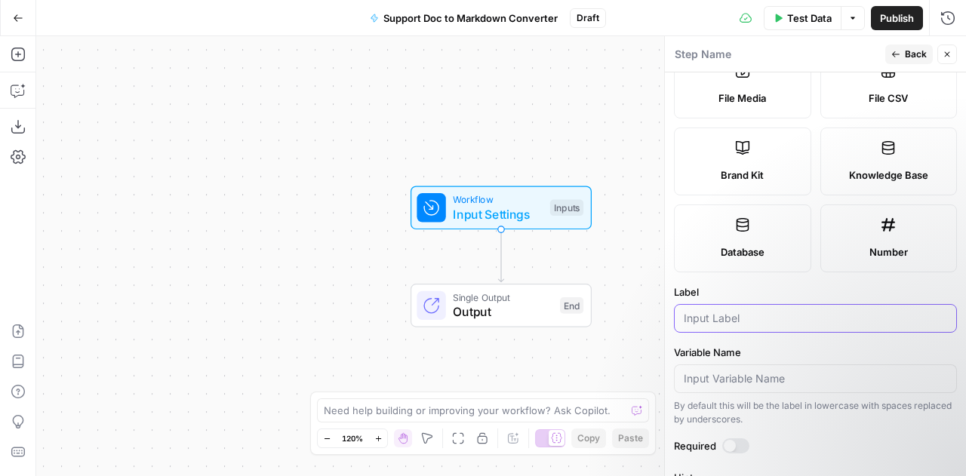
click at [741, 318] on input "Label" at bounding box center [815, 318] width 263 height 15
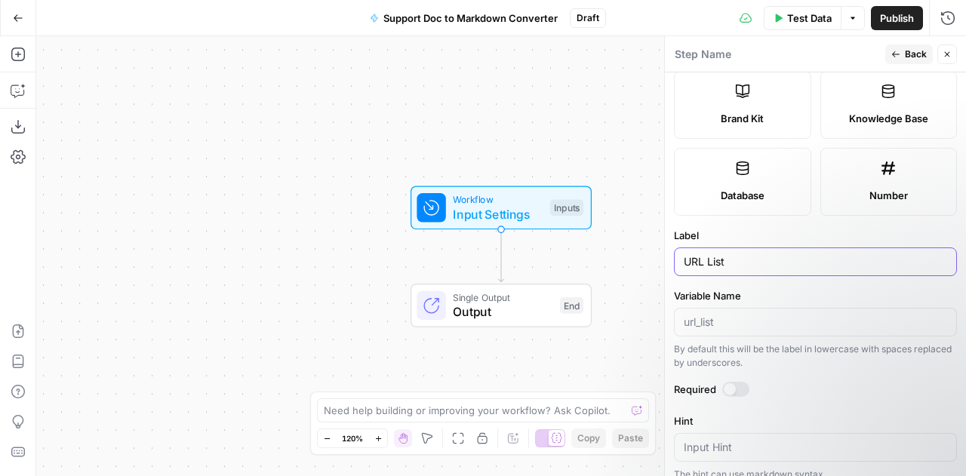
scroll to position [357, 0]
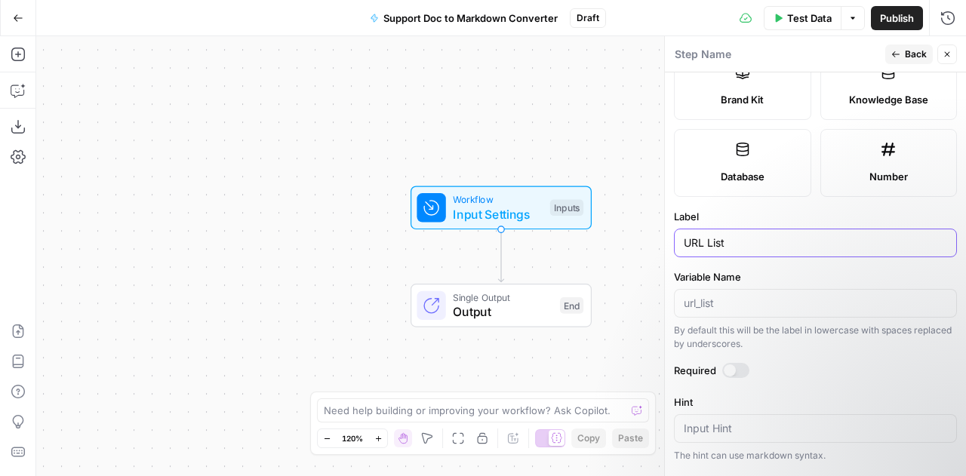
type input "URL List"
click at [767, 307] on input "Variable Name" at bounding box center [815, 303] width 263 height 15
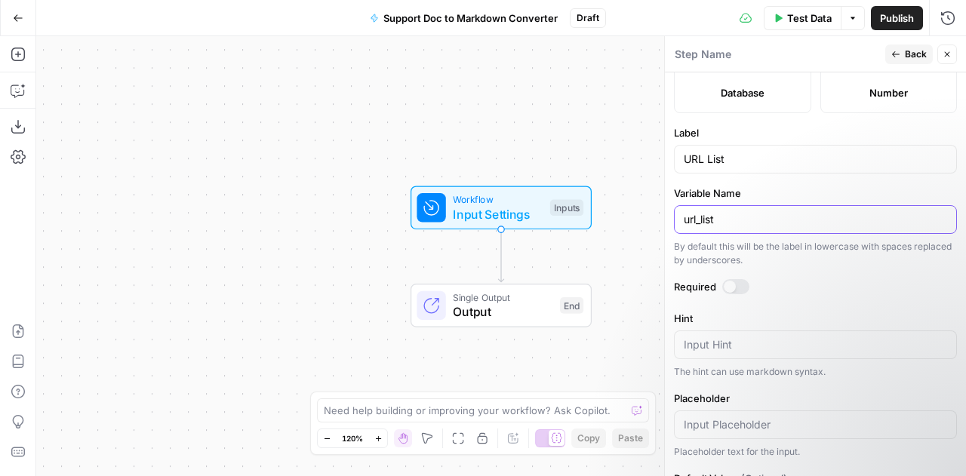
scroll to position [508, 0]
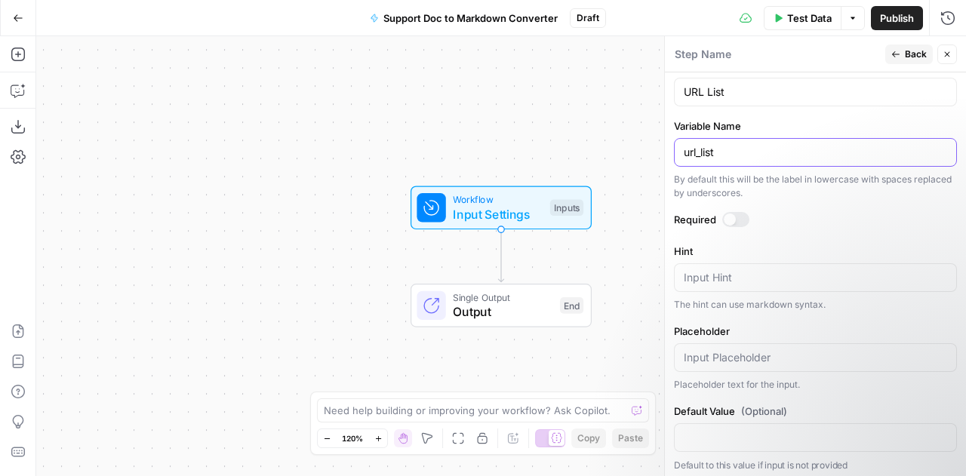
type input "url_list"
click at [730, 220] on div at bounding box center [730, 220] width 12 height 12
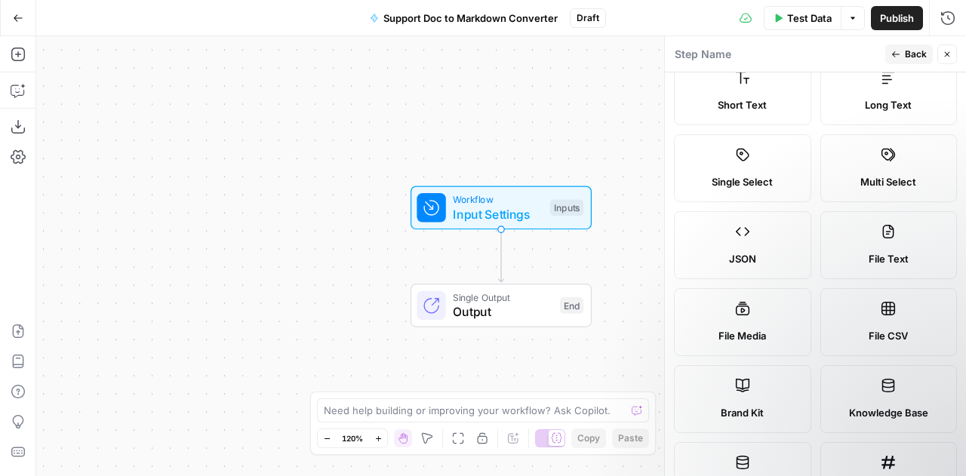
scroll to position [0, 0]
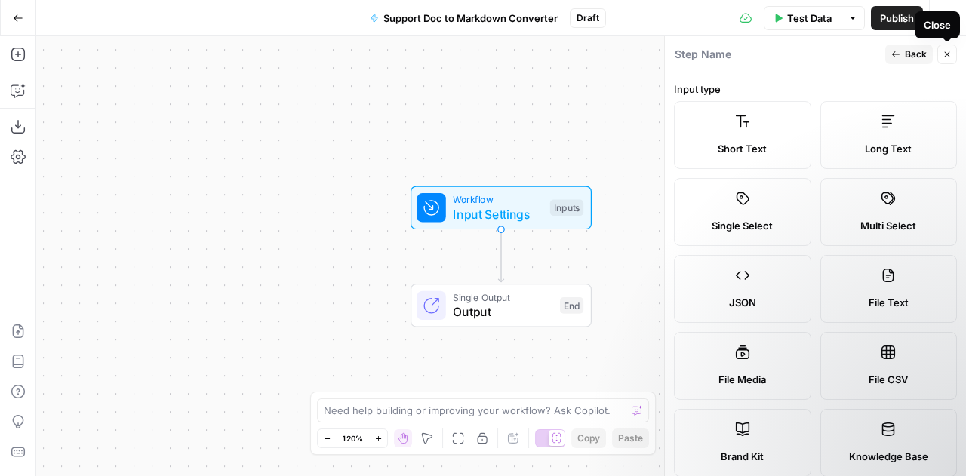
click at [948, 57] on icon "button" at bounding box center [946, 54] width 9 height 9
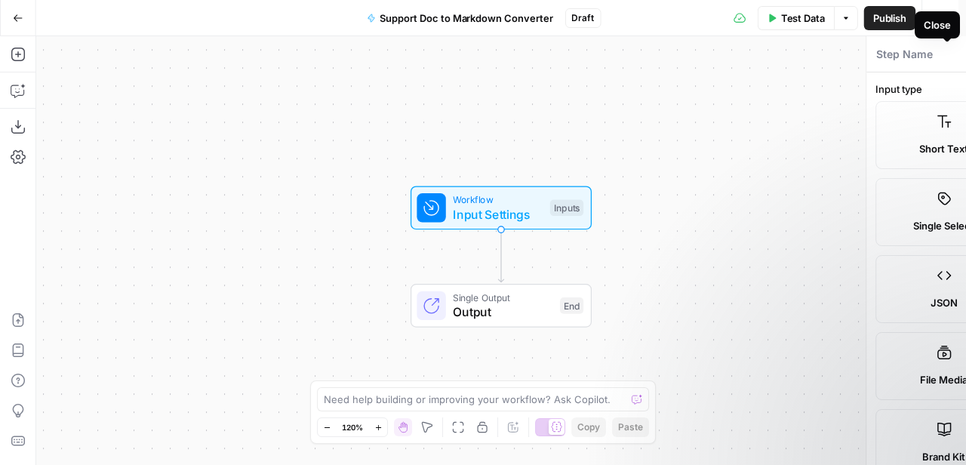
scroll to position [131, 0]
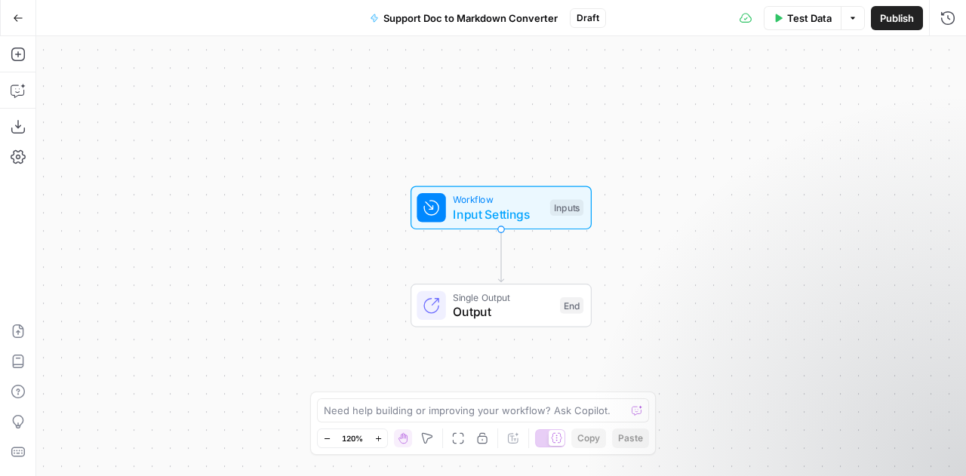
click at [517, 257] on div "Workflow Input Settings Inputs Single Output Output End" at bounding box center [501, 256] width 930 height 440
click at [498, 254] on icon "Edge from start to end" at bounding box center [500, 255] width 5 height 53
click at [506, 201] on span "Workflow" at bounding box center [498, 199] width 90 height 14
click at [343, 143] on div "Workflow Input Settings Inputs Single Output Output End" at bounding box center [501, 256] width 930 height 440
click at [946, 54] on icon "button" at bounding box center [947, 54] width 5 height 5
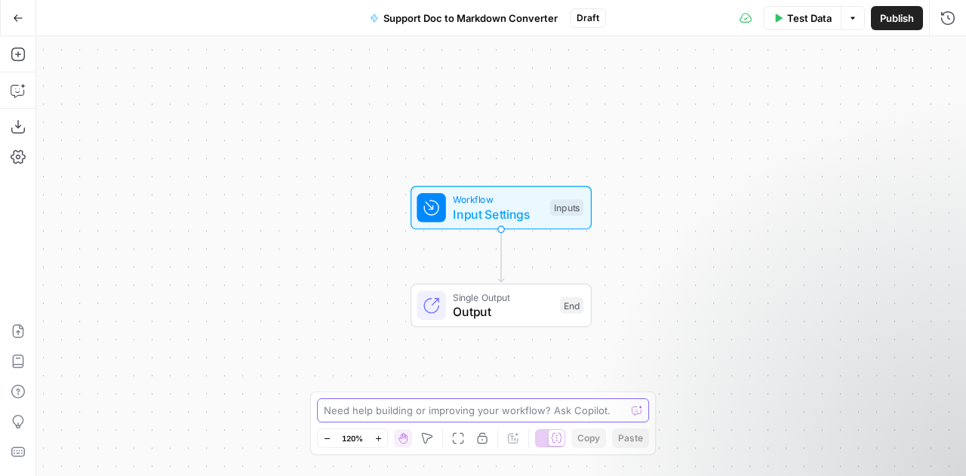
click at [386, 413] on textarea at bounding box center [475, 410] width 302 height 15
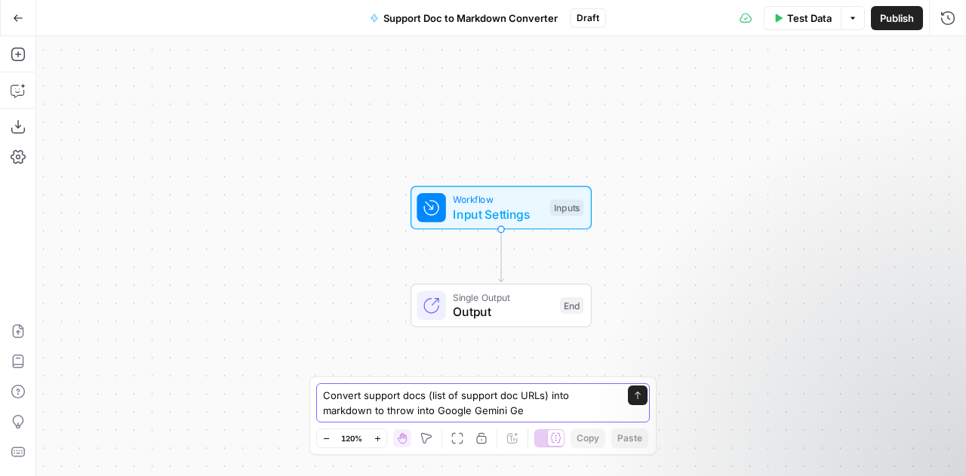
type textarea "Convert support docs (list of support doc URLs) into markdown to throw into Goo…"
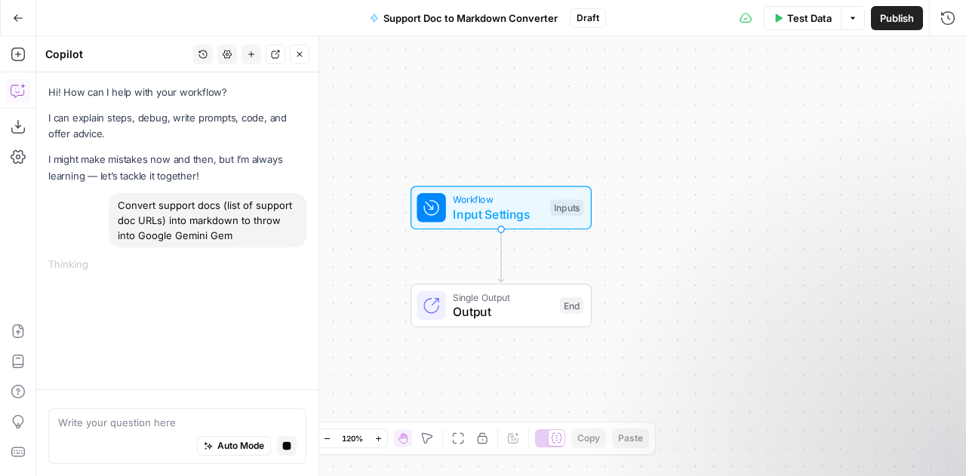
click at [500, 248] on icon "Edge from start to end" at bounding box center [500, 255] width 5 height 53
drag, startPoint x: 520, startPoint y: 255, endPoint x: 454, endPoint y: 259, distance: 65.8
click at [454, 259] on div "Workflow Input Settings Inputs Single Output Output End" at bounding box center [501, 256] width 930 height 440
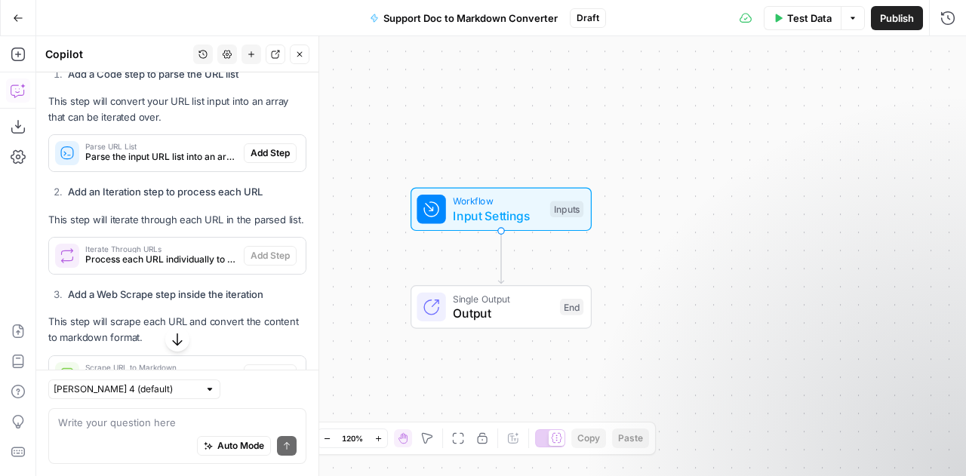
scroll to position [552, 0]
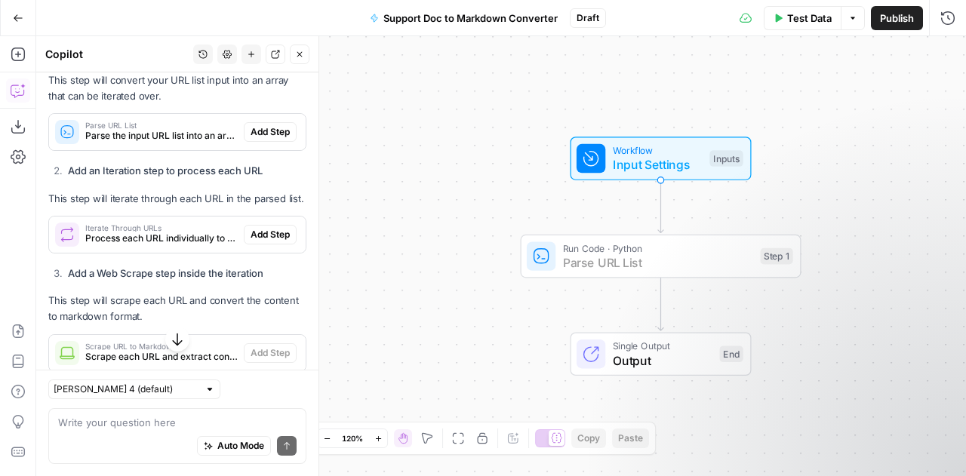
click at [251, 139] on span "Add Step" at bounding box center [270, 132] width 39 height 14
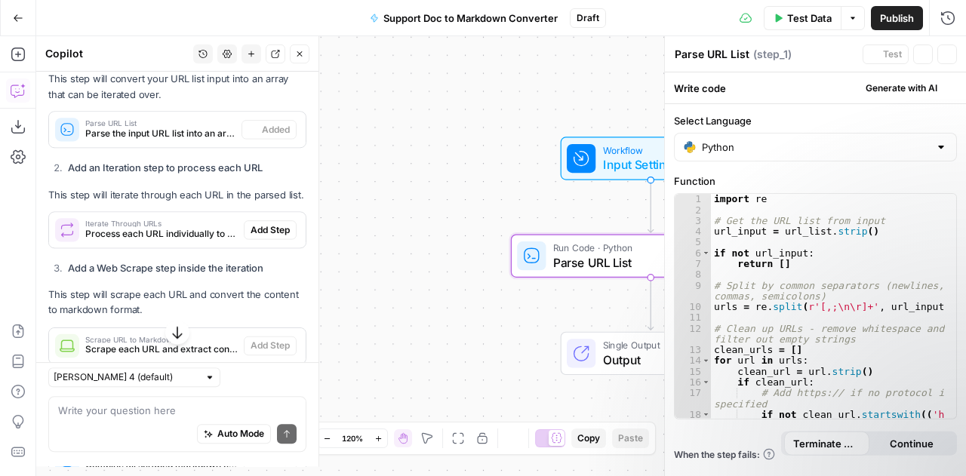
scroll to position [131, 0]
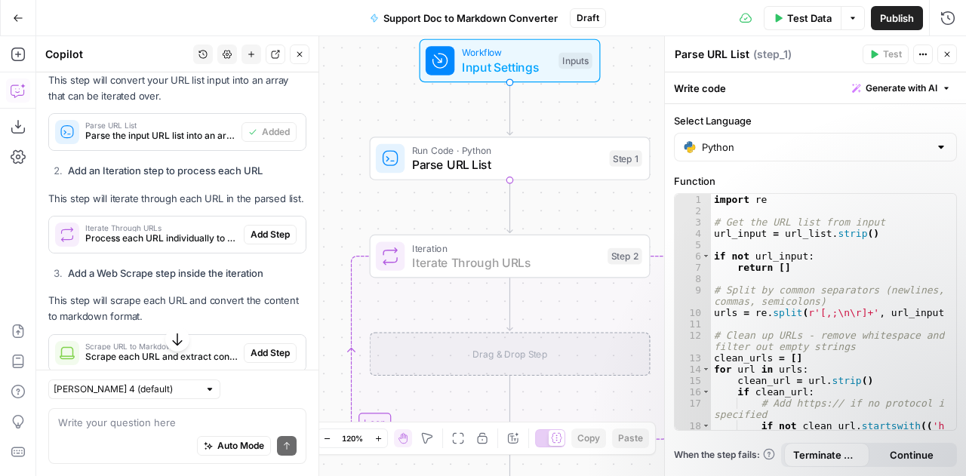
click at [251, 241] on span "Add Step" at bounding box center [270, 235] width 39 height 14
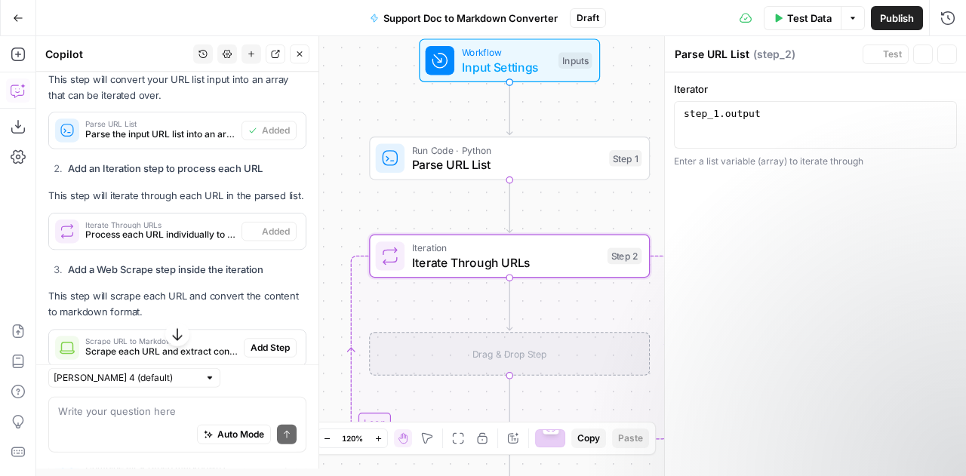
type textarea "Iterate Through URLs"
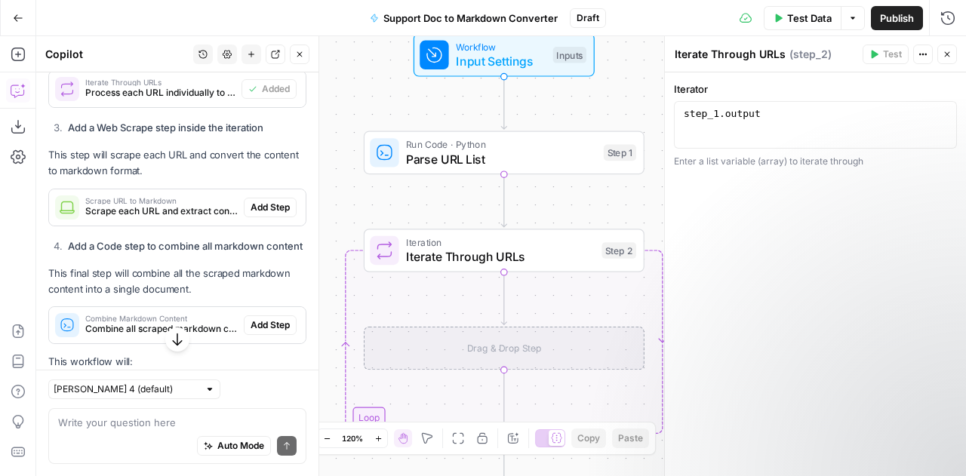
scroll to position [727, 0]
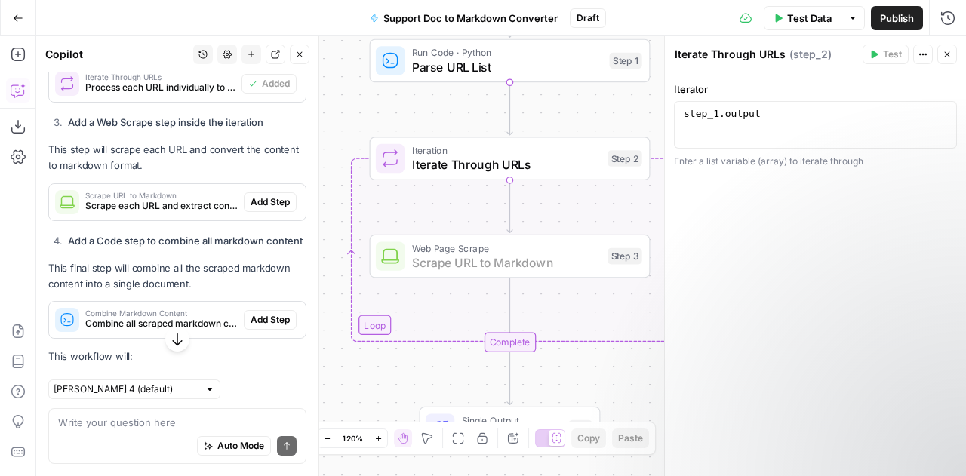
click at [266, 209] on span "Add Step" at bounding box center [270, 202] width 39 height 14
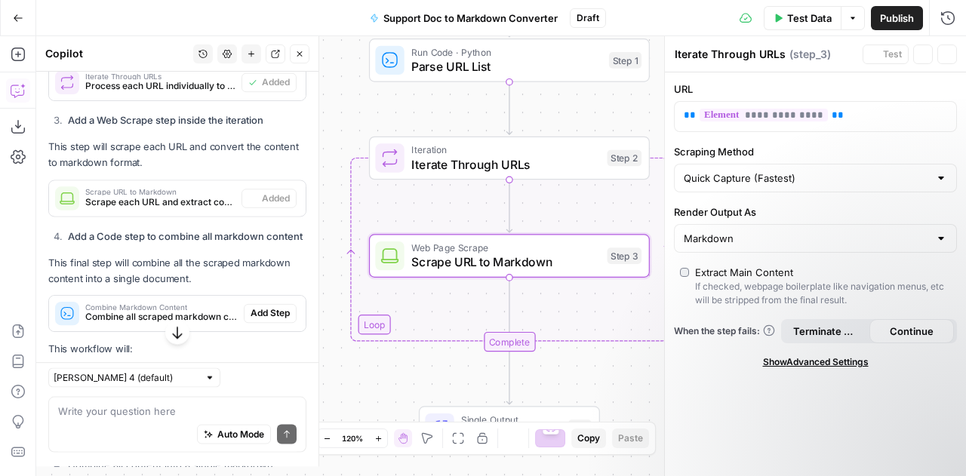
type textarea "Scrape URL to Markdown"
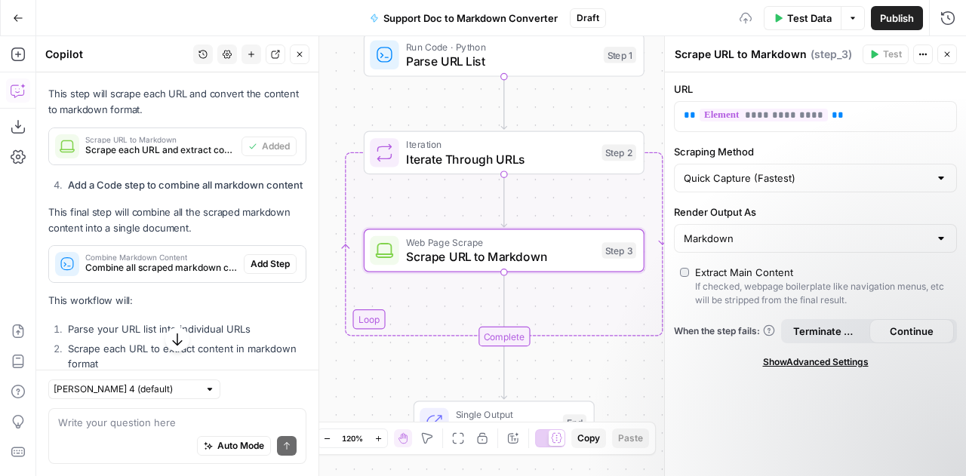
scroll to position [878, 0]
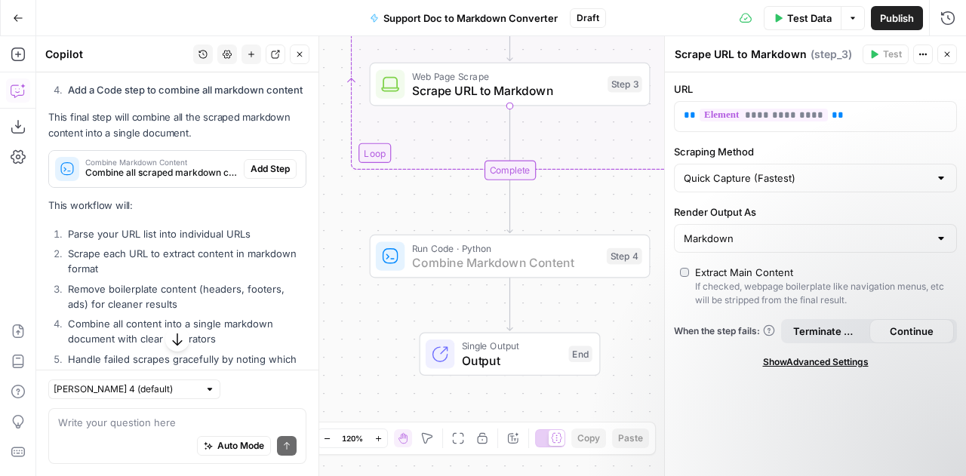
click at [266, 176] on span "Add Step" at bounding box center [270, 169] width 39 height 14
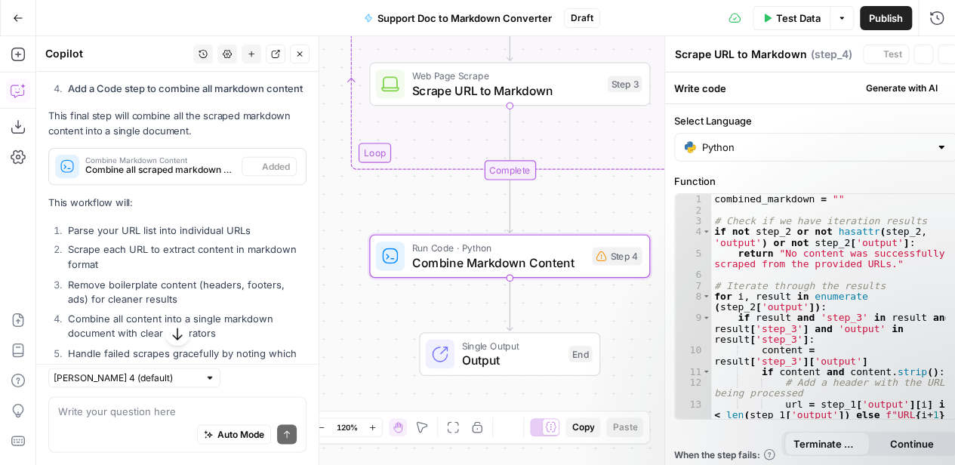
type textarea "Combine Markdown Content"
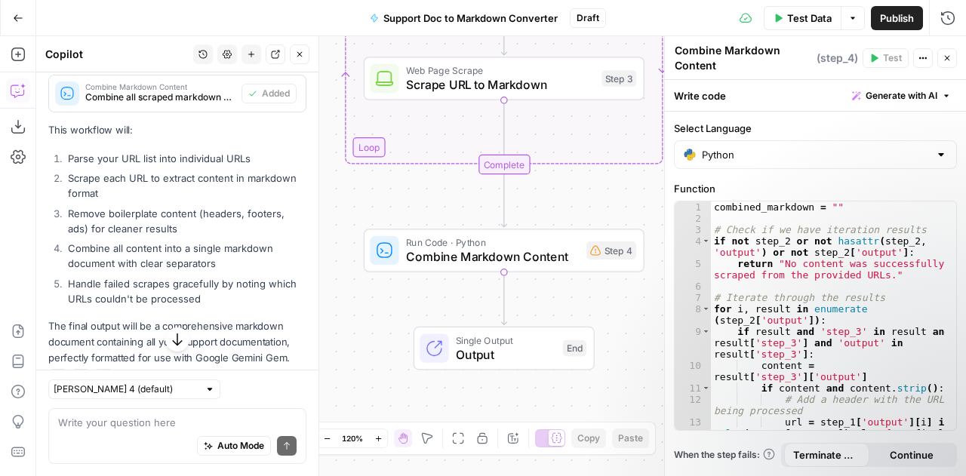
scroll to position [1029, 0]
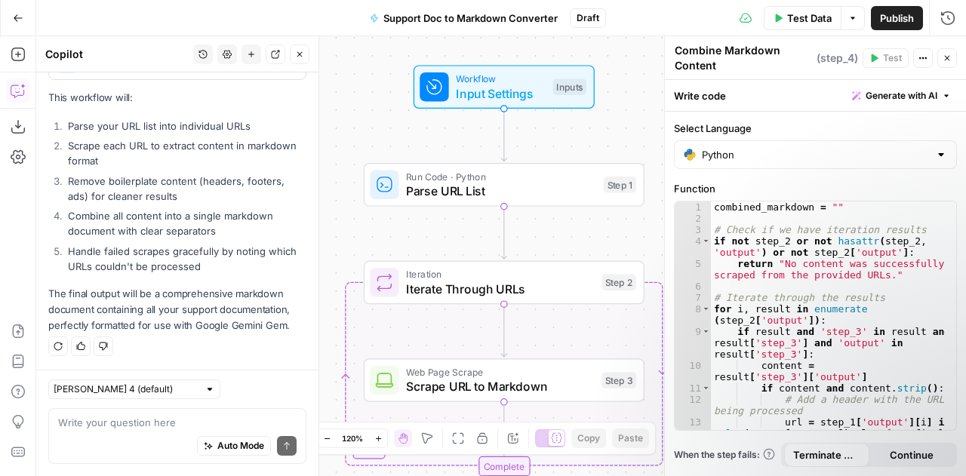
click at [799, 12] on span "Test Data" at bounding box center [809, 18] width 45 height 15
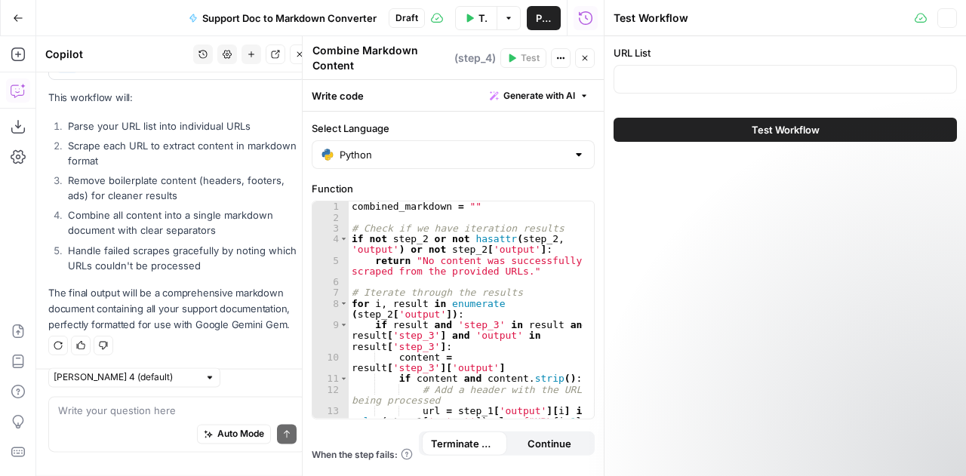
scroll to position [131, 0]
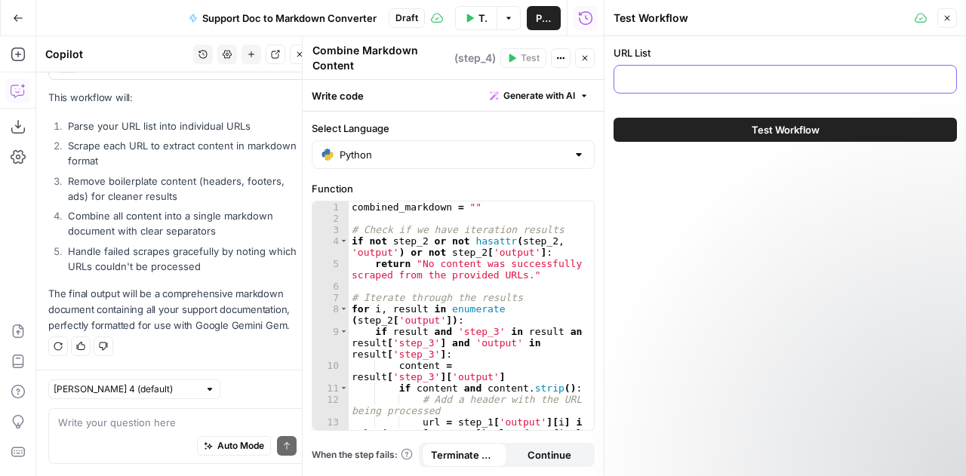
click at [690, 75] on input "URL List" at bounding box center [785, 79] width 324 height 15
paste input "https://docs.airops.com/ https://docs.airops.com/building-workflows/workflow-st…"
type input "https://docs.airops.com/ https://docs.airops.com/building-workflows/workflow-st…"
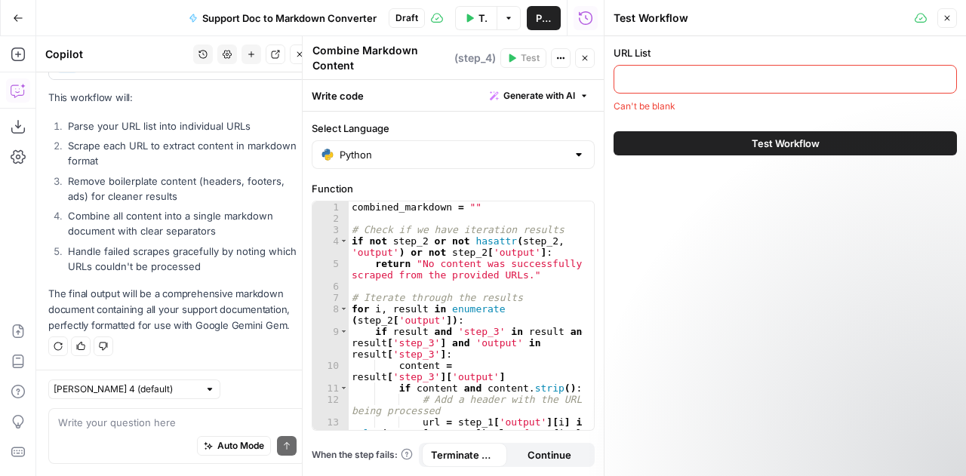
click at [709, 75] on input "URL List" at bounding box center [785, 79] width 324 height 15
paste input "https://docs.airops.com/ https://docs.airops.com/building-workflows/workflow-st…"
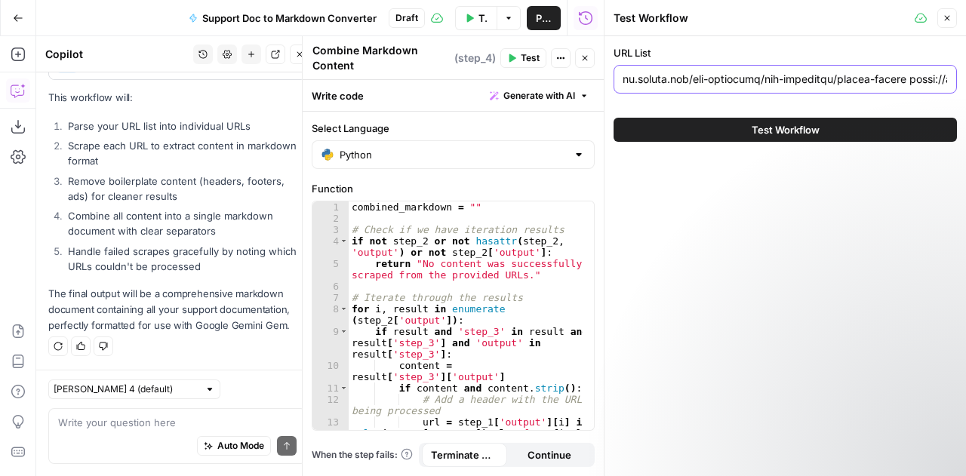
drag, startPoint x: 653, startPoint y: 81, endPoint x: 604, endPoint y: 76, distance: 50.0
click at [604, 76] on div "Test Workflow Close URL List Test Workflow" at bounding box center [785, 238] width 362 height 476
type input "https://docs.airops.com/ https://docs.airops.com/building-workflows/workflow-st…"
click at [707, 128] on button "Test Workflow" at bounding box center [784, 130] width 343 height 24
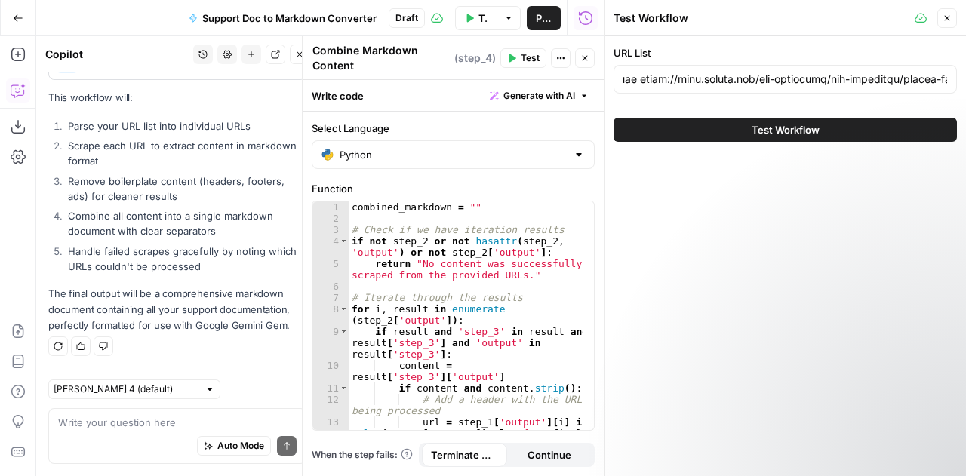
scroll to position [0, 0]
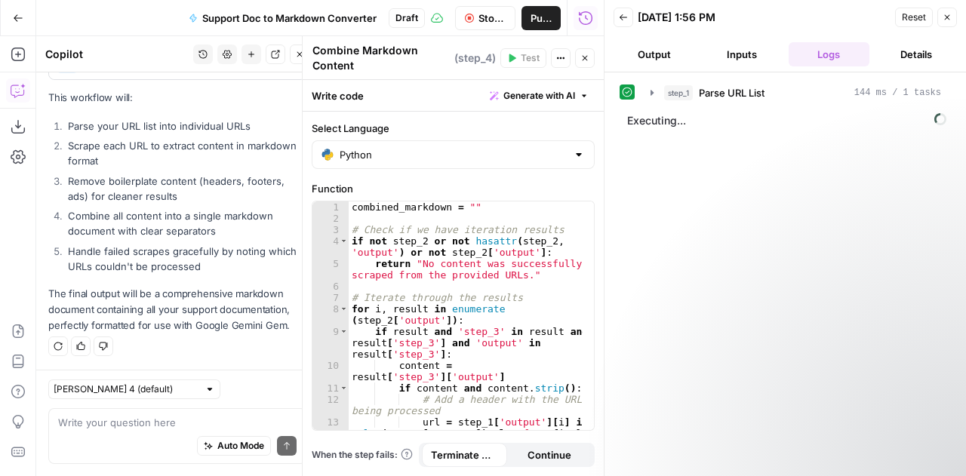
click at [730, 42] on button "Inputs" at bounding box center [741, 54] width 81 height 24
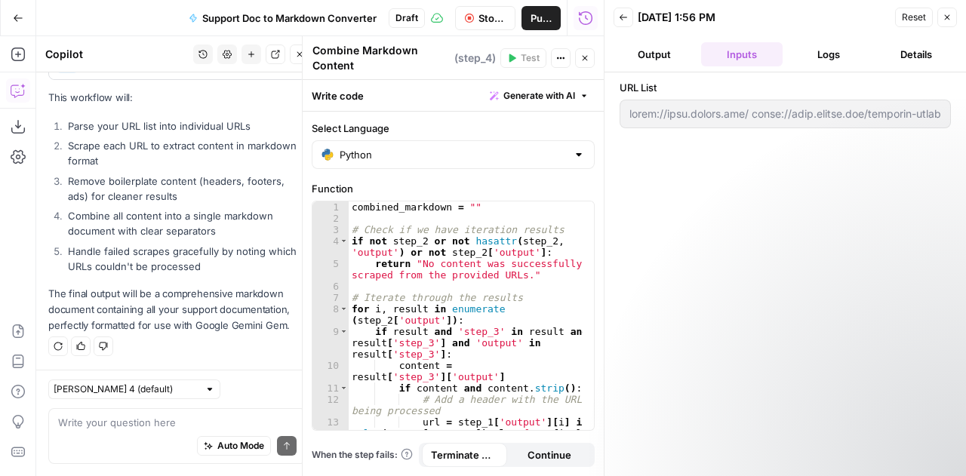
click at [815, 54] on button "Logs" at bounding box center [829, 54] width 81 height 24
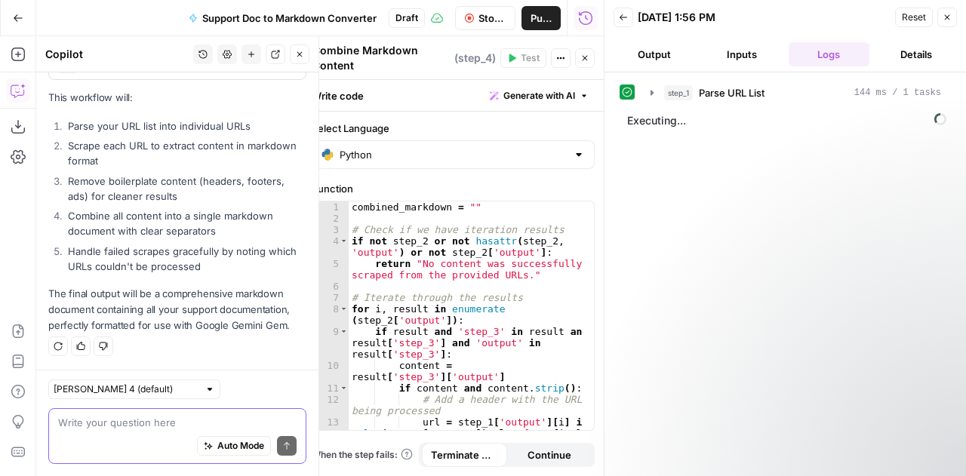
click at [131, 425] on textarea at bounding box center [177, 422] width 238 height 15
type textarea "Can I paste multiple URLs into the URL list box?"
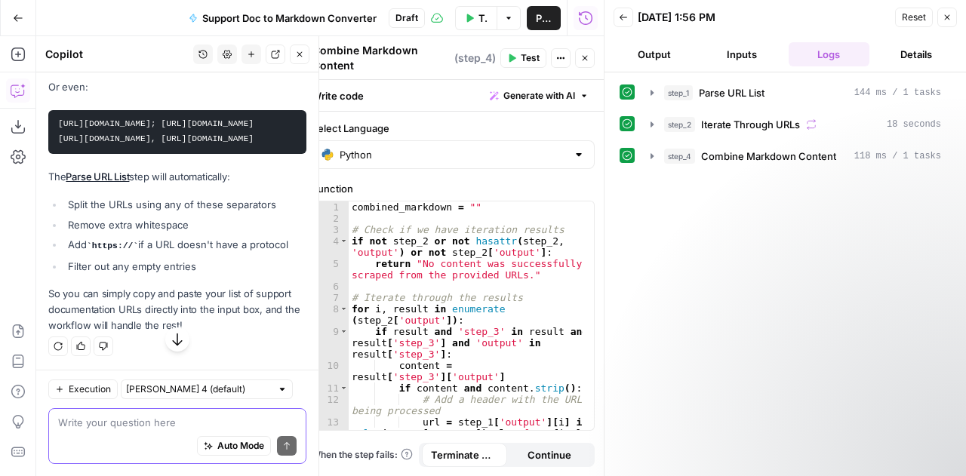
scroll to position [1745, 0]
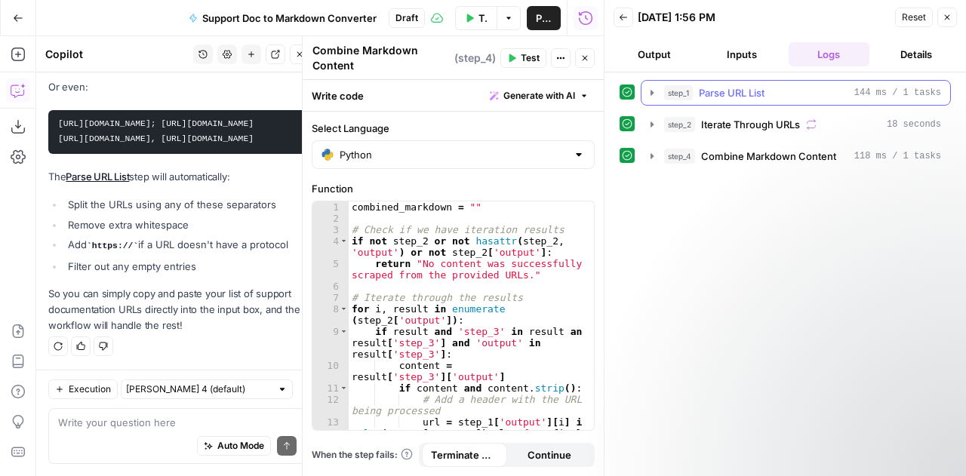
click at [650, 90] on icon "button" at bounding box center [652, 93] width 12 height 12
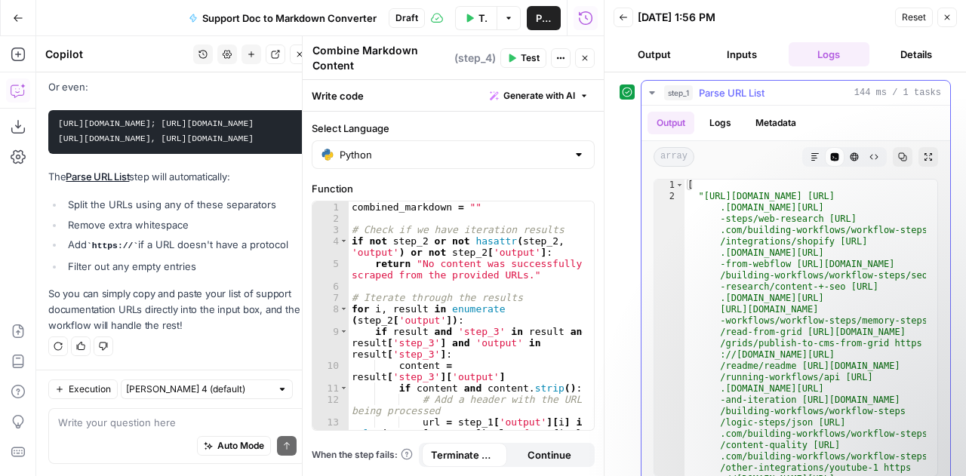
click at [650, 90] on icon "button" at bounding box center [652, 93] width 12 height 12
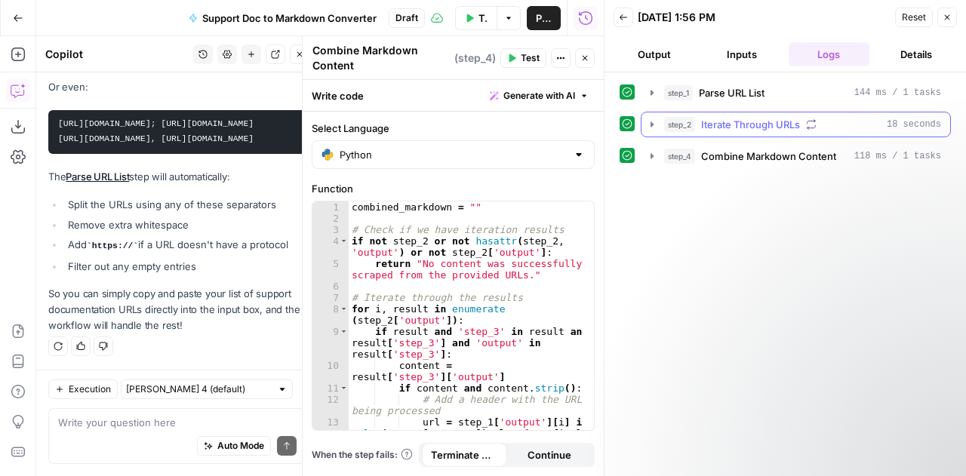
click at [653, 123] on icon "button" at bounding box center [651, 123] width 3 height 5
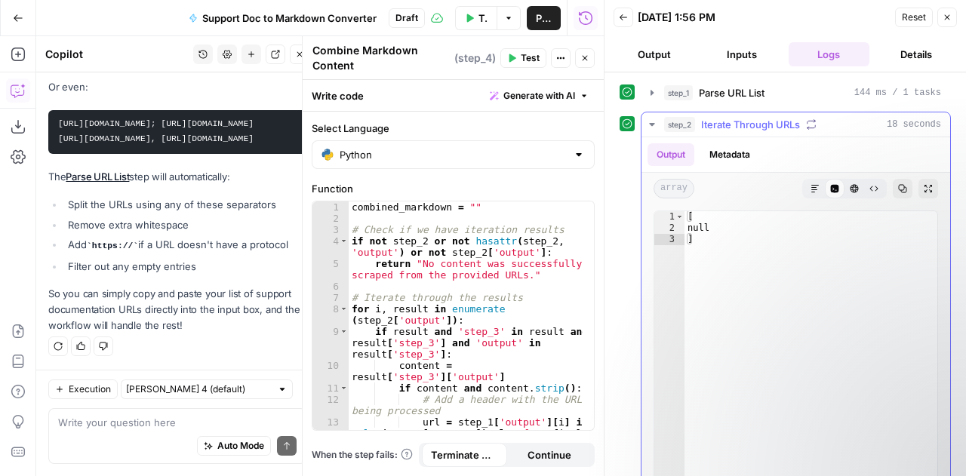
click at [653, 123] on icon "button" at bounding box center [651, 124] width 5 height 3
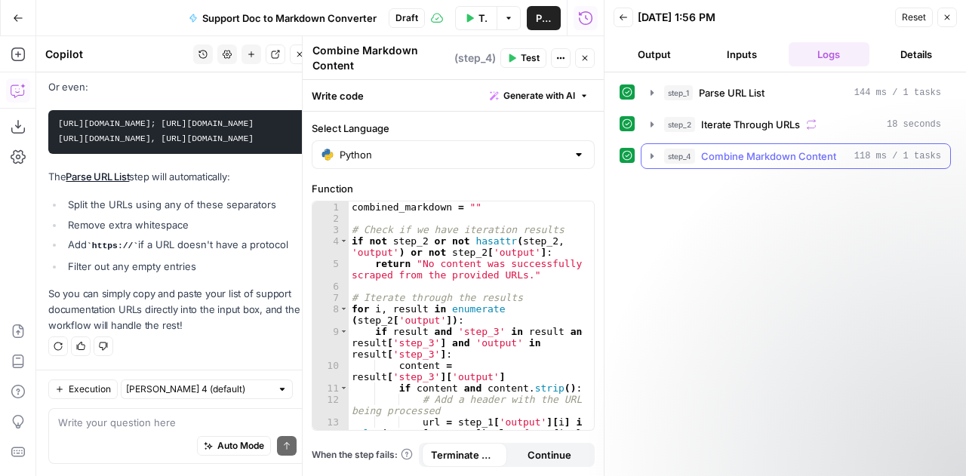
click at [650, 150] on icon "button" at bounding box center [652, 156] width 12 height 12
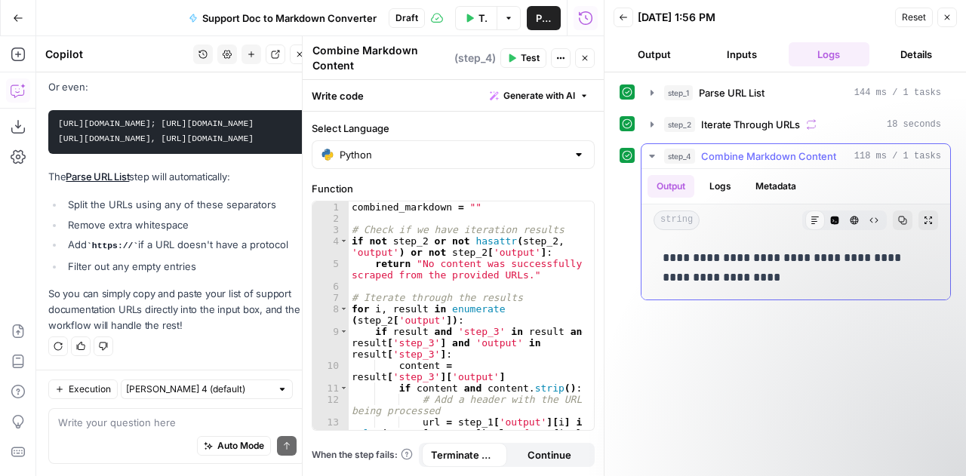
click at [650, 150] on icon "button" at bounding box center [652, 156] width 12 height 12
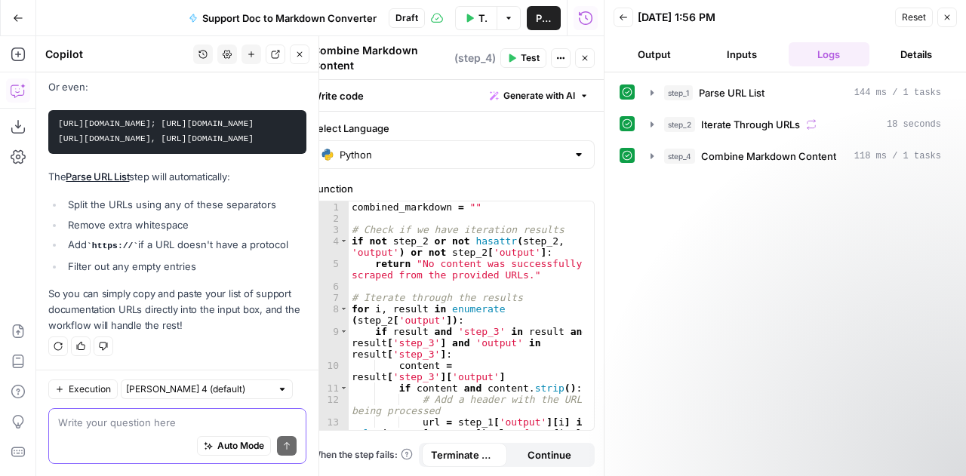
click at [121, 427] on textarea at bounding box center [177, 422] width 238 height 15
paste textarea "https://docs.airops.com/ https://docs.airops.com/building-workflows/workflow-st…"
type textarea "I pasted them like this: https://docs.airops.com/ https://docs.airops.com/build…"
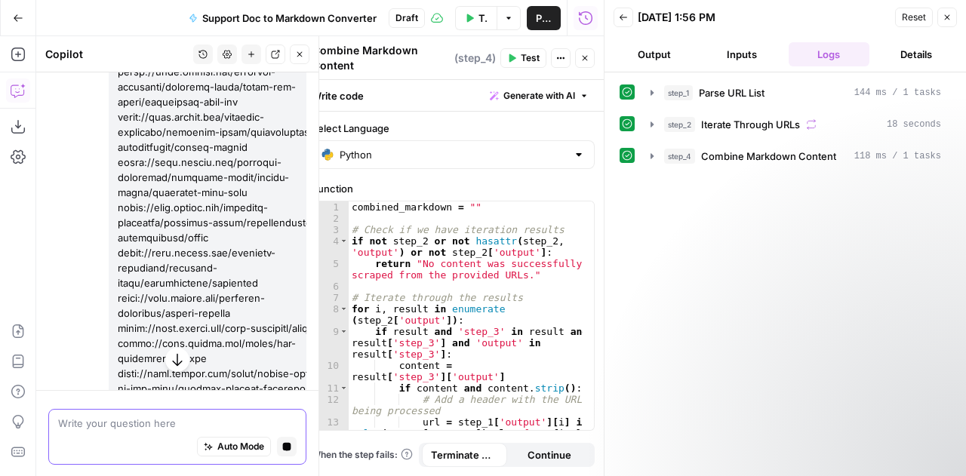
scroll to position [7223, 0]
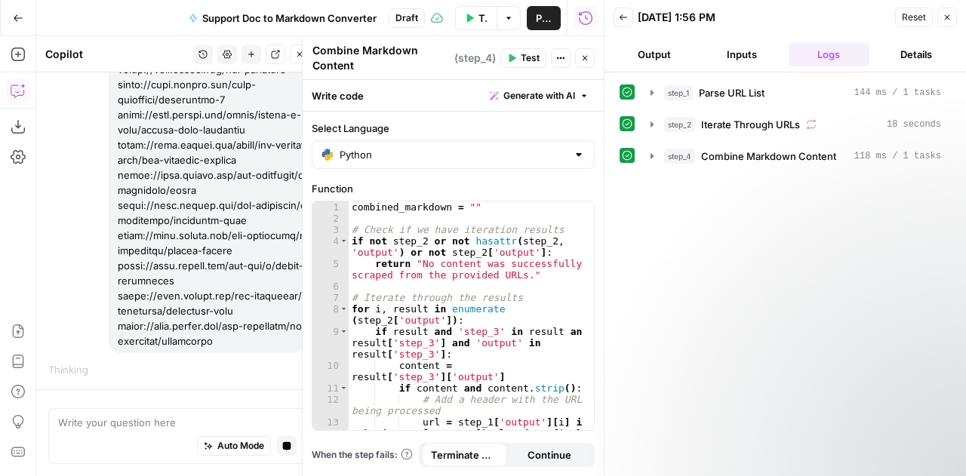
click at [664, 58] on button "Output" at bounding box center [653, 54] width 81 height 24
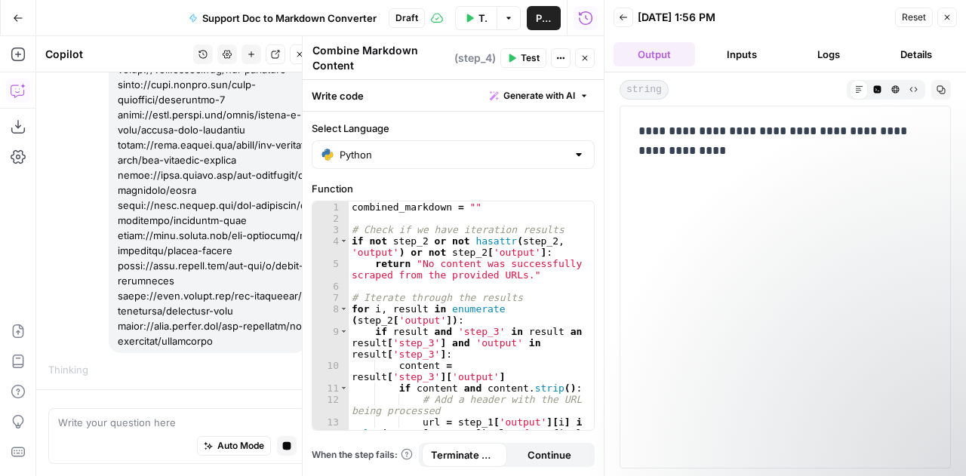
click at [732, 55] on button "Inputs" at bounding box center [741, 54] width 81 height 24
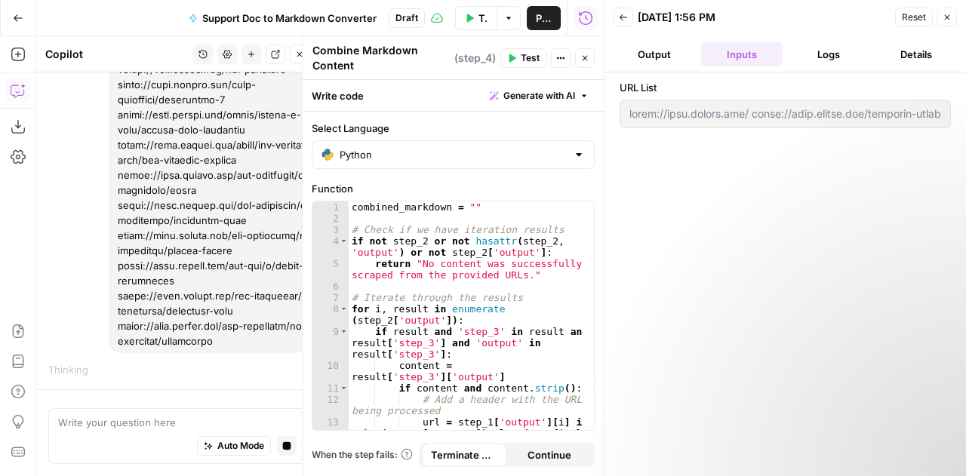
click at [949, 14] on icon "button" at bounding box center [946, 17] width 9 height 9
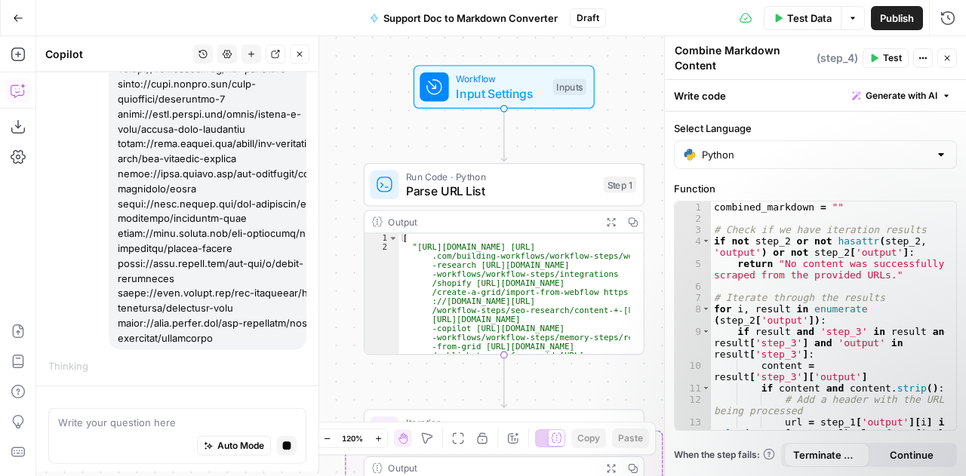
scroll to position [131, 0]
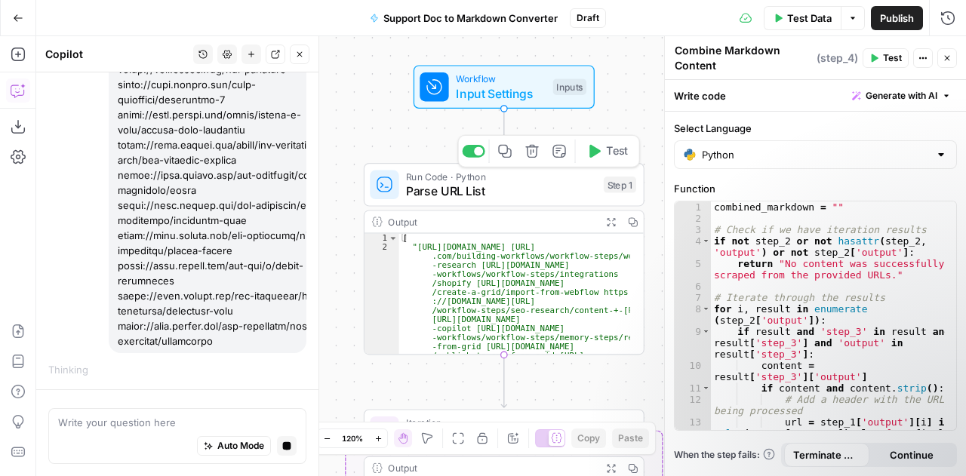
click at [506, 192] on span "Parse URL List" at bounding box center [501, 191] width 190 height 18
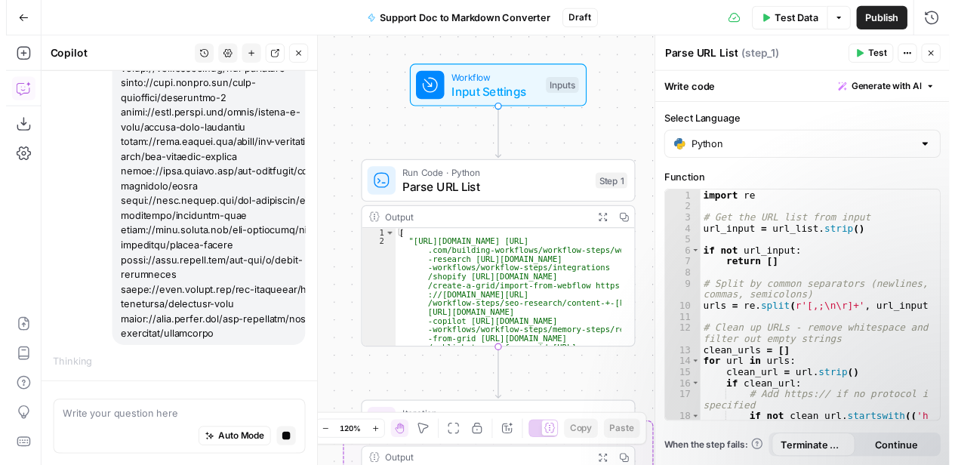
scroll to position [131, 0]
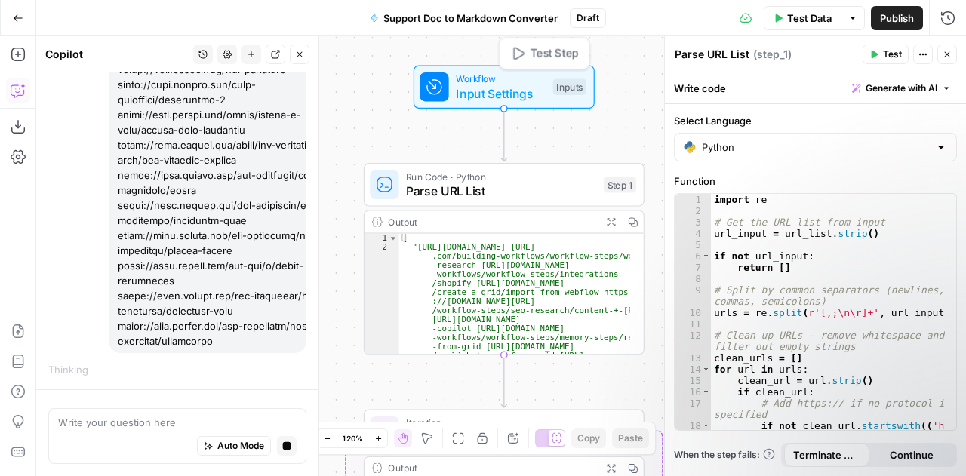
click at [504, 99] on span "Input Settings" at bounding box center [501, 94] width 90 height 18
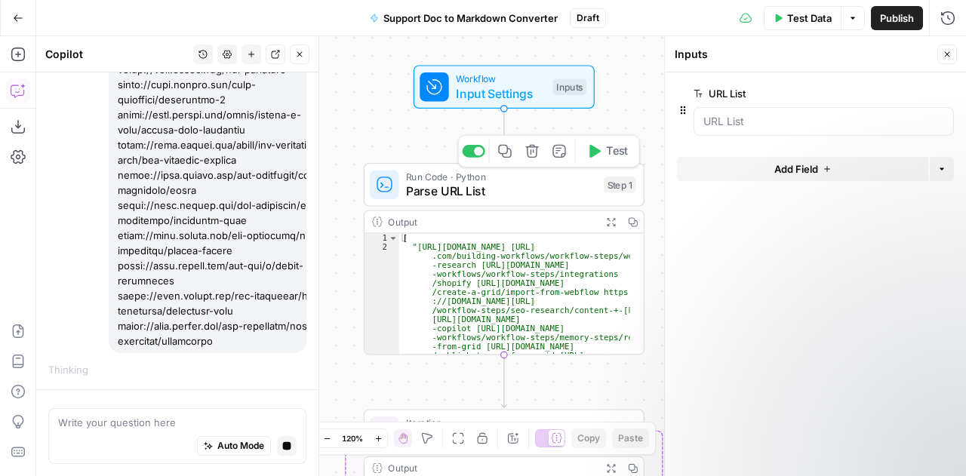
click at [538, 195] on span "Parse URL List" at bounding box center [501, 191] width 190 height 18
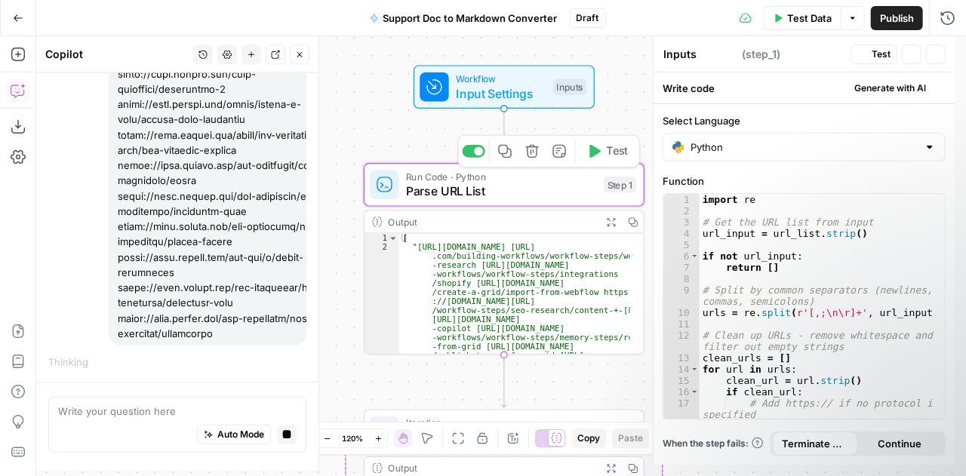
type textarea "Parse URL List"
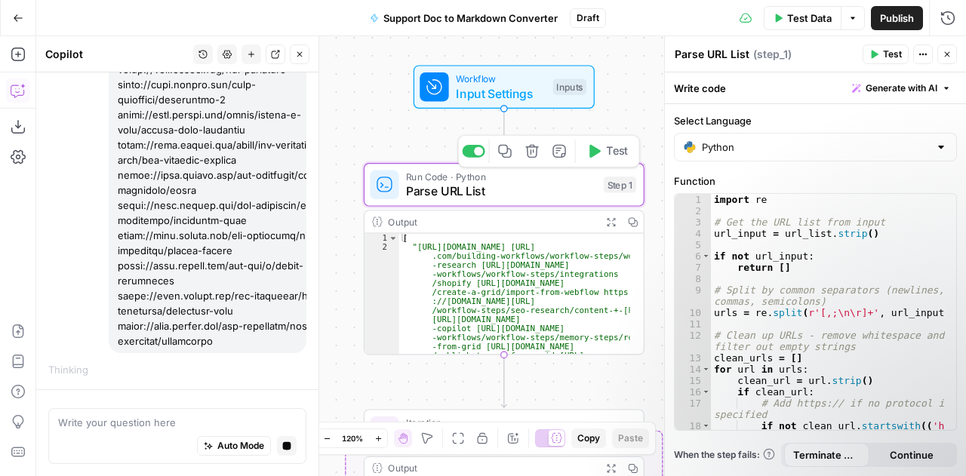
click at [504, 83] on span "Workflow" at bounding box center [501, 79] width 90 height 14
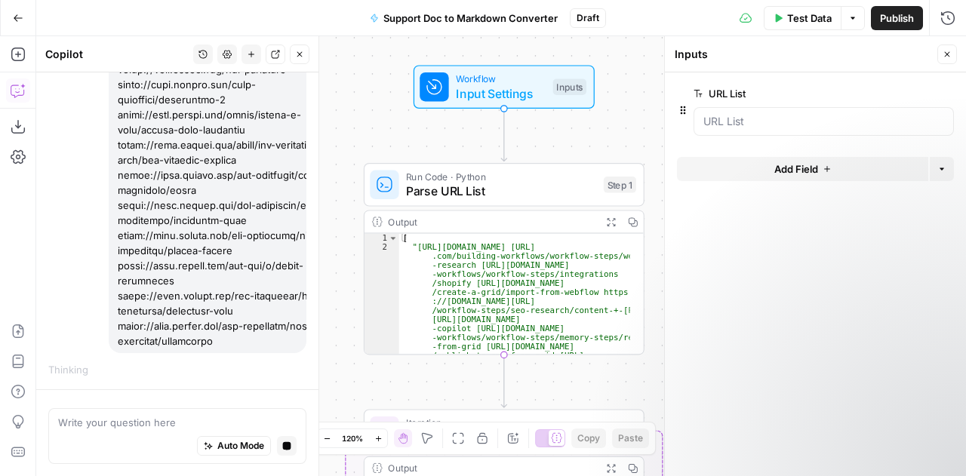
click at [947, 92] on icon "button" at bounding box center [945, 94] width 8 height 8
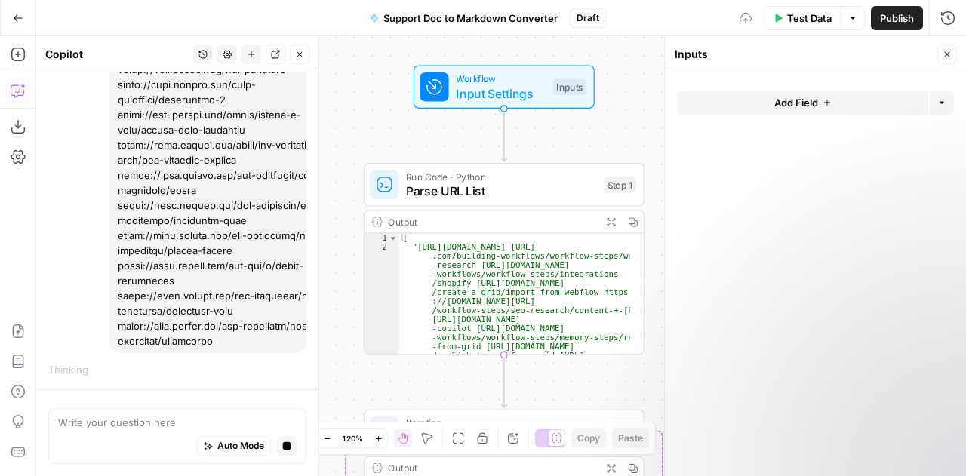
click at [471, 189] on span "Parse URL List" at bounding box center [501, 191] width 190 height 18
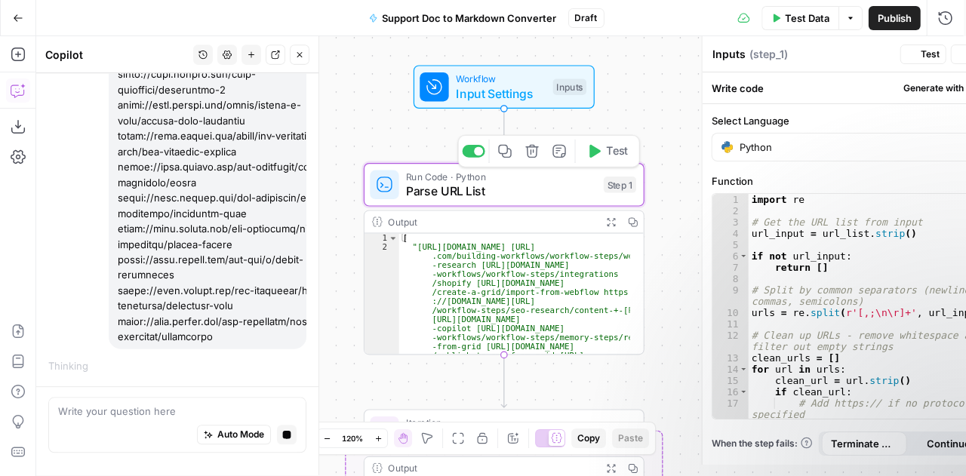
type textarea "Parse URL List"
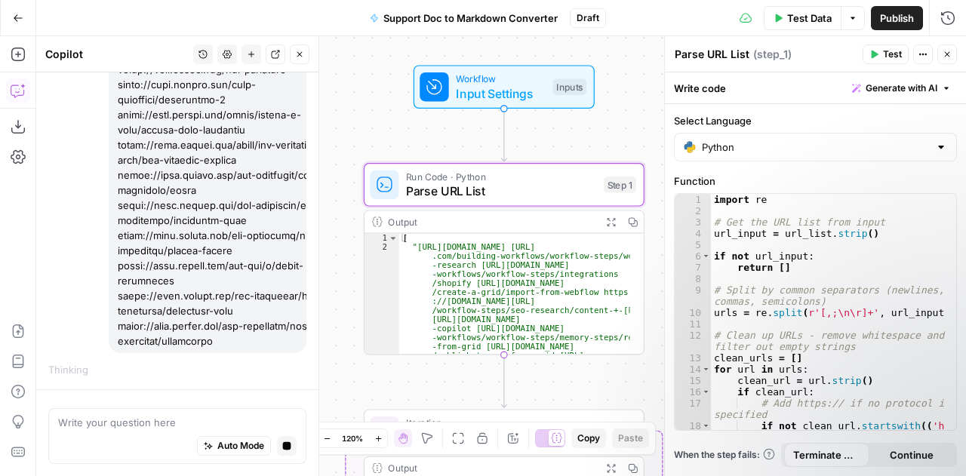
click at [397, 140] on div "Workflow Input Settings Inputs Run Code · Python Parse URL List Step 1 Output E…" at bounding box center [501, 256] width 930 height 440
click at [951, 51] on icon "button" at bounding box center [946, 54] width 9 height 9
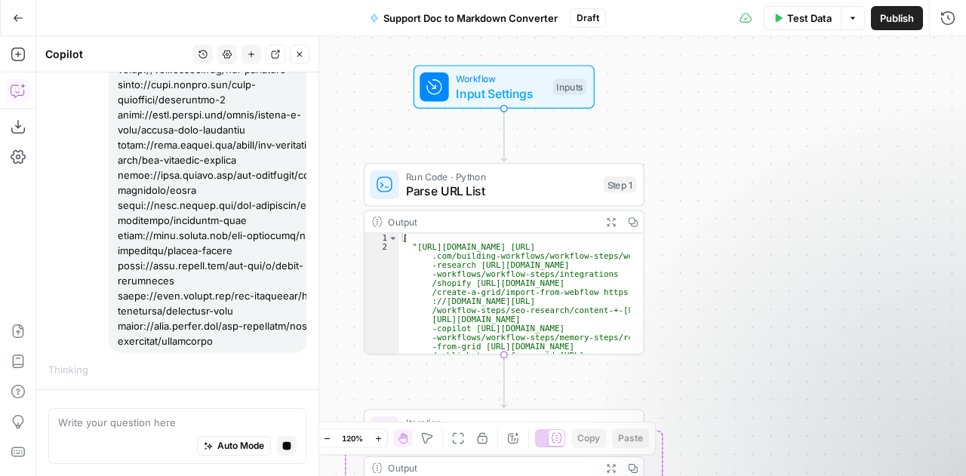
click at [664, 171] on div "Workflow Input Settings Inputs Run Code · Python Parse URL List Step 1 Output E…" at bounding box center [501, 256] width 930 height 440
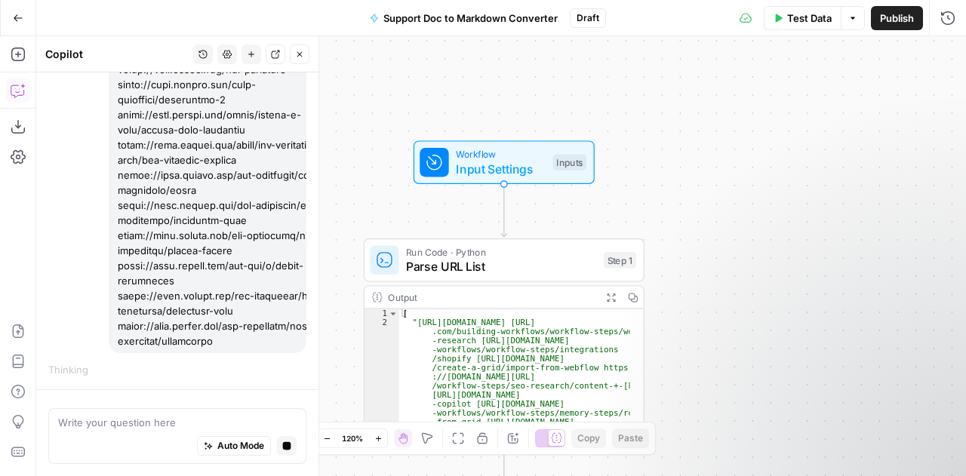
click at [801, 23] on span "Test Data" at bounding box center [809, 18] width 45 height 15
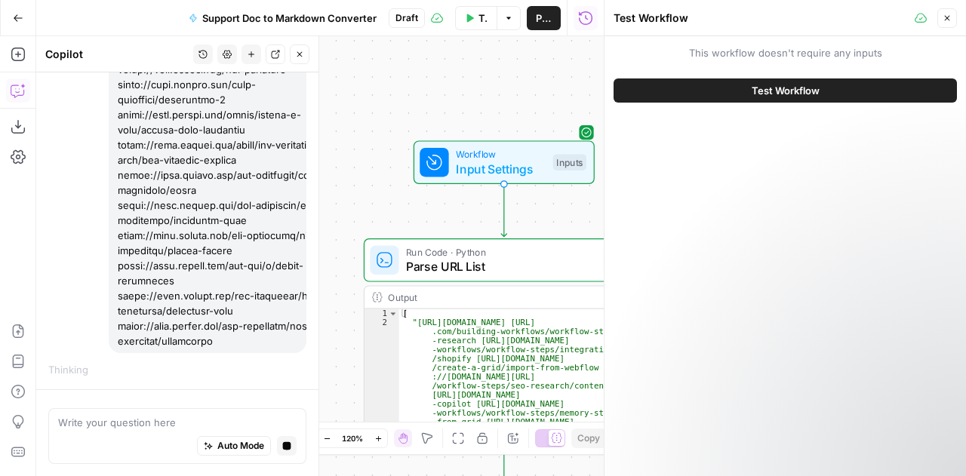
click at [783, 88] on span "Test Workflow" at bounding box center [786, 90] width 68 height 15
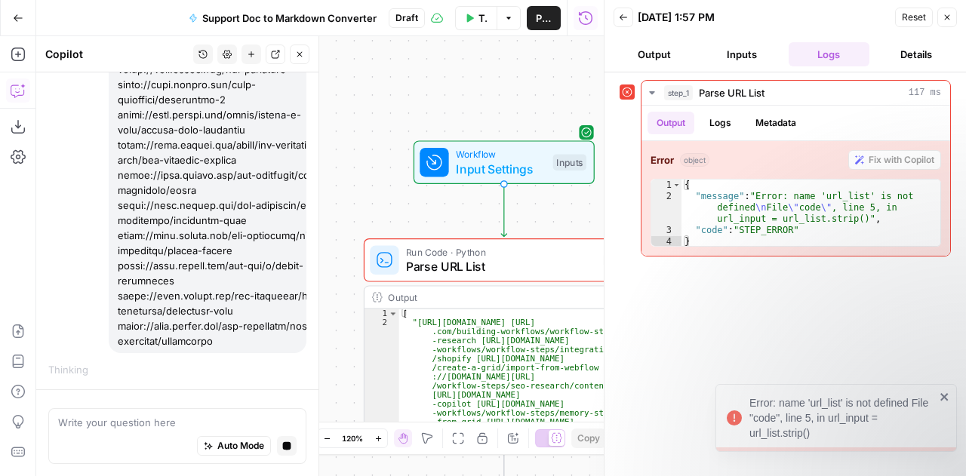
click at [752, 49] on button "Inputs" at bounding box center [741, 54] width 81 height 24
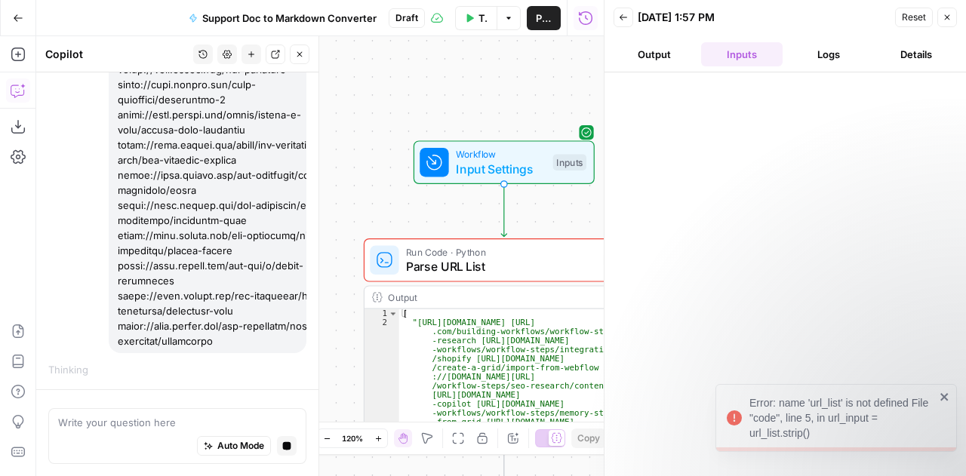
click at [664, 54] on button "Output" at bounding box center [653, 54] width 81 height 24
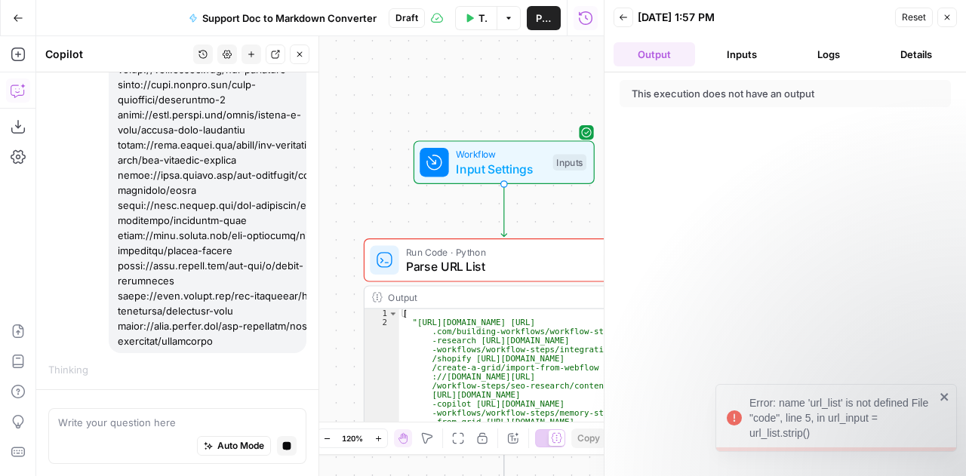
click at [946, 23] on button "Close" at bounding box center [947, 18] width 20 height 20
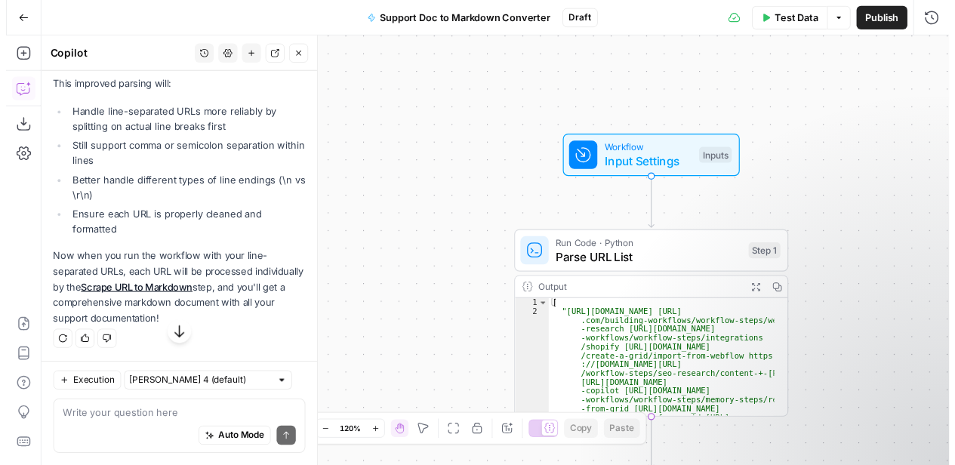
scroll to position [7757, 0]
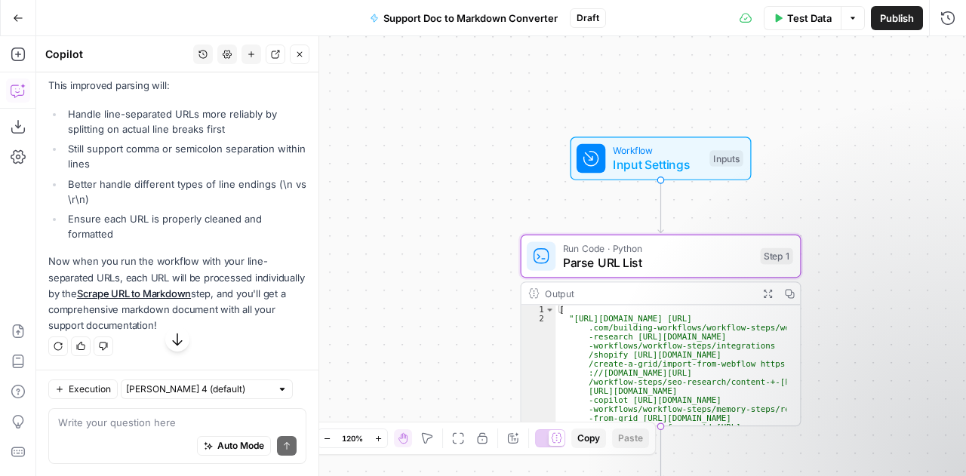
click at [266, 56] on span "Apply" at bounding box center [277, 49] width 25 height 14
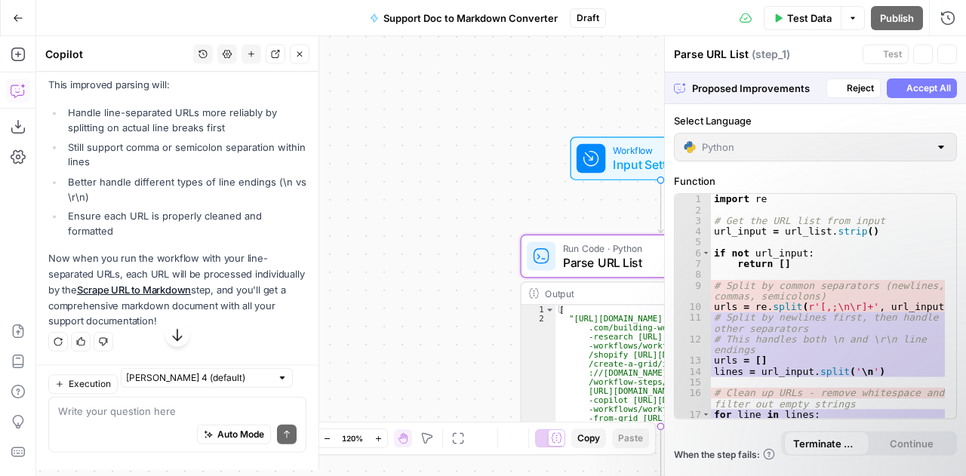
scroll to position [131, 0]
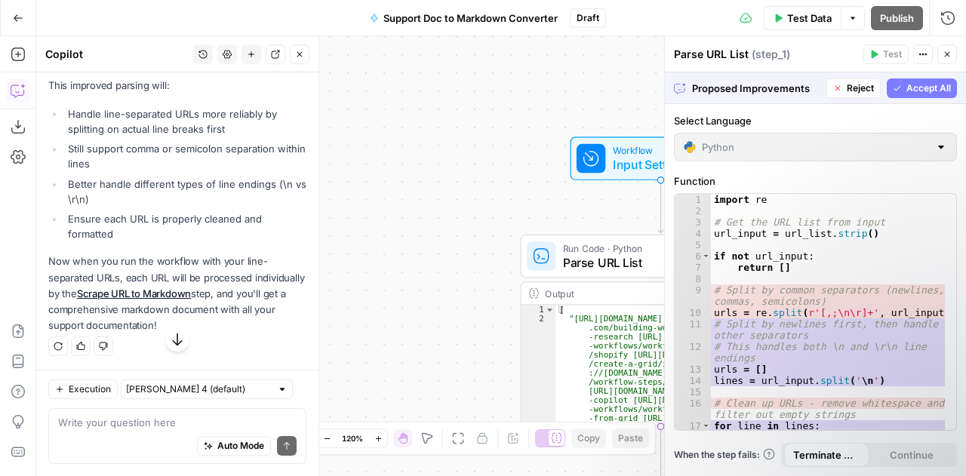
click at [921, 91] on span "Accept All" at bounding box center [928, 88] width 45 height 14
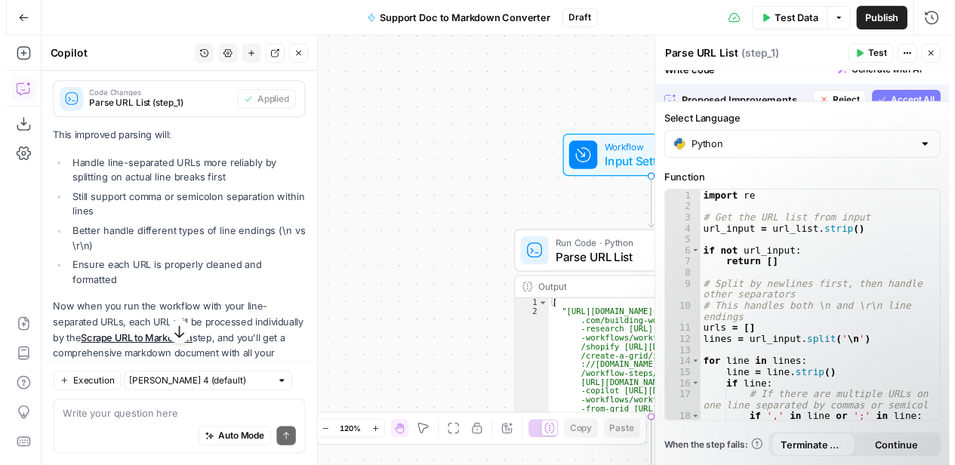
scroll to position [7757, 0]
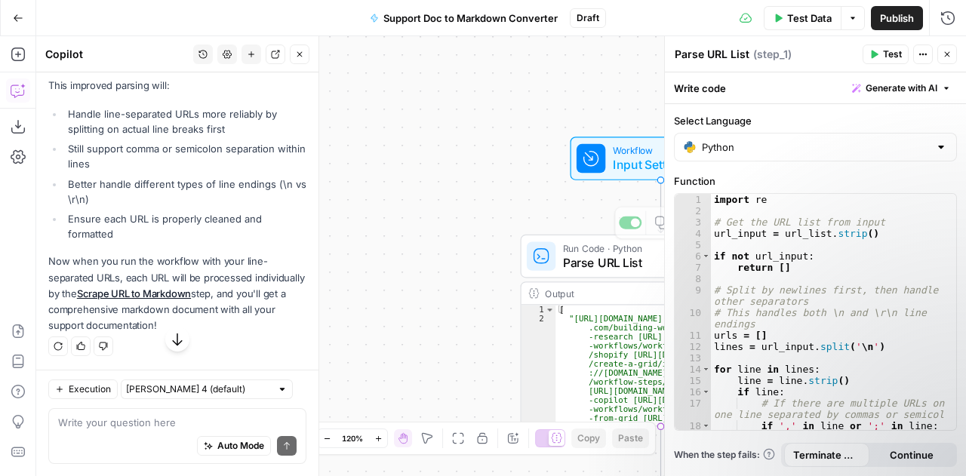
click at [449, 201] on div "Workflow Input Settings Inputs Run Code · Python Parse URL List Step 1 Copy ste…" at bounding box center [501, 256] width 930 height 440
click at [890, 55] on span "Test" at bounding box center [892, 55] width 19 height 14
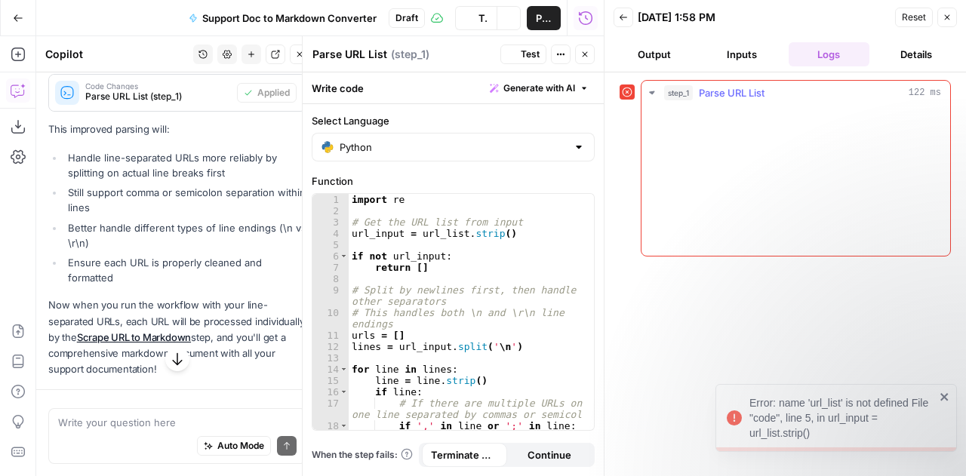
scroll to position [7757, 0]
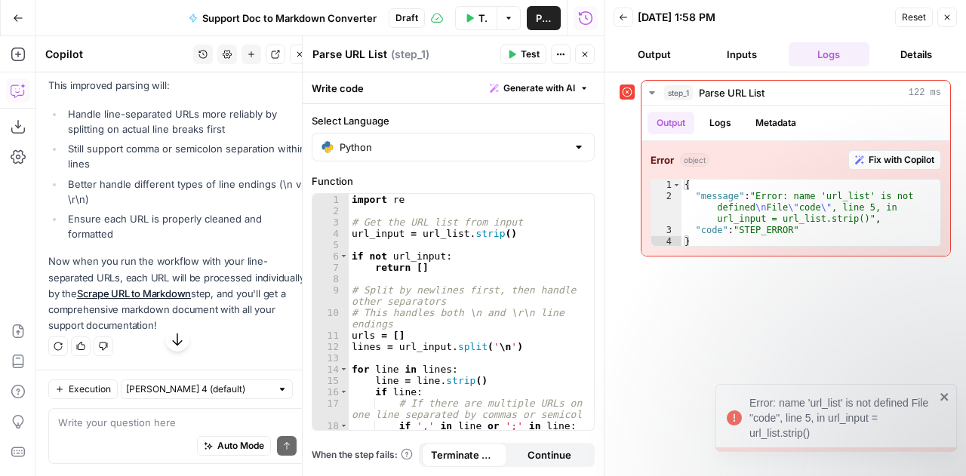
click at [755, 54] on button "Inputs" at bounding box center [741, 54] width 81 height 24
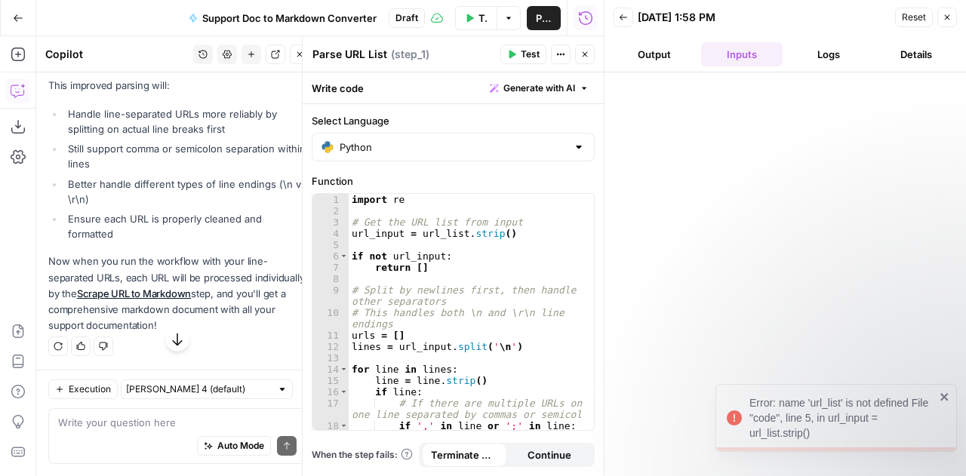
click at [662, 48] on button "Output" at bounding box center [653, 54] width 81 height 24
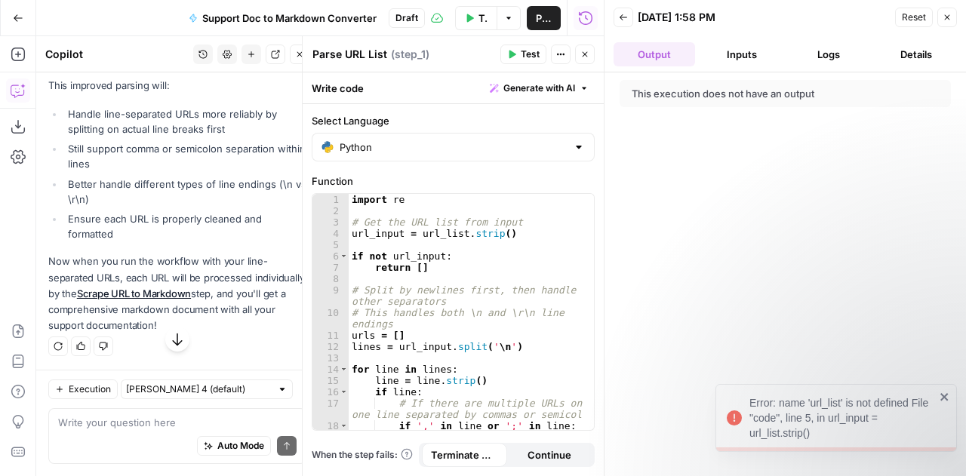
click at [953, 14] on button "Close" at bounding box center [947, 18] width 20 height 20
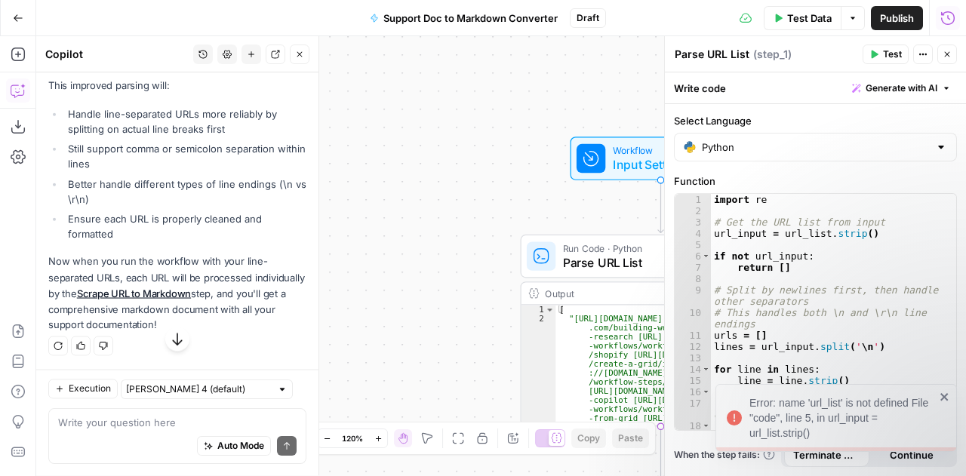
scroll to position [131, 0]
click at [535, 104] on div "Workflow Input Settings Inputs Run Code · Python Parse URL List Step 1 Output E…" at bounding box center [501, 256] width 930 height 440
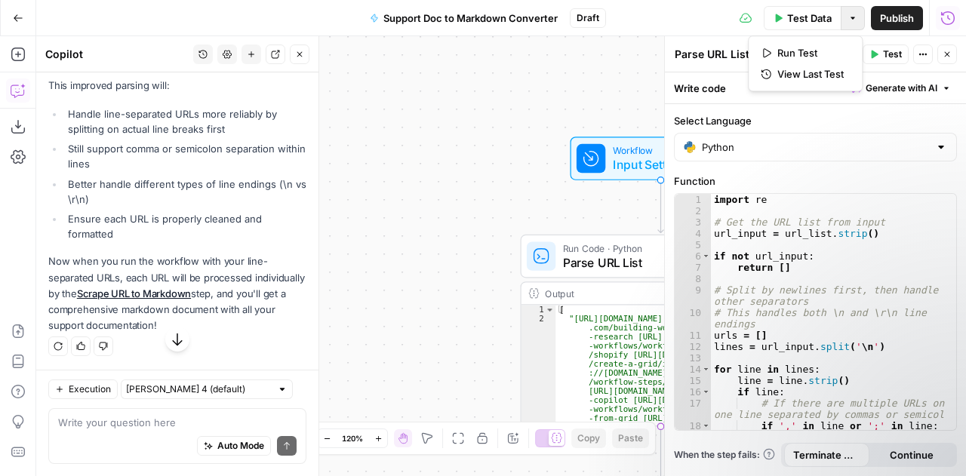
click at [854, 16] on icon "button" at bounding box center [852, 18] width 9 height 9
click at [549, 117] on div "Workflow Input Settings Inputs Run Code · Python Parse URL List Step 1 Output E…" at bounding box center [501, 256] width 930 height 440
click at [950, 51] on icon "button" at bounding box center [946, 54] width 9 height 9
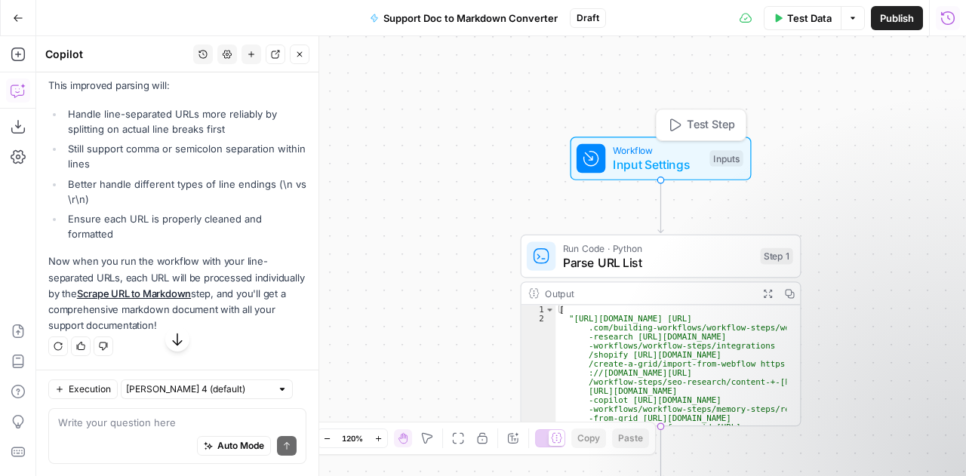
click at [675, 159] on span "Input Settings" at bounding box center [658, 164] width 90 height 18
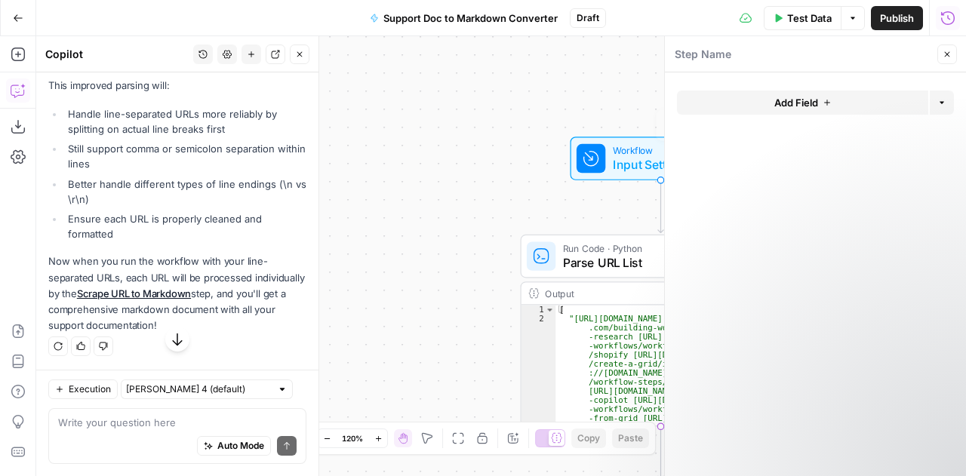
click at [422, 166] on div "Workflow Input Settings Inputs Test Step Run Code · Python Parse URL List Step …" at bounding box center [501, 256] width 930 height 440
click at [445, 145] on div "Workflow Input Settings Inputs Run Code · Python Parse URL List Step 1 Output E…" at bounding box center [501, 256] width 930 height 440
click at [948, 52] on icon "button" at bounding box center [946, 54] width 9 height 9
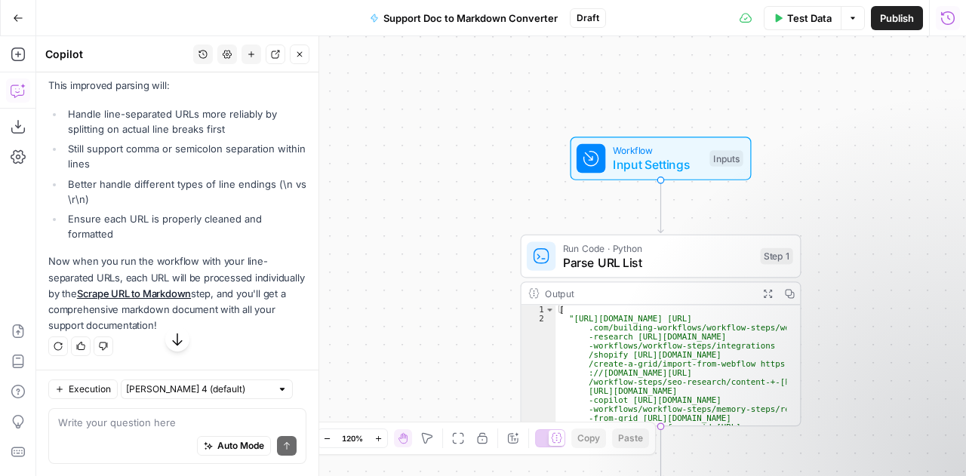
click at [383, 245] on div "Workflow Input Settings Inputs Run Code · Python Parse URL List Step 1 Output E…" at bounding box center [501, 256] width 930 height 440
click at [639, 168] on span "Input Settings" at bounding box center [658, 164] width 90 height 18
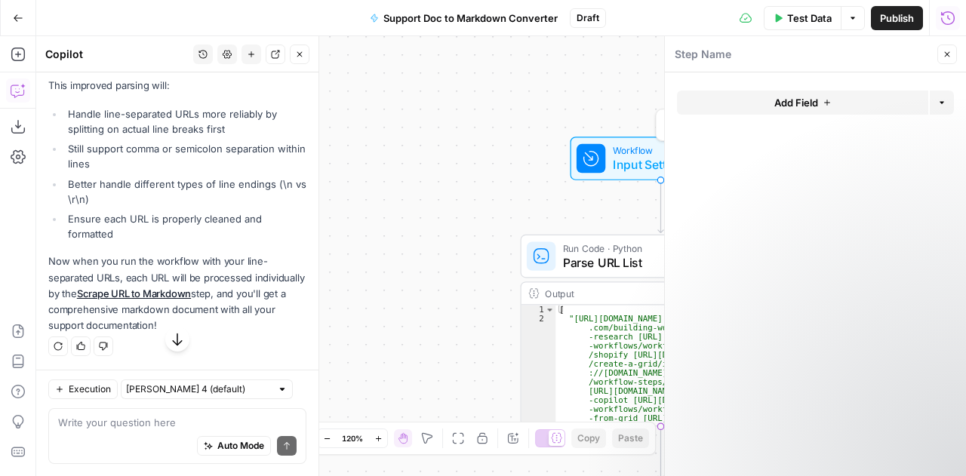
click at [457, 189] on div "Workflow Input Settings Inputs Test Step Run Code · Python Parse URL List Step …" at bounding box center [501, 256] width 930 height 440
click at [589, 259] on span "Parse URL List" at bounding box center [658, 263] width 190 height 18
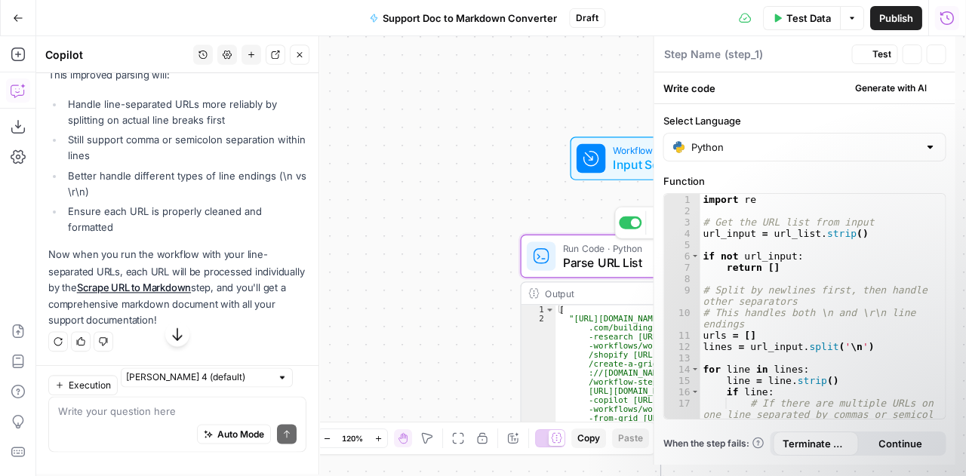
type textarea "Parse URL List"
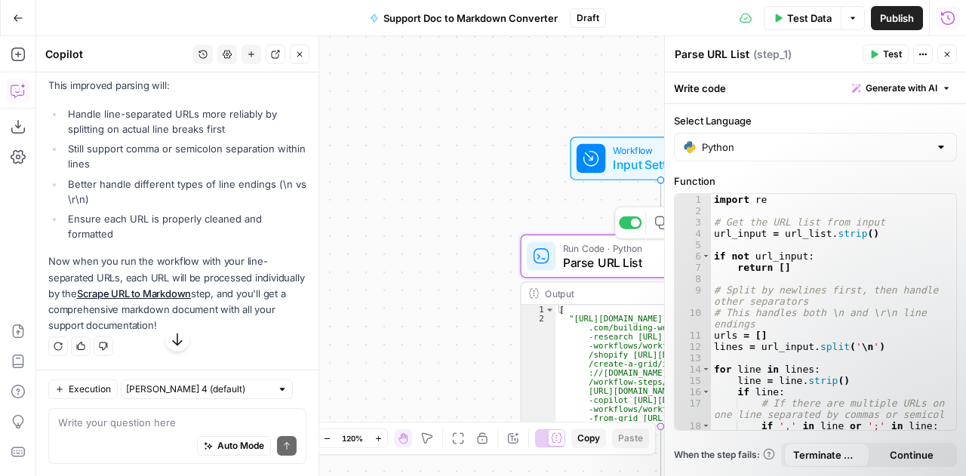
click at [432, 167] on div "Workflow Input Settings Inputs Run Code · Python Parse URL List Step 1 Copy ste…" at bounding box center [501, 256] width 930 height 440
click at [632, 144] on span "Workflow" at bounding box center [658, 150] width 90 height 14
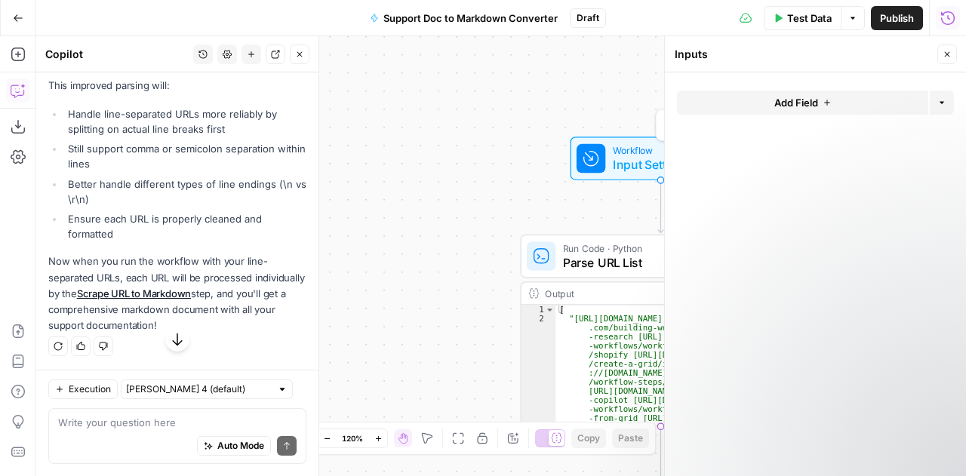
click at [833, 105] on button "Add Field" at bounding box center [802, 103] width 251 height 24
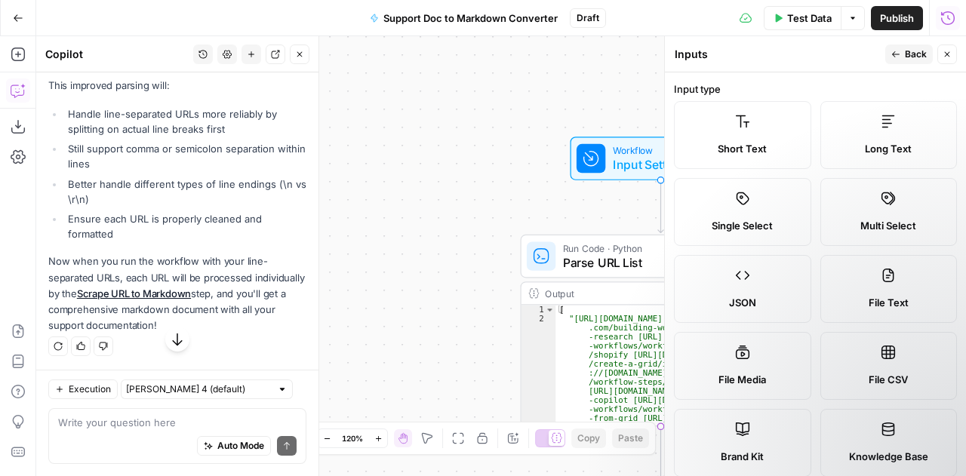
click at [764, 143] on span "Short Text" at bounding box center [742, 148] width 49 height 15
click at [774, 119] on label "Short Text" at bounding box center [742, 135] width 137 height 68
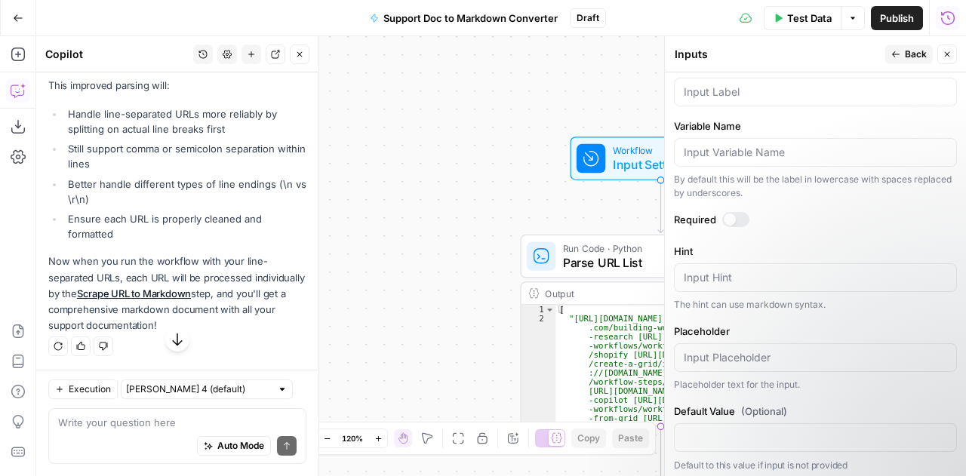
scroll to position [432, 0]
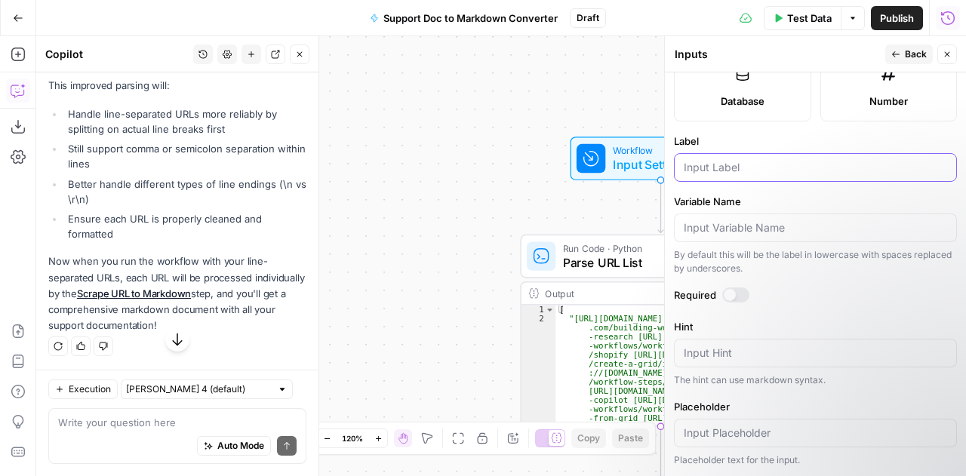
click at [743, 168] on input "Label" at bounding box center [815, 167] width 263 height 15
type input "URL List"
type input "url_list"
click at [736, 288] on div at bounding box center [735, 295] width 27 height 15
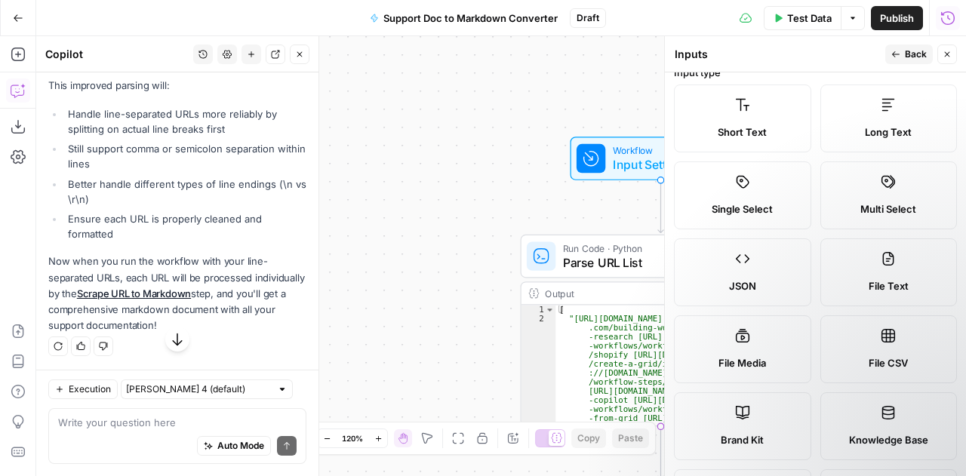
scroll to position [0, 0]
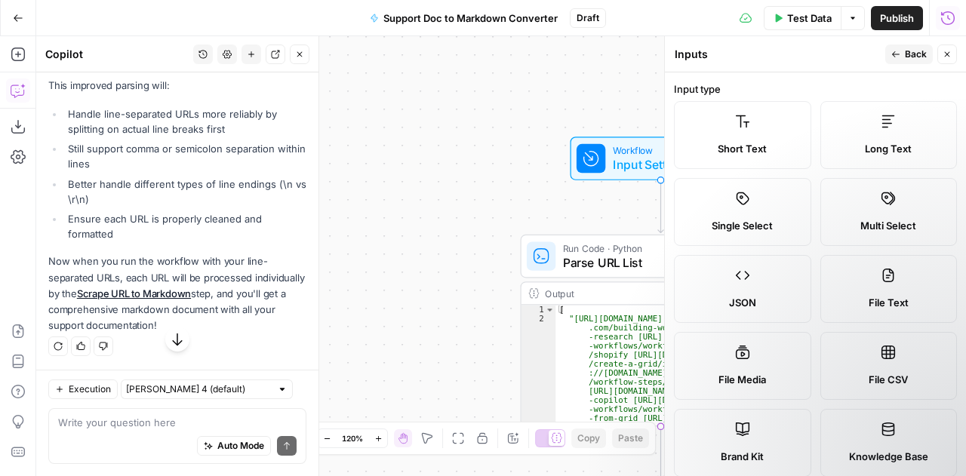
click at [915, 54] on span "Back" at bounding box center [916, 55] width 22 height 14
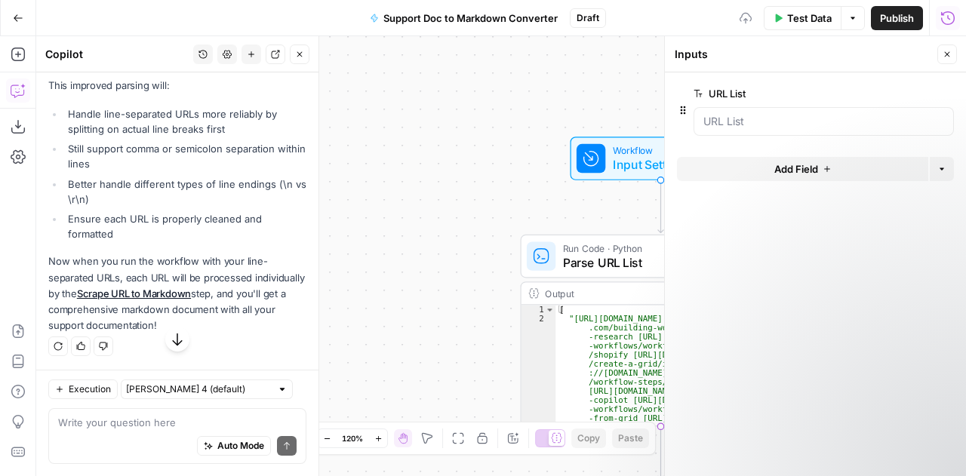
click at [447, 184] on div "Workflow Input Settings Inputs Run Code · Python Parse URL List Step 1 Output E…" at bounding box center [501, 256] width 930 height 440
click at [447, 176] on div "Workflow Input Settings Inputs Run Code · Python Parse URL List Step 1 Output E…" at bounding box center [501, 256] width 930 height 440
click at [607, 154] on div "Workflow Input Settings Inputs Test Step" at bounding box center [660, 158] width 167 height 31
click at [561, 51] on div "Workflow Input Settings Inputs Test Step Run Code · Python Parse URL List Step …" at bounding box center [501, 256] width 930 height 440
click at [791, 16] on span "Test Data" at bounding box center [809, 18] width 45 height 15
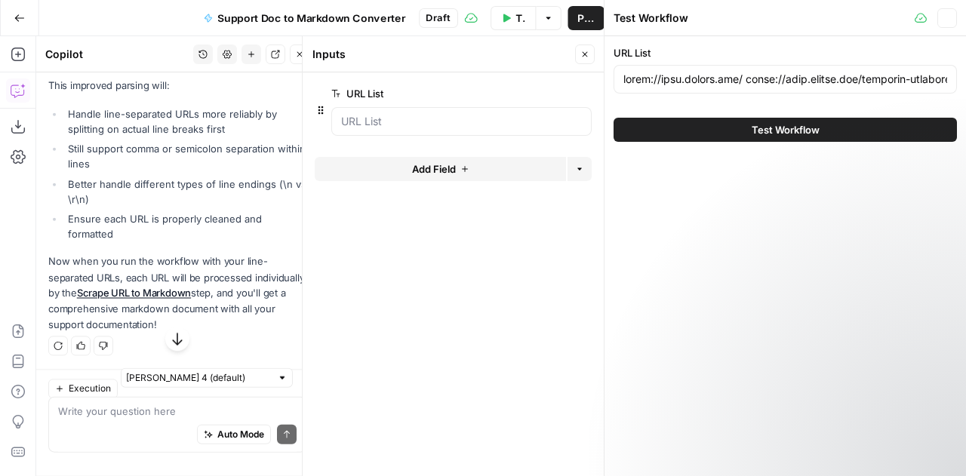
scroll to position [131, 0]
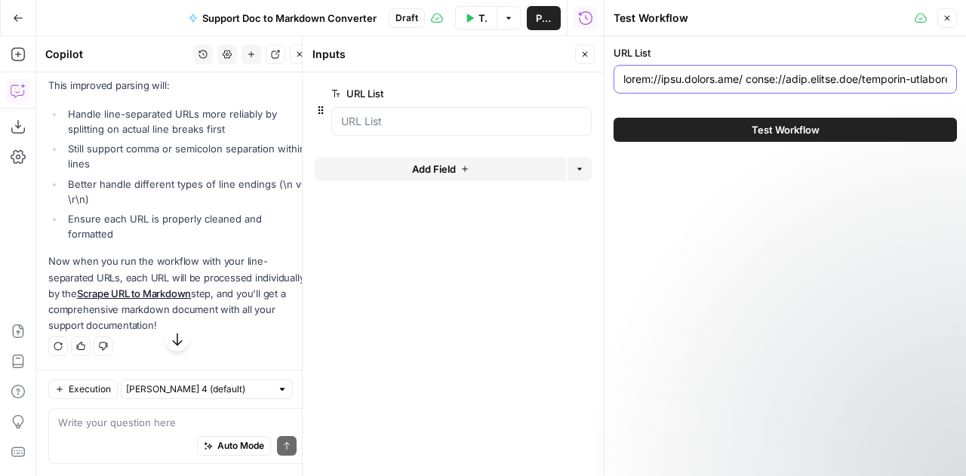
click at [744, 81] on input "URL List" at bounding box center [785, 79] width 324 height 15
click at [739, 121] on button "Test Workflow" at bounding box center [784, 130] width 343 height 24
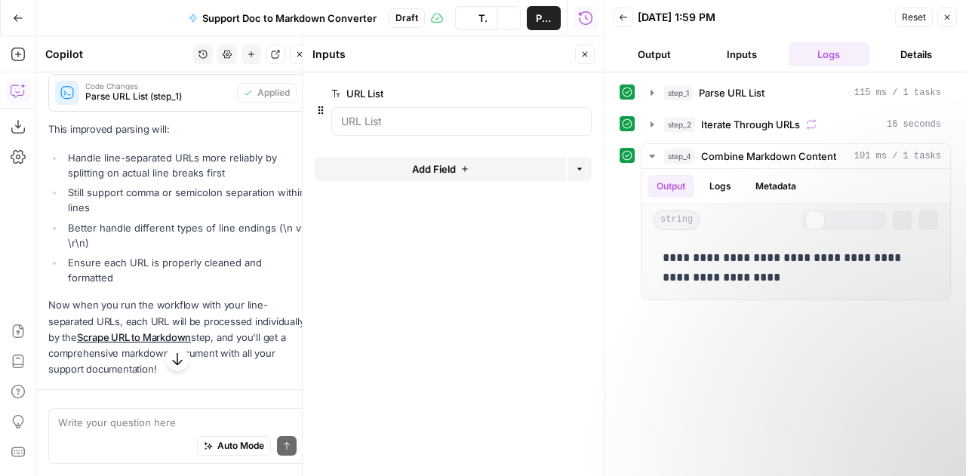
scroll to position [7757, 0]
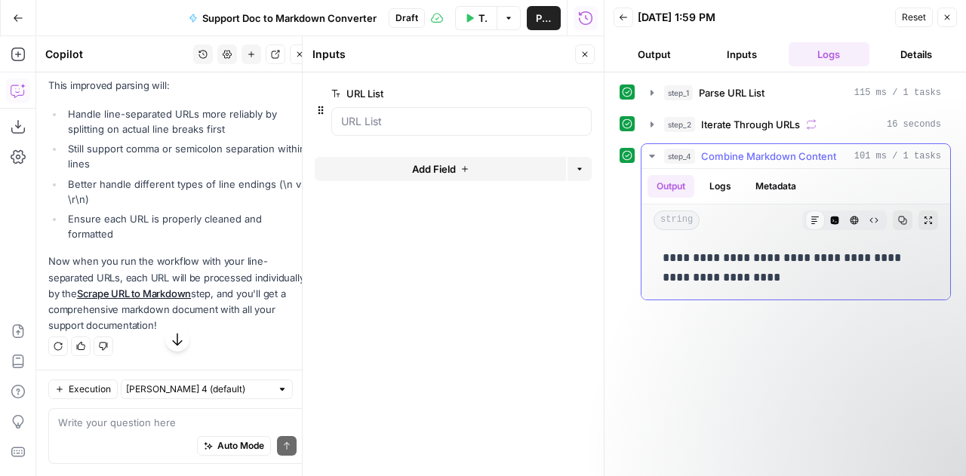
click at [720, 184] on button "Logs" at bounding box center [720, 186] width 40 height 23
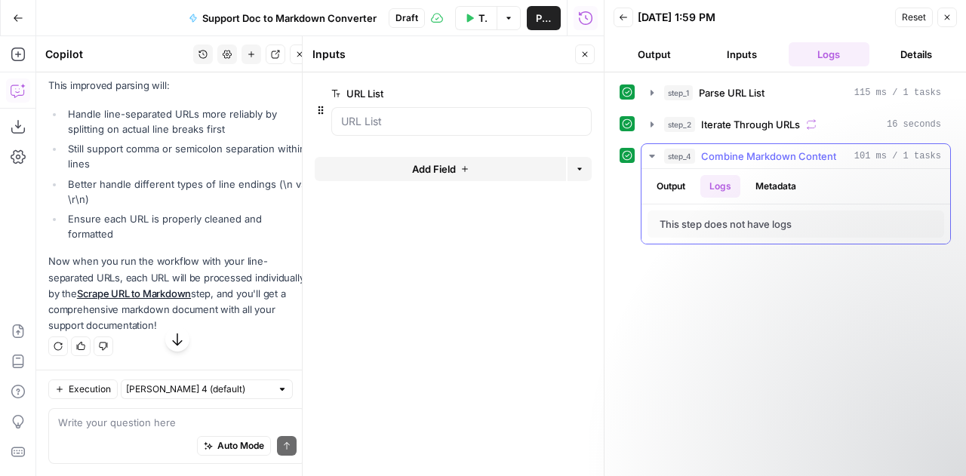
click at [770, 184] on button "Metadata" at bounding box center [775, 186] width 59 height 23
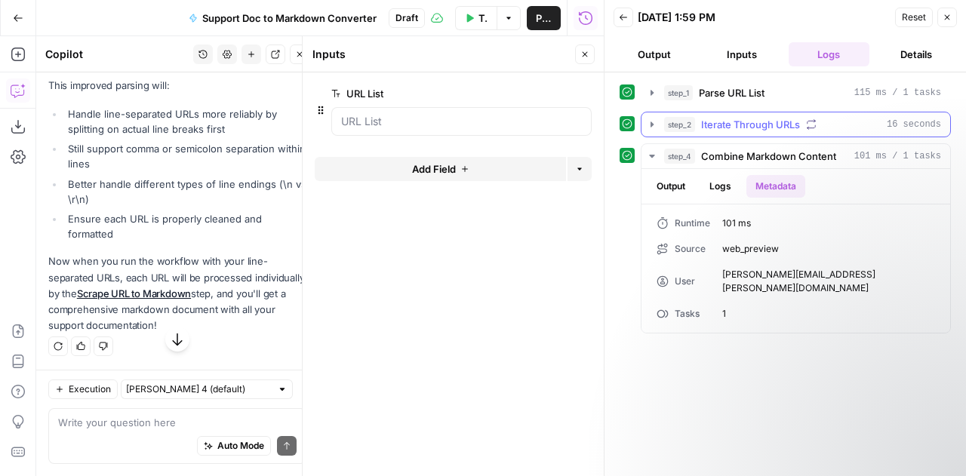
click at [652, 124] on icon "button" at bounding box center [651, 123] width 3 height 5
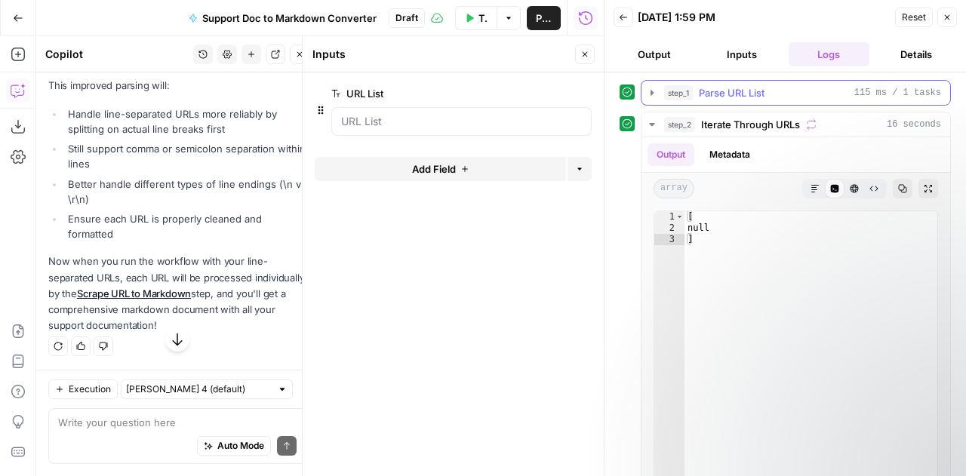
click at [651, 93] on icon "button" at bounding box center [651, 92] width 3 height 5
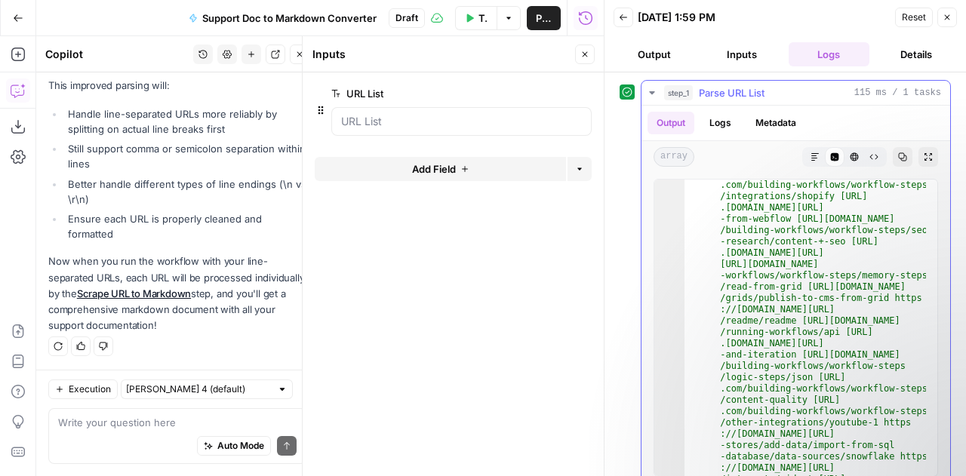
scroll to position [0, 0]
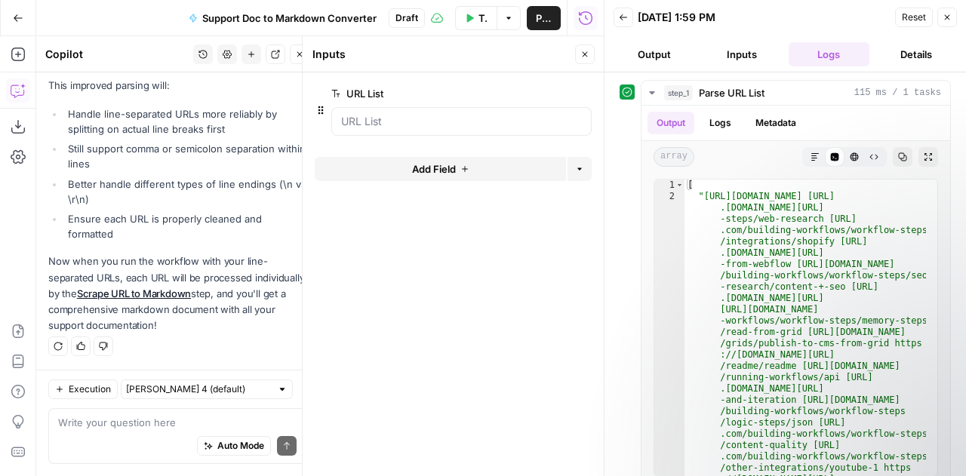
click at [635, 51] on button "Output" at bounding box center [653, 54] width 81 height 24
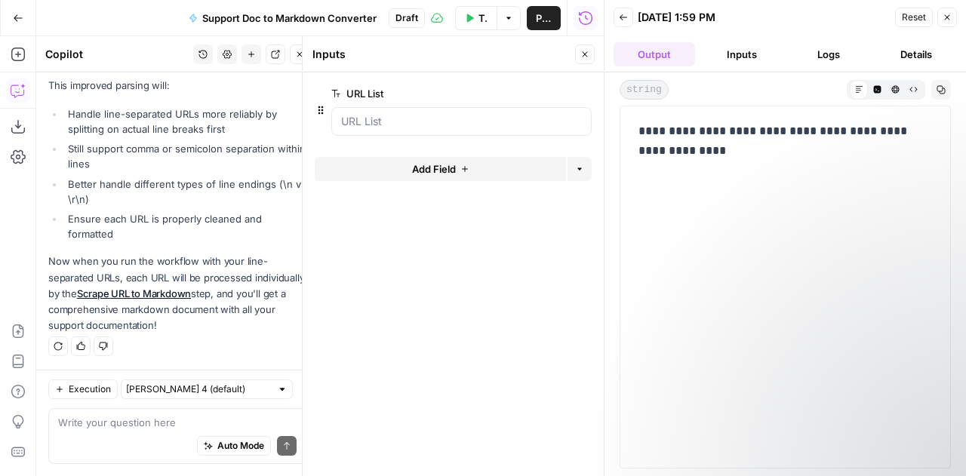
click at [631, 18] on button "Back" at bounding box center [623, 18] width 20 height 20
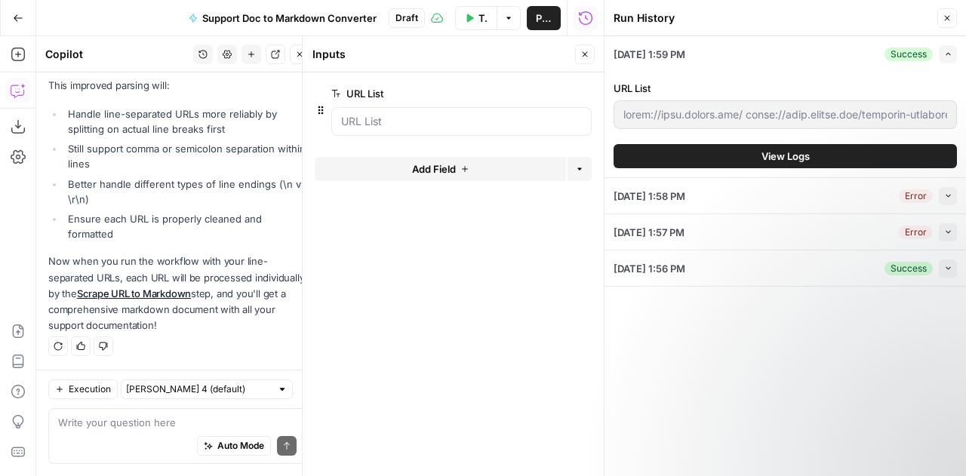
click at [398, 94] on label "URL List" at bounding box center [418, 93] width 175 height 15
click at [398, 114] on List "URL List" at bounding box center [461, 121] width 241 height 15
click at [546, 91] on span "edit field" at bounding box center [534, 94] width 33 height 12
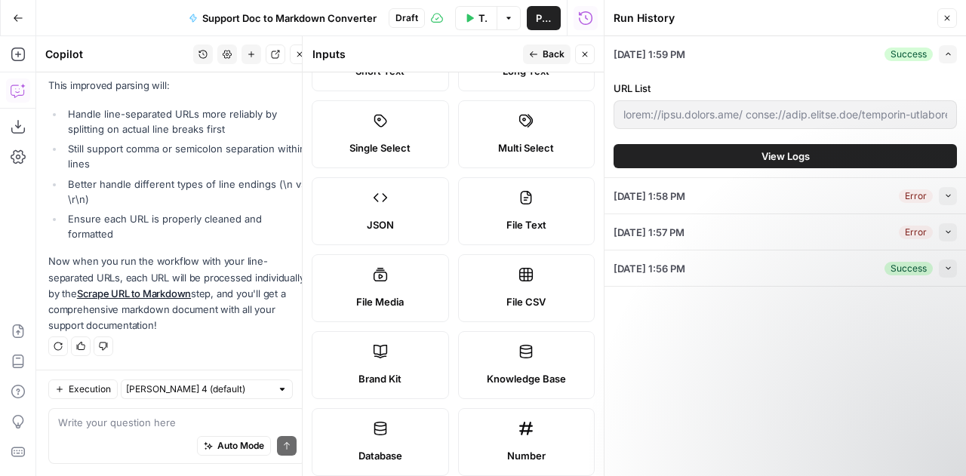
scroll to position [151, 0]
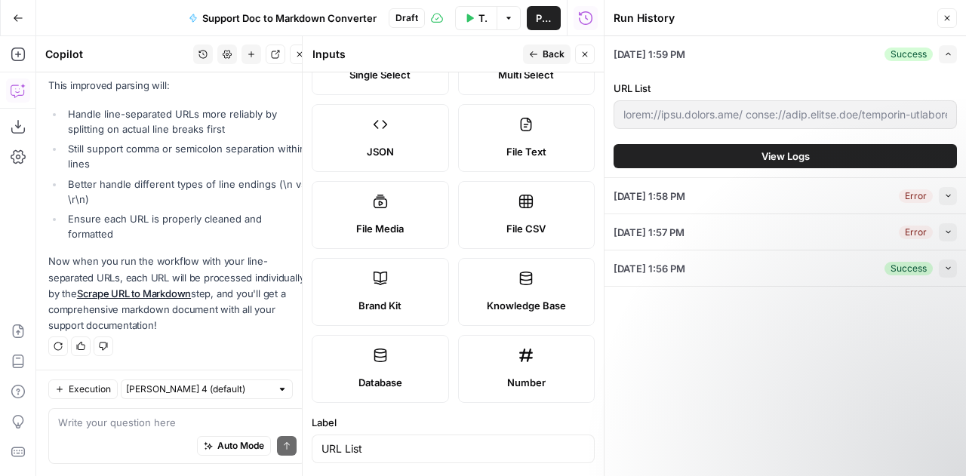
click at [522, 223] on span "File CSV" at bounding box center [525, 228] width 39 height 15
type textarea "Supports .csv file type"
click at [522, 223] on span "File CSV" at bounding box center [525, 228] width 39 height 15
click at [530, 204] on label "File CSV" at bounding box center [526, 215] width 137 height 68
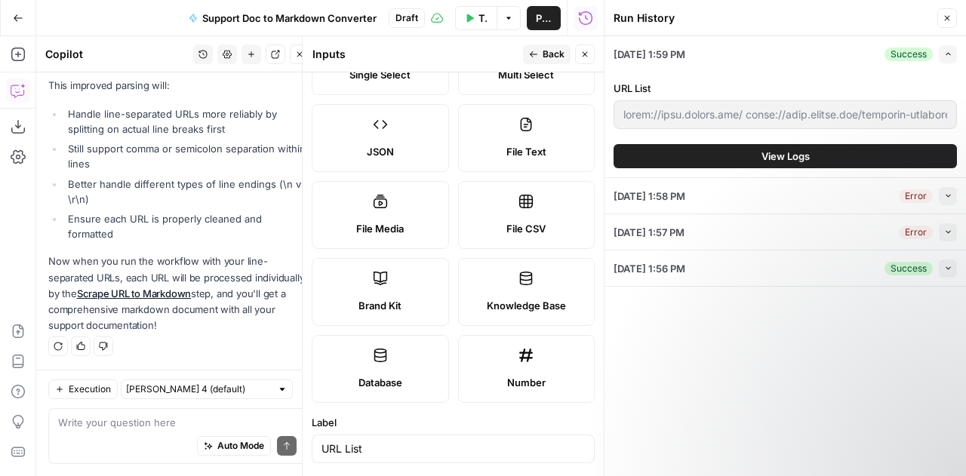
click at [530, 204] on label "File CSV" at bounding box center [526, 215] width 137 height 68
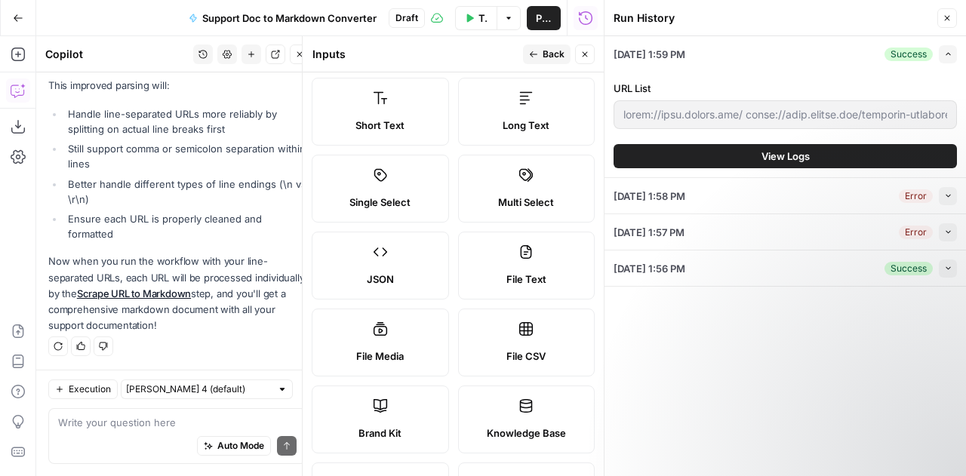
scroll to position [0, 0]
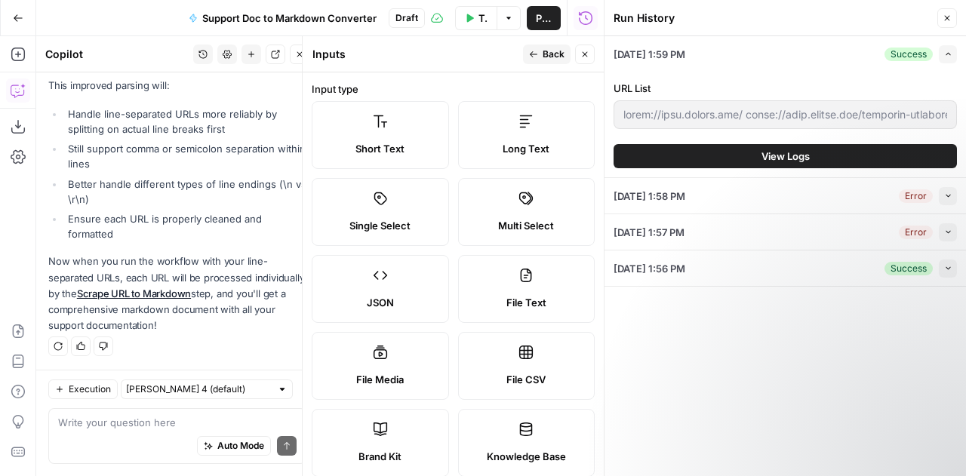
click at [539, 56] on button "Back" at bounding box center [547, 55] width 48 height 20
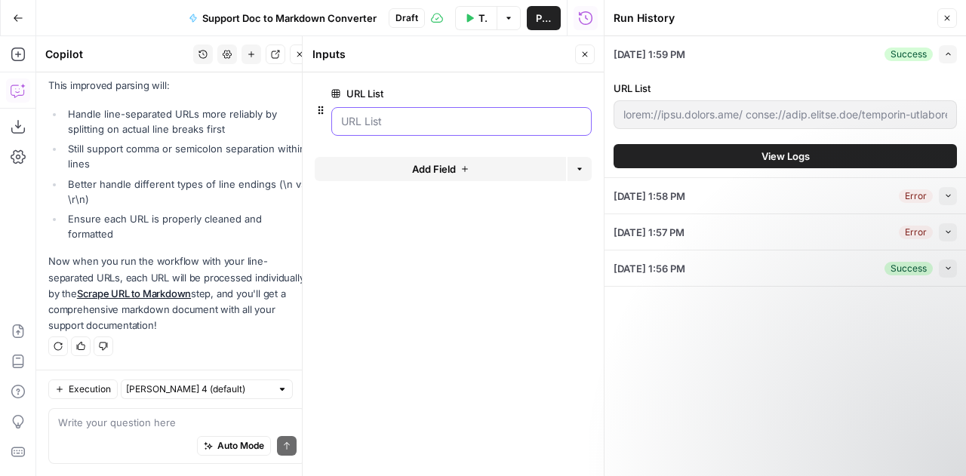
click at [372, 121] on List "URL List" at bounding box center [461, 121] width 241 height 15
click at [547, 94] on span "edit field" at bounding box center [534, 94] width 33 height 12
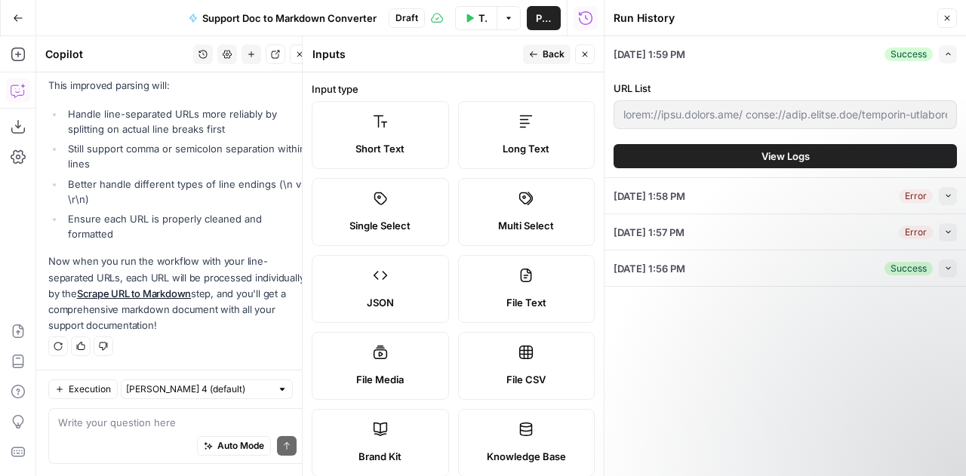
click at [540, 51] on button "Back" at bounding box center [547, 55] width 48 height 20
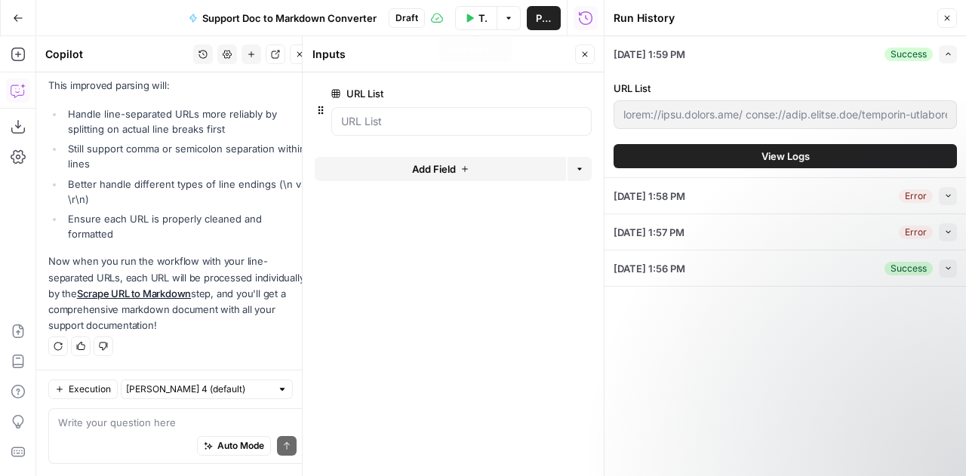
click at [469, 15] on icon "button" at bounding box center [469, 18] width 9 height 9
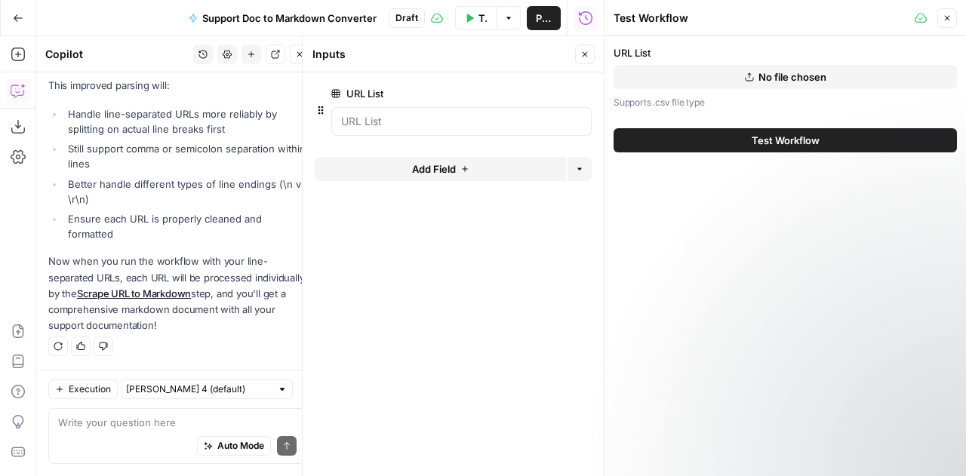
click at [733, 71] on button "No file chosen" at bounding box center [784, 77] width 343 height 24
click at [819, 141] on span "Test Workflow" at bounding box center [786, 140] width 68 height 15
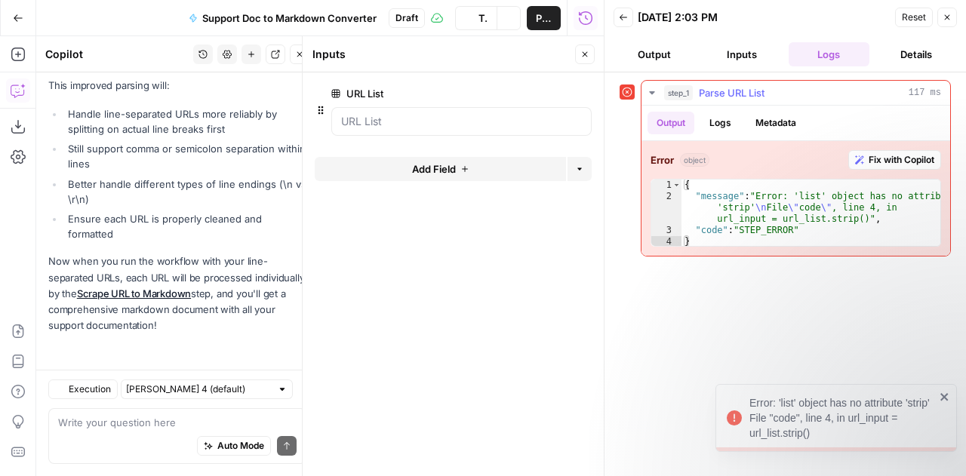
scroll to position [7892, 0]
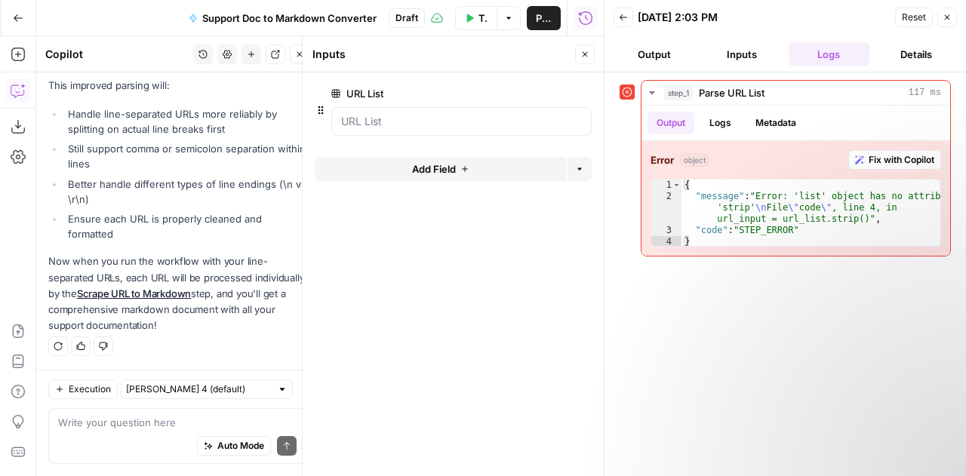
click at [744, 60] on button "Inputs" at bounding box center [741, 54] width 81 height 24
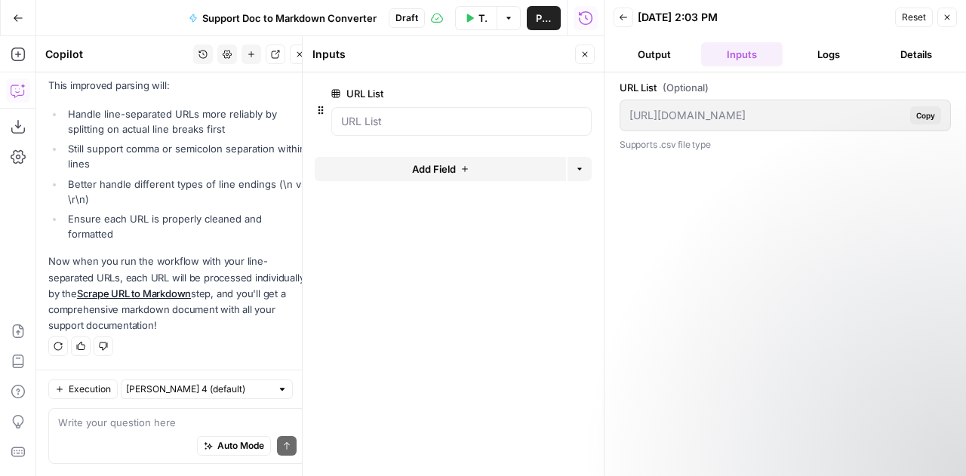
click at [669, 57] on button "Output" at bounding box center [653, 54] width 81 height 24
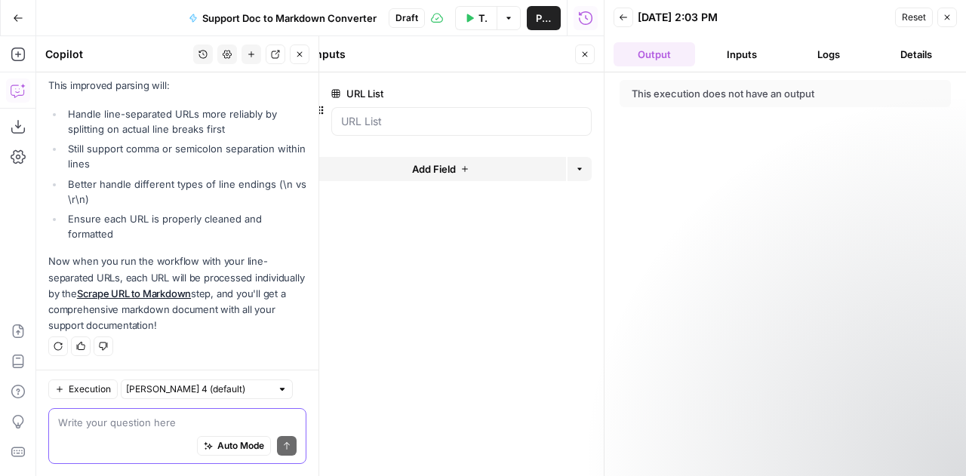
click at [128, 423] on textarea at bounding box center [177, 422] width 238 height 15
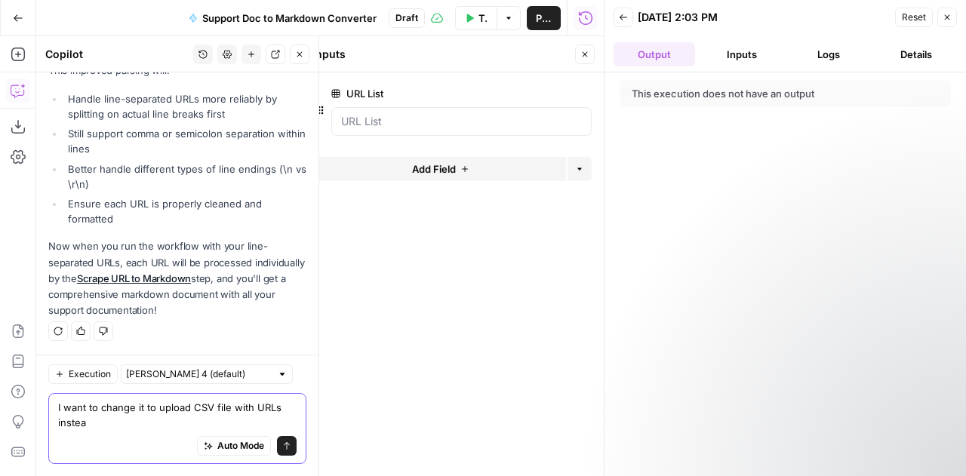
type textarea "I want to change it to upload CSV file with URLs instead"
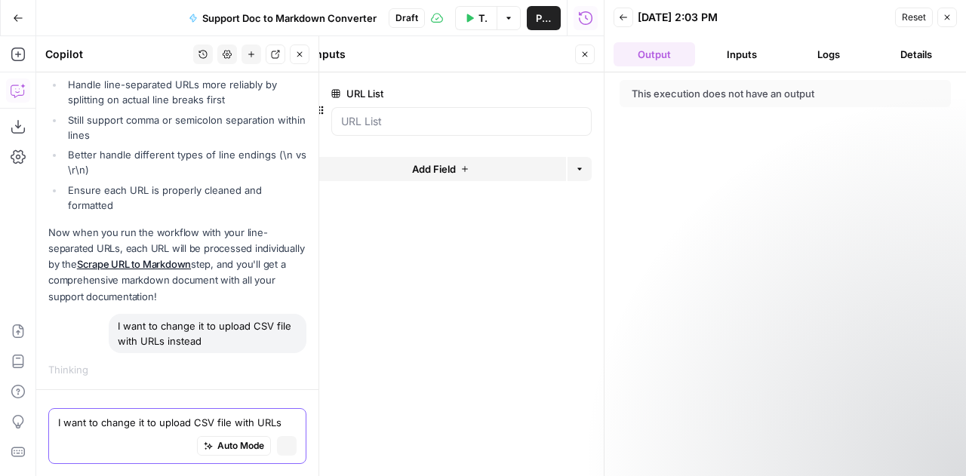
scroll to position [7843, 0]
click at [588, 54] on icon "button" at bounding box center [584, 54] width 9 height 9
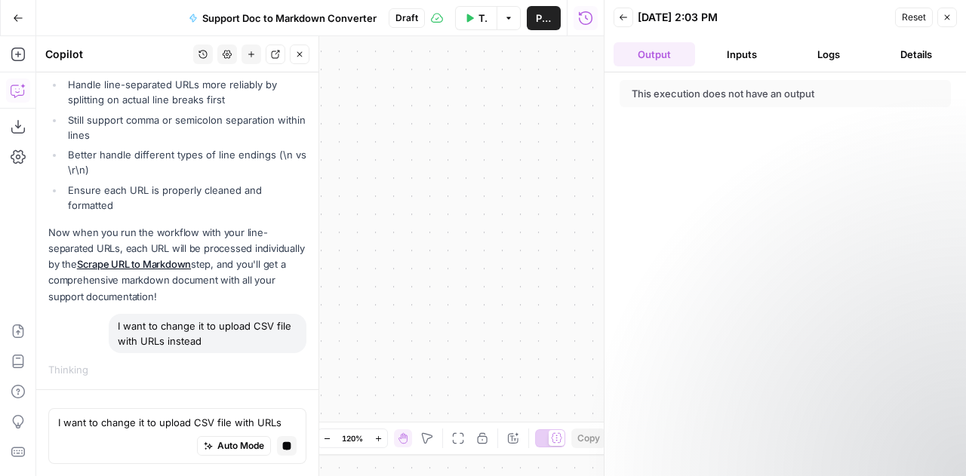
click at [952, 19] on button "Close" at bounding box center [947, 18] width 20 height 20
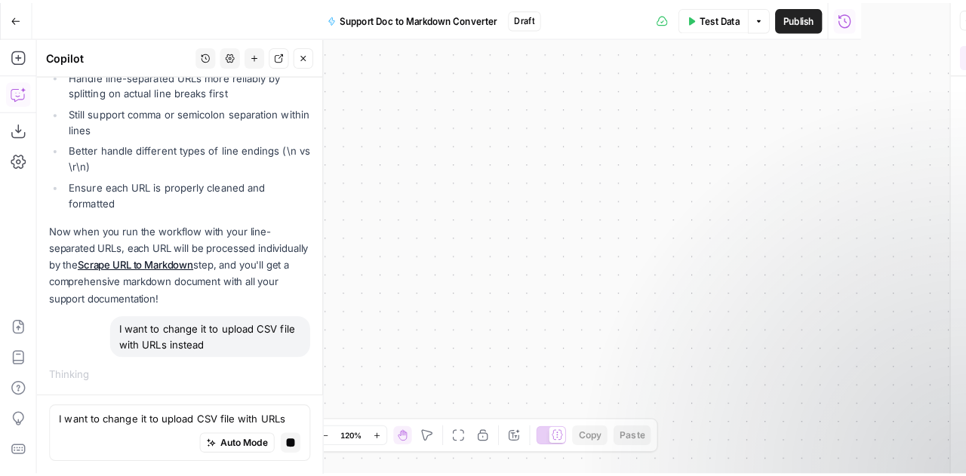
scroll to position [131, 0]
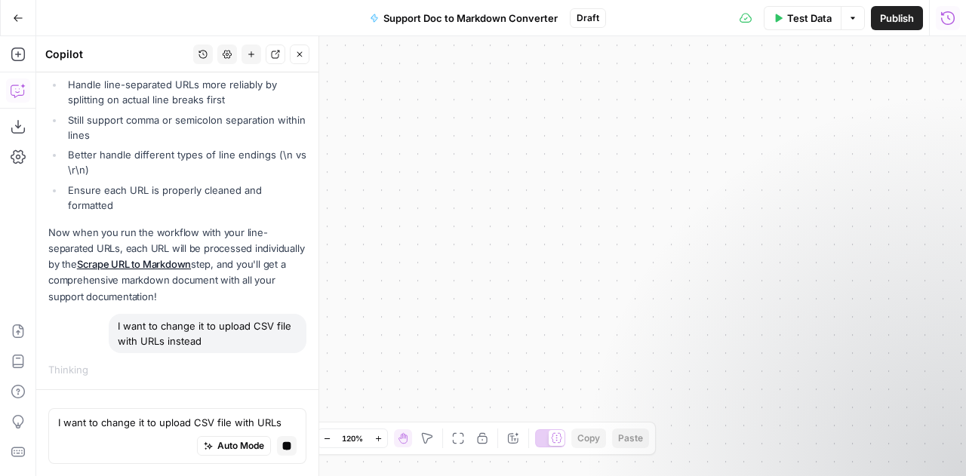
drag, startPoint x: 599, startPoint y: 182, endPoint x: 438, endPoint y: 384, distance: 258.3
click at [388, 423] on body "XeroOps New Home Browse Insights Opportunities Your Data Recent Grids Reddit Co…" at bounding box center [483, 238] width 966 height 476
drag, startPoint x: 693, startPoint y: 51, endPoint x: 897, endPoint y: 281, distance: 307.4
click at [897, 281] on div "Workflow Input Settings Inputs Run Code · Python Parse URL List Step 1 Output E…" at bounding box center [501, 256] width 930 height 440
click at [327, 439] on icon "button" at bounding box center [327, 439] width 8 height 8
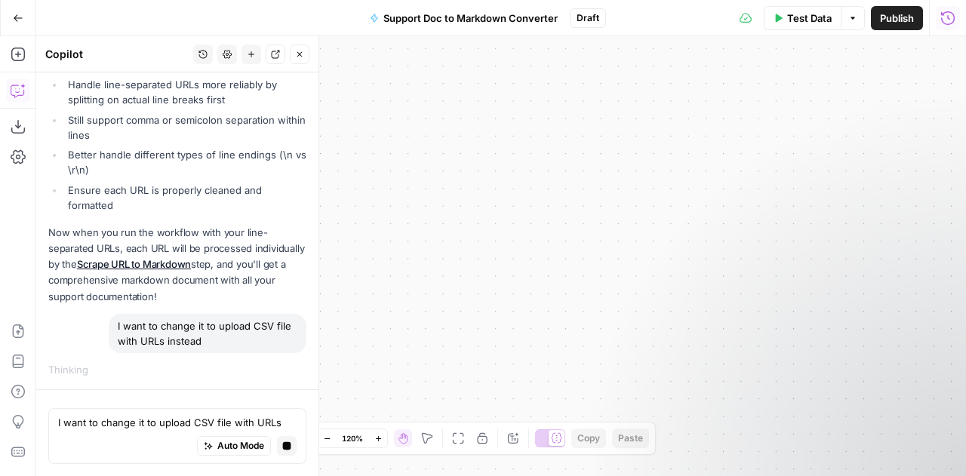
click at [327, 439] on icon "button" at bounding box center [327, 439] width 8 height 8
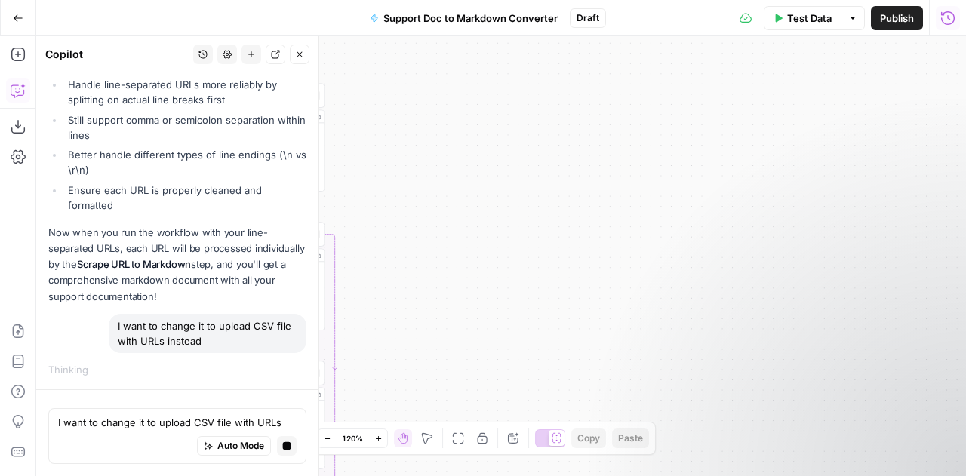
click at [327, 439] on icon "button" at bounding box center [327, 439] width 8 height 8
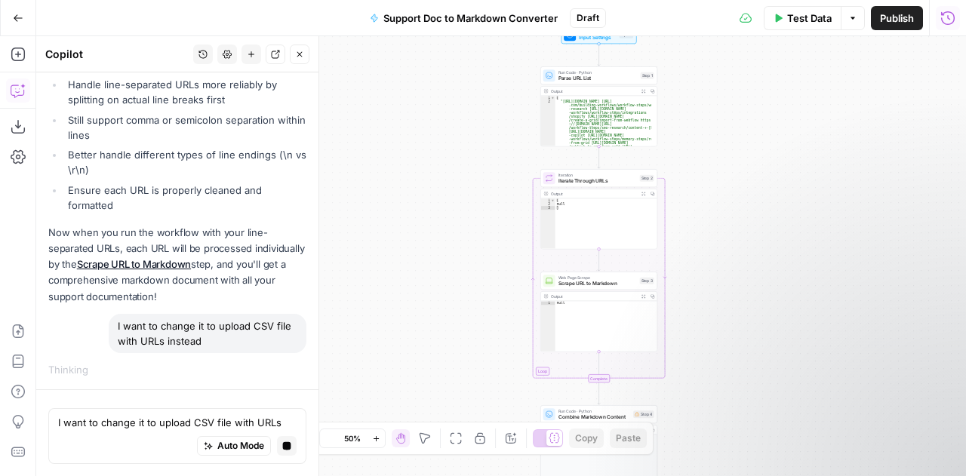
drag, startPoint x: 479, startPoint y: 288, endPoint x: 776, endPoint y: 223, distance: 304.3
click at [776, 223] on div "Workflow Input Settings Inputs Run Code · Python Parse URL List Step 1 Output E…" at bounding box center [501, 256] width 930 height 440
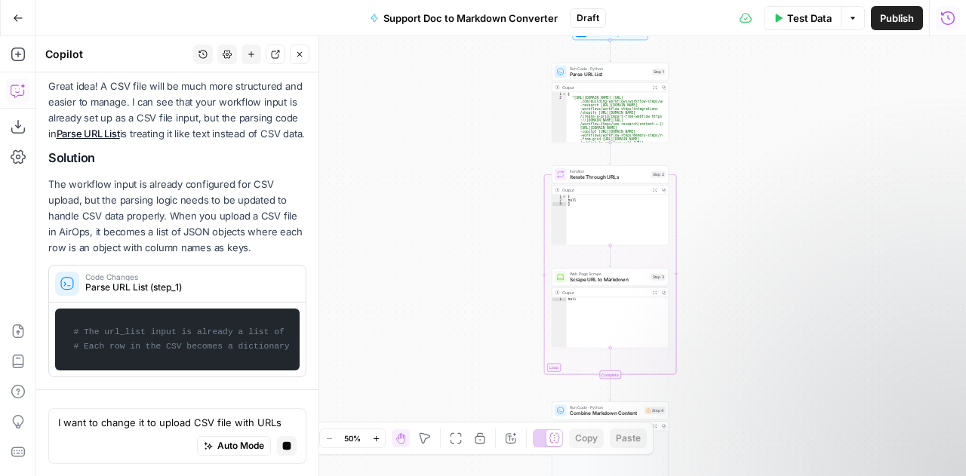
click at [377, 438] on icon "button" at bounding box center [376, 439] width 8 height 8
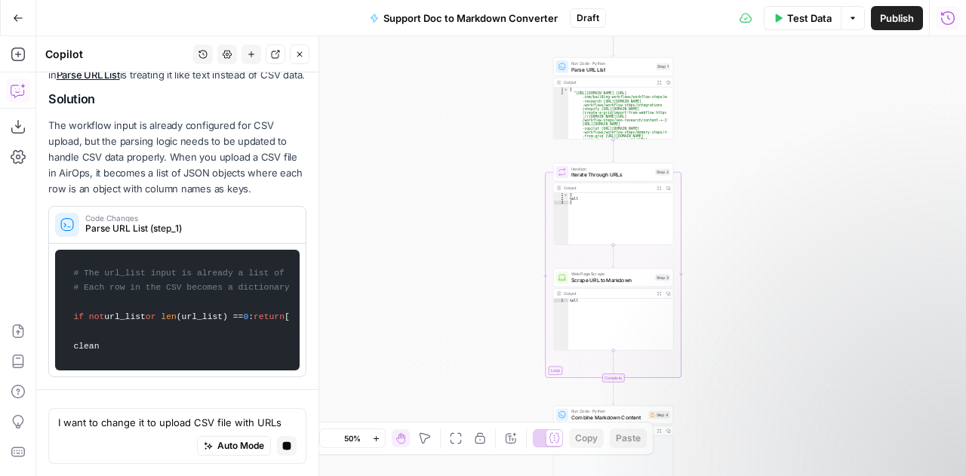
click at [377, 438] on icon "button" at bounding box center [376, 439] width 8 height 8
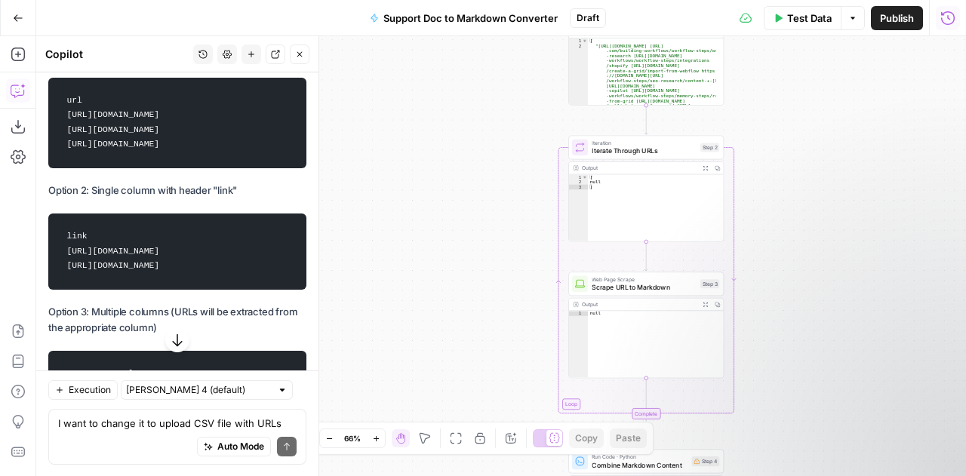
scroll to position [8282, 0]
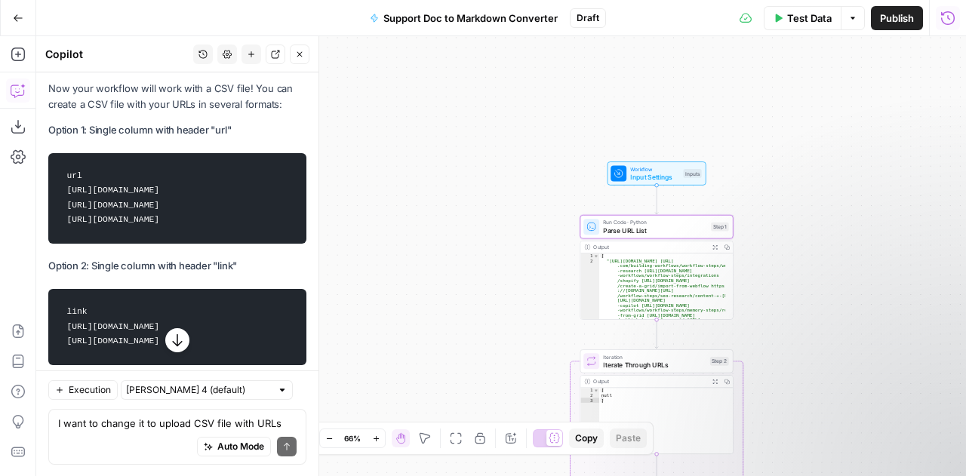
click at [275, 59] on span "Apply" at bounding box center [277, 52] width 25 height 14
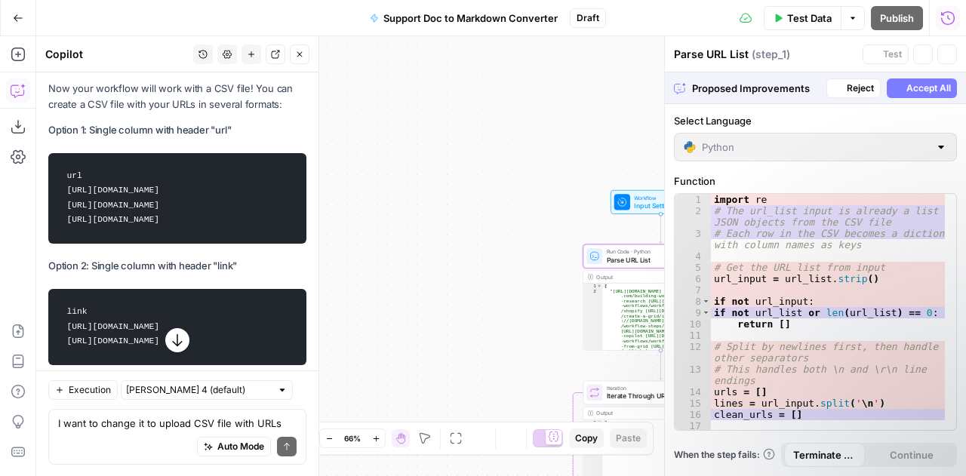
scroll to position [131, 0]
click at [223, 112] on p "Now your workflow will work with a CSV file! You can create a CSV file with you…" at bounding box center [177, 97] width 258 height 32
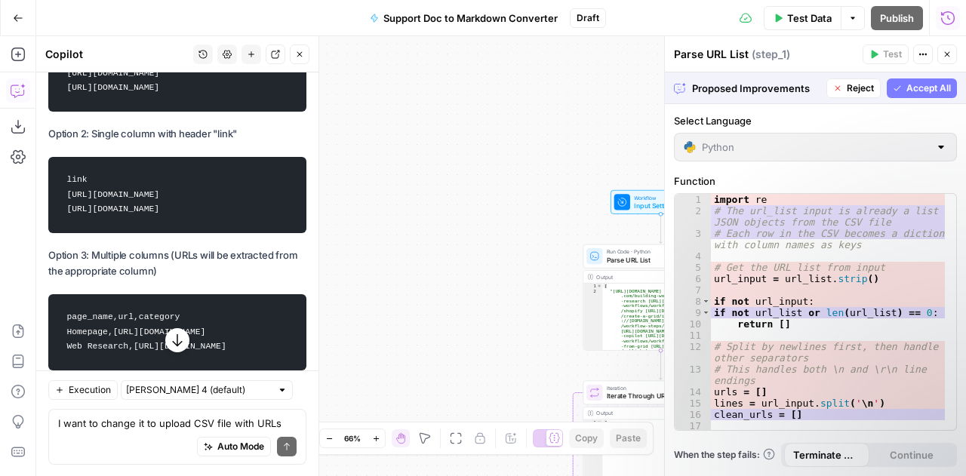
scroll to position [8360, 0]
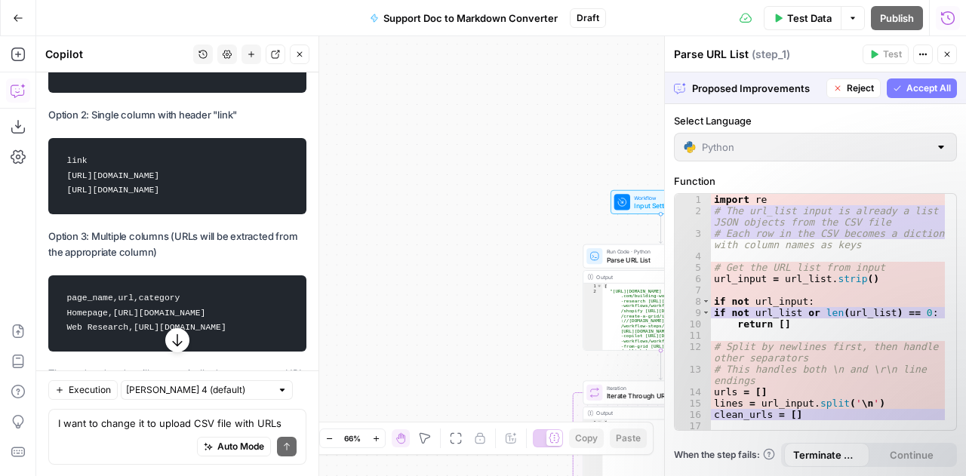
click at [930, 90] on span "Accept All" at bounding box center [928, 88] width 45 height 14
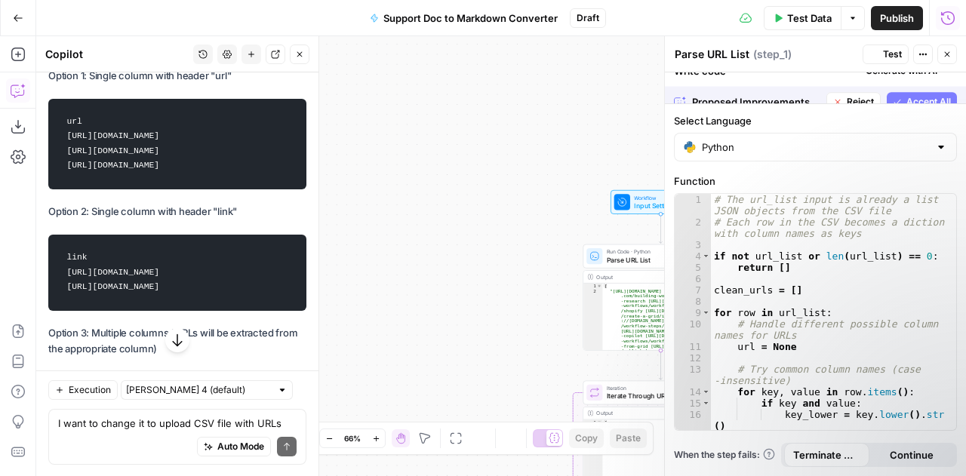
scroll to position [8457, 0]
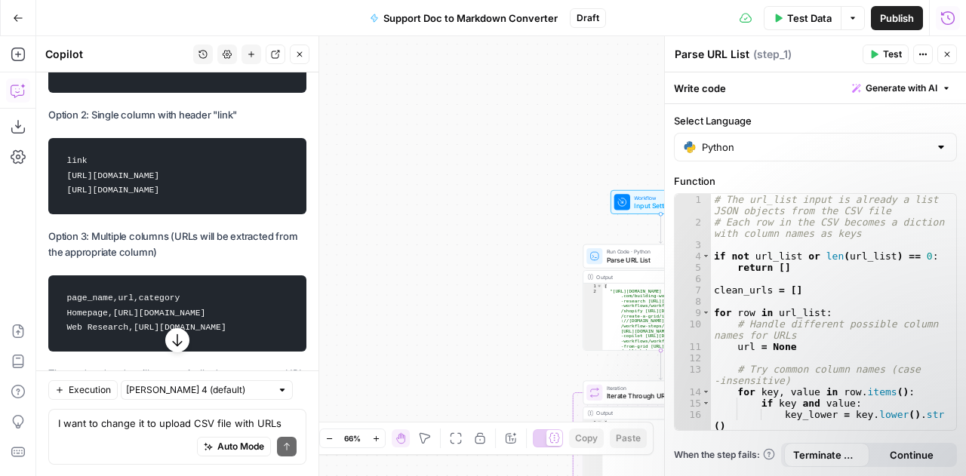
click at [889, 57] on span "Test" at bounding box center [892, 55] width 19 height 14
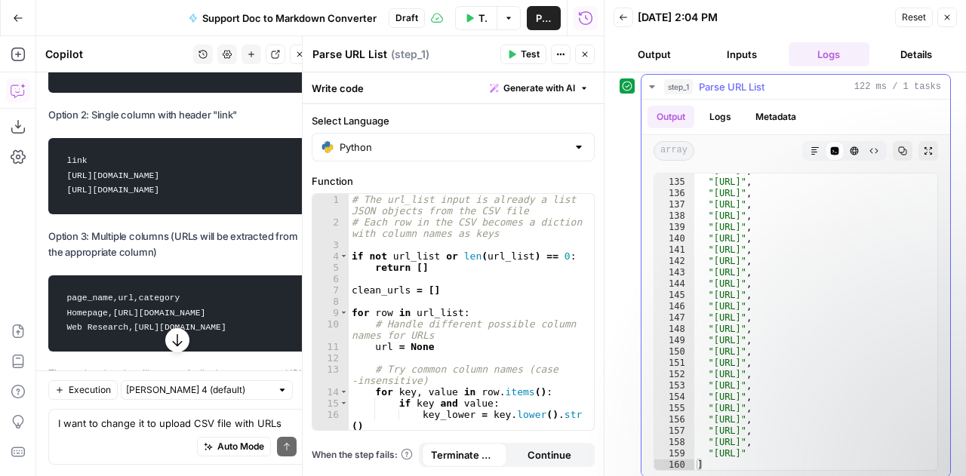
scroll to position [14, 0]
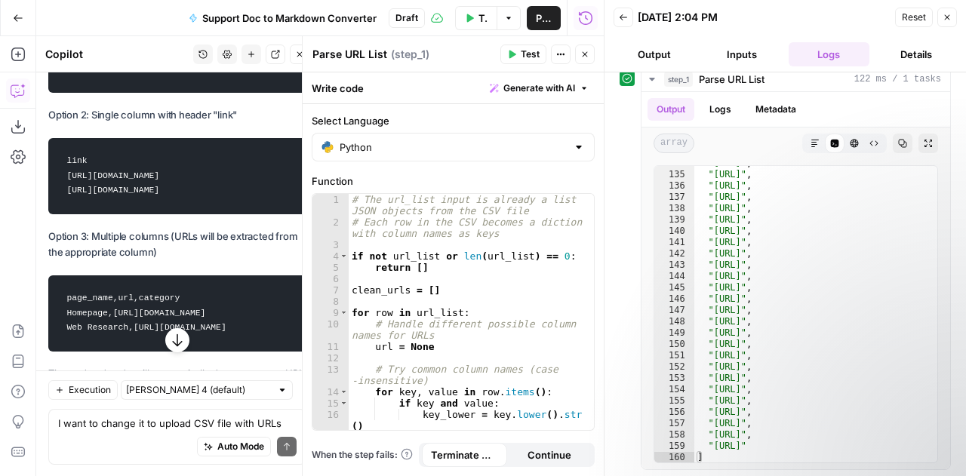
click at [745, 60] on button "Inputs" at bounding box center [741, 54] width 81 height 24
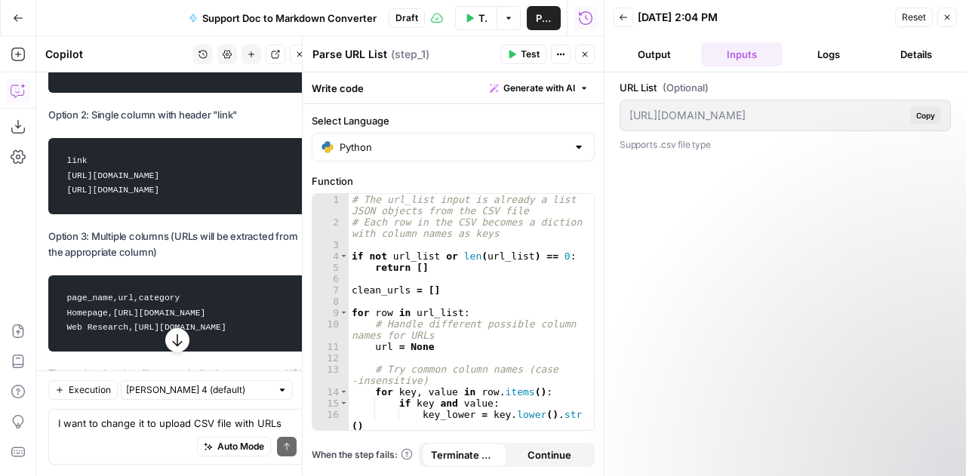
click at [921, 112] on span "Copy" at bounding box center [925, 115] width 19 height 12
click at [652, 61] on button "Output" at bounding box center [653, 54] width 81 height 24
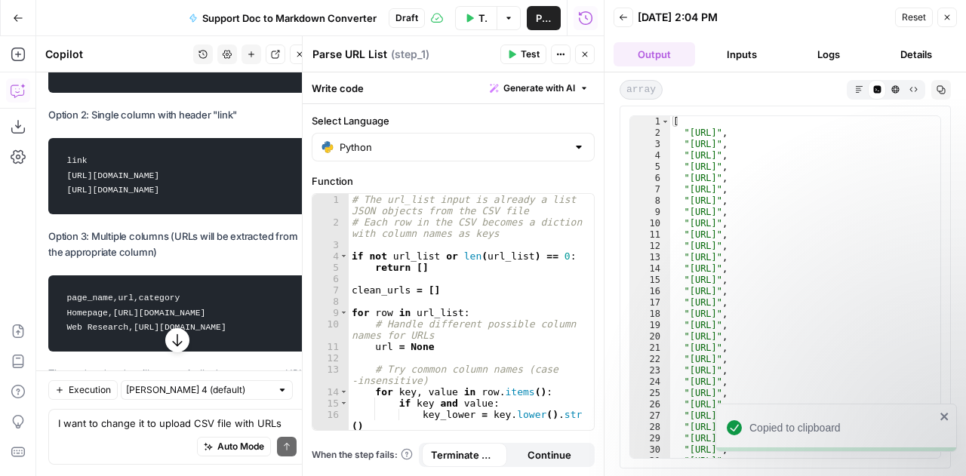
click at [743, 58] on button "Inputs" at bounding box center [741, 54] width 81 height 24
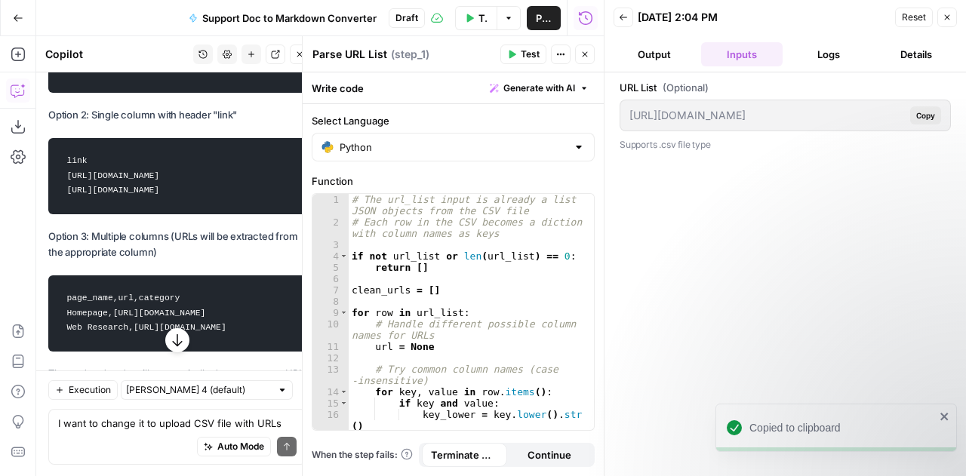
click at [954, 16] on button "Close" at bounding box center [947, 18] width 20 height 20
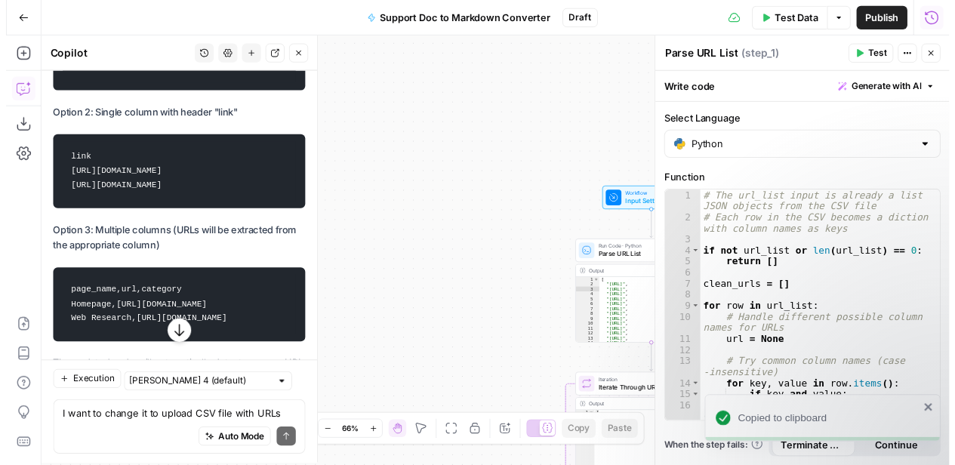
scroll to position [131, 0]
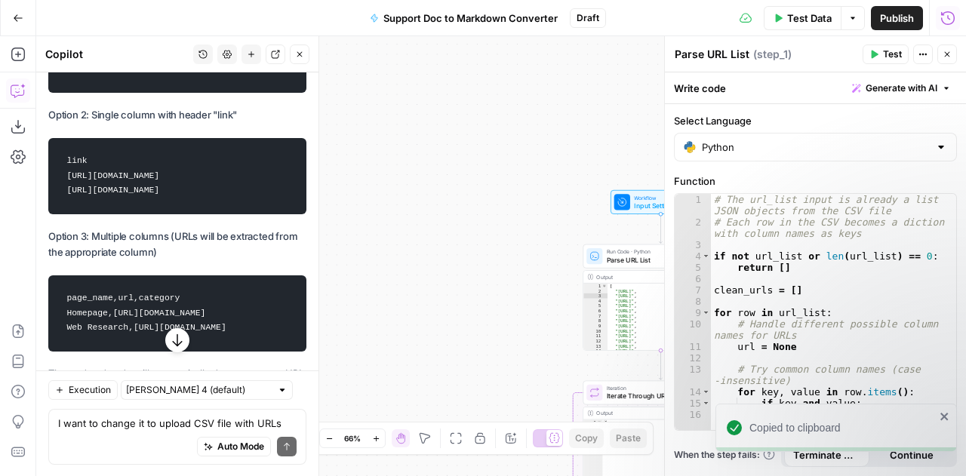
click at [649, 201] on span "Input Settings" at bounding box center [659, 206] width 50 height 10
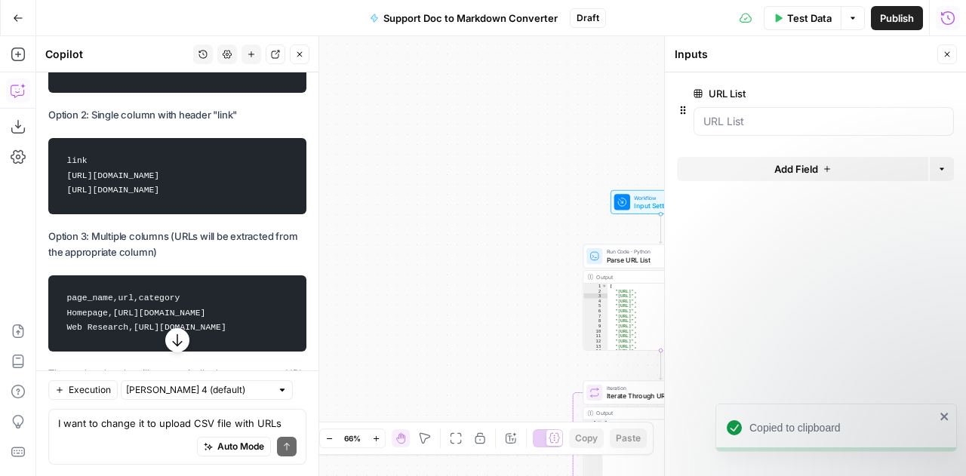
click at [898, 92] on span "edit field" at bounding box center [897, 94] width 33 height 12
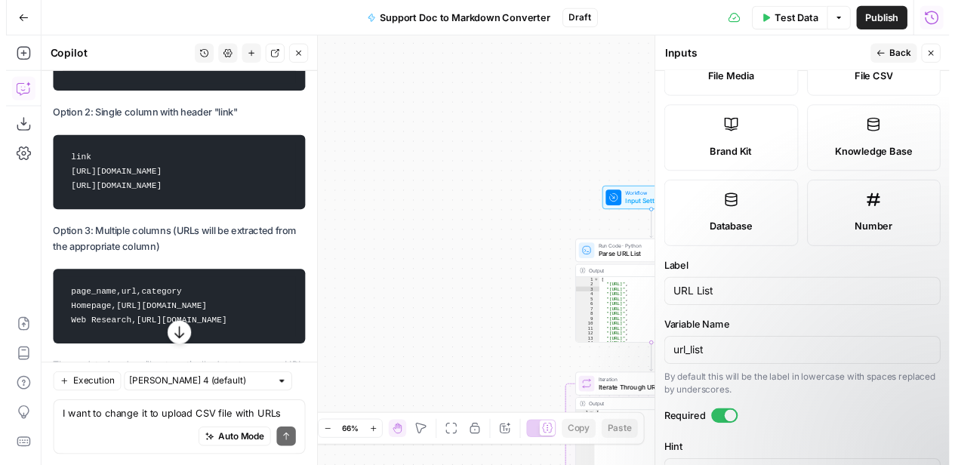
scroll to position [427, 0]
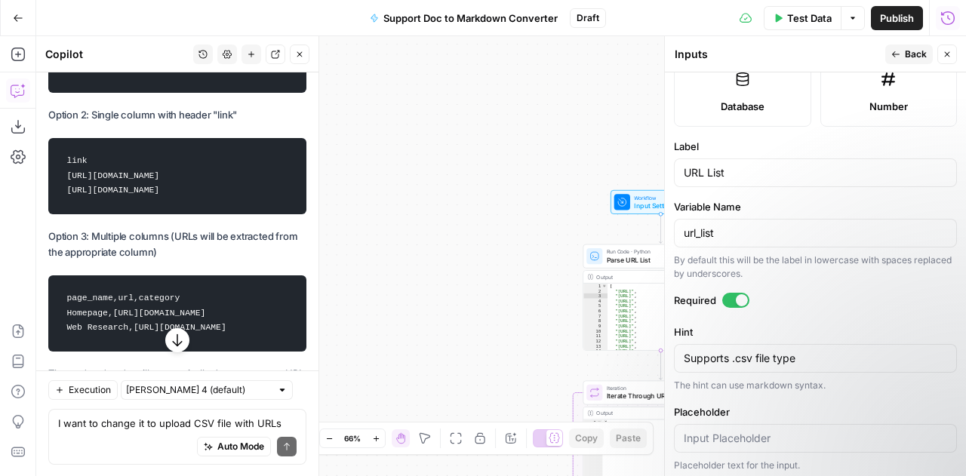
click at [517, 165] on div "Workflow Input Settings Inputs Run Code · Python Parse URL List Step 1 Output E…" at bounding box center [501, 256] width 930 height 440
click at [804, 14] on span "Test Data" at bounding box center [809, 18] width 45 height 15
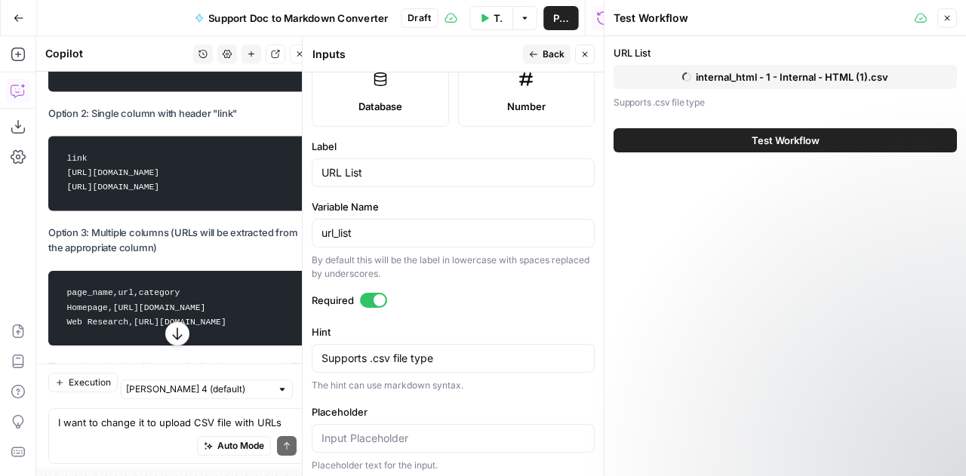
scroll to position [131, 0]
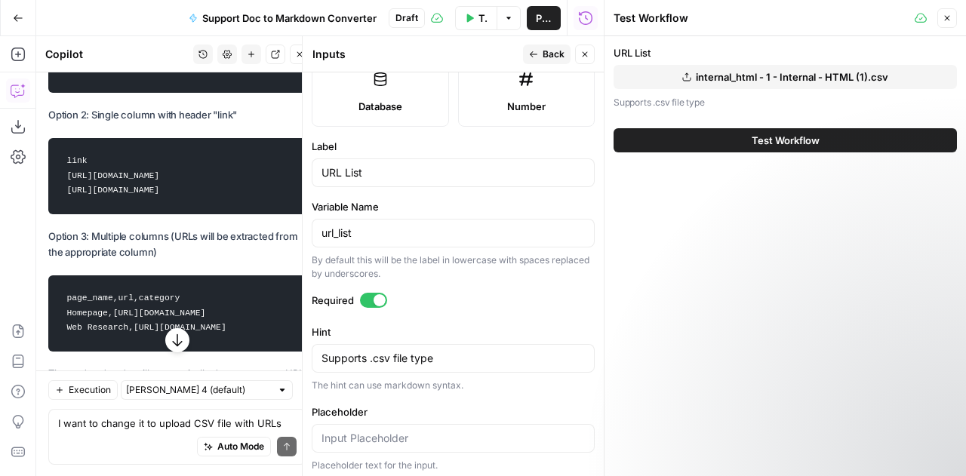
click at [776, 76] on span "internal_html - 1 - Internal - HTML (1).csv" at bounding box center [792, 76] width 192 height 15
click at [813, 143] on span "Test Workflow" at bounding box center [786, 140] width 68 height 15
click at [779, 141] on span "Test Workflow" at bounding box center [786, 140] width 68 height 15
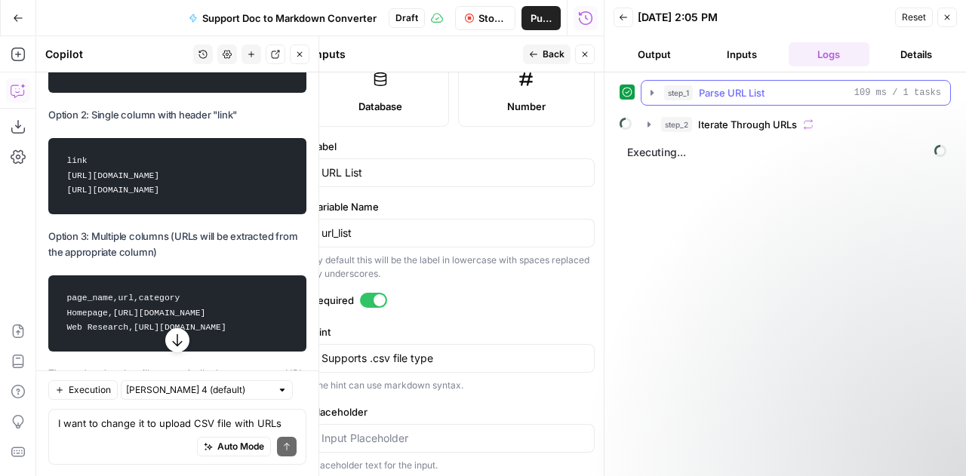
click at [652, 93] on icon "button" at bounding box center [651, 92] width 3 height 5
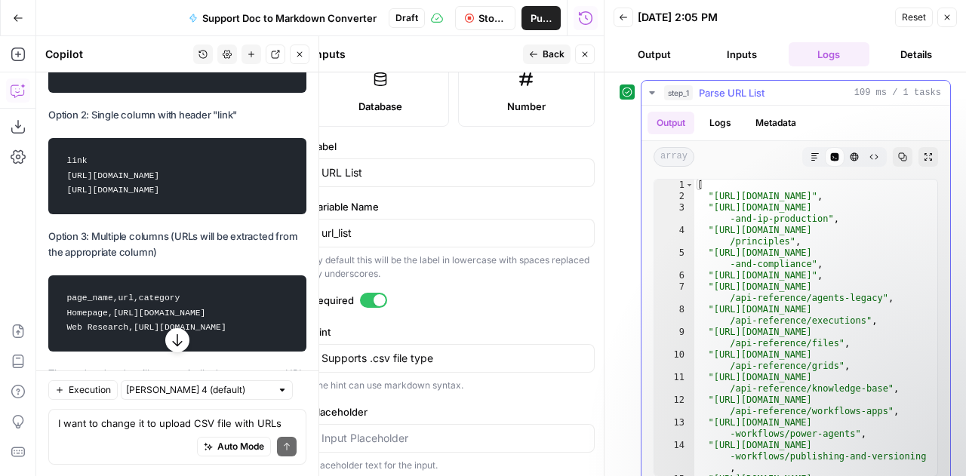
click at [652, 93] on icon "button" at bounding box center [651, 92] width 5 height 3
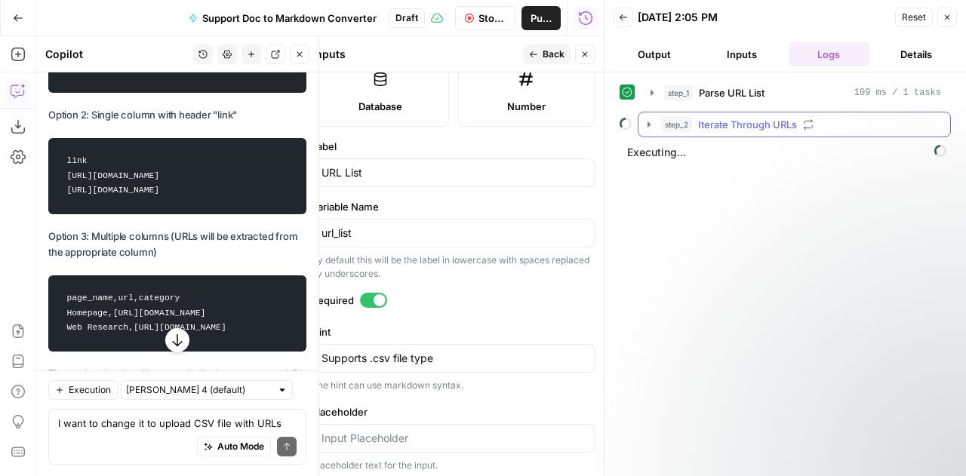
click at [645, 121] on icon "button" at bounding box center [649, 124] width 12 height 12
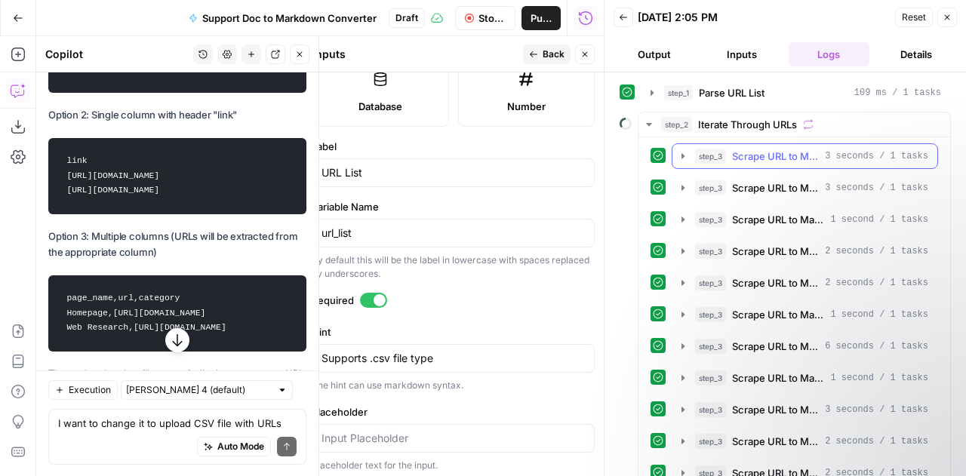
click at [683, 158] on icon "button" at bounding box center [683, 156] width 12 height 12
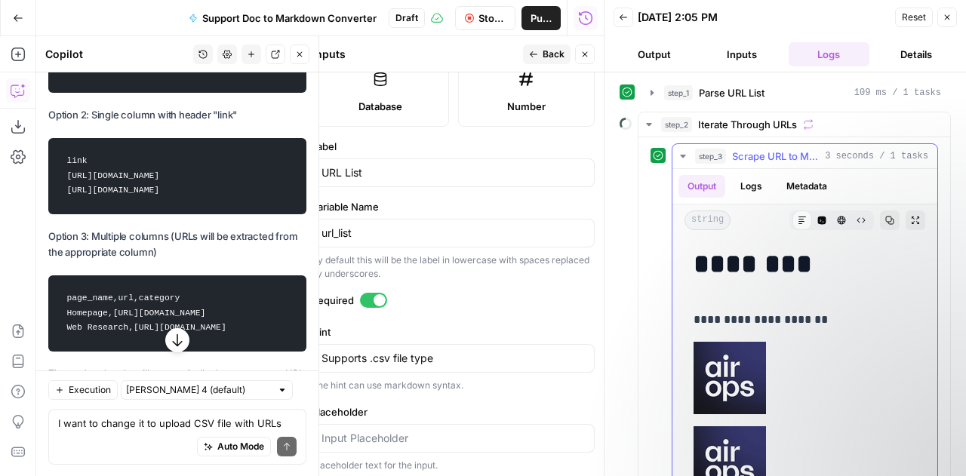
click at [683, 158] on icon "button" at bounding box center [683, 156] width 12 height 12
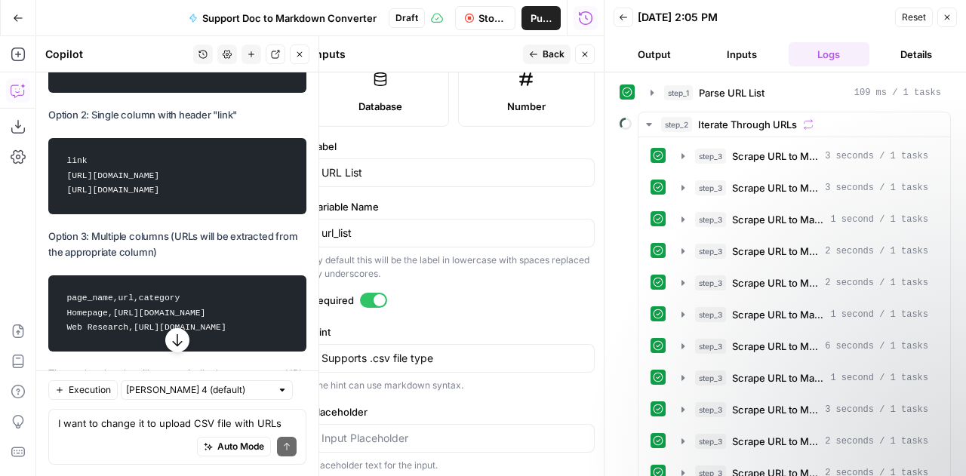
click at [902, 66] on button "Details" at bounding box center [915, 54] width 81 height 24
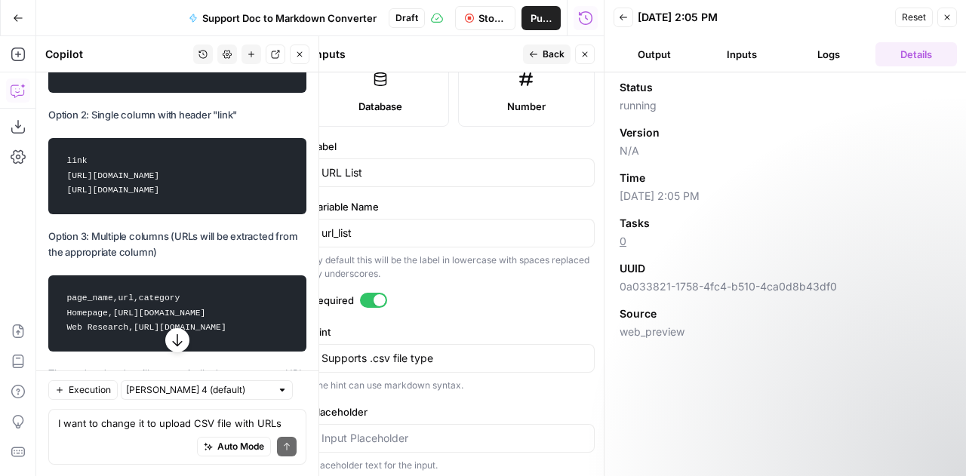
click at [902, 55] on button "Details" at bounding box center [915, 54] width 81 height 24
click at [818, 49] on button "Logs" at bounding box center [829, 54] width 81 height 24
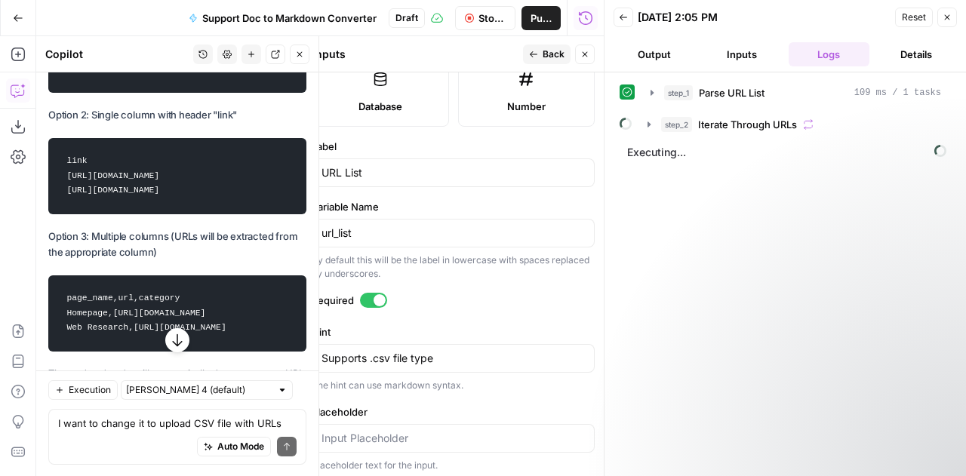
click at [723, 54] on button "Inputs" at bounding box center [741, 54] width 81 height 24
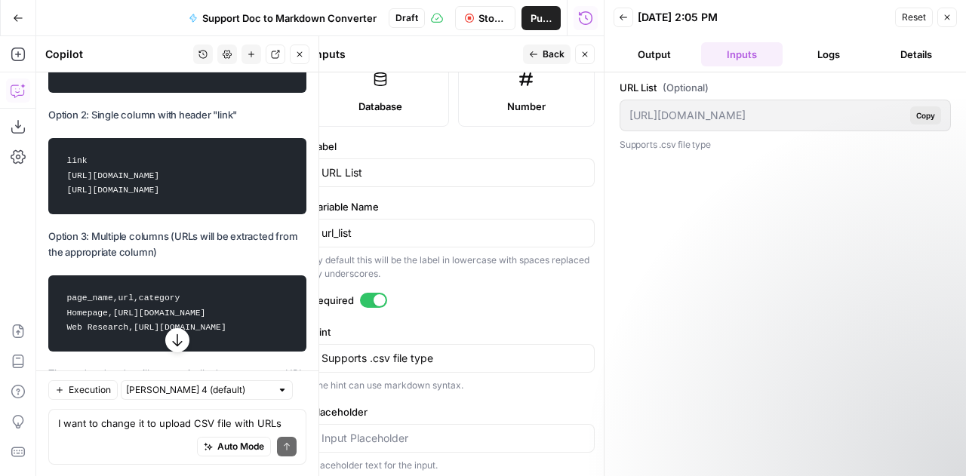
click at [661, 54] on button "Output" at bounding box center [653, 54] width 81 height 24
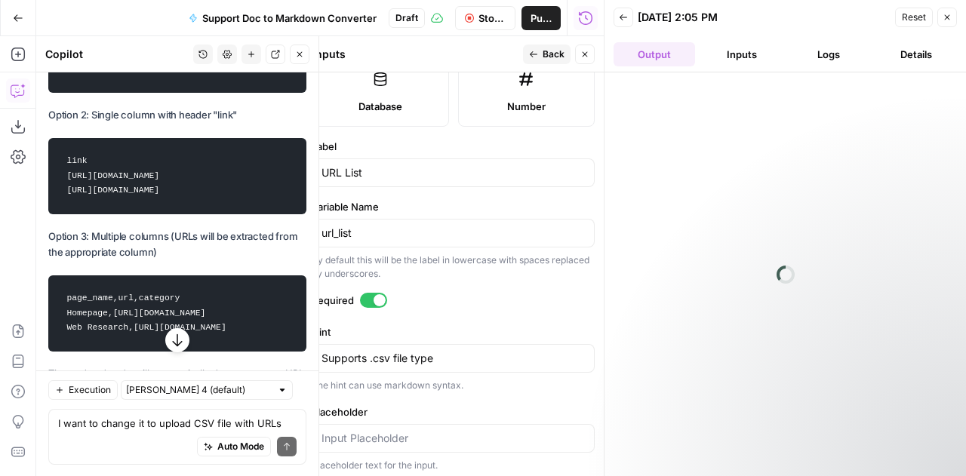
click at [826, 58] on button "Logs" at bounding box center [829, 54] width 81 height 24
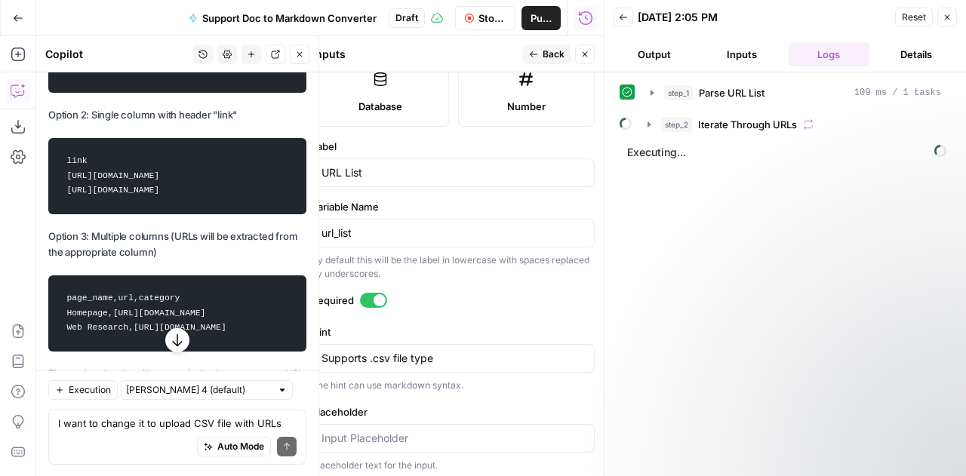
click at [15, 14] on icon "button" at bounding box center [18, 18] width 11 height 11
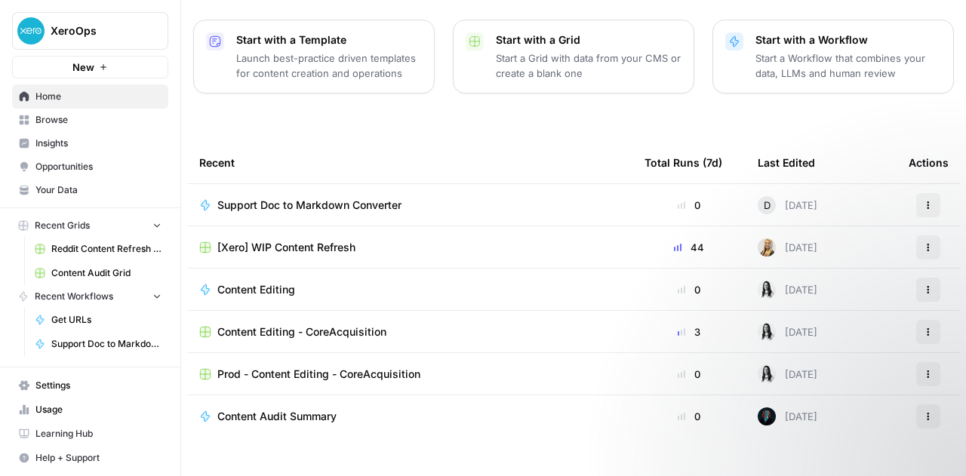
scroll to position [217, 0]
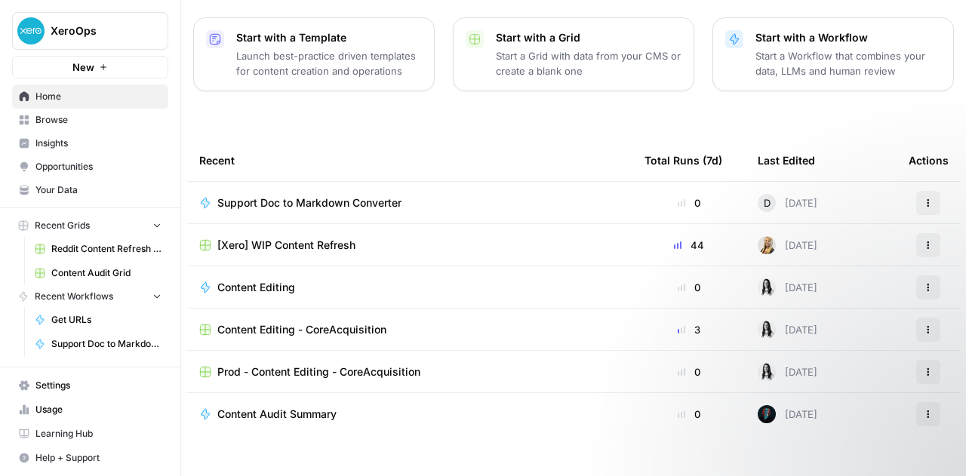
click at [487, 195] on div "Support Doc to Markdown Converter" at bounding box center [409, 202] width 421 height 15
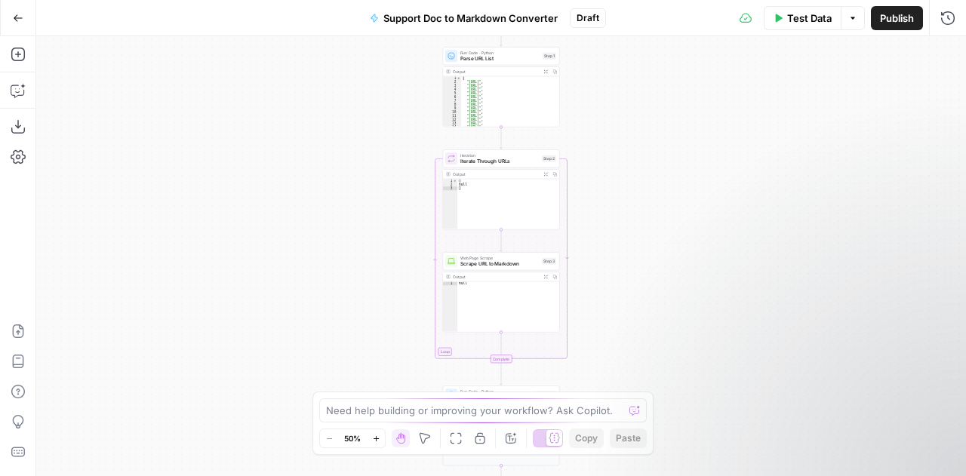
click at [854, 14] on icon "button" at bounding box center [852, 18] width 9 height 9
click at [697, 105] on div "Workflow Input Settings Inputs Run Code · Python Parse URL List Step 1 Output E…" at bounding box center [501, 256] width 930 height 440
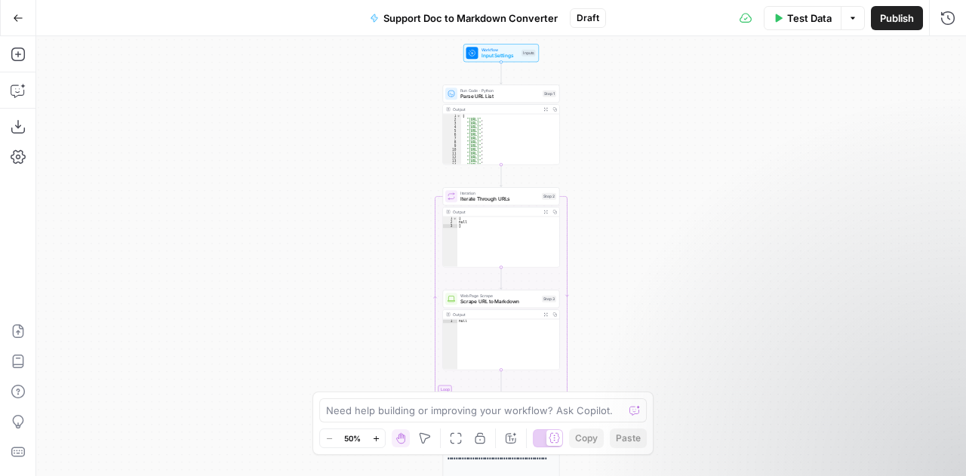
click at [799, 18] on span "Test Data" at bounding box center [809, 18] width 45 height 15
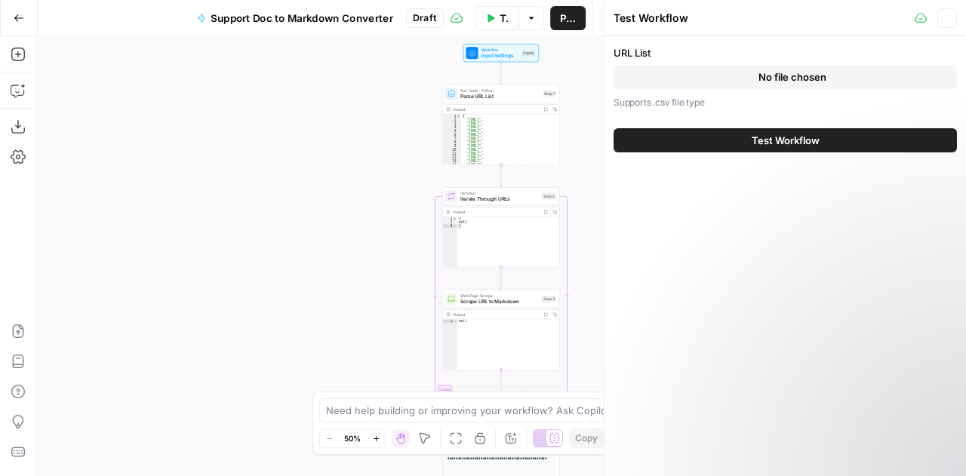
scroll to position [131, 0]
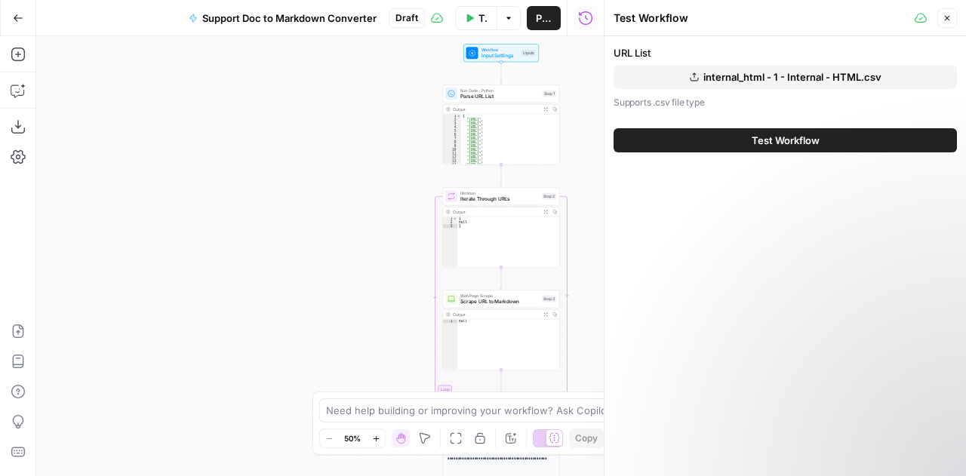
click at [758, 144] on span "Test Workflow" at bounding box center [786, 140] width 68 height 15
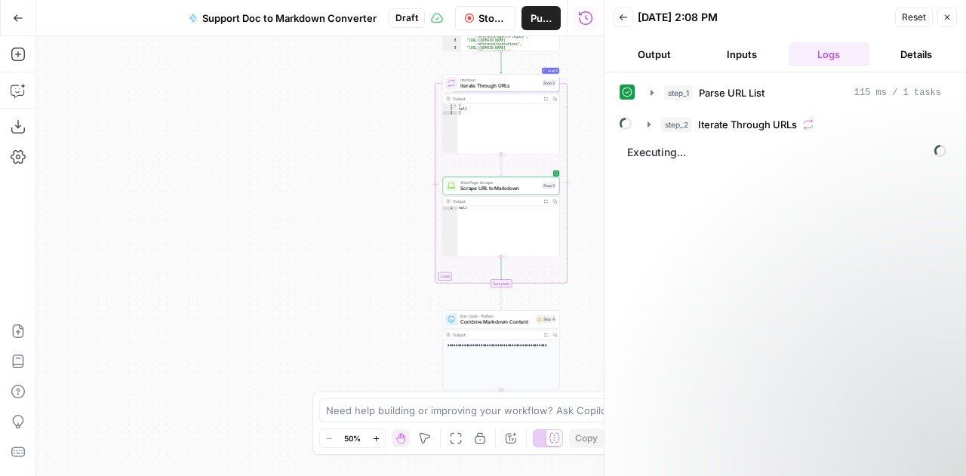
scroll to position [131, 0]
click at [729, 198] on div "step_1 Parse URL List 115 ms / 1 tasks step_2 Iterate Through URLs Executing..." at bounding box center [785, 274] width 331 height 389
click at [728, 58] on button "Inputs" at bounding box center [741, 54] width 81 height 24
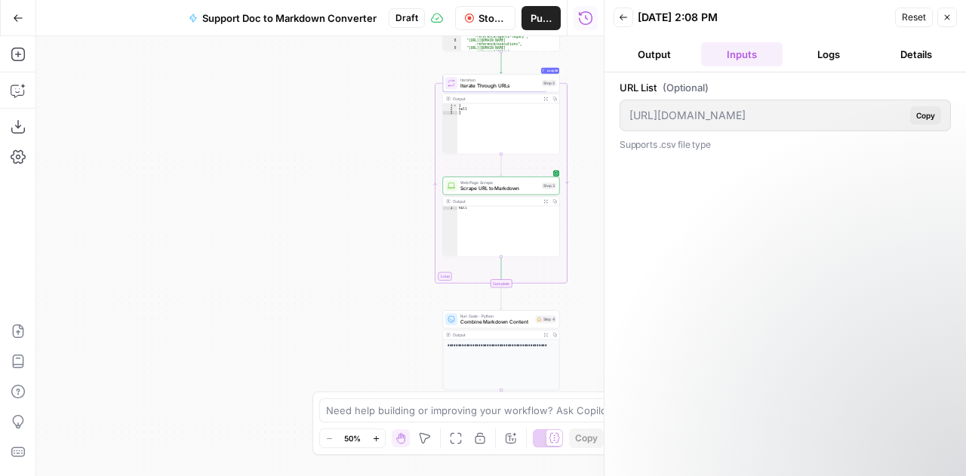
click at [638, 56] on button "Output" at bounding box center [653, 54] width 81 height 24
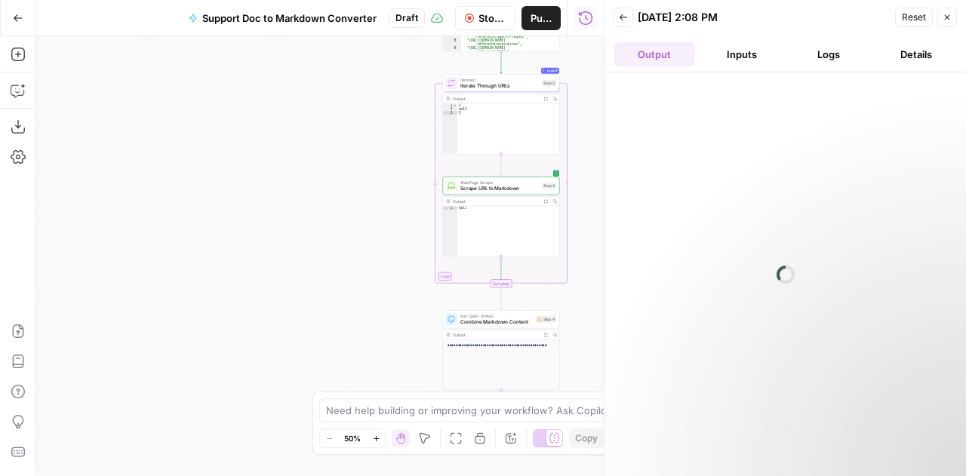
click at [924, 52] on button "Details" at bounding box center [915, 54] width 81 height 24
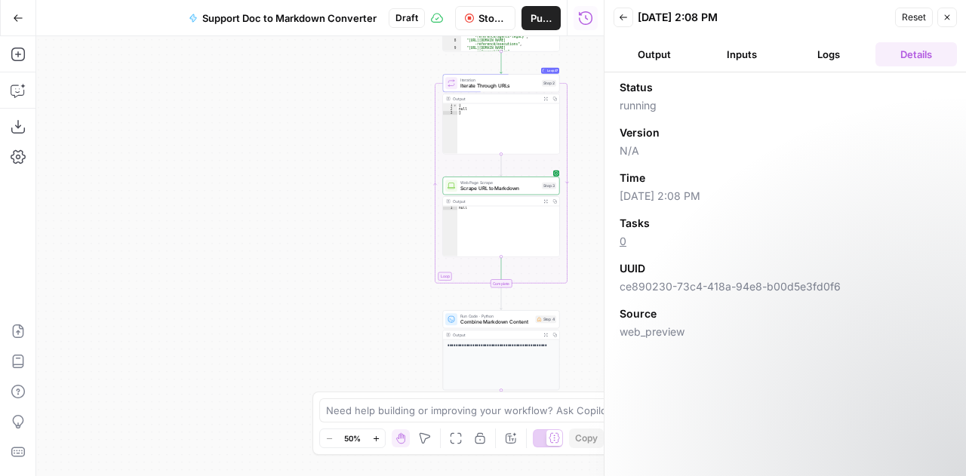
click at [832, 57] on button "Logs" at bounding box center [829, 54] width 81 height 24
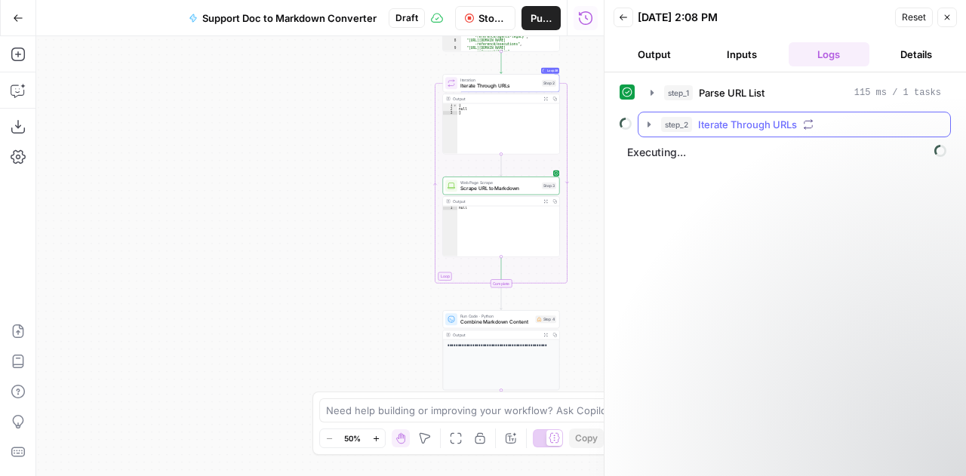
click at [646, 121] on icon "button" at bounding box center [649, 124] width 12 height 12
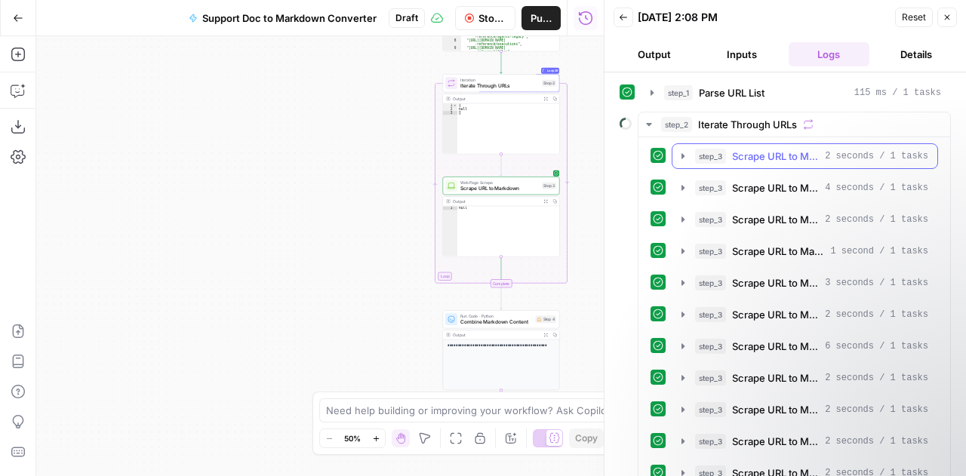
click at [682, 152] on icon "button" at bounding box center [683, 156] width 12 height 12
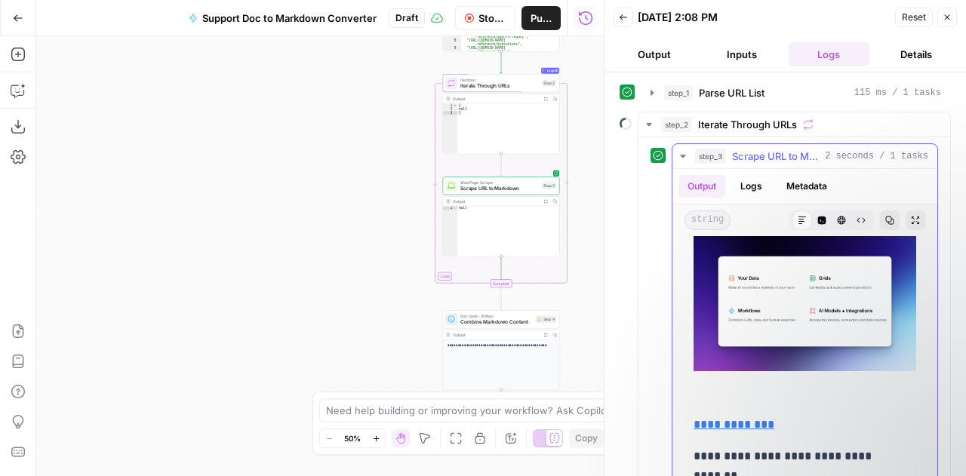
scroll to position [7822, 0]
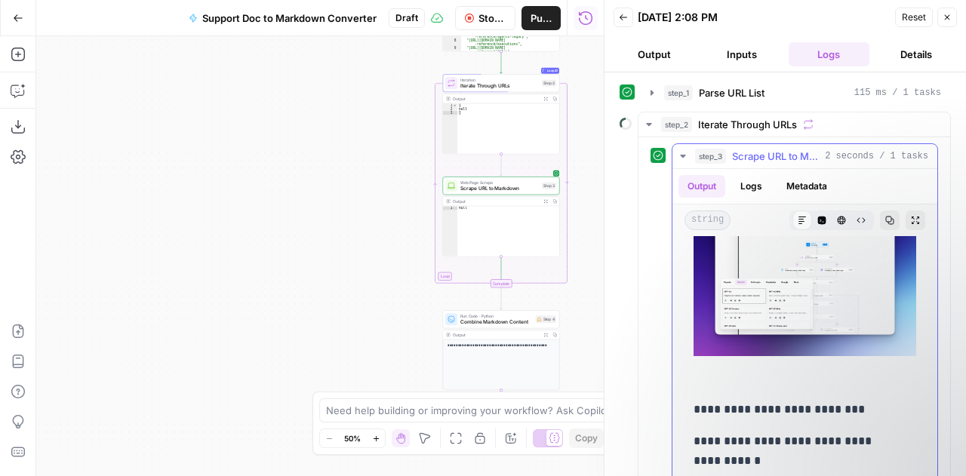
click at [682, 150] on icon "button" at bounding box center [683, 156] width 12 height 12
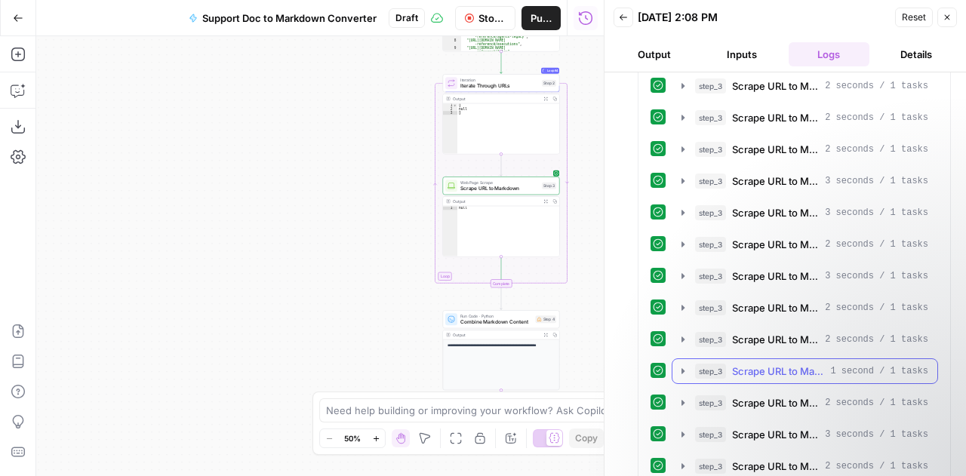
scroll to position [2351, 0]
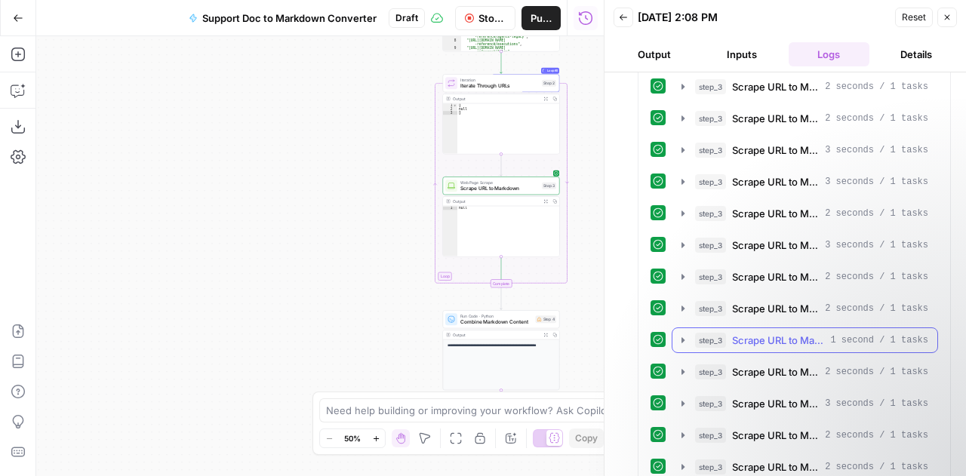
click at [677, 334] on icon "button" at bounding box center [683, 340] width 12 height 12
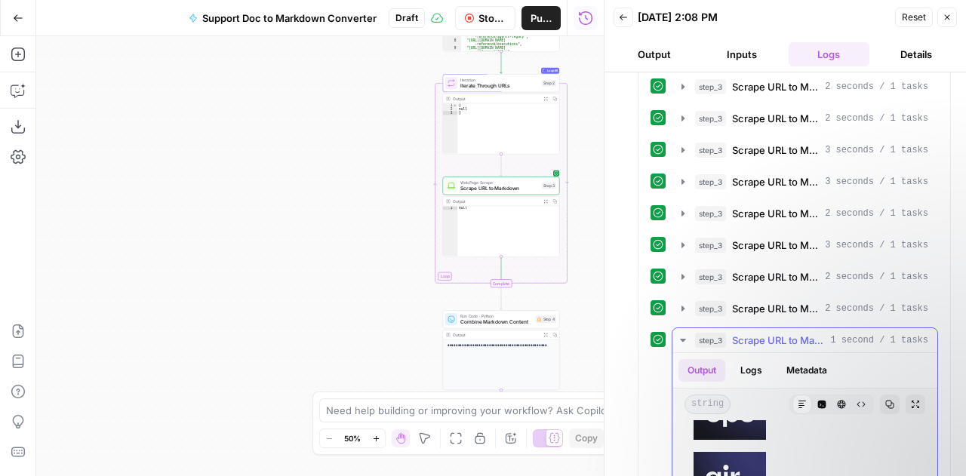
scroll to position [302, 0]
click at [802, 359] on button "Metadata" at bounding box center [806, 370] width 59 height 23
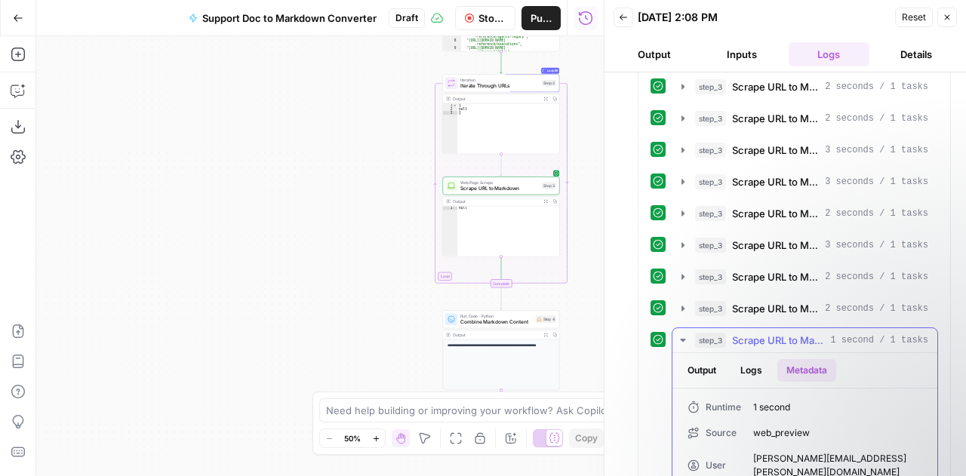
scroll to position [0, 0]
click at [749, 359] on button "Logs" at bounding box center [751, 370] width 40 height 23
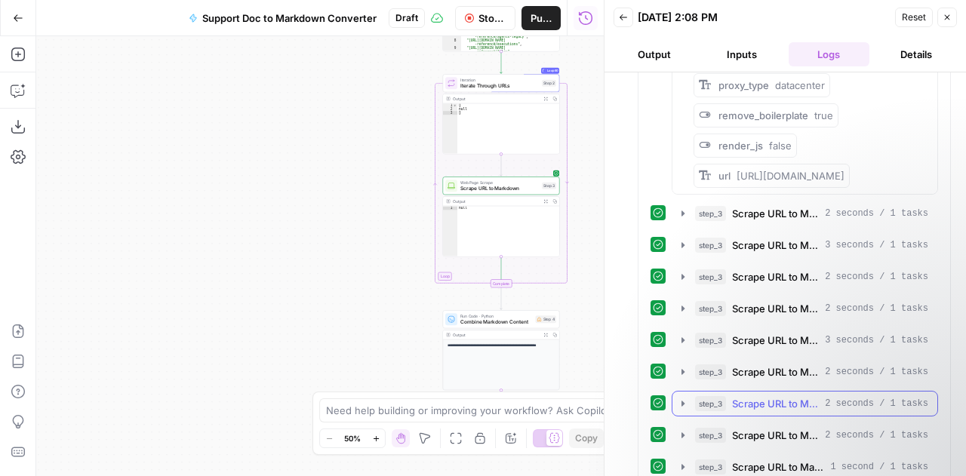
scroll to position [2810, 0]
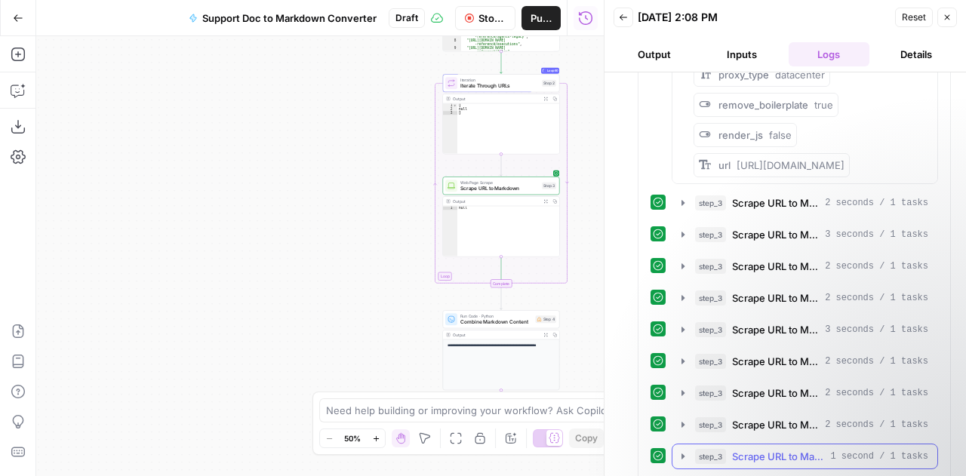
click at [682, 454] on icon "button" at bounding box center [682, 456] width 3 height 5
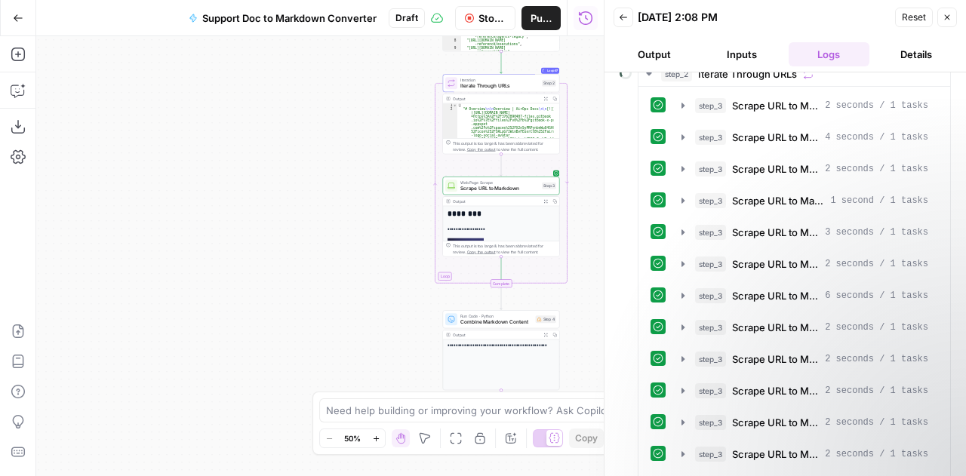
scroll to position [0, 0]
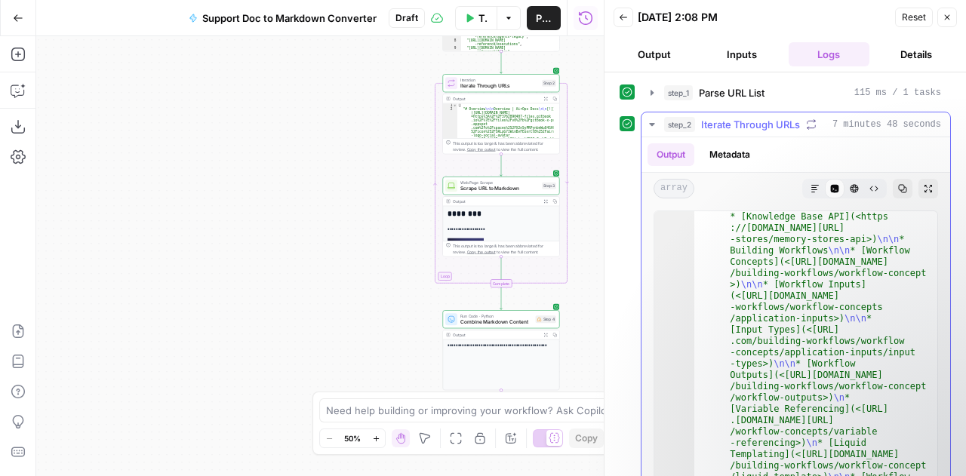
scroll to position [32, 0]
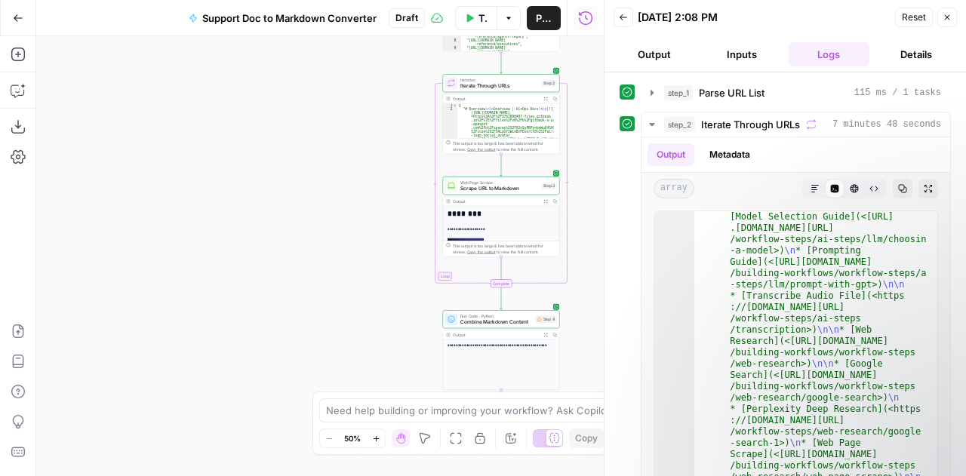
click at [618, 251] on div "step_1 Parse URL List 115 ms / 1 tasks step_2 Iterate Through URLs 7 minutes 48…" at bounding box center [784, 274] width 361 height 404
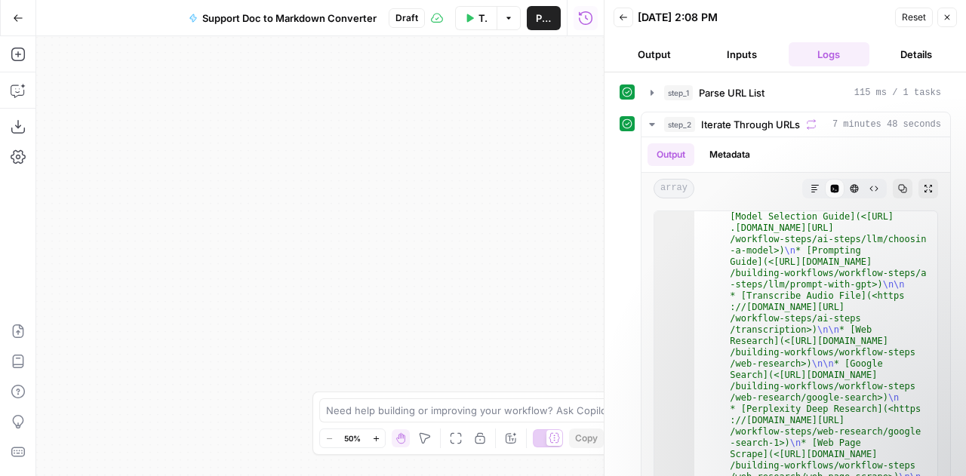
drag, startPoint x: 486, startPoint y: 247, endPoint x: 494, endPoint y: 231, distance: 17.6
click at [494, 232] on div "Workflow Input Settings Inputs Run Code · Python Parse URL List Step 1 Output E…" at bounding box center [319, 256] width 567 height 440
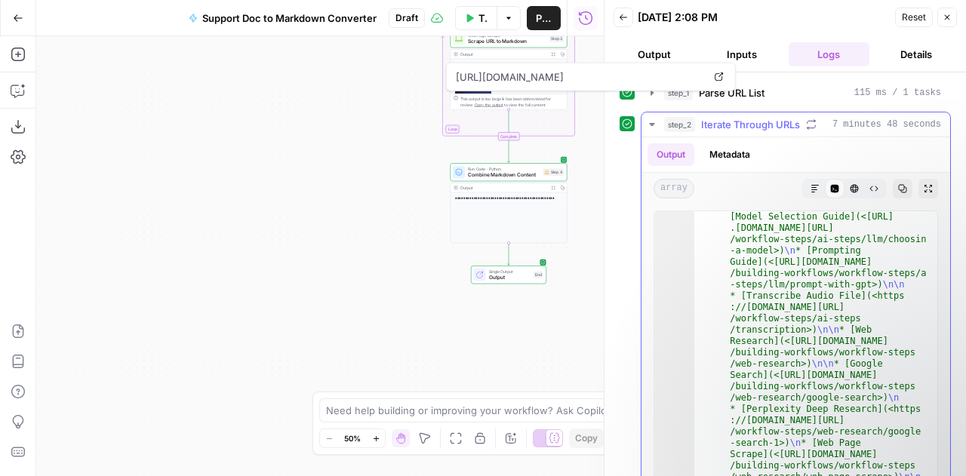
click at [653, 118] on icon "button" at bounding box center [652, 124] width 12 height 12
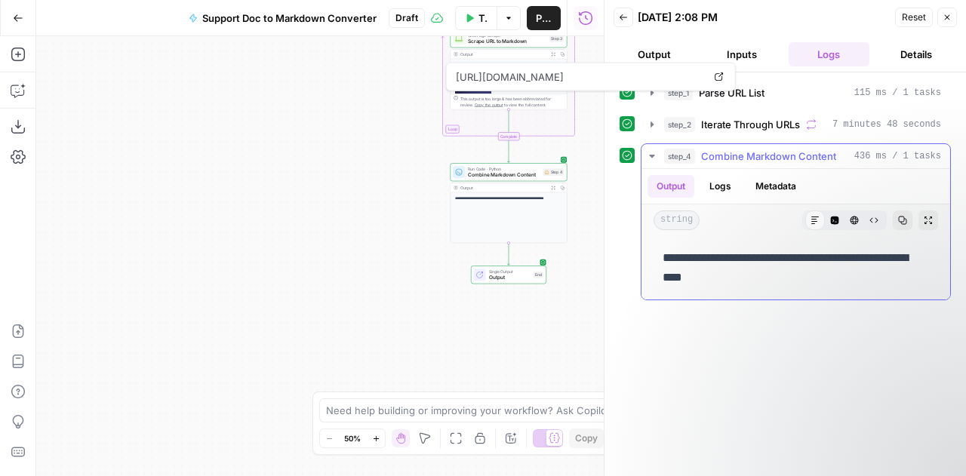
click at [727, 186] on button "Logs" at bounding box center [720, 186] width 40 height 23
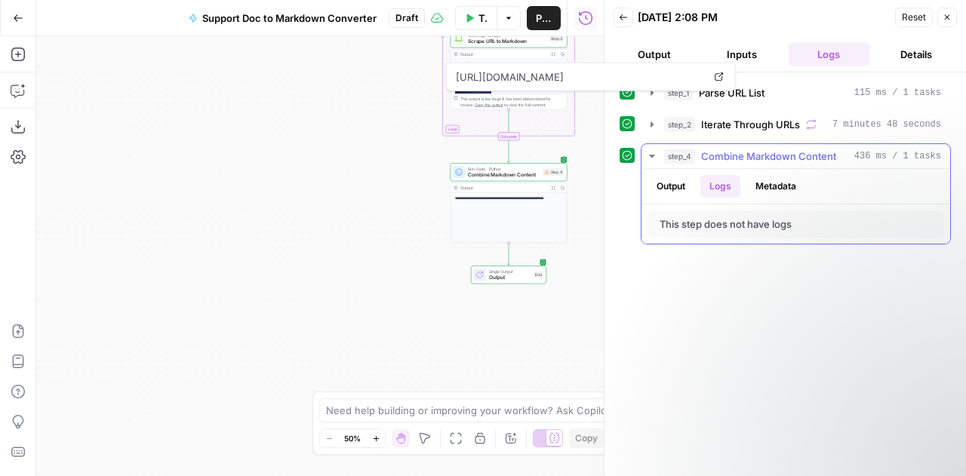
click at [753, 186] on button "Metadata" at bounding box center [775, 186] width 59 height 23
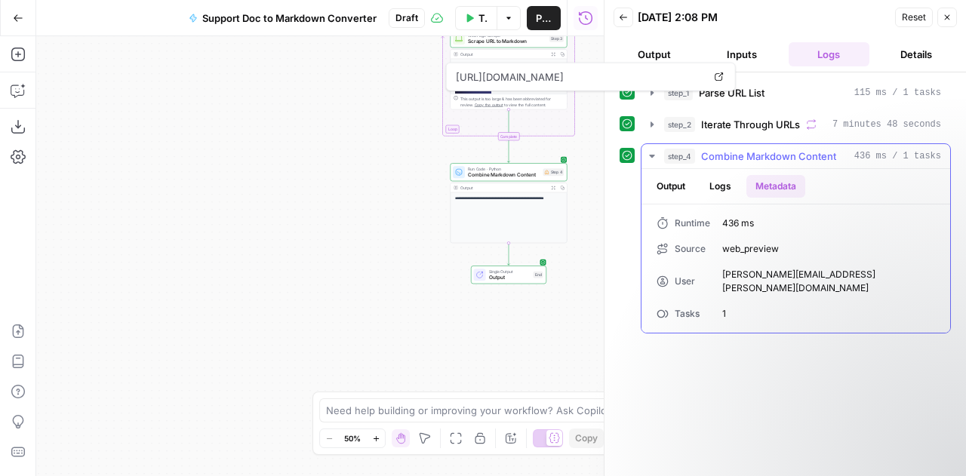
click at [721, 191] on button "Logs" at bounding box center [720, 186] width 40 height 23
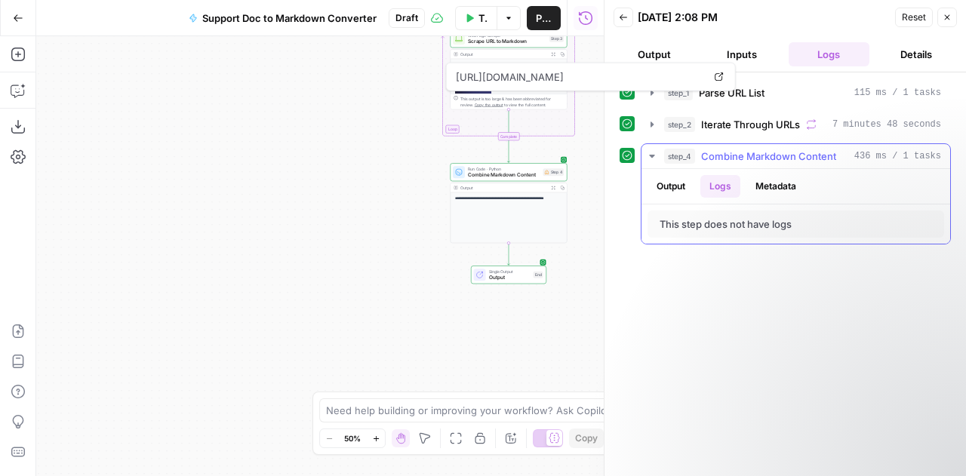
click at [753, 184] on button "Metadata" at bounding box center [775, 186] width 59 height 23
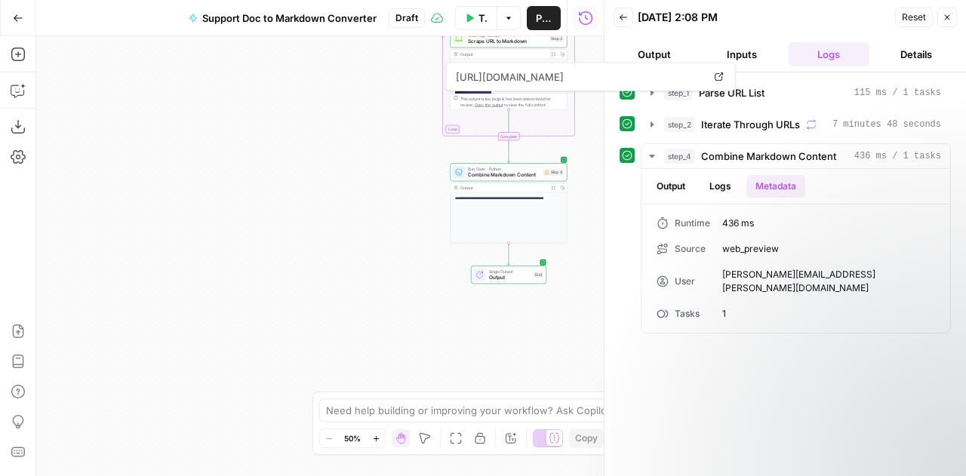
click at [684, 43] on button "Output" at bounding box center [653, 54] width 81 height 24
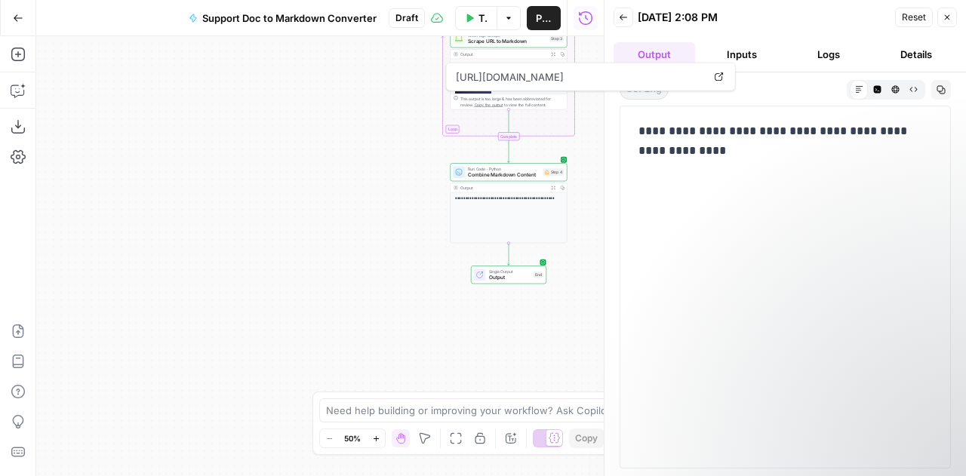
click at [766, 150] on p "**********" at bounding box center [785, 140] width 294 height 39
click at [897, 88] on icon "button" at bounding box center [895, 89] width 8 height 8
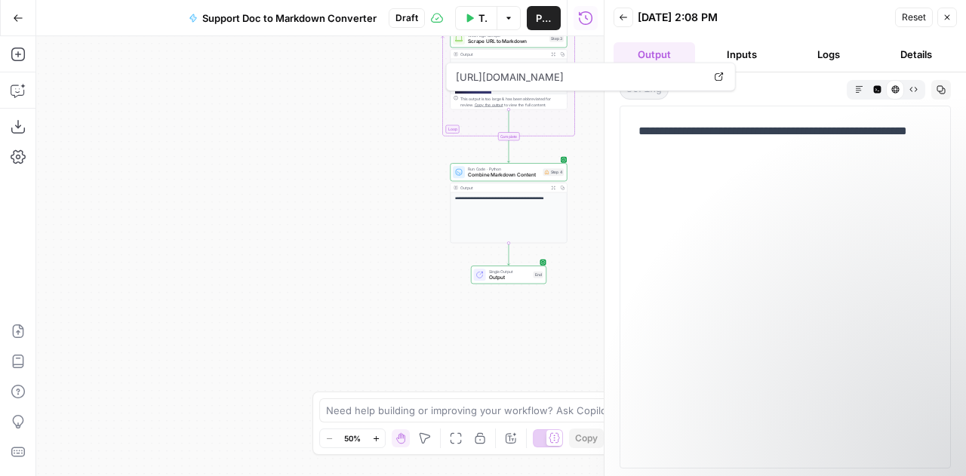
click at [859, 88] on icon "button" at bounding box center [859, 89] width 8 height 8
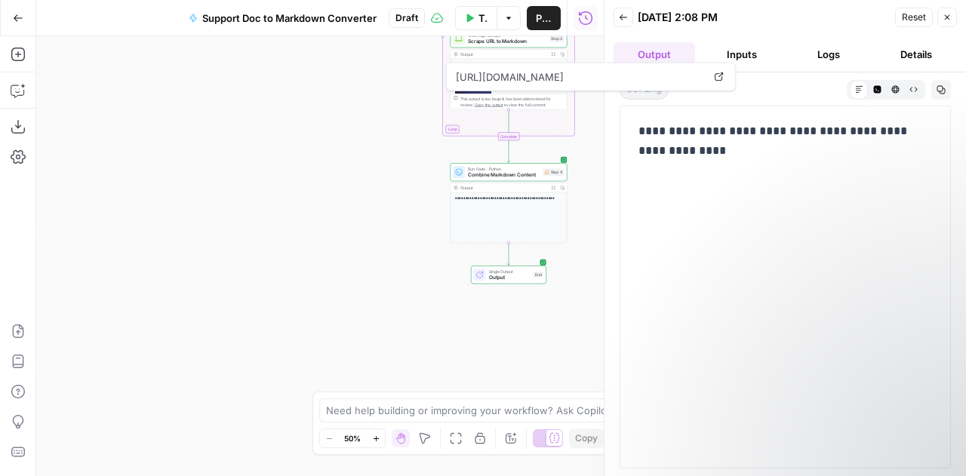
click at [733, 46] on button "Inputs" at bounding box center [741, 54] width 81 height 24
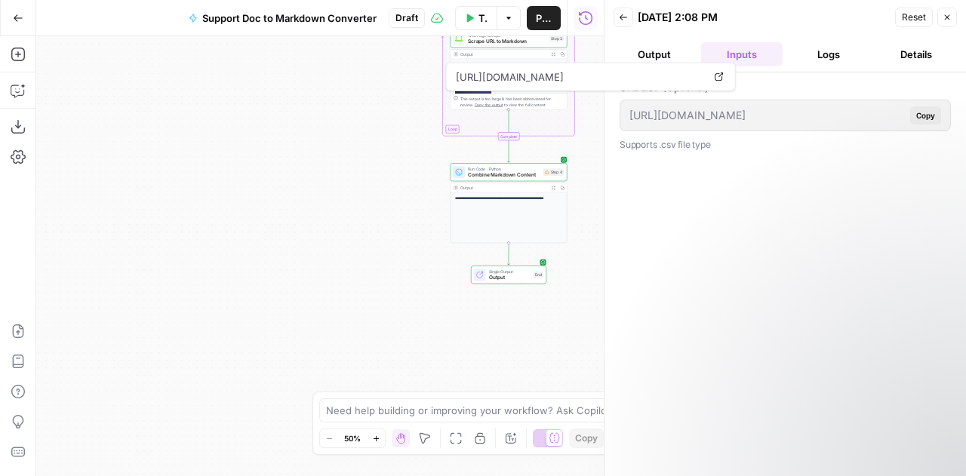
click at [843, 57] on button "Logs" at bounding box center [829, 54] width 81 height 24
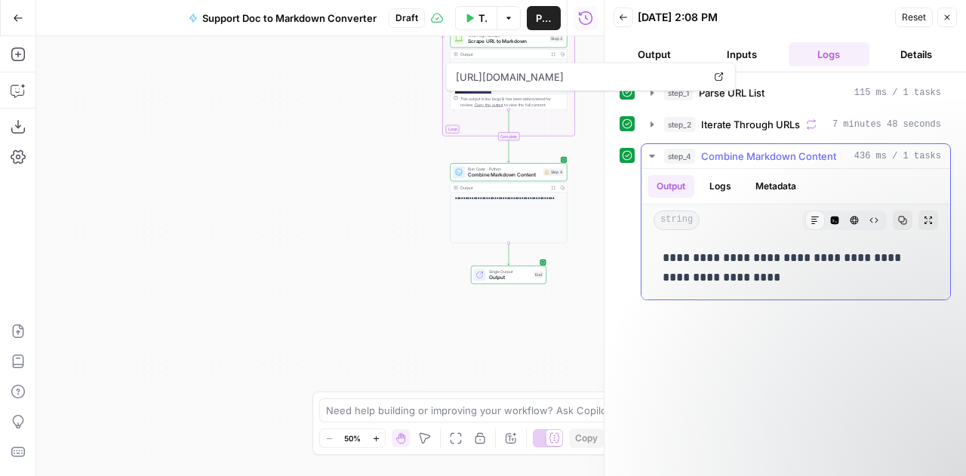
click at [649, 152] on icon "button" at bounding box center [652, 156] width 12 height 12
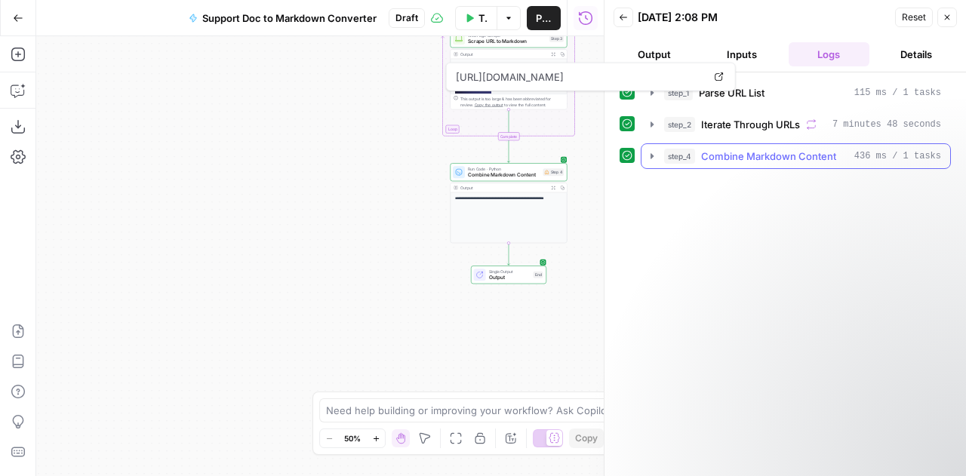
click at [649, 150] on icon "button" at bounding box center [652, 156] width 12 height 12
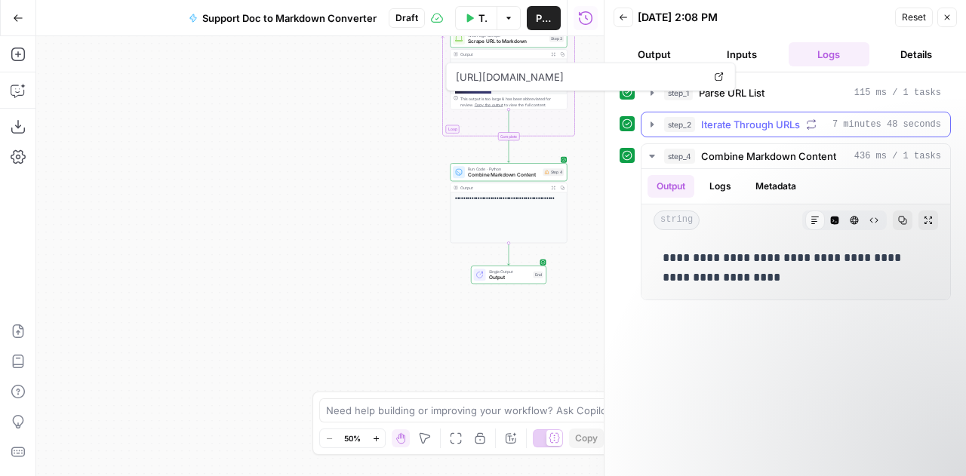
click at [652, 124] on icon "button" at bounding box center [651, 123] width 3 height 5
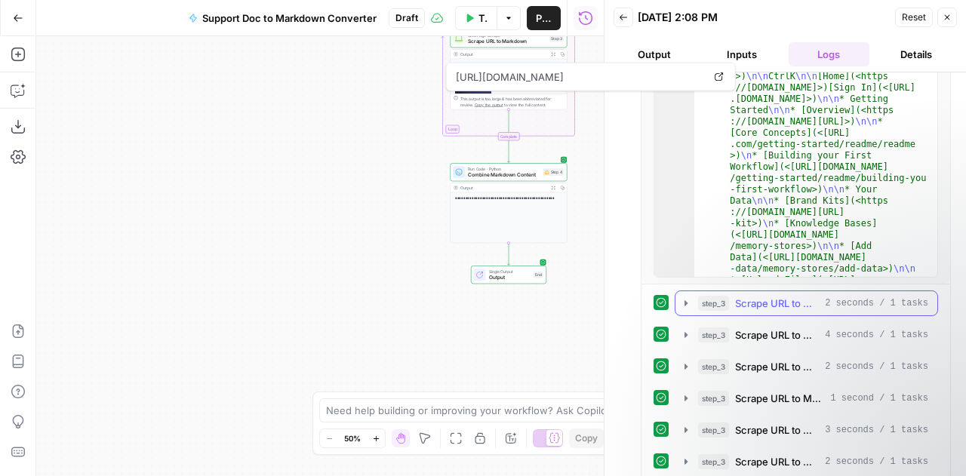
scroll to position [226, 0]
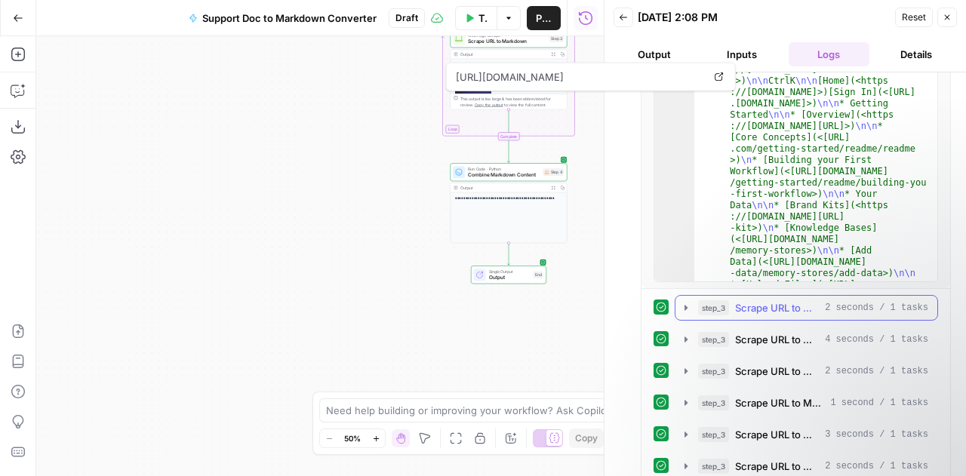
click at [687, 306] on icon "button" at bounding box center [686, 308] width 12 height 12
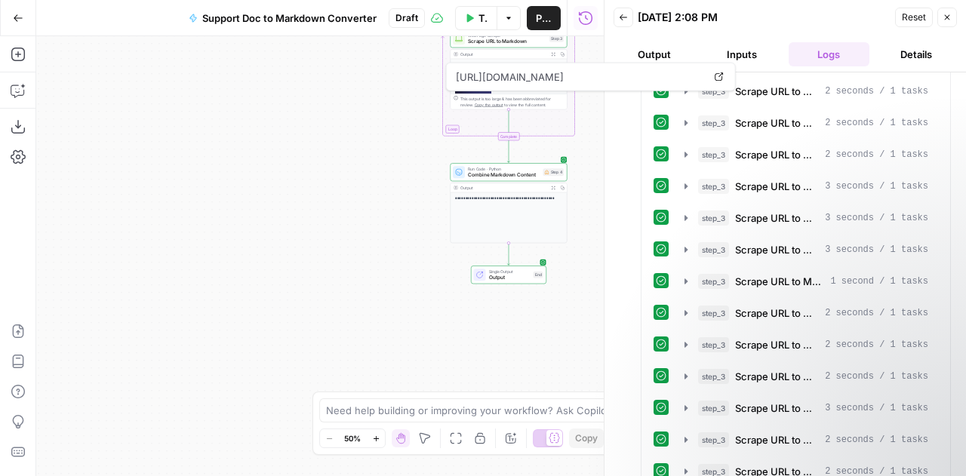
scroll to position [5550, 0]
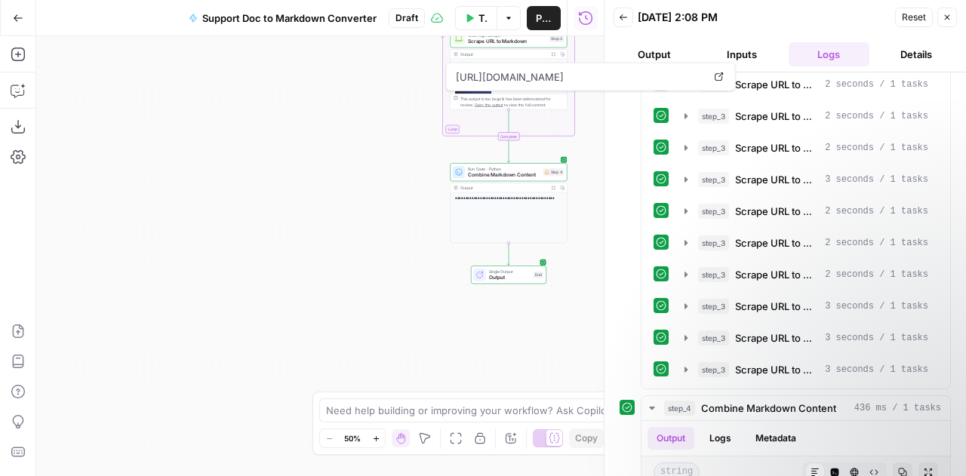
click at [509, 179] on div "Run Code · Python Combine Markdown Content Step 4 Copy step Delete step Add Not…" at bounding box center [508, 172] width 117 height 18
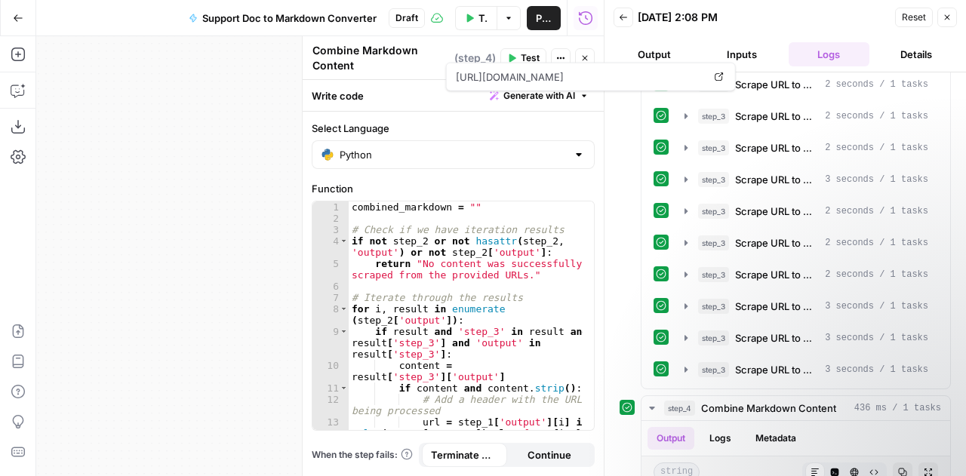
click at [819, 52] on button "Logs" at bounding box center [829, 54] width 81 height 24
click at [228, 98] on div "Workflow Input Settings Inputs Run Code · Python Parse URL List Step 1 Output E…" at bounding box center [319, 256] width 567 height 440
click at [676, 73] on span "https://docs.airops.com/" at bounding box center [580, 76] width 254 height 27
click at [265, 121] on div "Workflow Input Settings Inputs Run Code · Python Parse URL List Step 1 Output E…" at bounding box center [319, 256] width 567 height 440
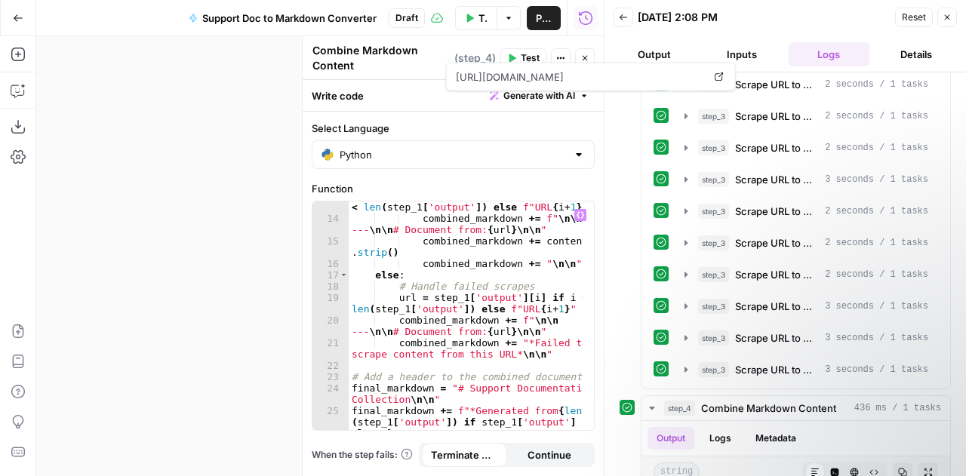
scroll to position [267, 0]
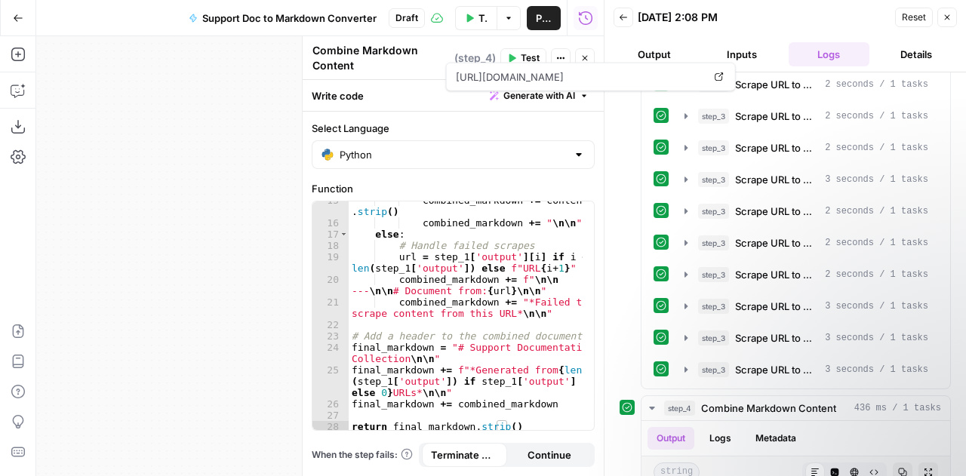
click at [115, 189] on div "Workflow Input Settings Inputs Run Code · Python Parse URL List Step 1 Output E…" at bounding box center [319, 256] width 567 height 440
click at [18, 89] on icon "button" at bounding box center [18, 90] width 15 height 15
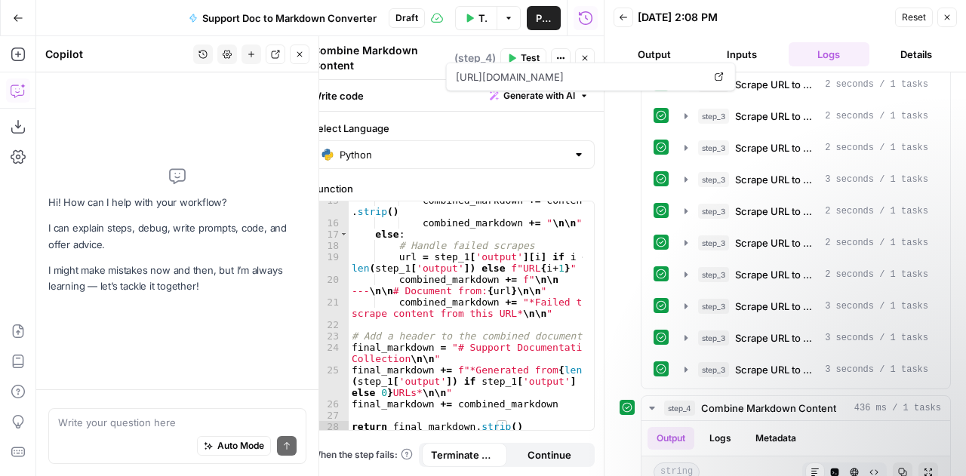
click at [132, 429] on textarea at bounding box center [177, 422] width 238 height 15
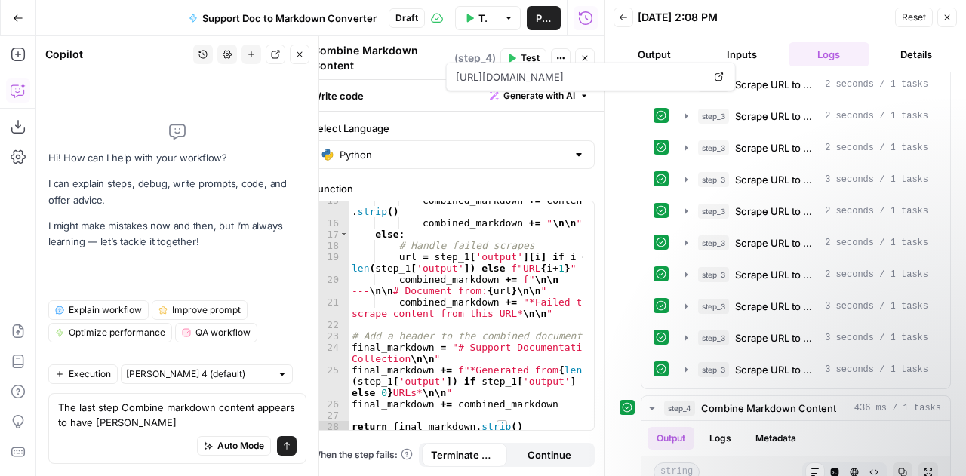
type textarea "The last step Combine markdown content appears to have failed"
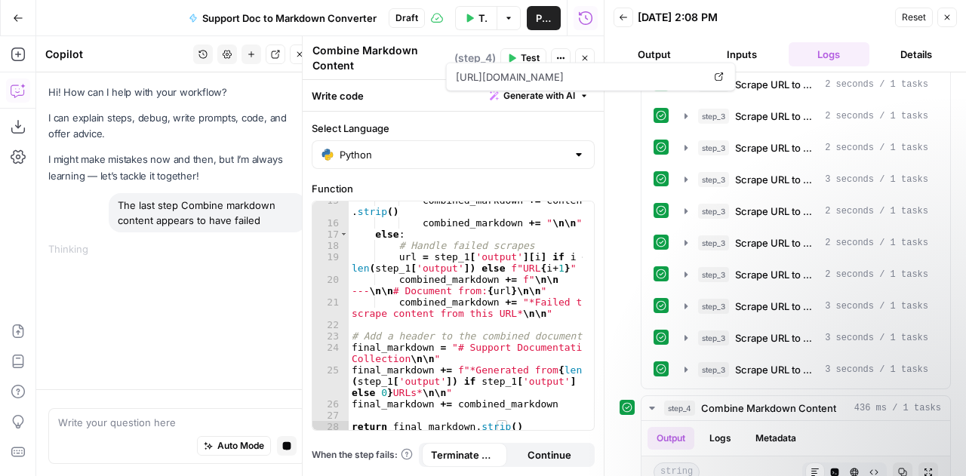
click at [916, 51] on button "Details" at bounding box center [915, 54] width 81 height 24
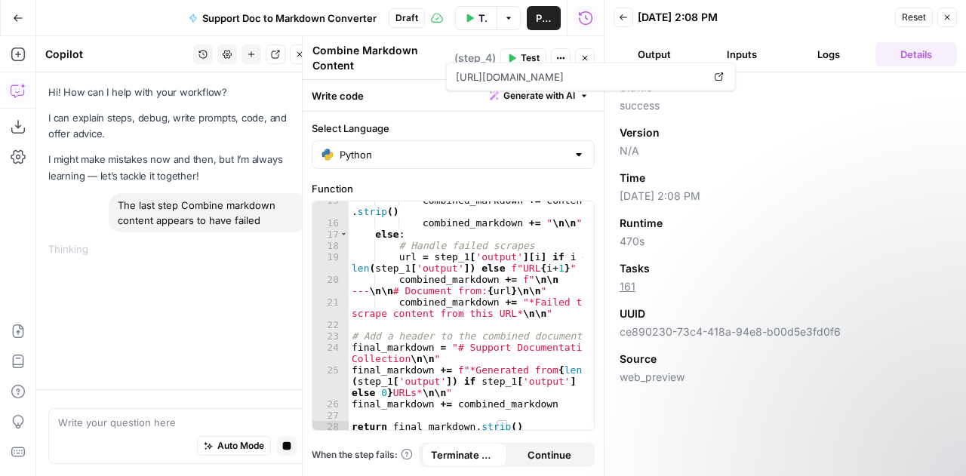
scroll to position [0, 0]
click at [841, 55] on button "Logs" at bounding box center [829, 54] width 81 height 24
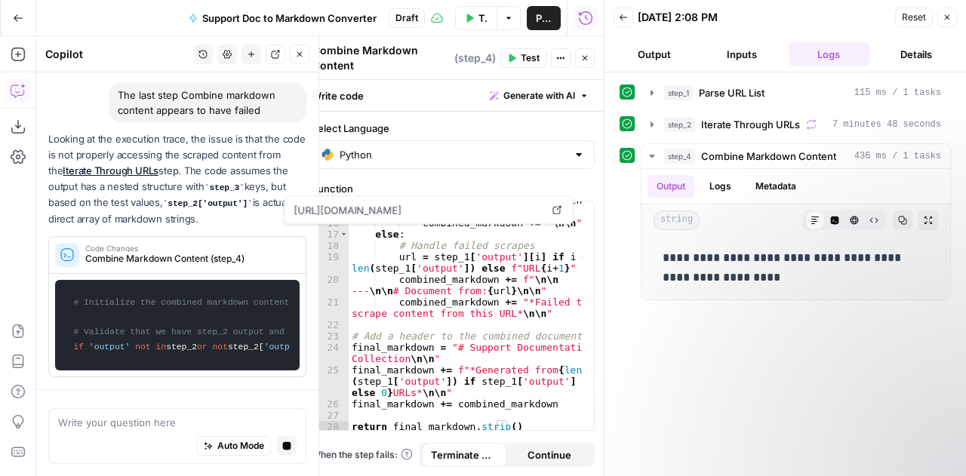
scroll to position [19, 0]
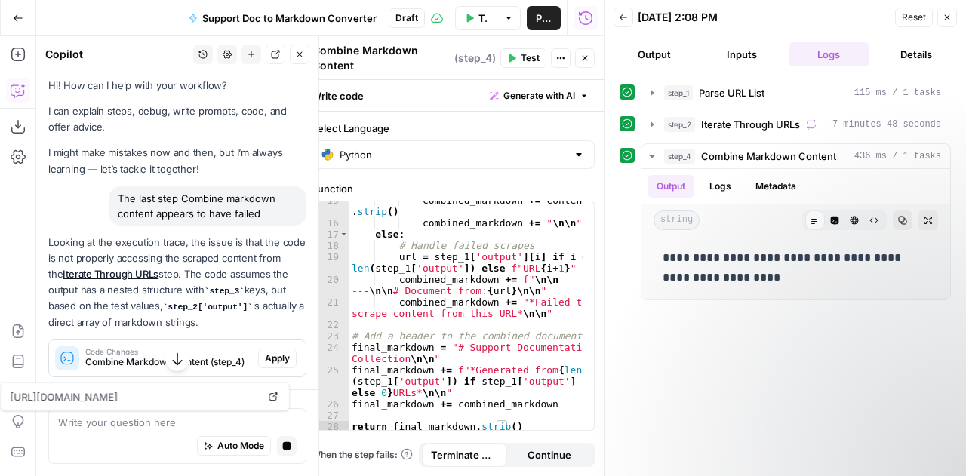
drag, startPoint x: 180, startPoint y: 278, endPoint x: 243, endPoint y: 293, distance: 65.0
click at [243, 293] on p "Looking at the execution trace, the issue is that the code is not properly acce…" at bounding box center [177, 283] width 258 height 96
click at [191, 289] on div "Looking at the execution trace, the issue is that the code is not properly acce…" at bounding box center [177, 306] width 258 height 143
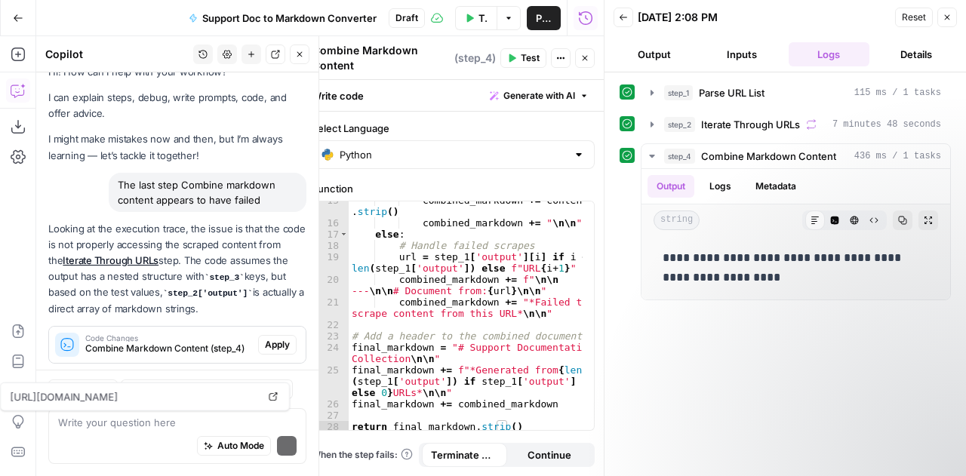
scroll to position [63, 0]
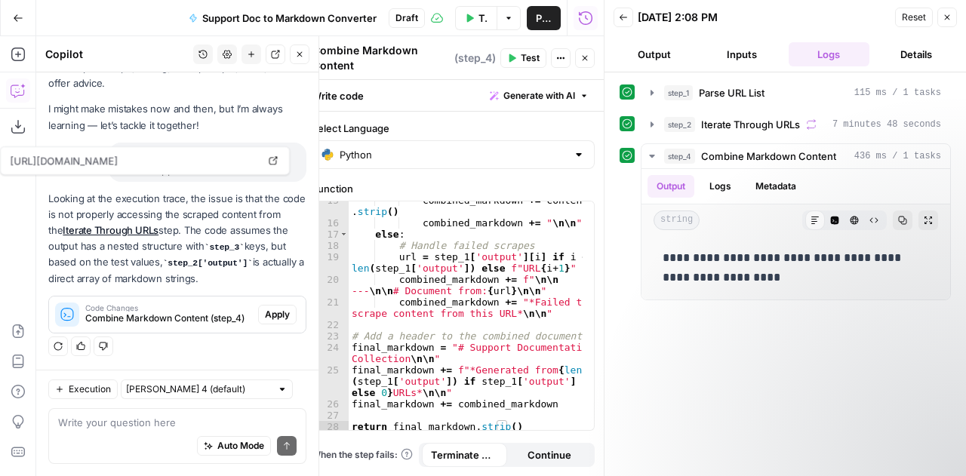
click at [213, 254] on p "Looking at the execution trace, the issue is that the code is not properly acce…" at bounding box center [177, 239] width 258 height 96
click at [198, 271] on p "Looking at the execution trace, the issue is that the code is not properly acce…" at bounding box center [177, 239] width 258 height 96
click at [196, 277] on p "Looking at the execution trace, the issue is that the code is not properly acce…" at bounding box center [177, 239] width 258 height 96
click at [265, 316] on span "Apply" at bounding box center [277, 315] width 25 height 14
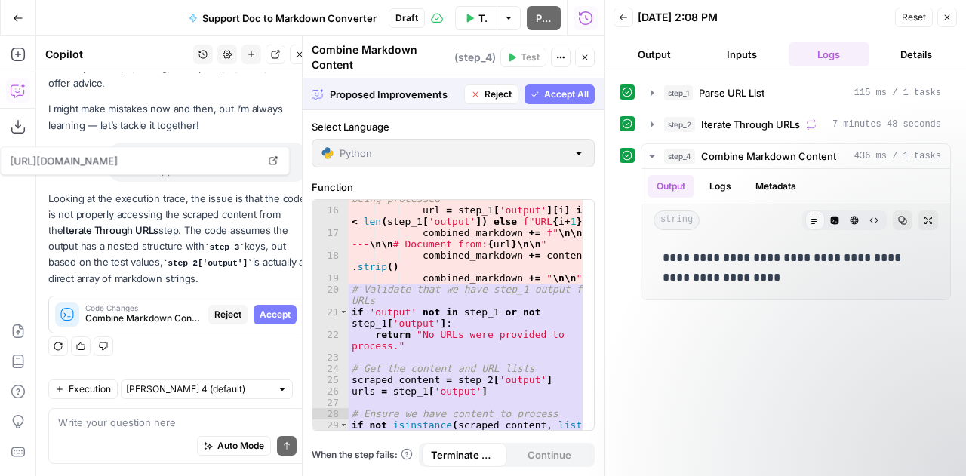
click at [546, 90] on span "Accept All" at bounding box center [566, 95] width 45 height 14
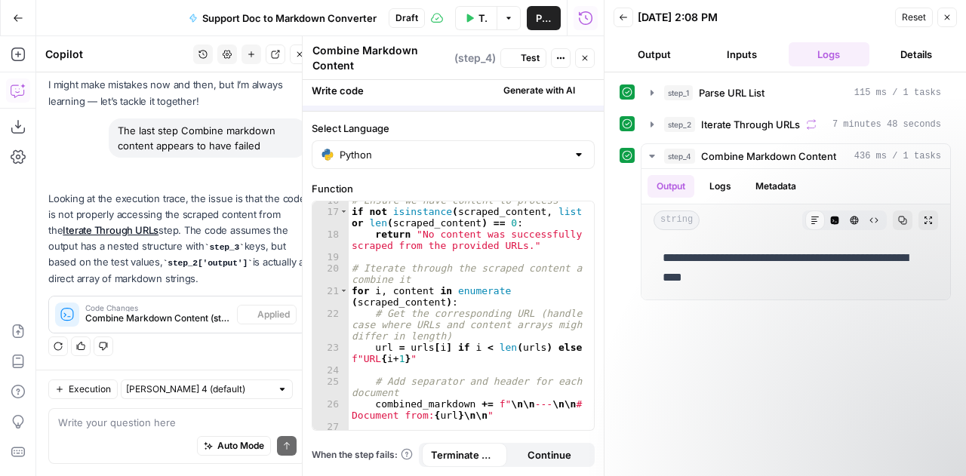
scroll to position [244, 0]
click at [638, 45] on button "Output" at bounding box center [653, 54] width 81 height 24
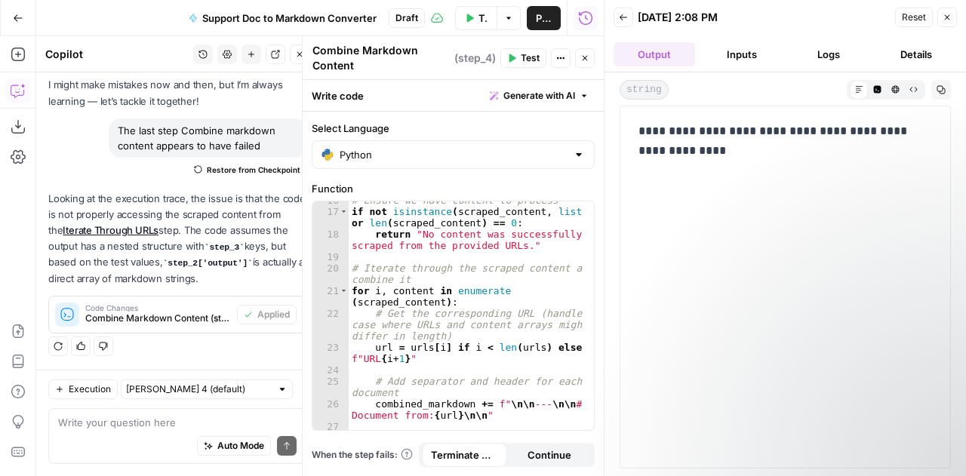
click at [626, 23] on button "Back" at bounding box center [623, 18] width 20 height 20
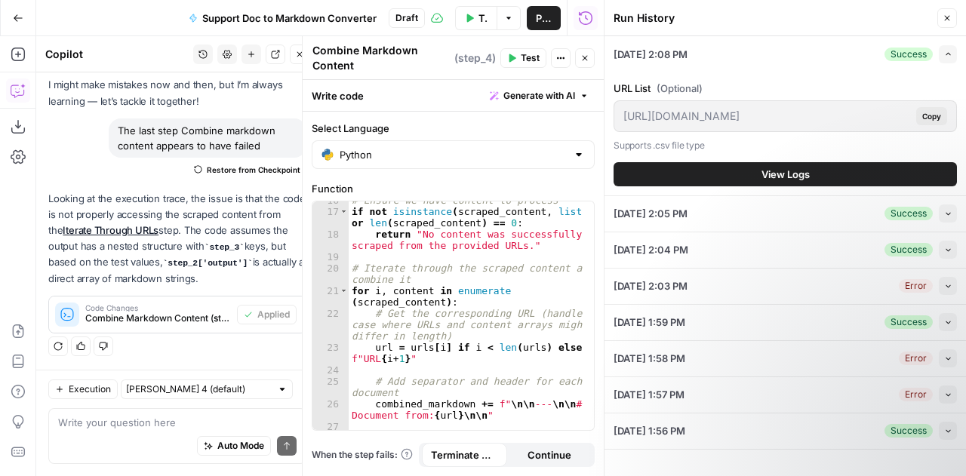
click at [804, 211] on div "10/13/25 at 2:05 PM Success Collapse" at bounding box center [784, 213] width 343 height 35
click at [944, 51] on icon "button" at bounding box center [948, 54] width 8 height 8
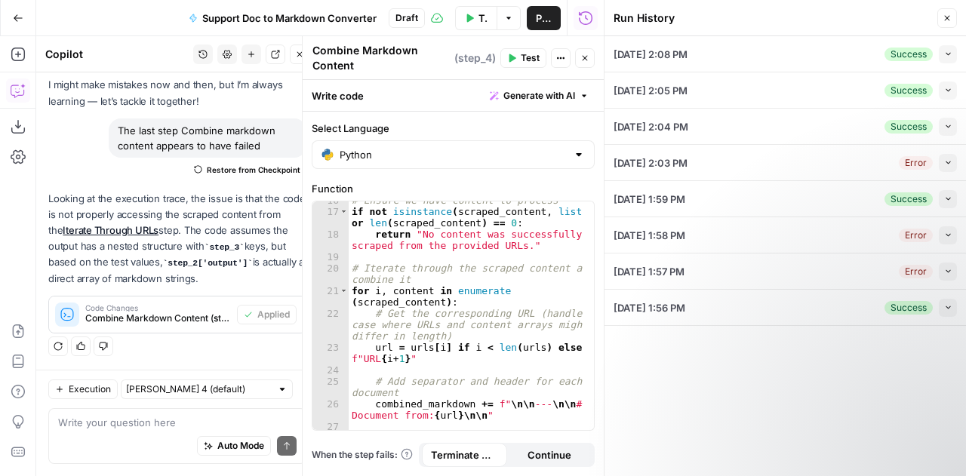
click at [952, 22] on button "Close" at bounding box center [947, 18] width 20 height 20
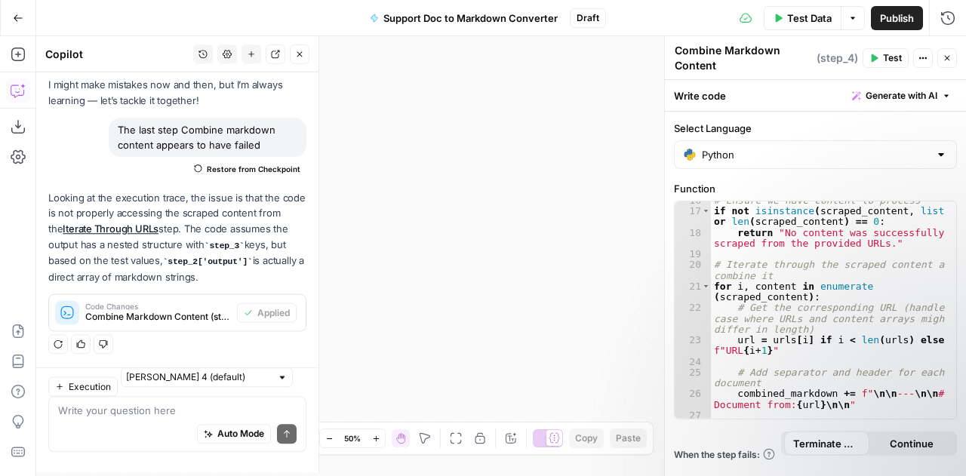
scroll to position [88, 0]
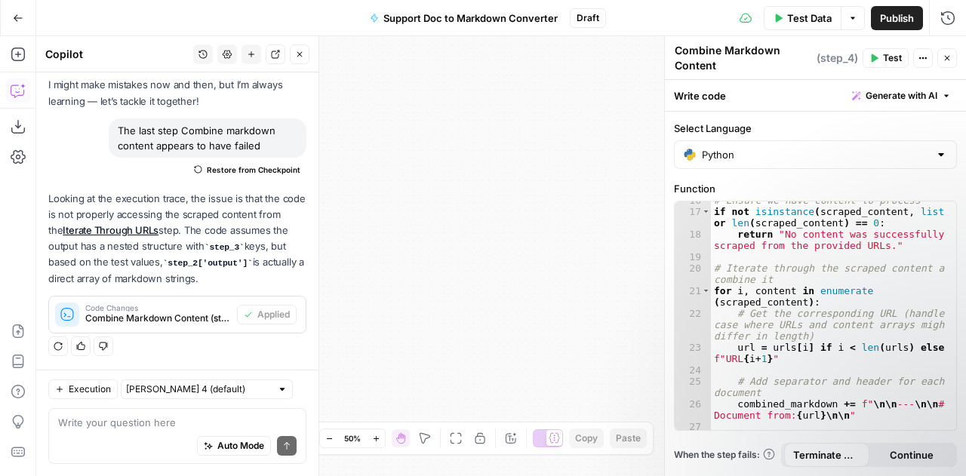
click at [878, 59] on icon "button" at bounding box center [873, 58] width 9 height 9
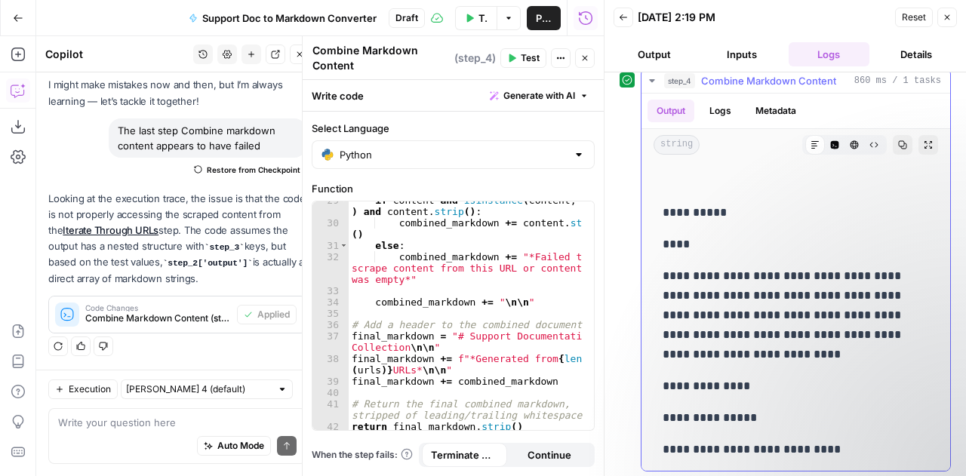
scroll to position [39390, 0]
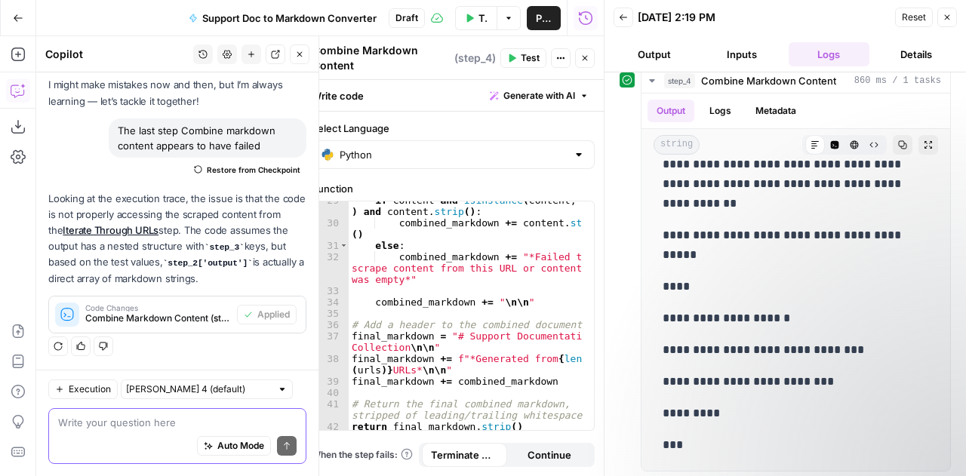
click at [130, 420] on textarea at bounding box center [177, 422] width 238 height 15
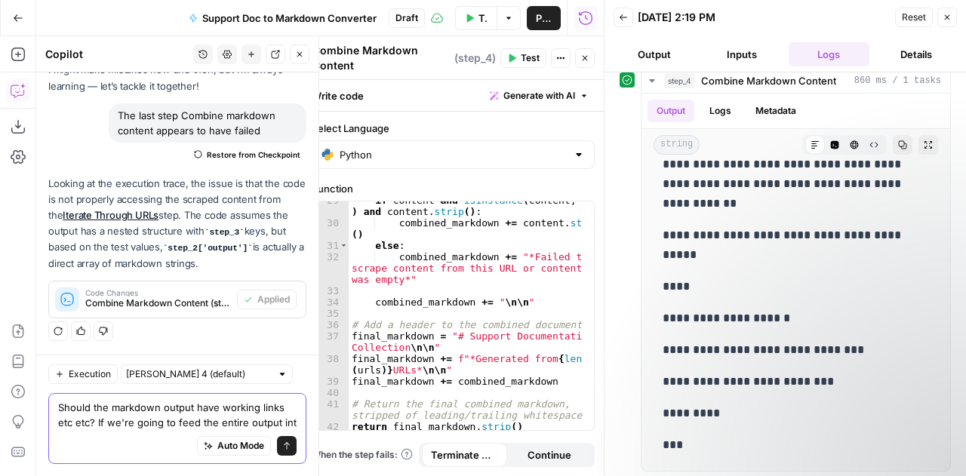
scroll to position [118, 0]
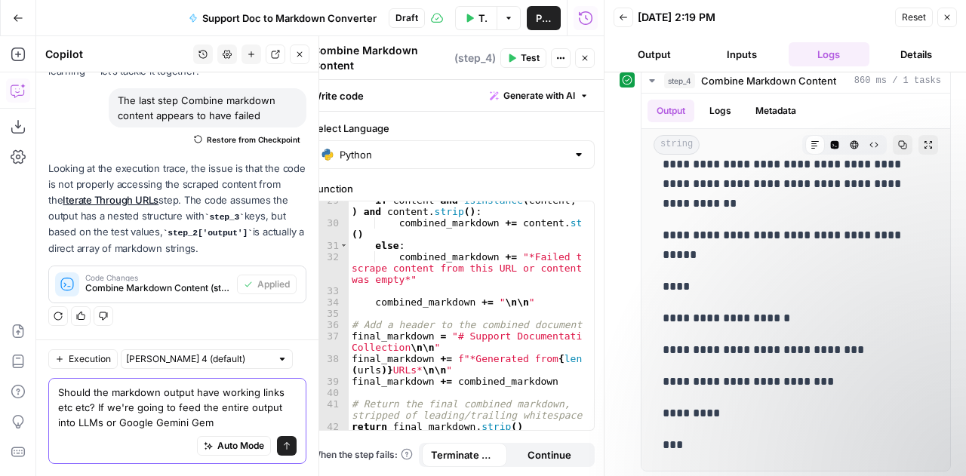
type textarea "Should the markdown output have working links etc etc? If we're going to feed t…"
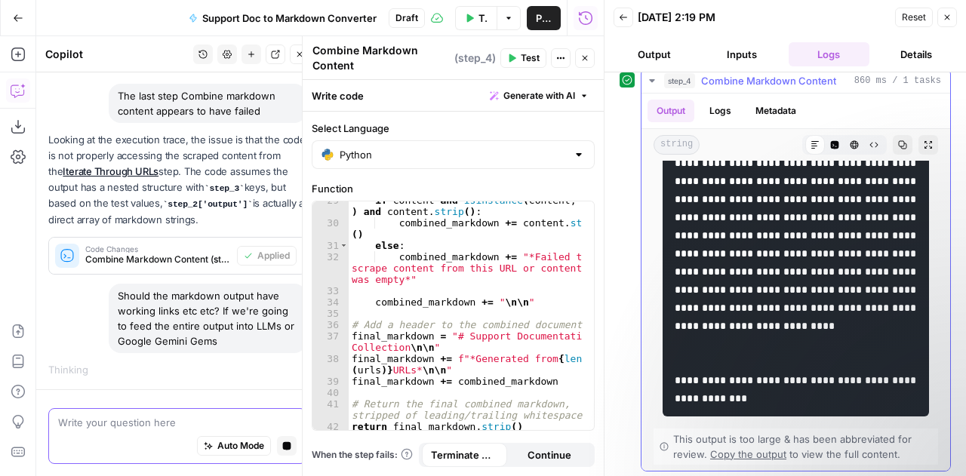
scroll to position [48057, 0]
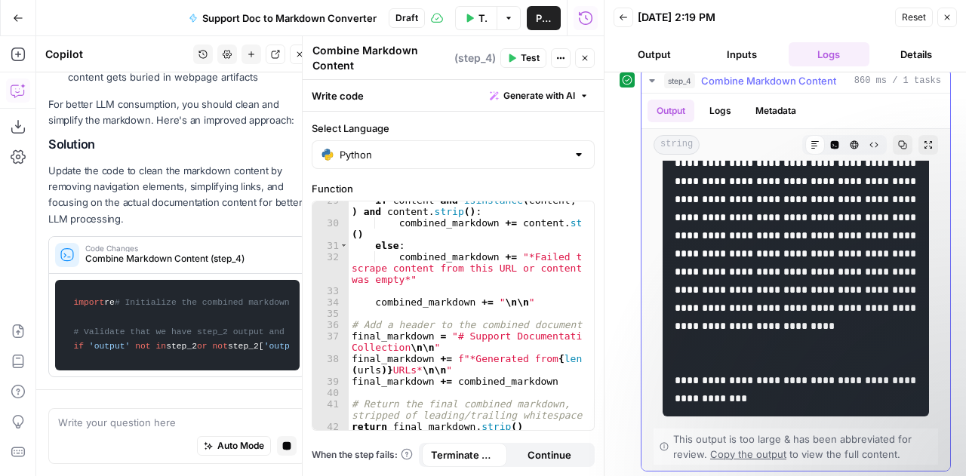
click at [721, 450] on span "Copy the output" at bounding box center [748, 454] width 76 height 12
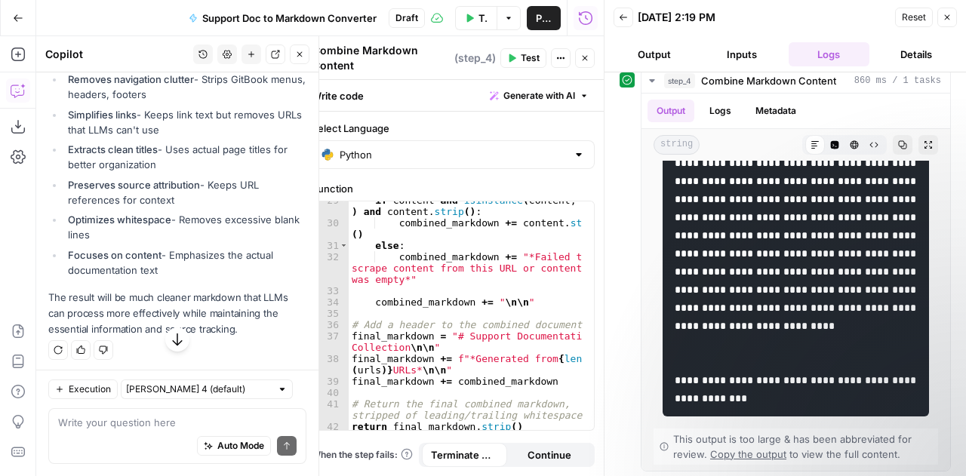
scroll to position [863, 0]
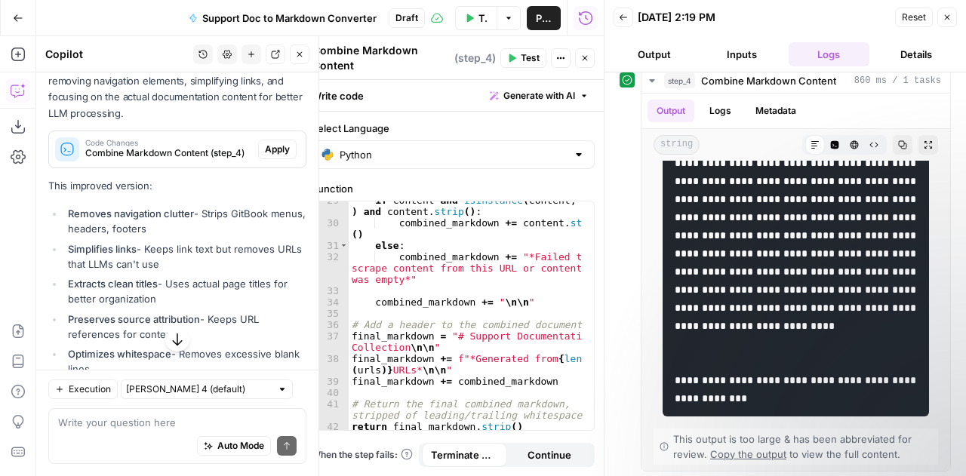
click at [270, 156] on span "Apply" at bounding box center [277, 150] width 25 height 14
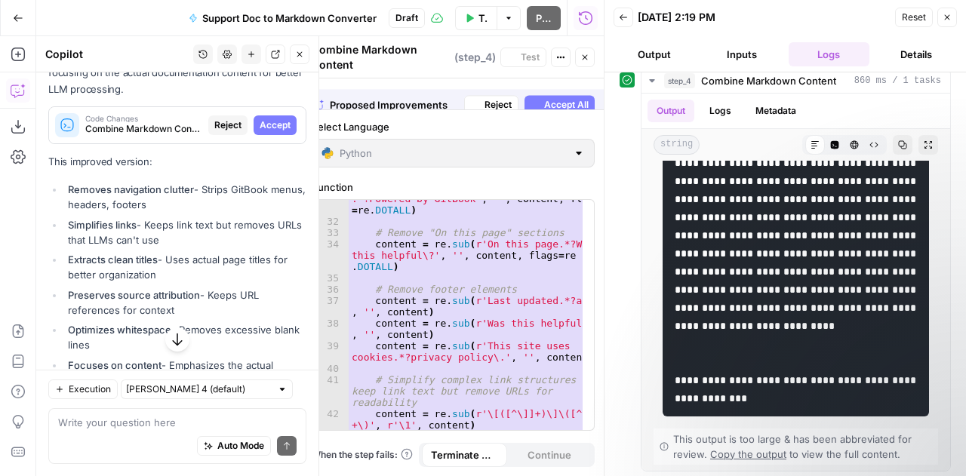
scroll to position [687, 0]
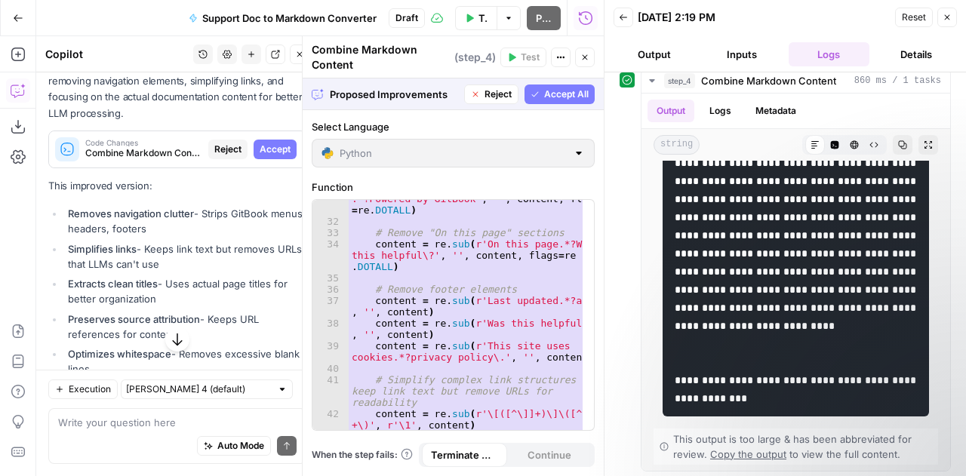
click at [558, 96] on span "Accept All" at bounding box center [566, 95] width 45 height 14
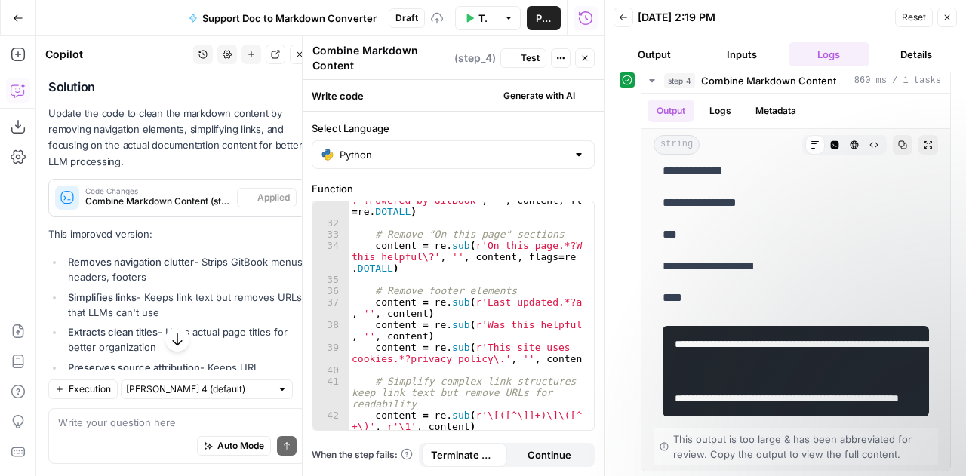
scroll to position [0, 0]
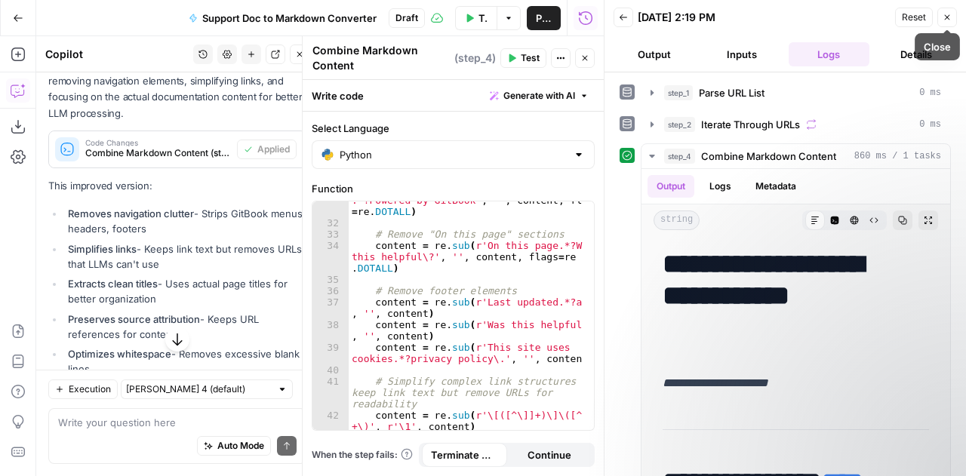
click at [947, 17] on icon "button" at bounding box center [947, 17] width 5 height 5
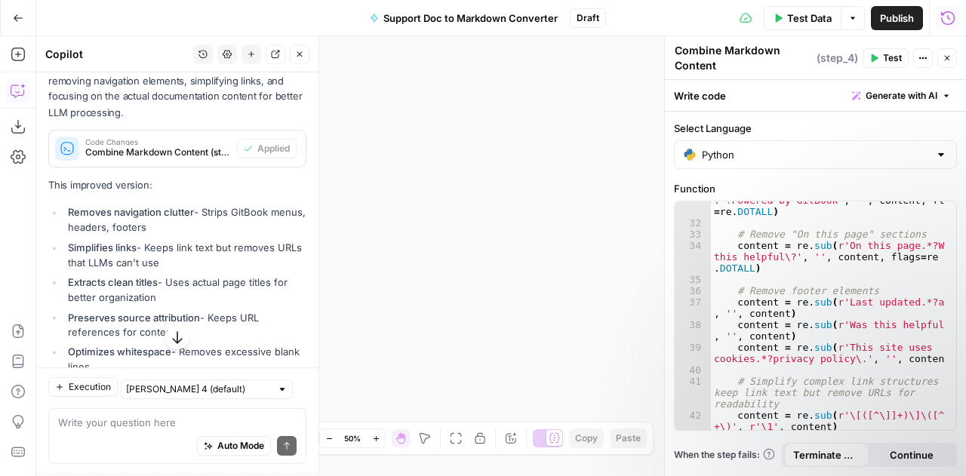
scroll to position [131, 0]
click at [890, 57] on span "Test" at bounding box center [892, 58] width 19 height 14
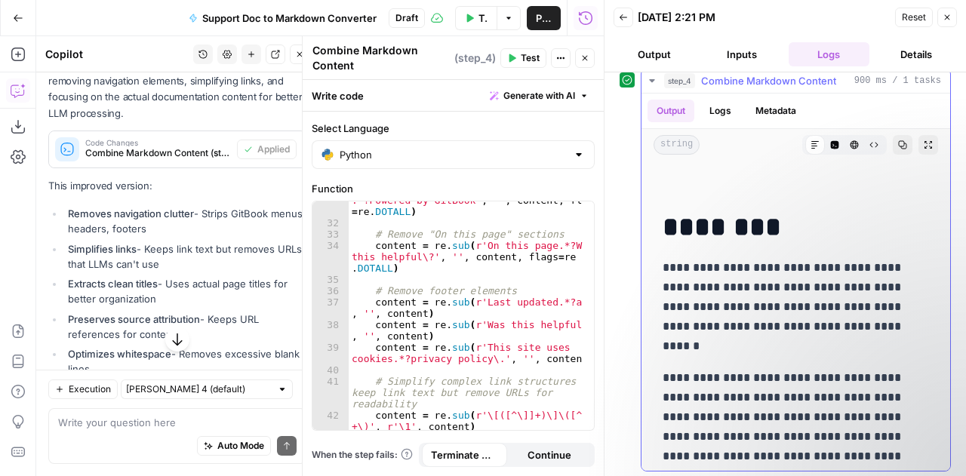
scroll to position [86280, 0]
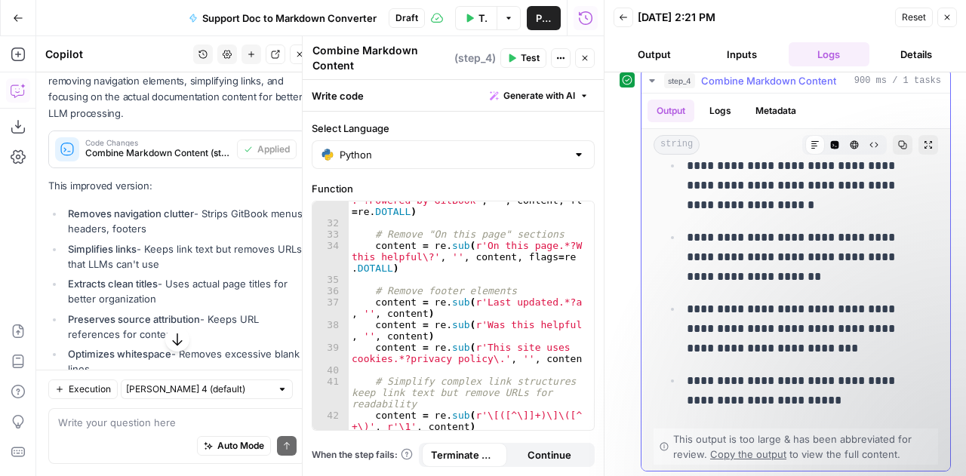
click at [761, 454] on span "Copy the output" at bounding box center [748, 454] width 76 height 12
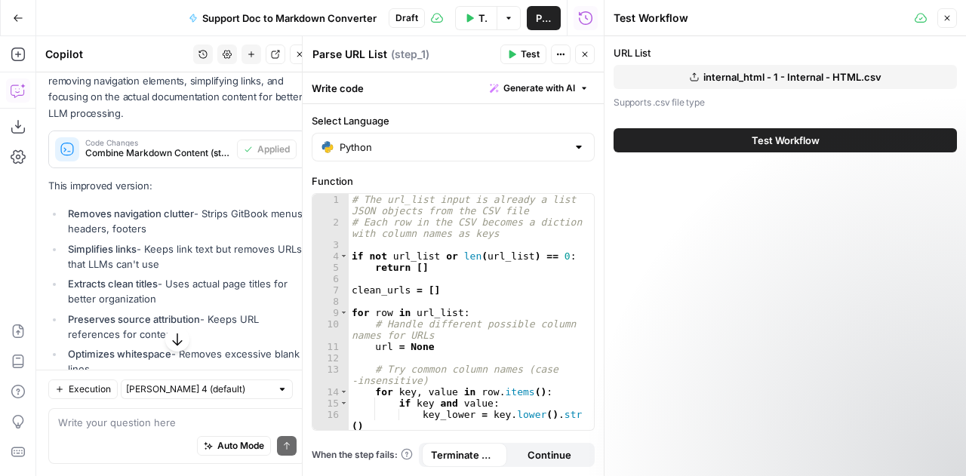
click at [955, 20] on button "Close" at bounding box center [947, 18] width 20 height 20
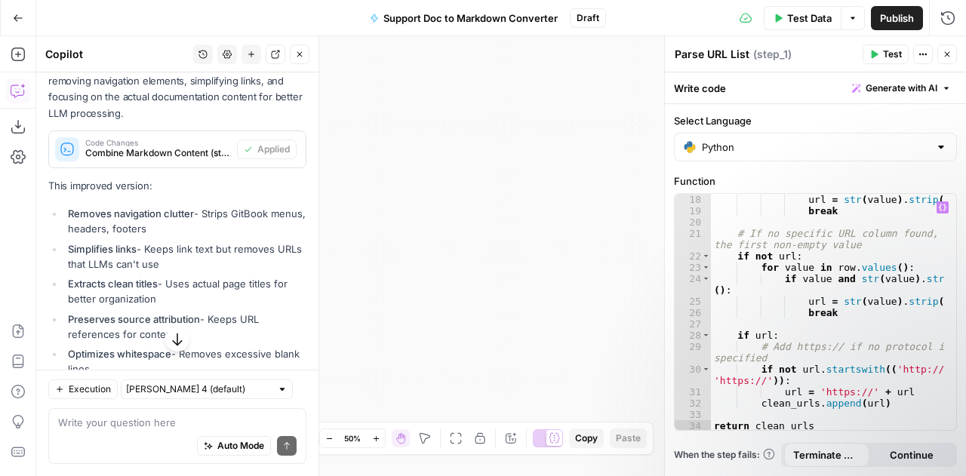
scroll to position [0, 0]
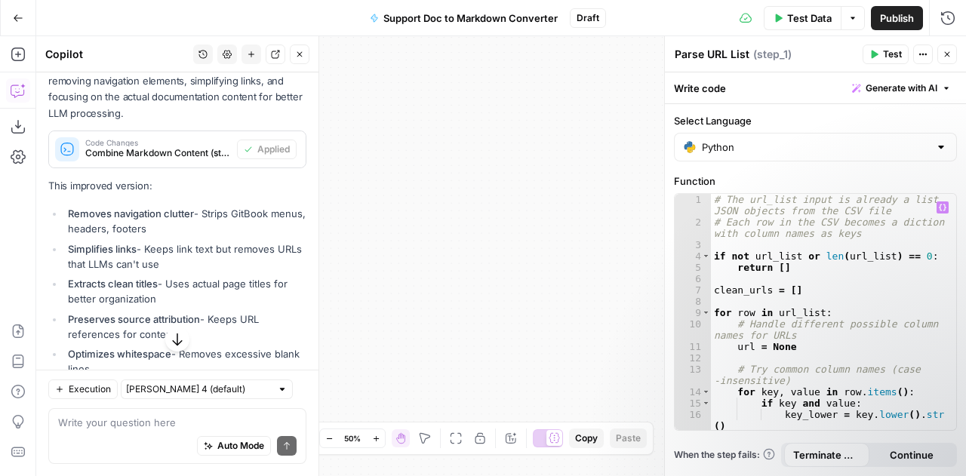
click at [521, 192] on div "Workflow Input Settings Inputs Run Code · Python Parse URL List Step 1 Output E…" at bounding box center [501, 256] width 930 height 440
click at [853, 19] on icon "button" at bounding box center [852, 18] width 5 height 2
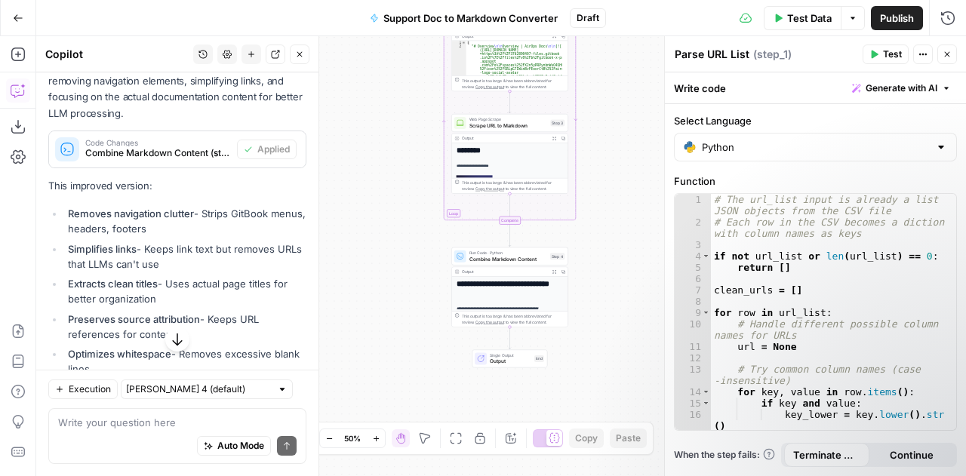
click at [21, 19] on icon "button" at bounding box center [18, 18] width 11 height 11
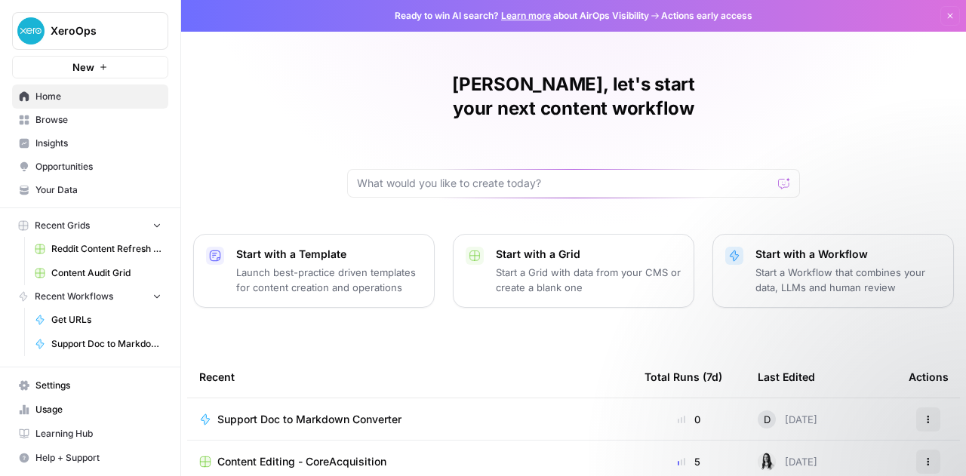
click at [78, 170] on span "Opportunities" at bounding box center [98, 167] width 126 height 14
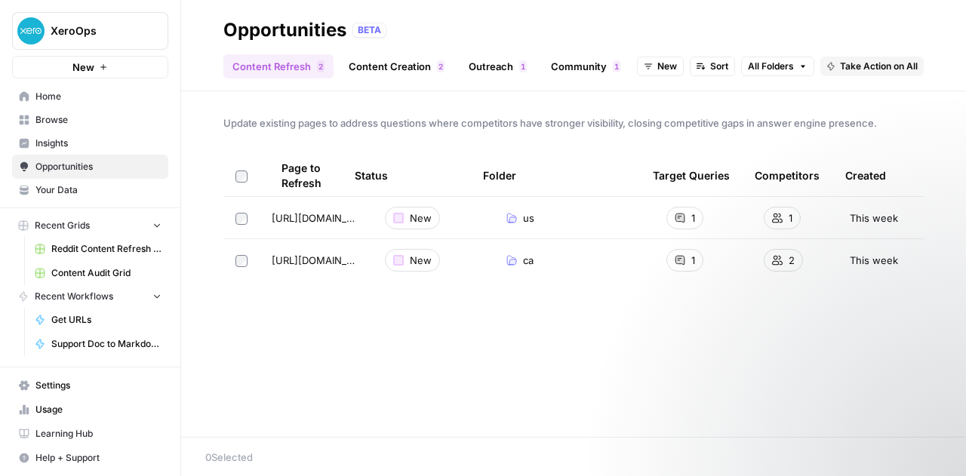
click at [94, 125] on span "Browse" at bounding box center [98, 120] width 126 height 14
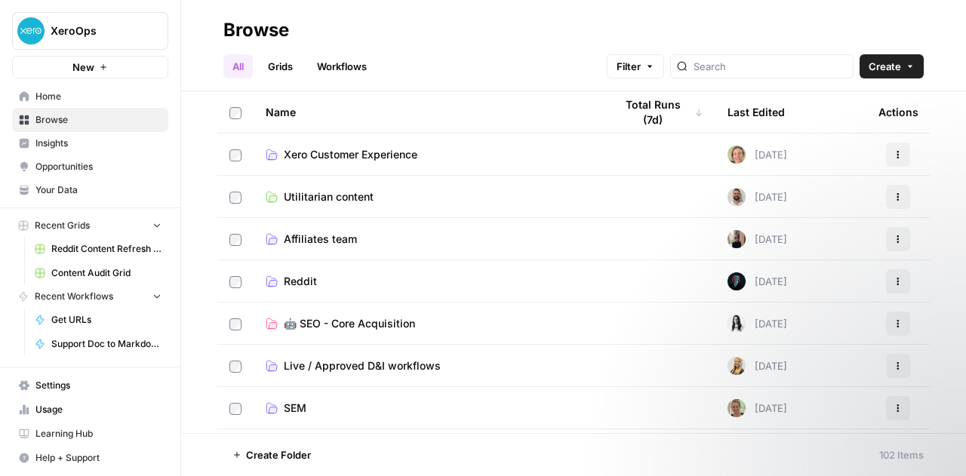
click at [69, 390] on span "Settings" at bounding box center [98, 386] width 126 height 14
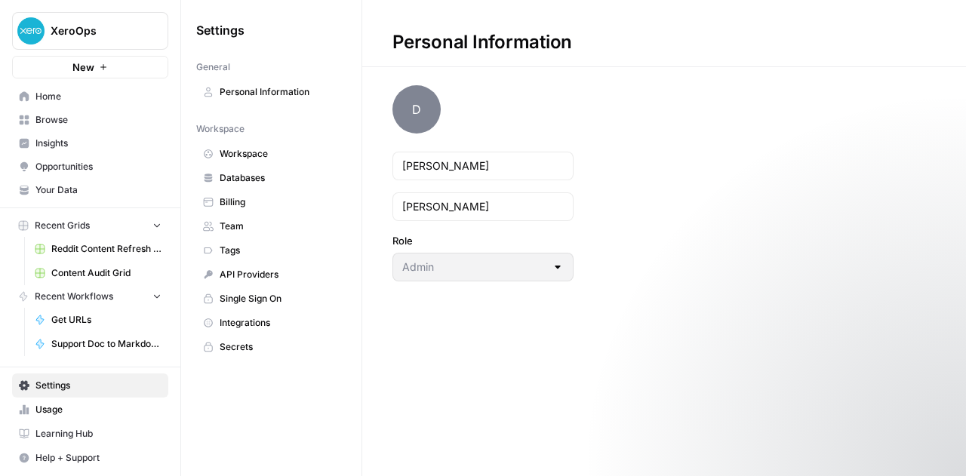
scroll to position [131, 0]
click at [91, 187] on span "Your Data" at bounding box center [98, 190] width 126 height 14
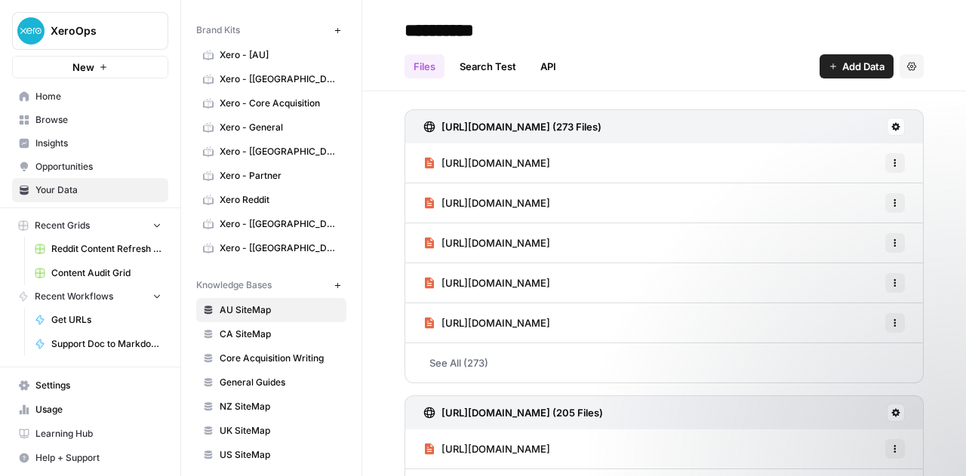
scroll to position [38, 0]
click at [281, 355] on span "Core Acquisition Writing" at bounding box center [280, 358] width 120 height 14
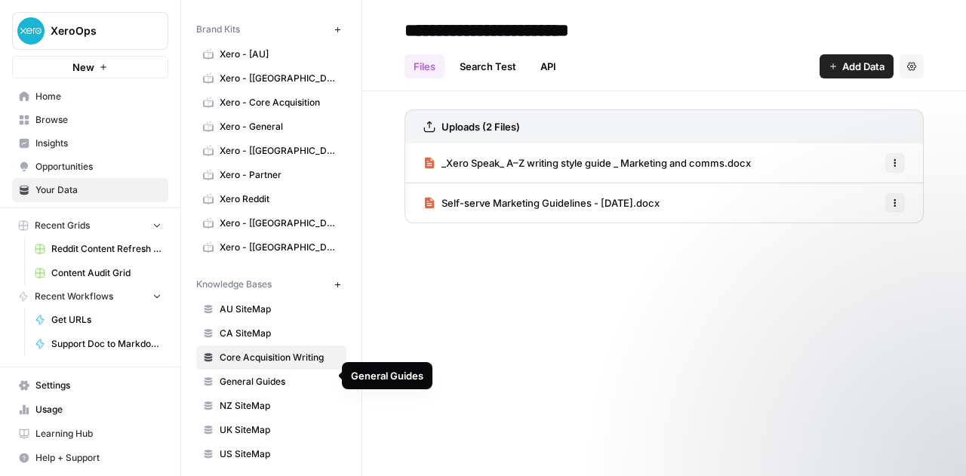
click at [269, 381] on span "General Guides" at bounding box center [280, 382] width 120 height 14
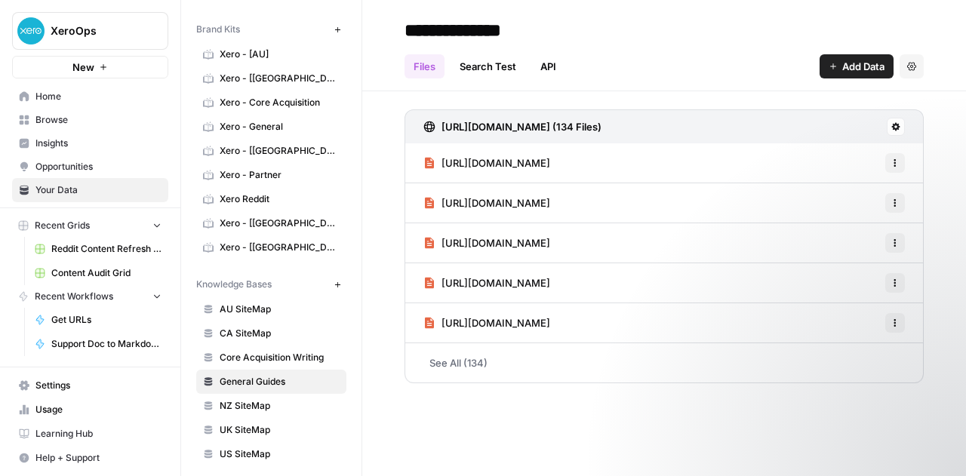
click at [550, 164] on span "[URL][DOMAIN_NAME]" at bounding box center [495, 162] width 109 height 15
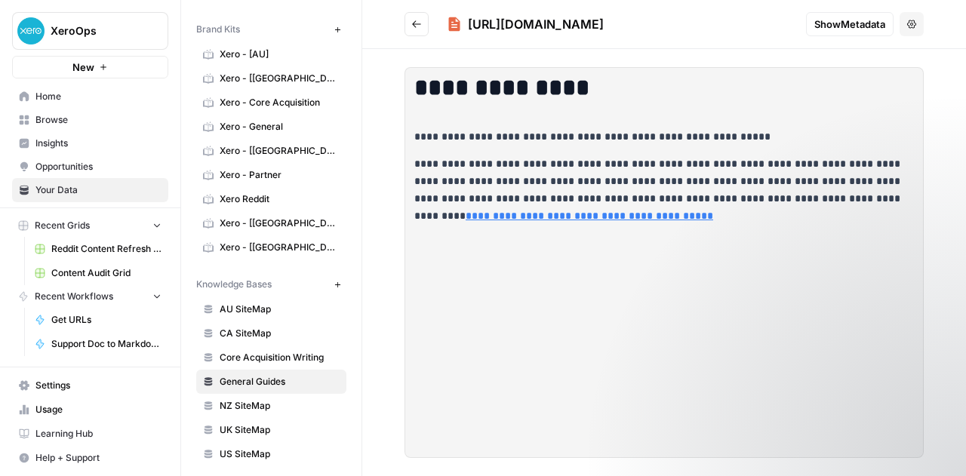
click at [862, 20] on span "Show Metadata" at bounding box center [849, 24] width 71 height 15
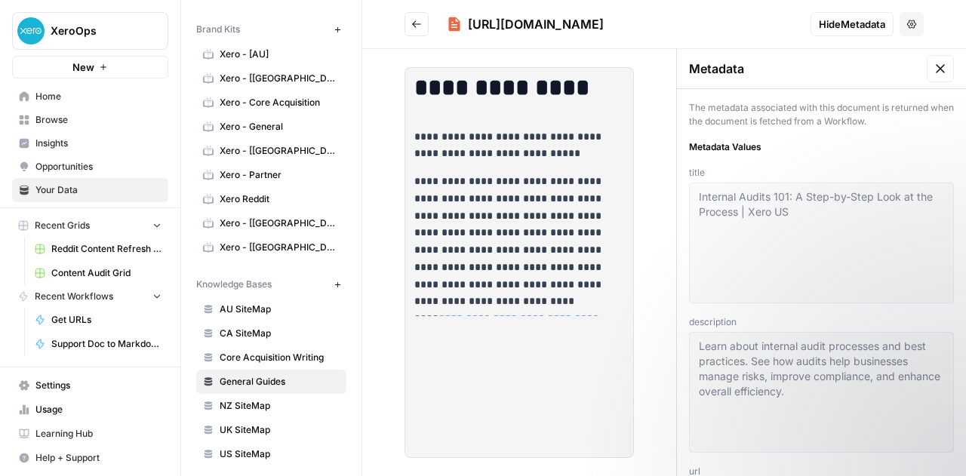
click at [933, 67] on icon at bounding box center [940, 68] width 15 height 15
type textarea "Learn about internal audit processes and best practices. See how audits help bu…"
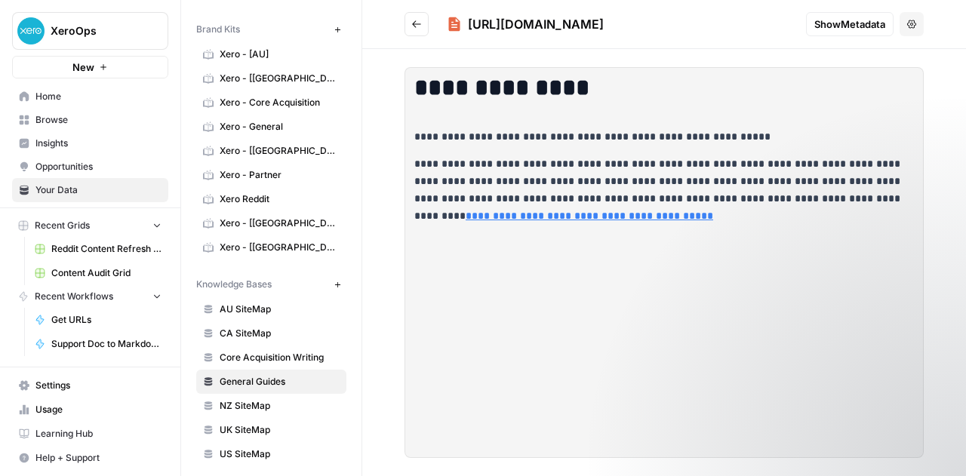
click at [416, 29] on button "Go back" at bounding box center [416, 24] width 24 height 24
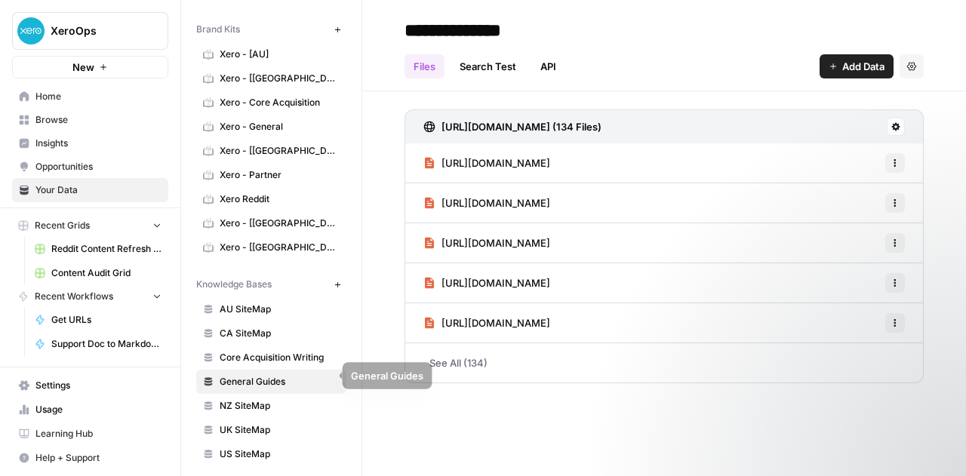
click at [259, 399] on span "NZ SiteMap" at bounding box center [280, 406] width 120 height 14
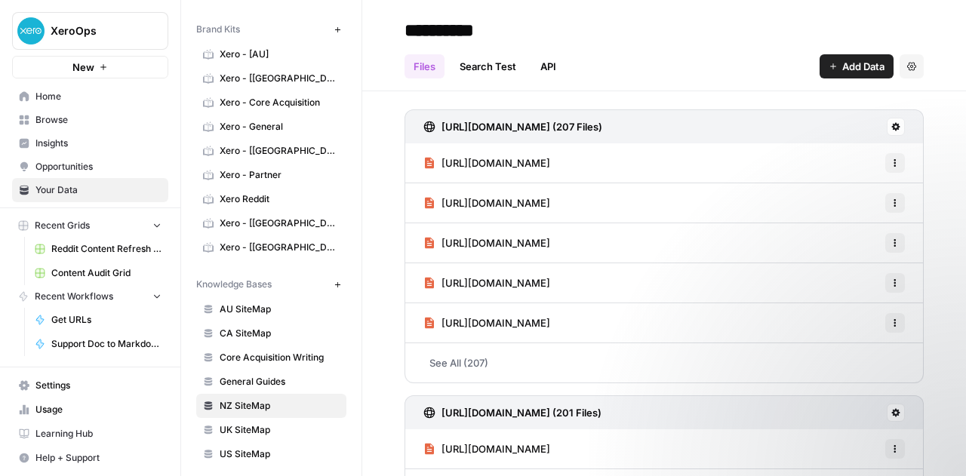
click at [550, 164] on span "[URL][DOMAIN_NAME]" at bounding box center [495, 162] width 109 height 15
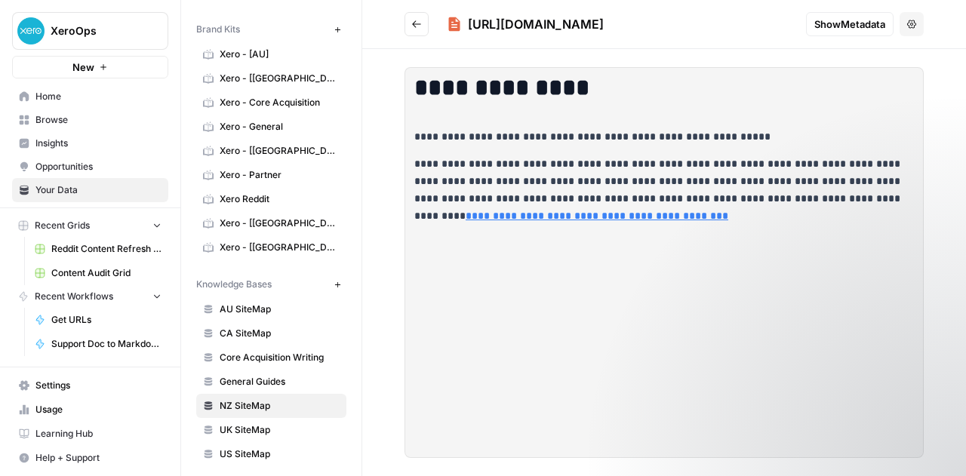
click at [408, 21] on button "Go back" at bounding box center [416, 24] width 24 height 24
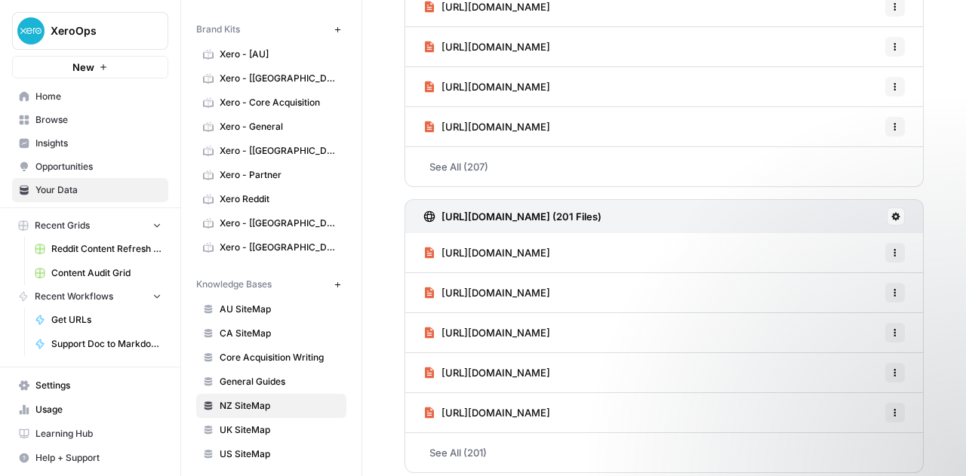
scroll to position [226, 0]
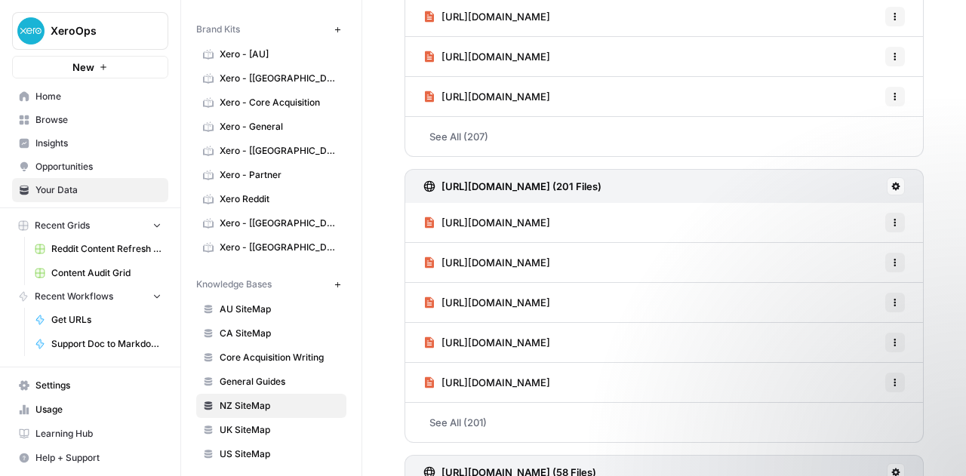
click at [550, 223] on span "[URL][DOMAIN_NAME]" at bounding box center [495, 222] width 109 height 15
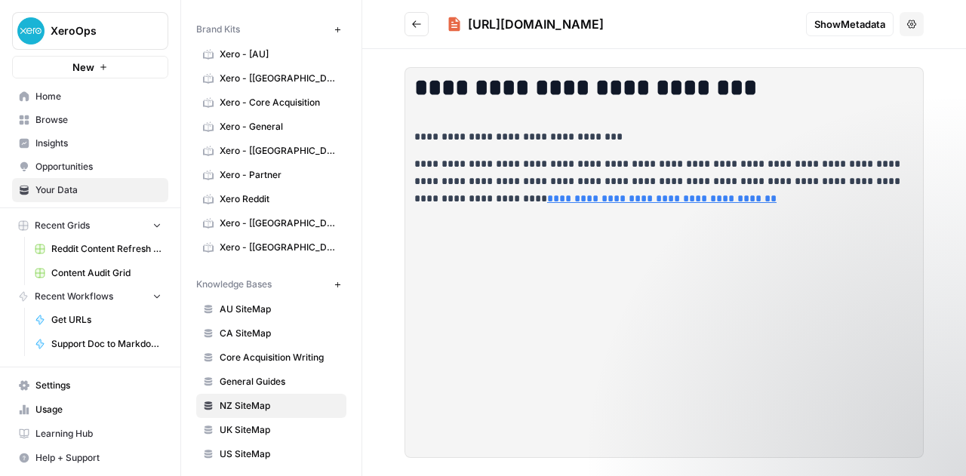
click at [417, 23] on icon "Go back" at bounding box center [416, 24] width 11 height 11
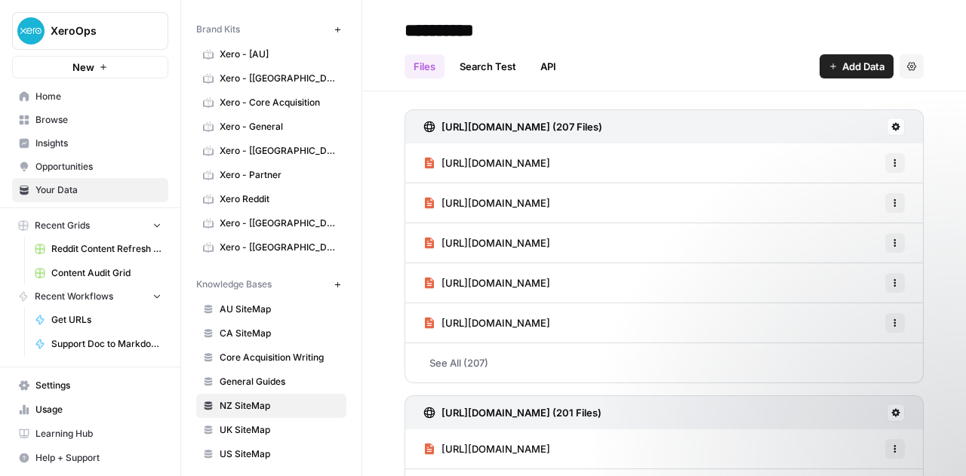
click at [334, 281] on icon "button" at bounding box center [336, 283] width 5 height 5
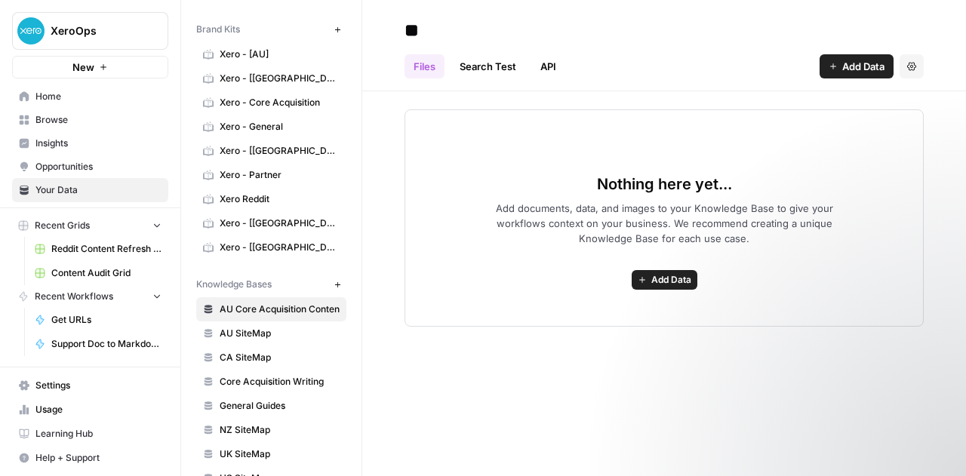
type input "*"
click at [647, 281] on button "Add Data" at bounding box center [665, 280] width 66 height 20
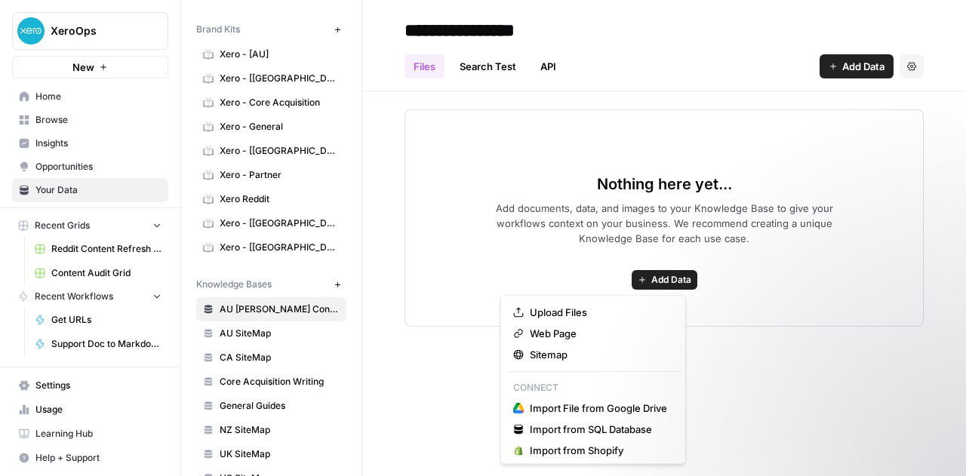
click at [493, 29] on input "**********" at bounding box center [518, 30] width 241 height 30
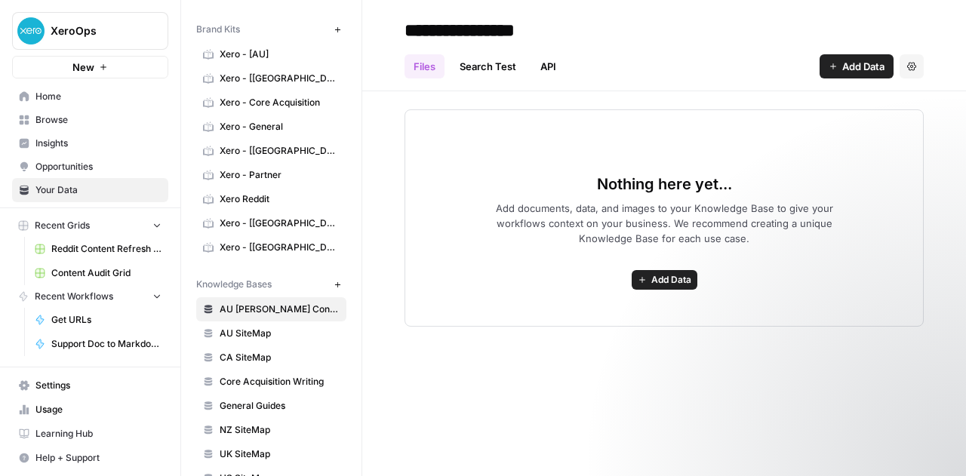
drag, startPoint x: 494, startPoint y: 28, endPoint x: 441, endPoint y: 26, distance: 52.1
click at [441, 26] on input "**********" at bounding box center [518, 30] width 241 height 30
type input "**********"
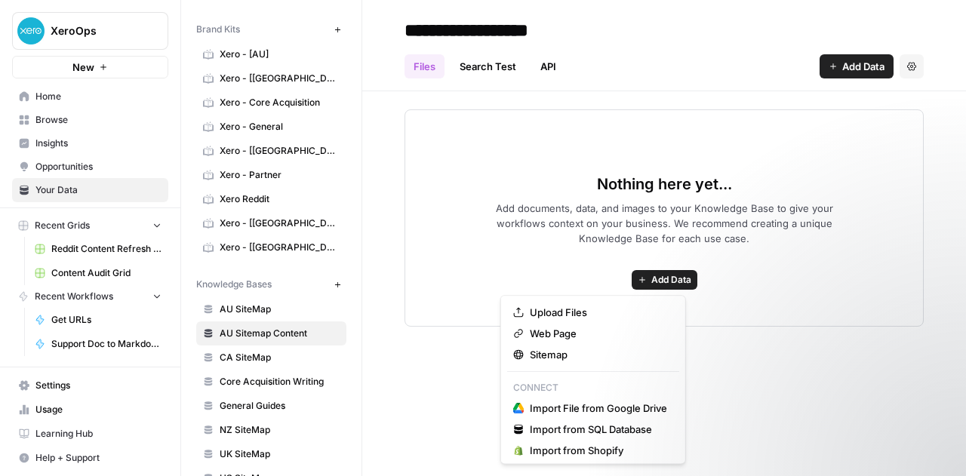
click at [653, 277] on span "Add Data" at bounding box center [671, 280] width 40 height 14
click at [578, 346] on button "Sitemap" at bounding box center [593, 354] width 172 height 21
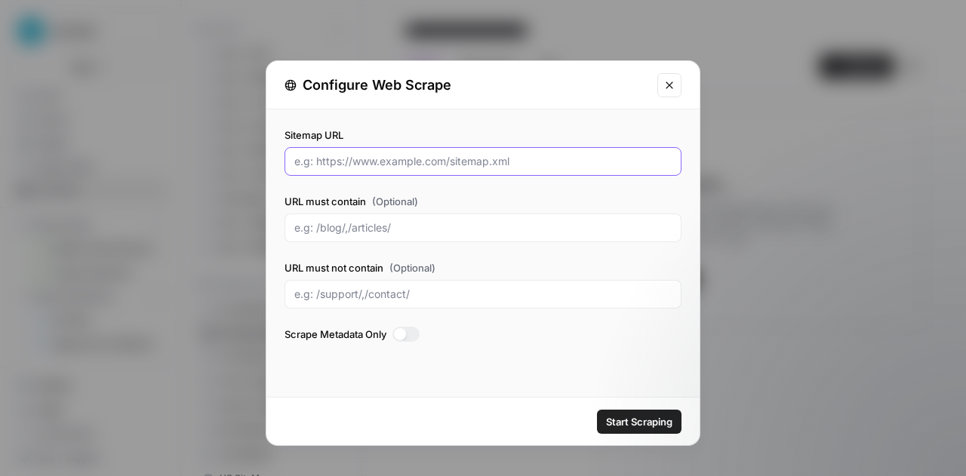
click at [393, 162] on input "Sitemap URL" at bounding box center [482, 161] width 377 height 15
paste input "[URL][DOMAIN_NAME]"
type input "[URL][DOMAIN_NAME]"
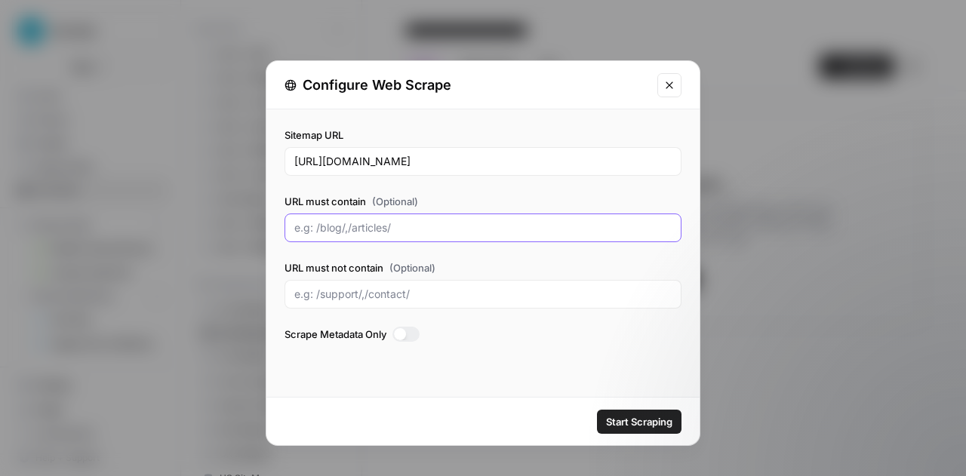
click at [432, 220] on input "URL must contain (Optional)" at bounding box center [482, 227] width 377 height 15
drag, startPoint x: 521, startPoint y: 375, endPoint x: 519, endPoint y: 399, distance: 24.2
click at [521, 377] on div "Sitemap URL [URL][DOMAIN_NAME] URL must contain (Optional) URL must not contain…" at bounding box center [482, 253] width 433 height 288
click at [620, 420] on span "Start Scraping" at bounding box center [639, 421] width 66 height 15
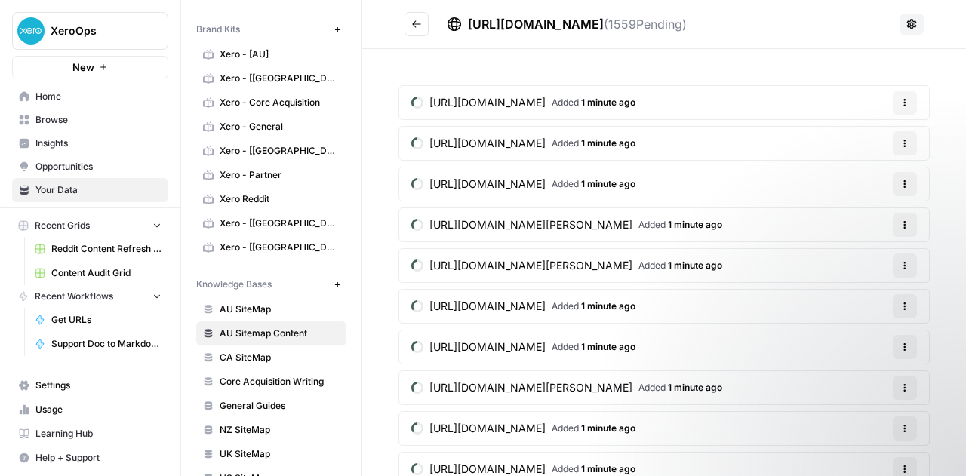
scroll to position [61, 0]
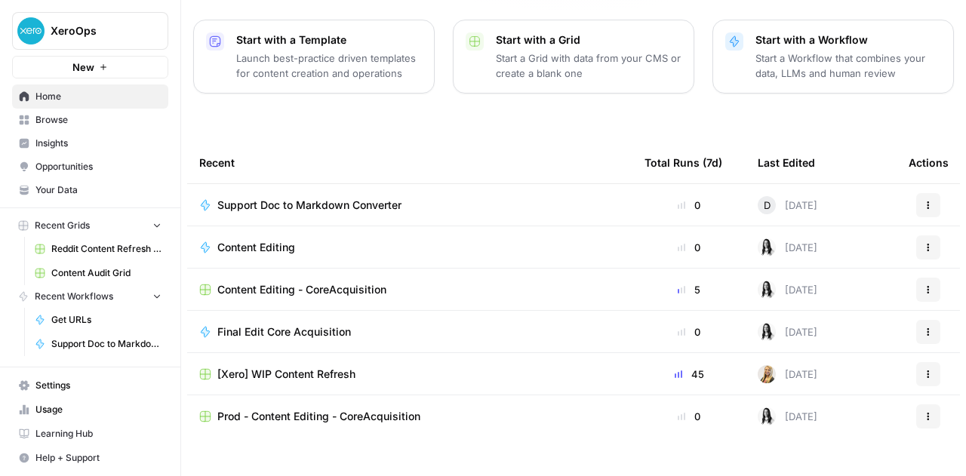
scroll to position [217, 0]
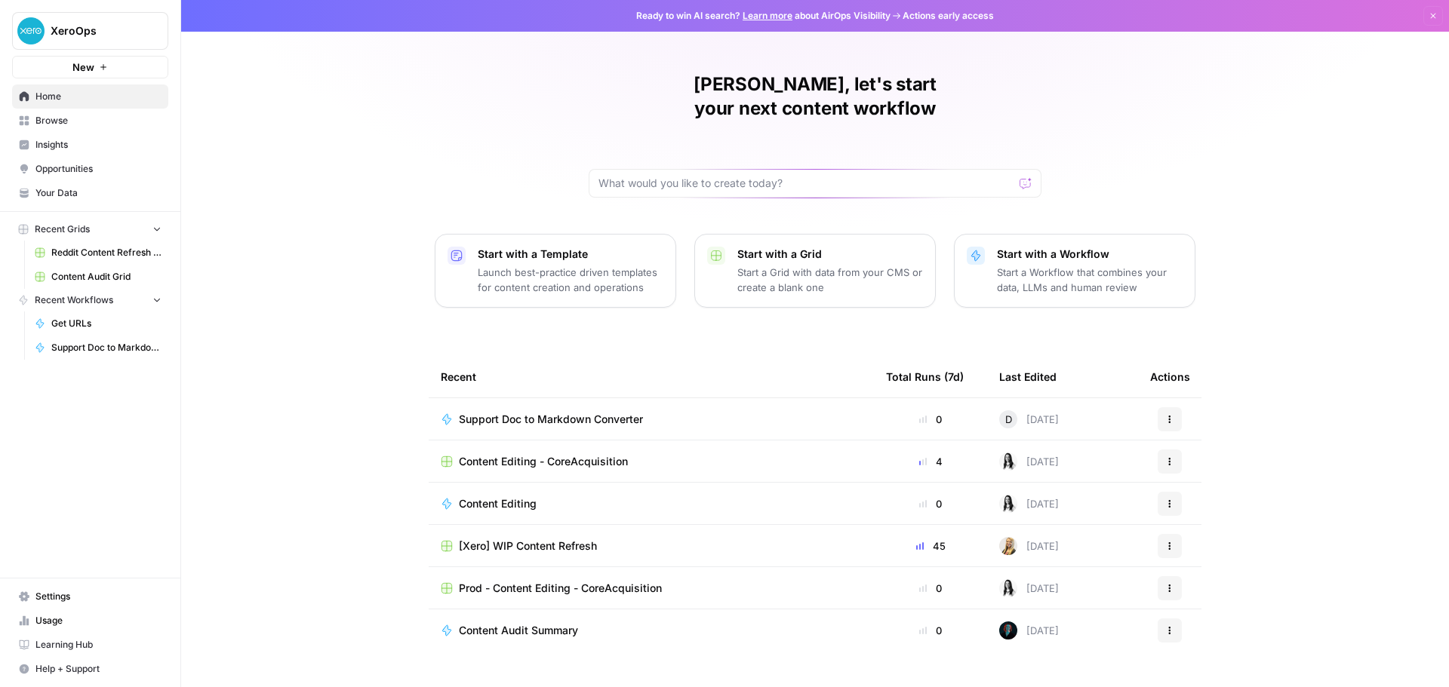
click at [1294, 318] on div "[PERSON_NAME], let's start your next content workflow Start with a Template Lau…" at bounding box center [815, 359] width 1268 height 718
click at [1311, 303] on div "[PERSON_NAME], let's start your next content workflow Start with a Template Lau…" at bounding box center [815, 359] width 1268 height 718
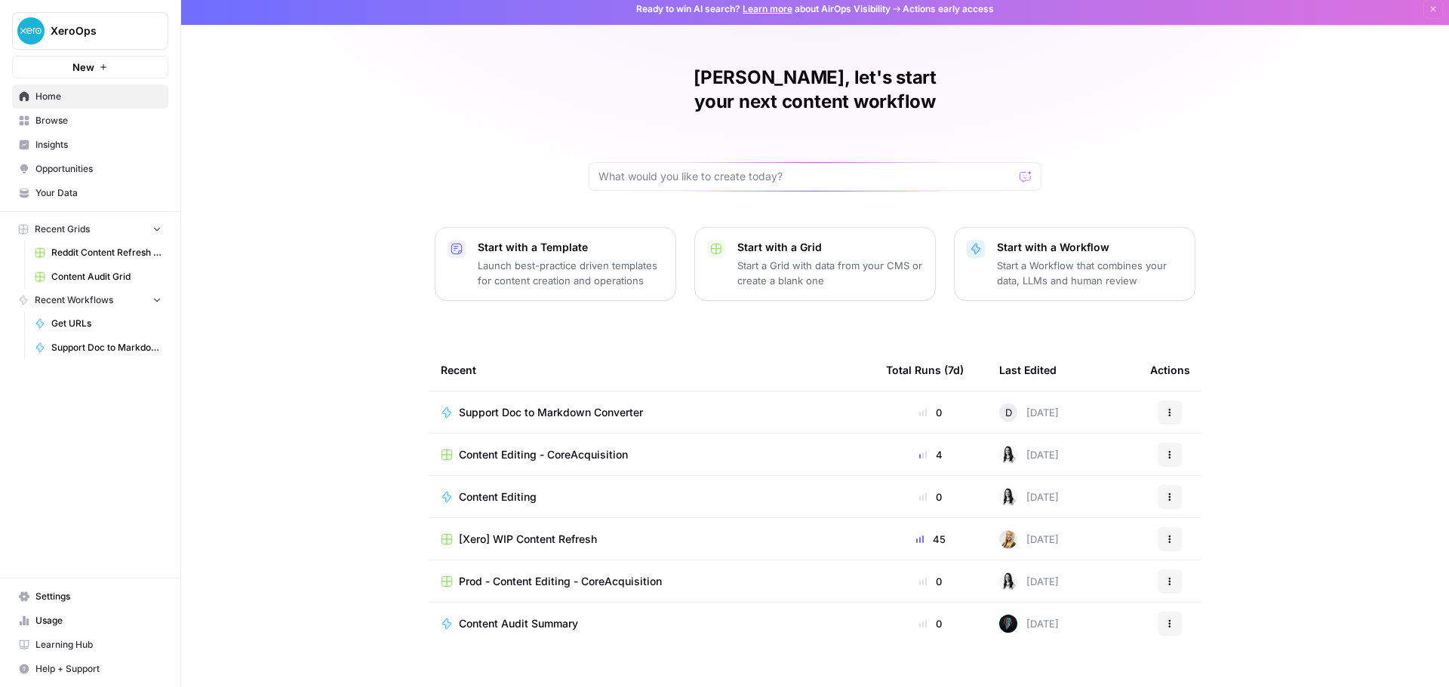
scroll to position [7, 0]
